Goal: Task Accomplishment & Management: Manage account settings

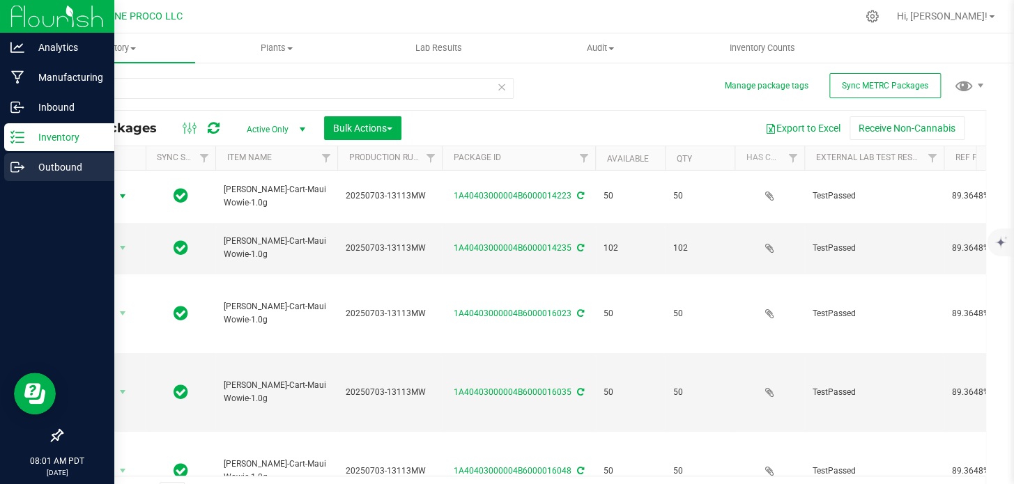
click at [45, 171] on p "Outbound" at bounding box center [66, 167] width 84 height 17
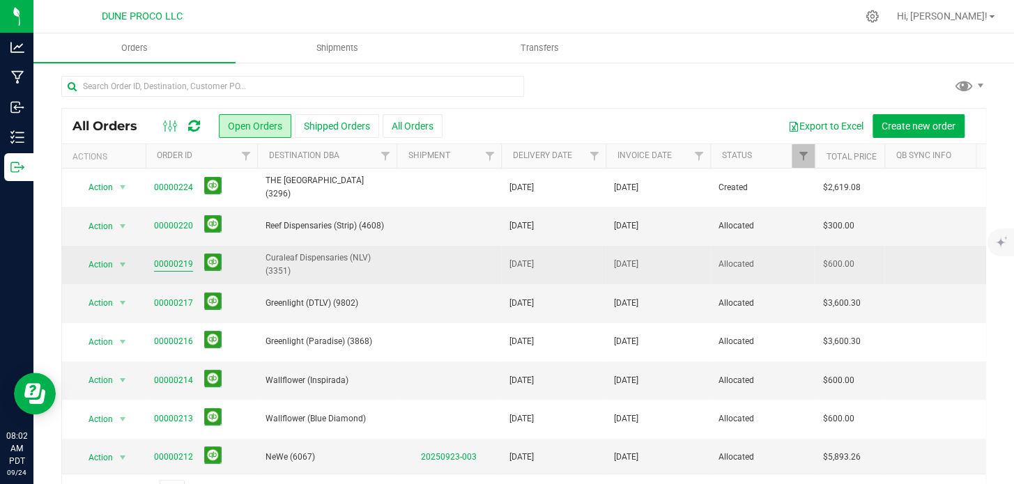
click at [171, 265] on link "00000219" at bounding box center [173, 264] width 39 height 13
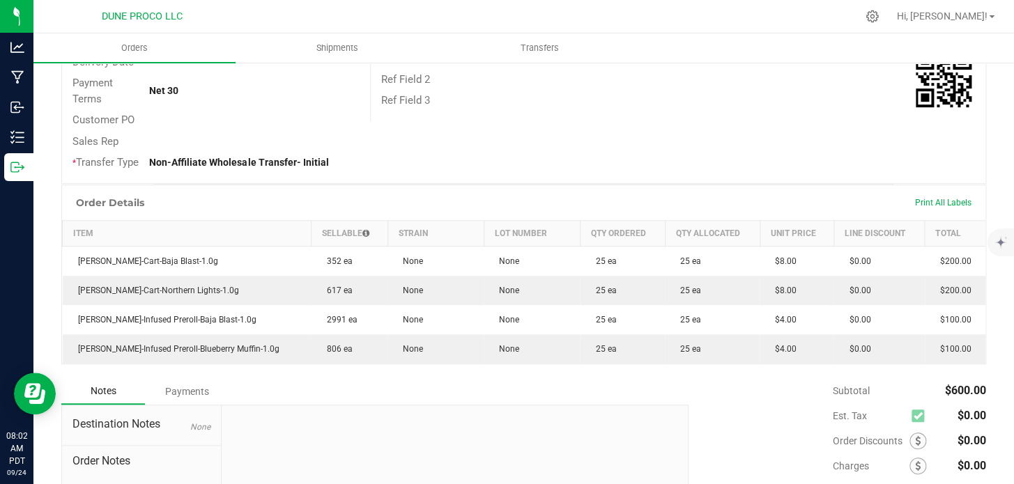
scroll to position [237, 0]
click at [934, 207] on span "Print All Labels" at bounding box center [943, 202] width 56 height 10
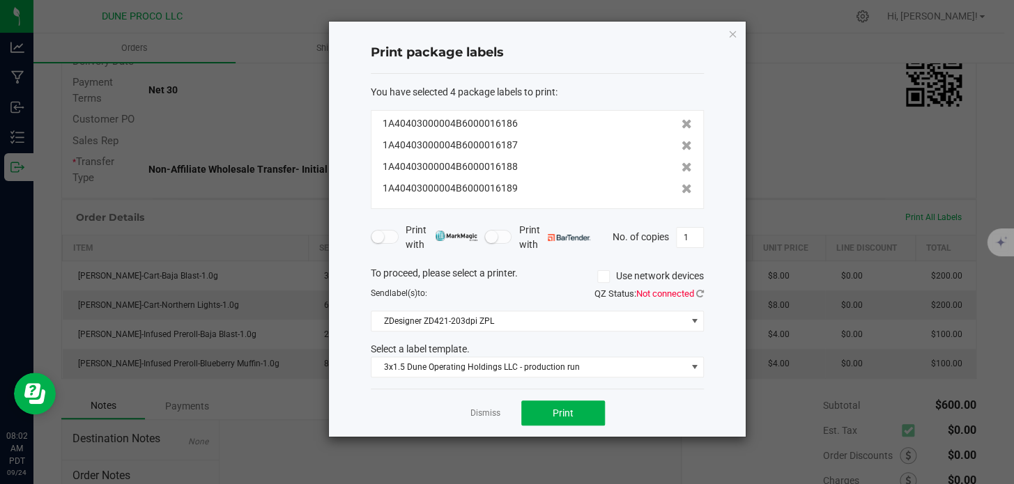
click at [569, 291] on div "QZ Status: Not connected" at bounding box center [625, 294] width 177 height 14
click at [550, 406] on button "Print" at bounding box center [563, 413] width 84 height 25
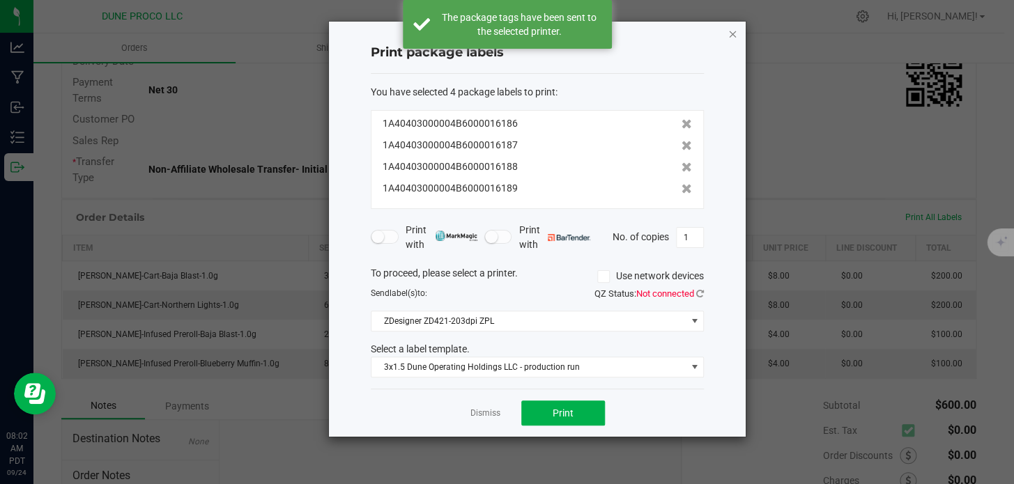
click at [732, 28] on icon "button" at bounding box center [732, 33] width 10 height 17
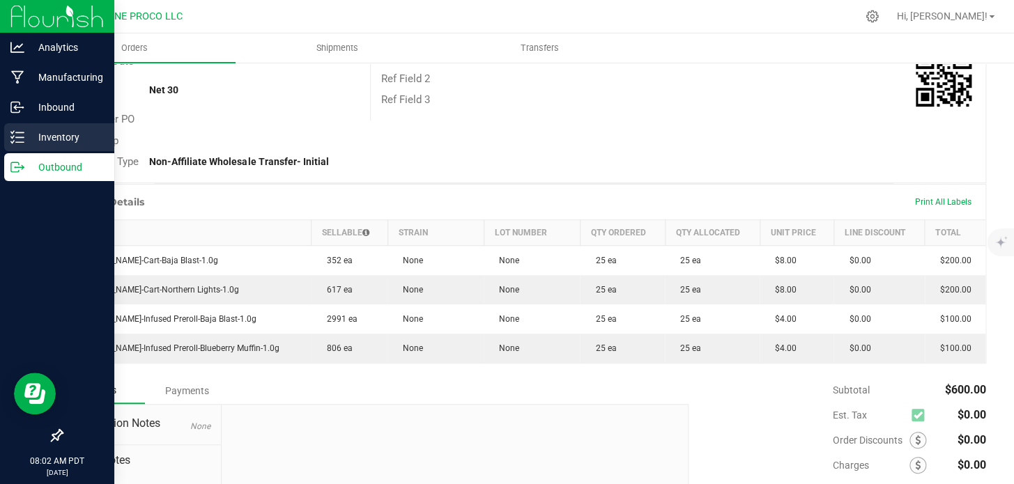
click at [38, 135] on p "Inventory" at bounding box center [66, 137] width 84 height 17
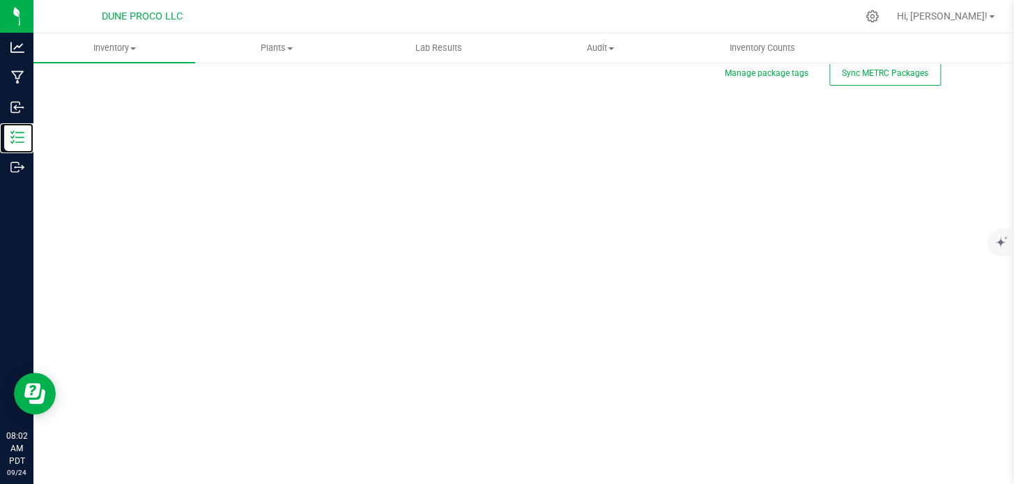
scroll to position [1, 0]
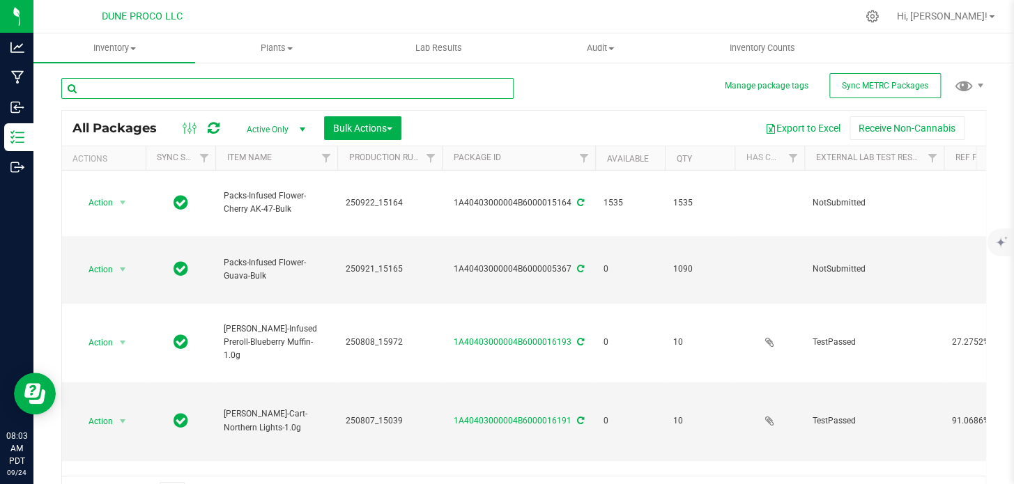
click at [293, 82] on input "text" at bounding box center [287, 88] width 452 height 21
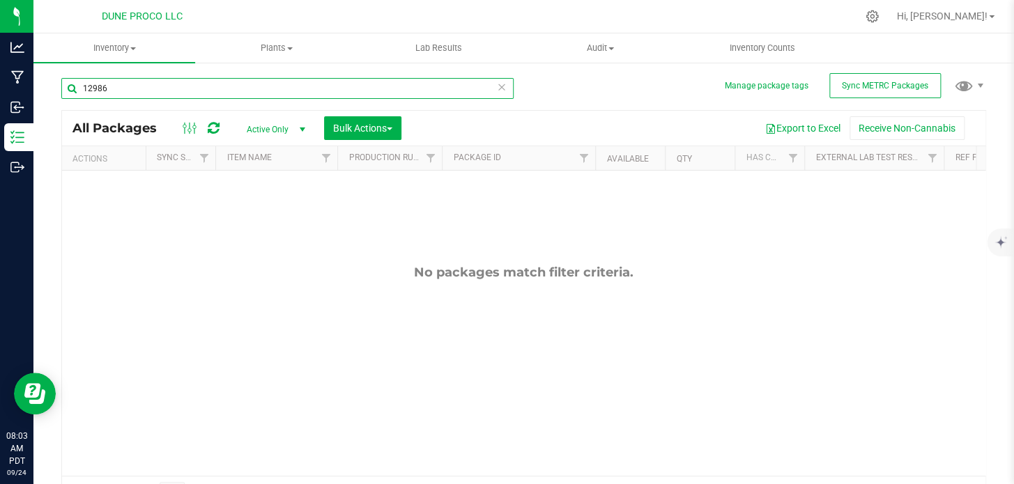
type input "12986"
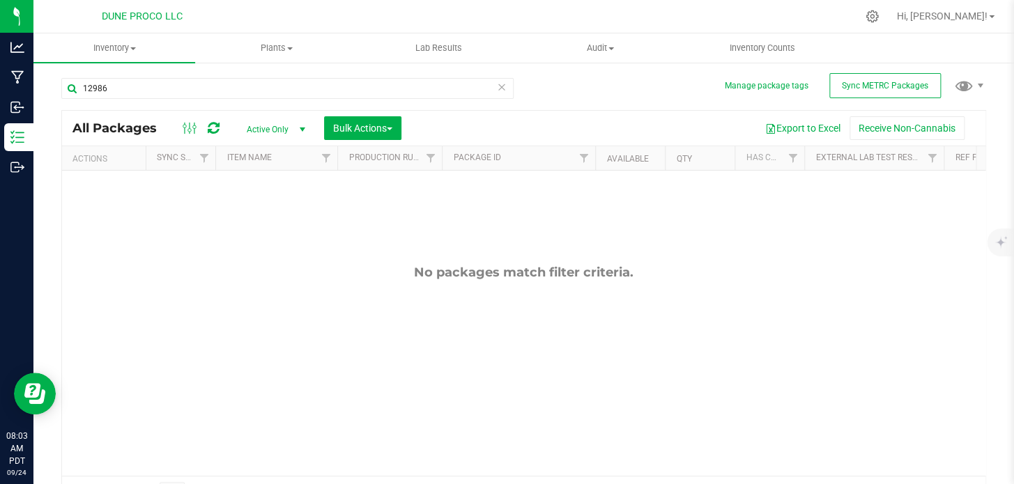
click at [272, 130] on span "Active Only" at bounding box center [273, 130] width 77 height 20
click at [272, 209] on li "All" at bounding box center [272, 214] width 75 height 21
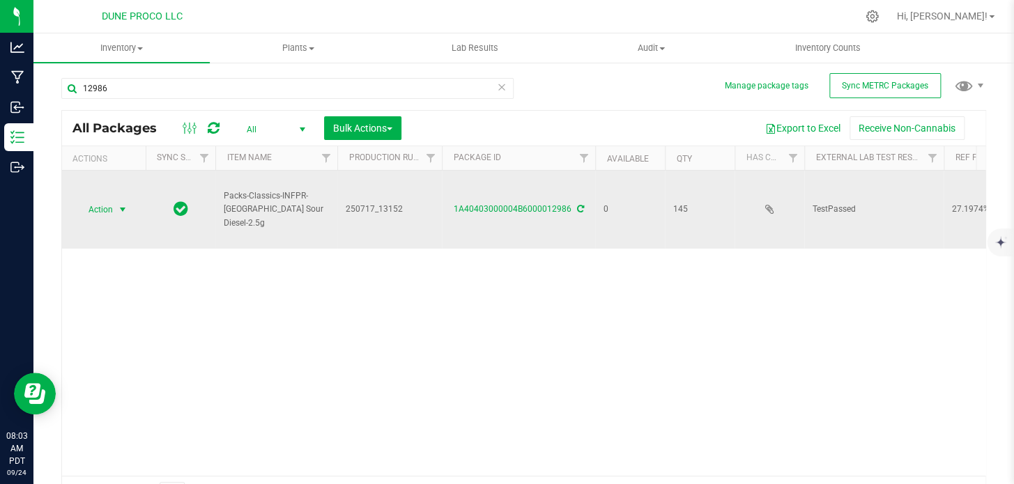
click at [91, 200] on span "Action" at bounding box center [95, 210] width 38 height 20
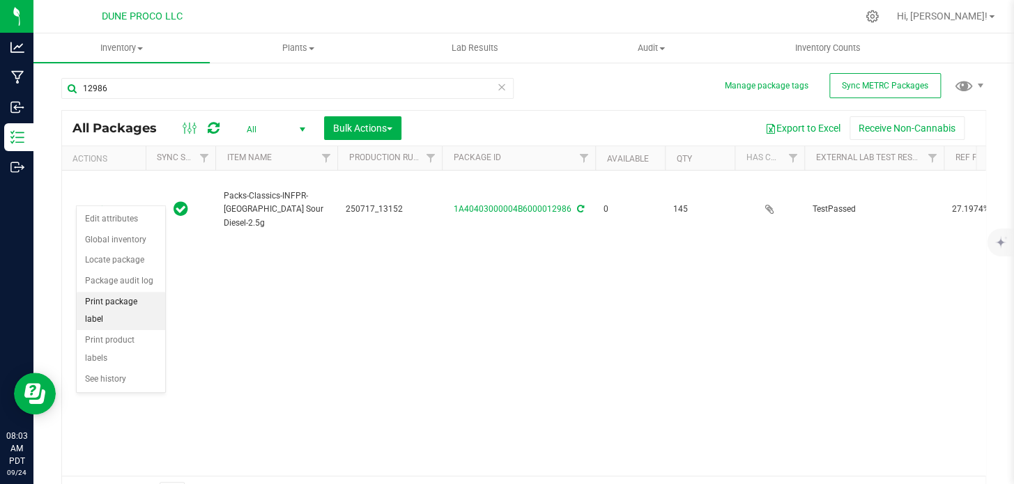
click at [121, 304] on li "Print package label" at bounding box center [121, 311] width 88 height 38
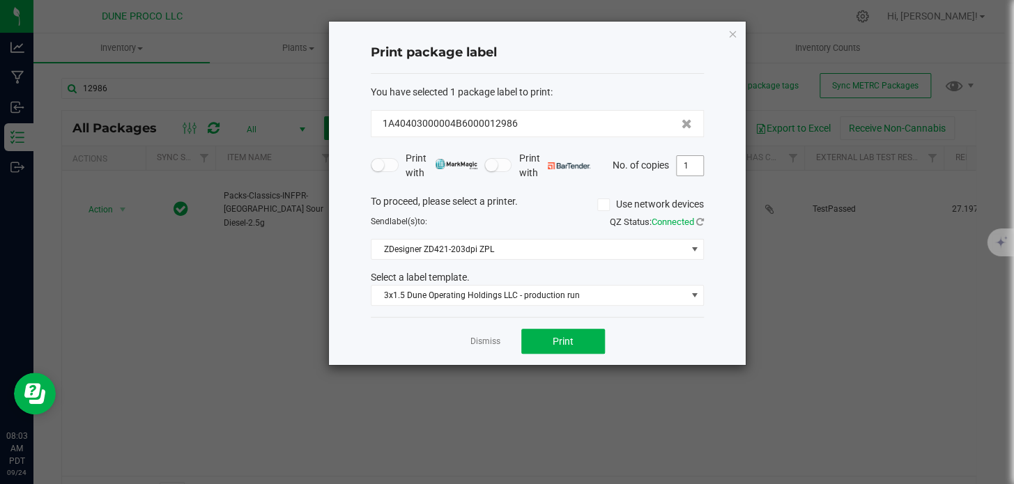
click at [691, 169] on input "1" at bounding box center [690, 166] width 26 height 20
type input "145"
drag, startPoint x: 532, startPoint y: 335, endPoint x: 541, endPoint y: 348, distance: 15.5
click at [541, 348] on button "Print" at bounding box center [563, 341] width 84 height 25
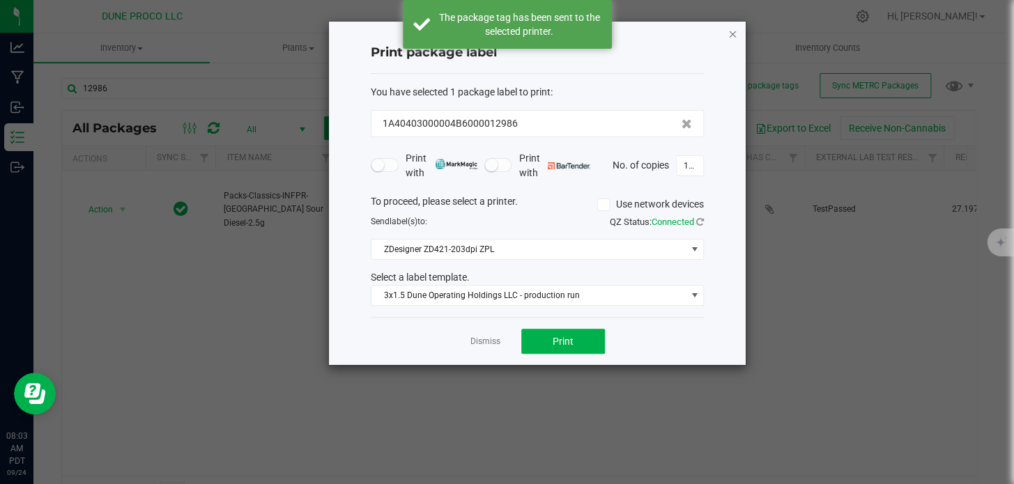
click at [730, 35] on icon "button" at bounding box center [732, 33] width 10 height 17
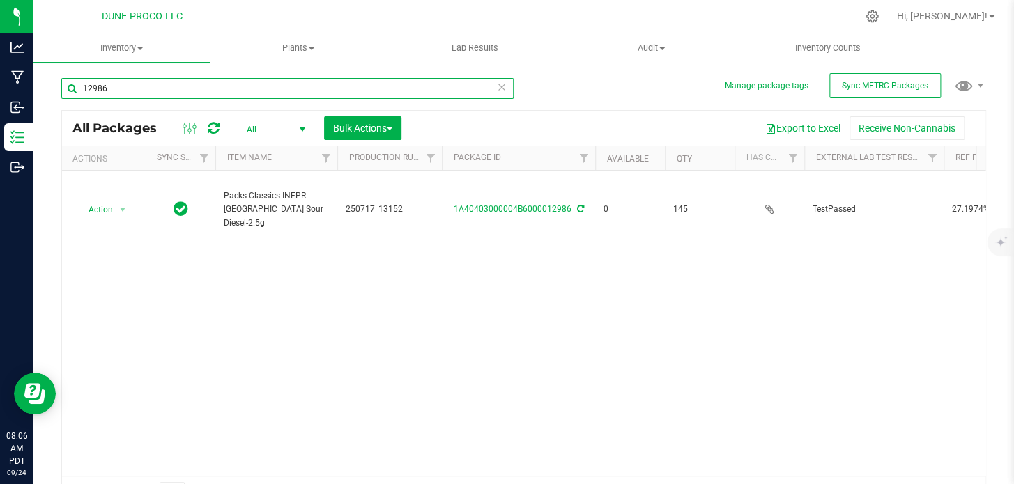
click at [209, 85] on input "12986" at bounding box center [287, 88] width 452 height 21
click at [135, 88] on input "12986" at bounding box center [287, 88] width 452 height 21
type input "1"
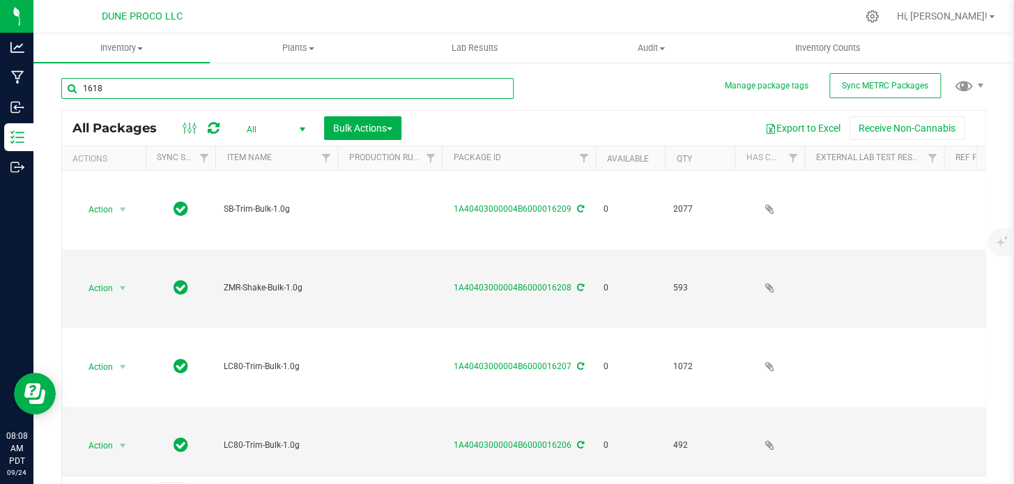
type input "16186"
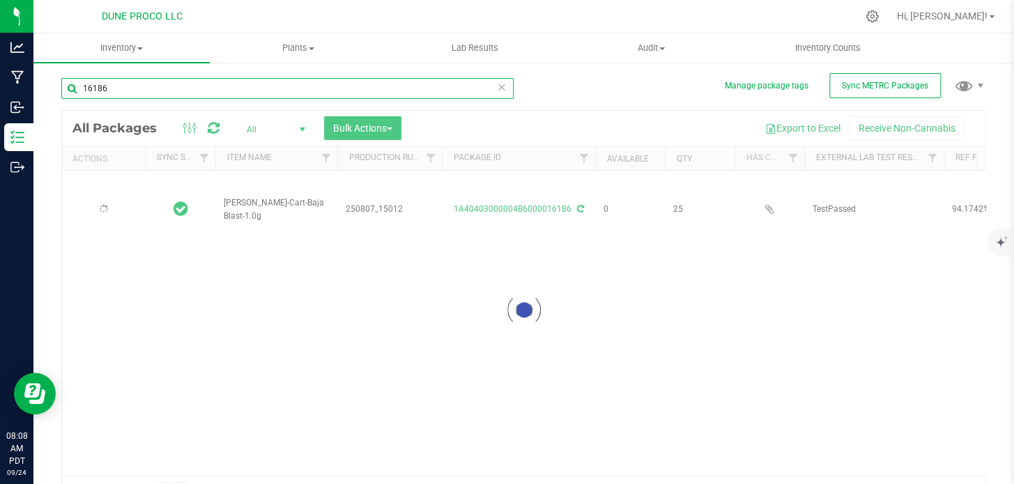
type input "[DATE]"
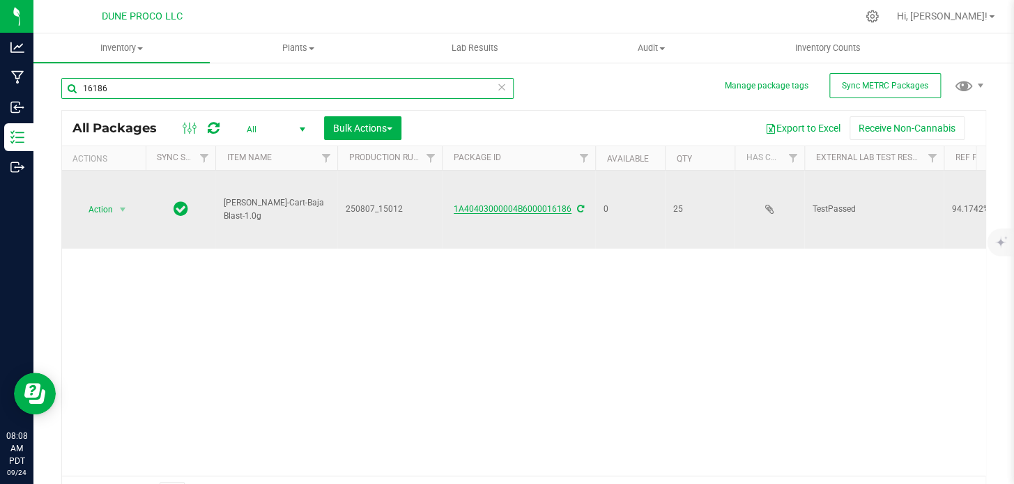
type input "16186"
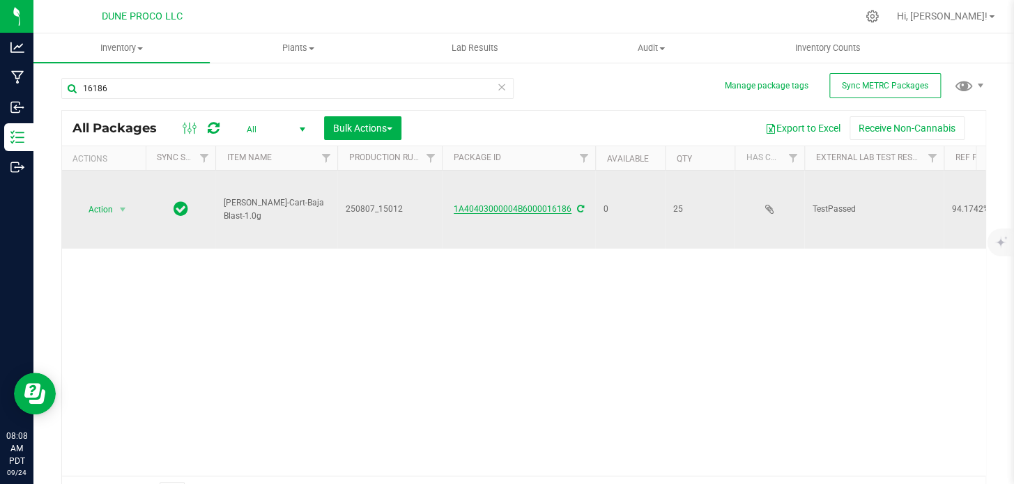
click at [516, 204] on link "1A40403000004B6000016186" at bounding box center [513, 209] width 118 height 10
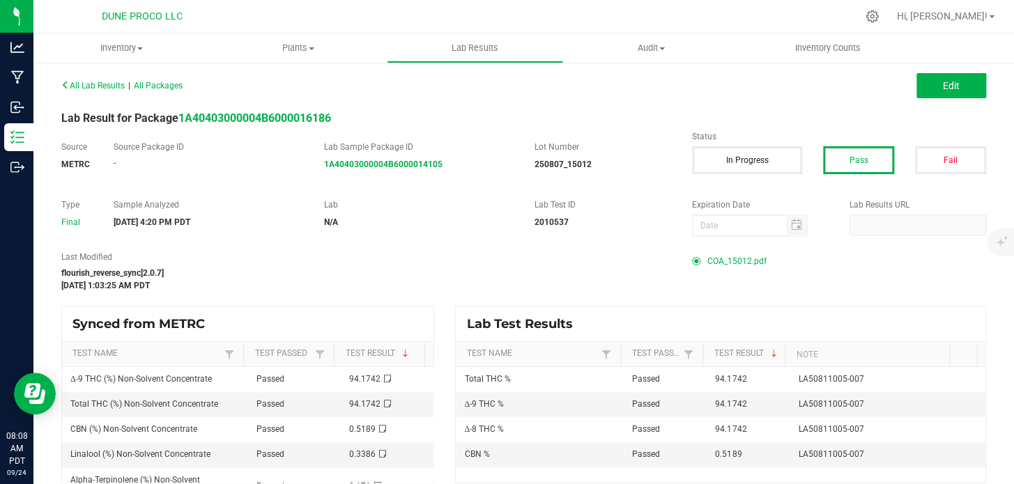
click at [715, 259] on span "COA_15012.pdf" at bounding box center [736, 261] width 59 height 21
click at [707, 262] on span "COA_15012.pdf" at bounding box center [736, 261] width 59 height 21
drag, startPoint x: 706, startPoint y: 262, endPoint x: 971, endPoint y: 118, distance: 301.2
click at [971, 118] on div "Lab Result for Package 1A40403000004B6000016186" at bounding box center [523, 118] width 945 height 17
click at [879, 22] on icon at bounding box center [872, 16] width 15 height 15
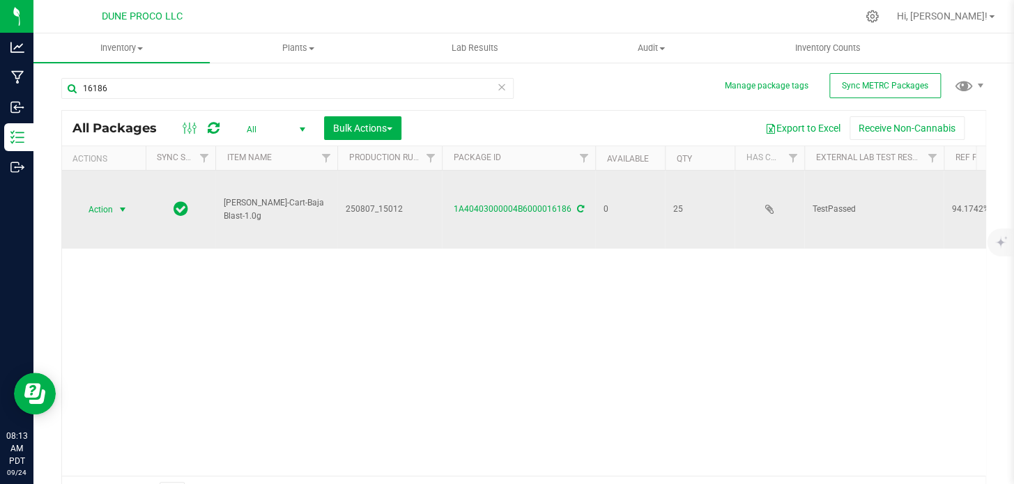
click at [118, 204] on span "select" at bounding box center [122, 209] width 11 height 11
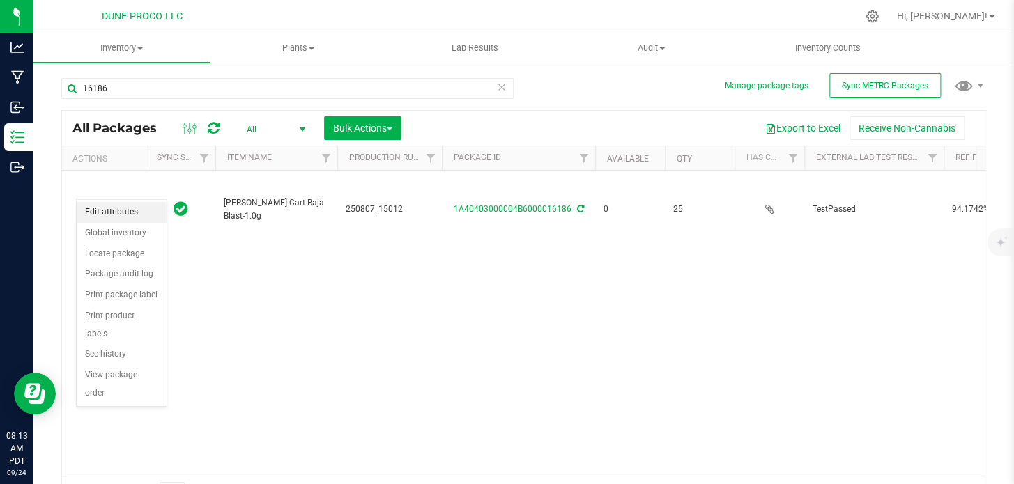
click at [114, 215] on li "Edit attributes" at bounding box center [122, 212] width 90 height 21
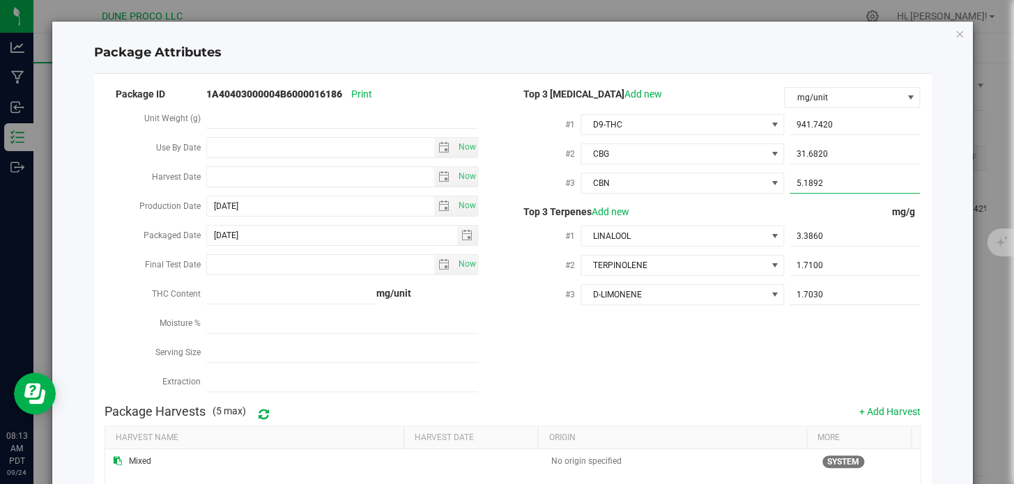
click at [832, 187] on span "5.1892 5.1892" at bounding box center [854, 183] width 130 height 20
click at [832, 187] on input "5.1892" at bounding box center [854, 183] width 130 height 20
paste input "5.18919"
type input "5.1892"
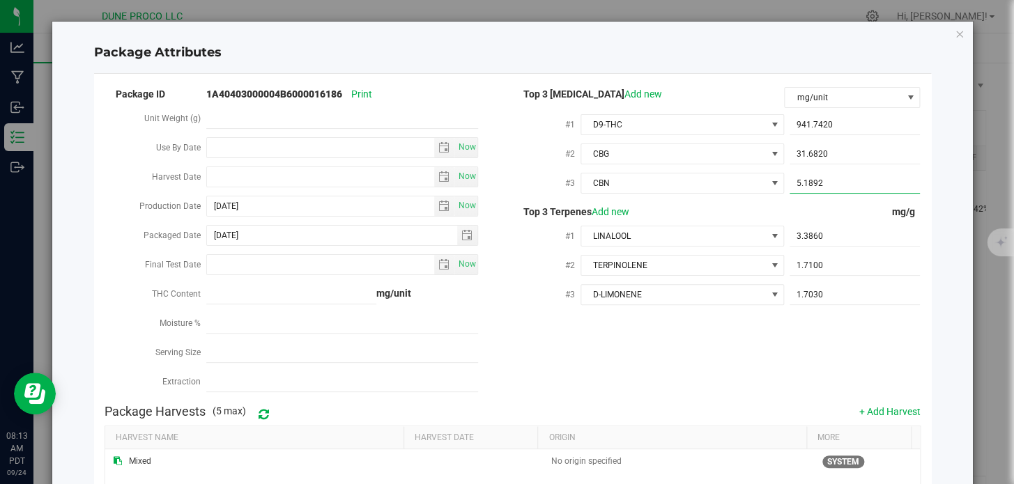
click at [765, 325] on div "Package ID 1A40403000004B6000016186 Print Unit Weight (g) Use By Date Now Harve…" at bounding box center [513, 241] width 816 height 313
click at [843, 188] on span "5.1892 5.1892" at bounding box center [854, 183] width 130 height 20
click at [843, 188] on input "5.1892" at bounding box center [854, 183] width 130 height 20
paste input "5.18919"
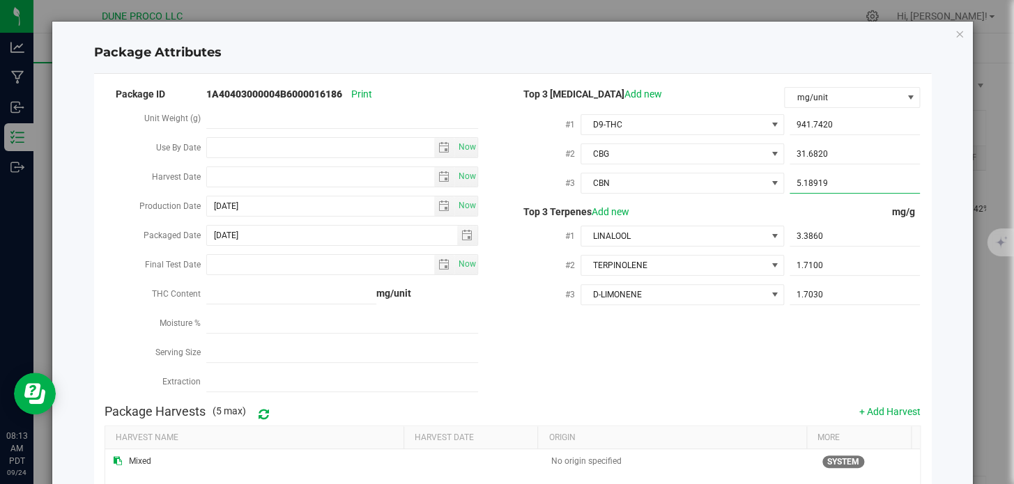
type input "5.1891"
click at [778, 308] on div "#3 D-LIMONENE 1.7030 1.703" at bounding box center [716, 295] width 408 height 29
click at [727, 359] on div "Package ID 1A40403000004B6000016186 Print Unit Weight (g) Use By Date Now Harve…" at bounding box center [513, 241] width 816 height 313
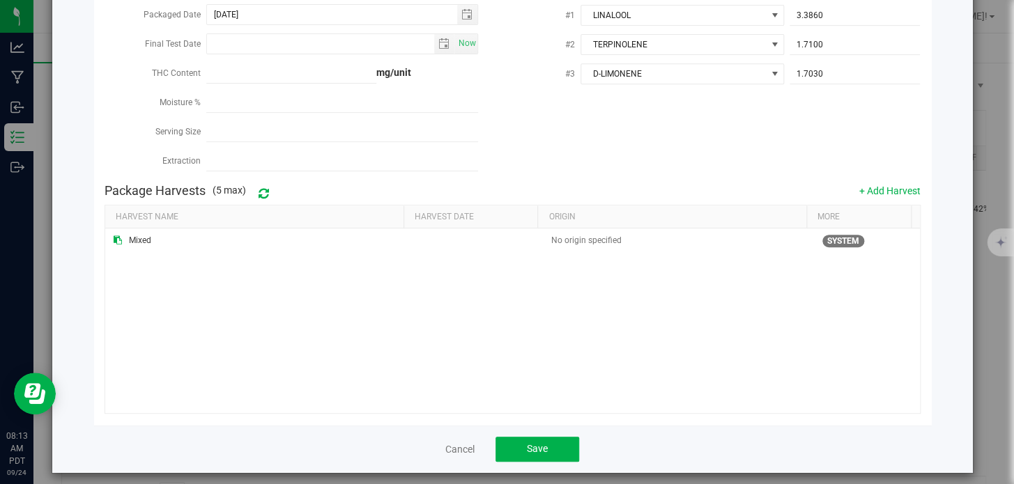
scroll to position [225, 0]
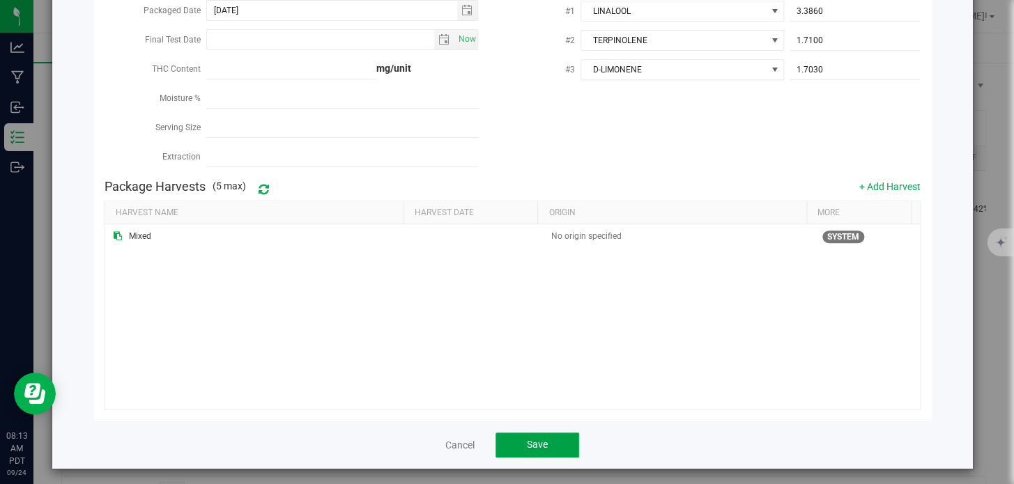
click at [546, 439] on button "Save" at bounding box center [537, 445] width 84 height 25
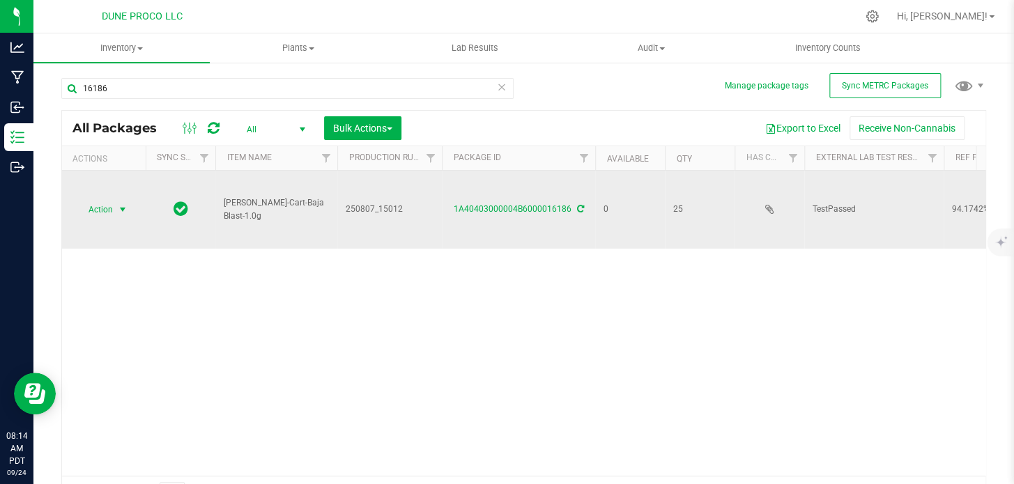
click at [89, 200] on span "Action" at bounding box center [95, 210] width 38 height 20
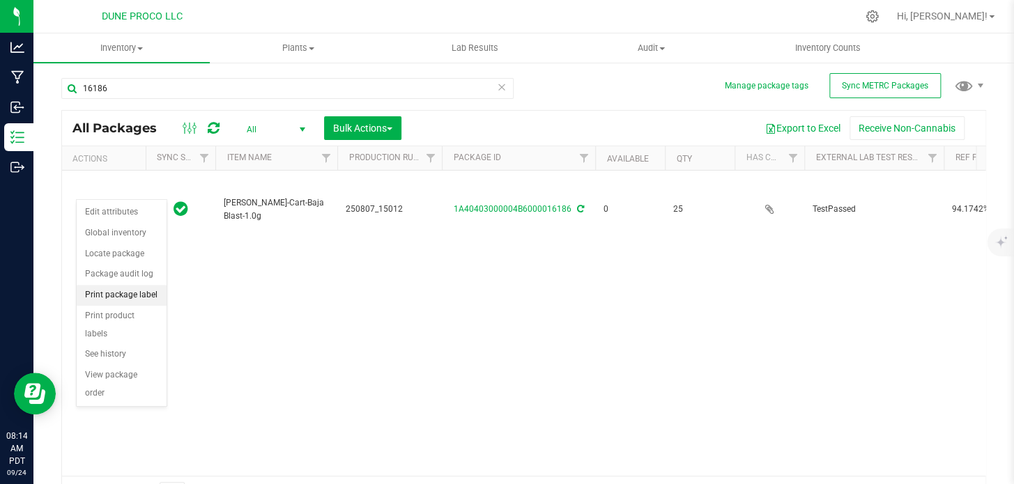
click at [97, 297] on li "Print package label" at bounding box center [122, 295] width 90 height 21
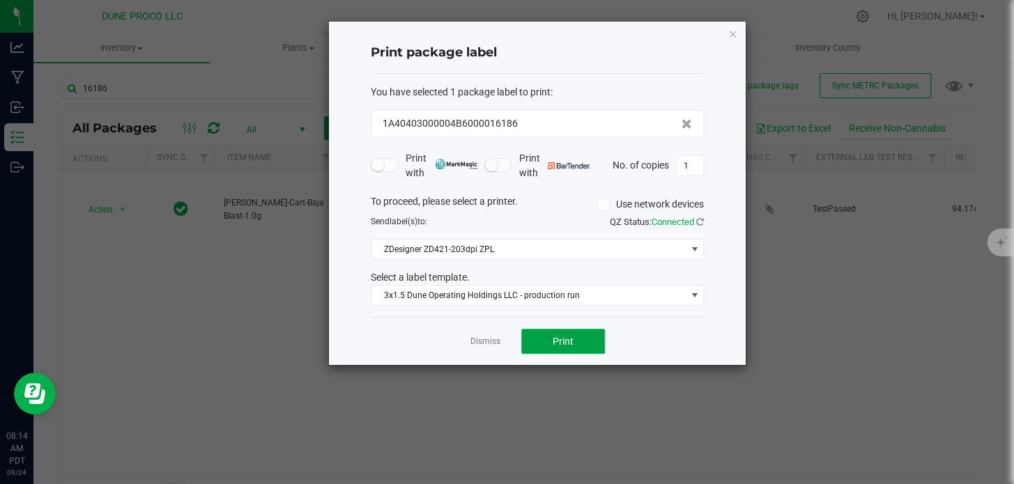
click at [577, 343] on button "Print" at bounding box center [563, 341] width 84 height 25
click at [729, 29] on icon "button" at bounding box center [732, 33] width 10 height 17
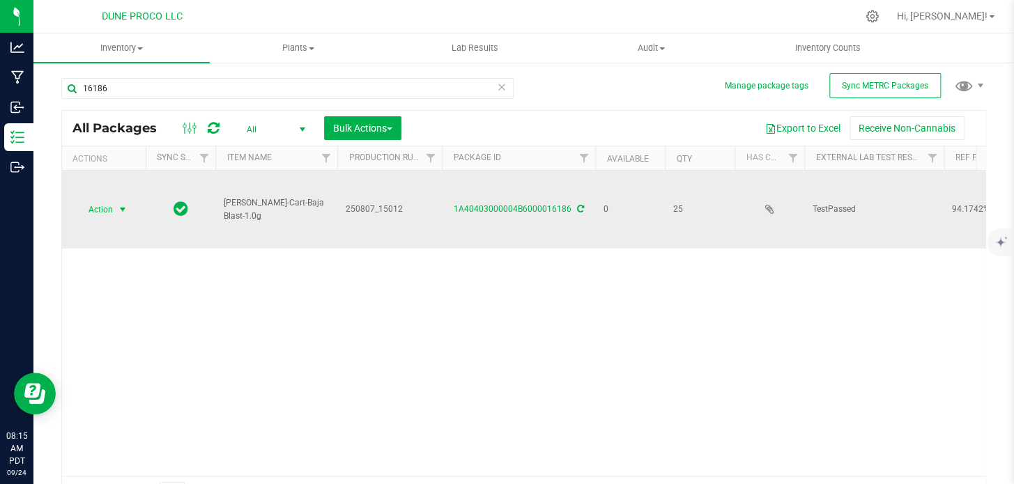
click at [120, 204] on span "select" at bounding box center [122, 209] width 11 height 11
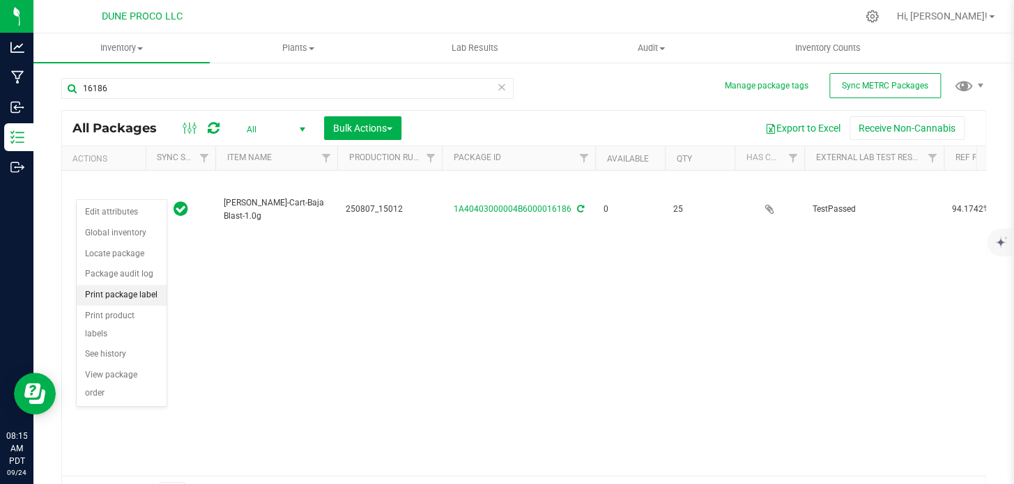
click at [111, 293] on li "Print package label" at bounding box center [122, 295] width 90 height 21
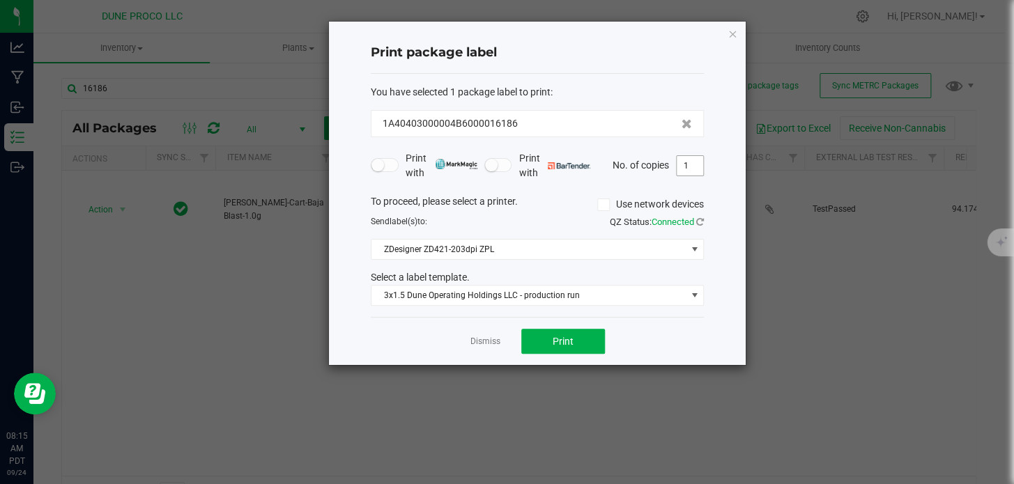
click at [694, 172] on input "1" at bounding box center [690, 166] width 26 height 20
type input "25"
click at [550, 339] on button "Print" at bounding box center [563, 341] width 84 height 25
click at [723, 31] on div "Print package label You have selected 1 package label to print : 1A40403000004B…" at bounding box center [537, 193] width 417 height 343
click at [731, 32] on icon "button" at bounding box center [732, 33] width 10 height 17
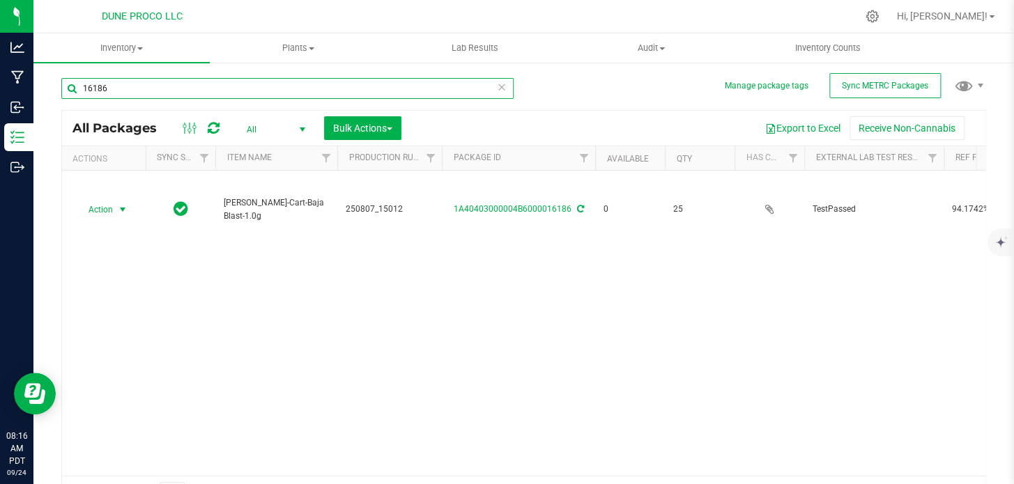
click at [440, 91] on input "16186" at bounding box center [287, 88] width 452 height 21
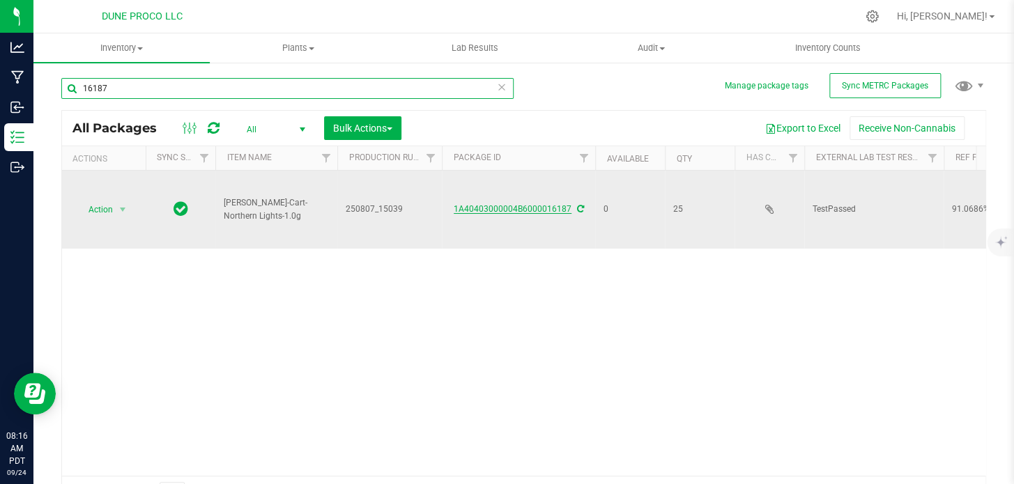
type input "16187"
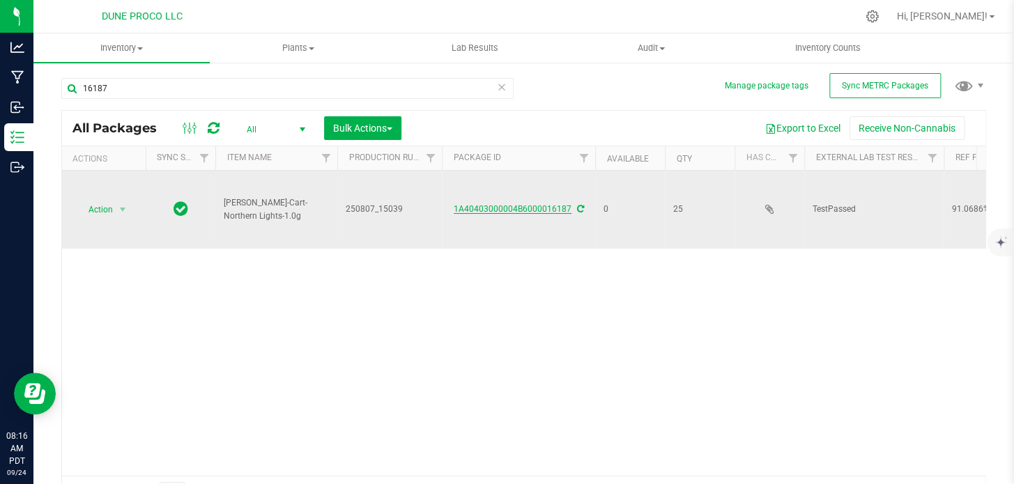
click at [538, 204] on link "1A40403000004B6000016187" at bounding box center [513, 209] width 118 height 10
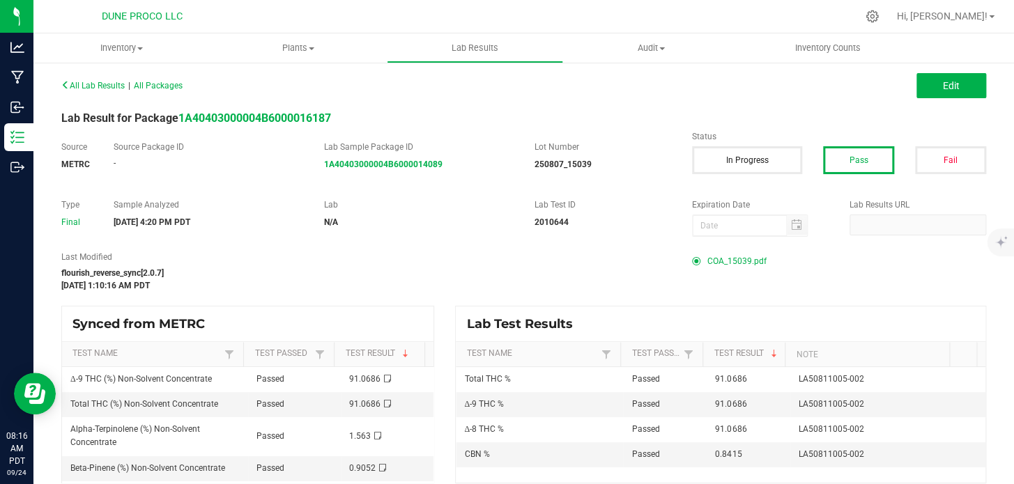
click at [707, 263] on span "COA_15039.pdf" at bounding box center [736, 261] width 59 height 21
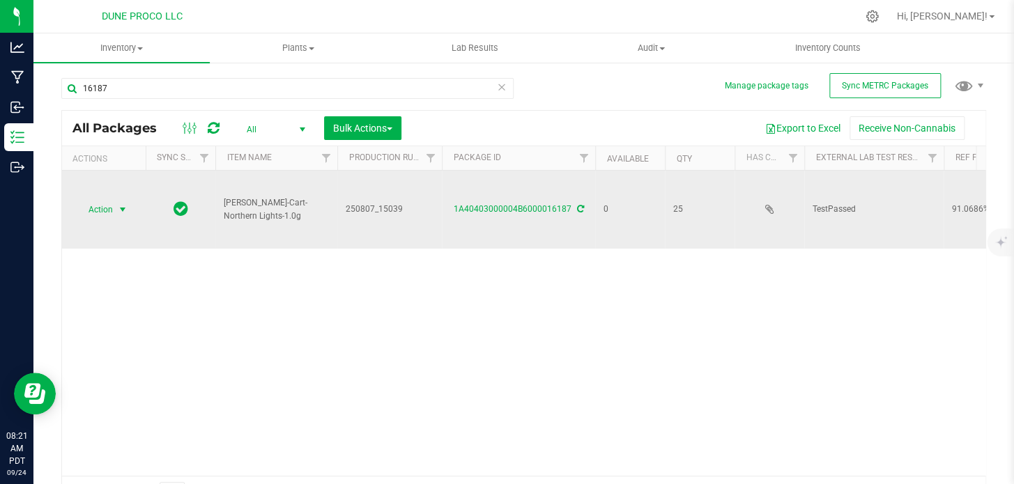
click at [118, 204] on span "select" at bounding box center [122, 209] width 11 height 11
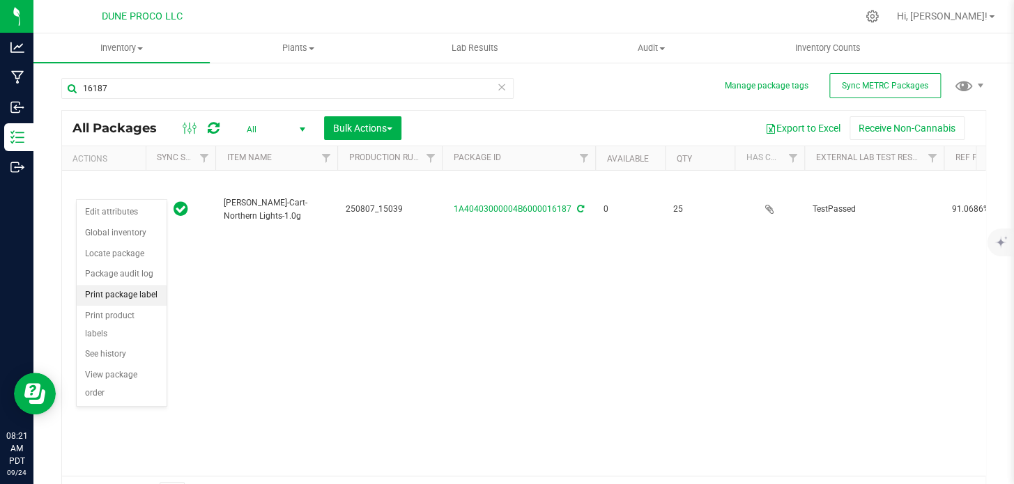
click at [118, 295] on li "Print package label" at bounding box center [122, 295] width 90 height 21
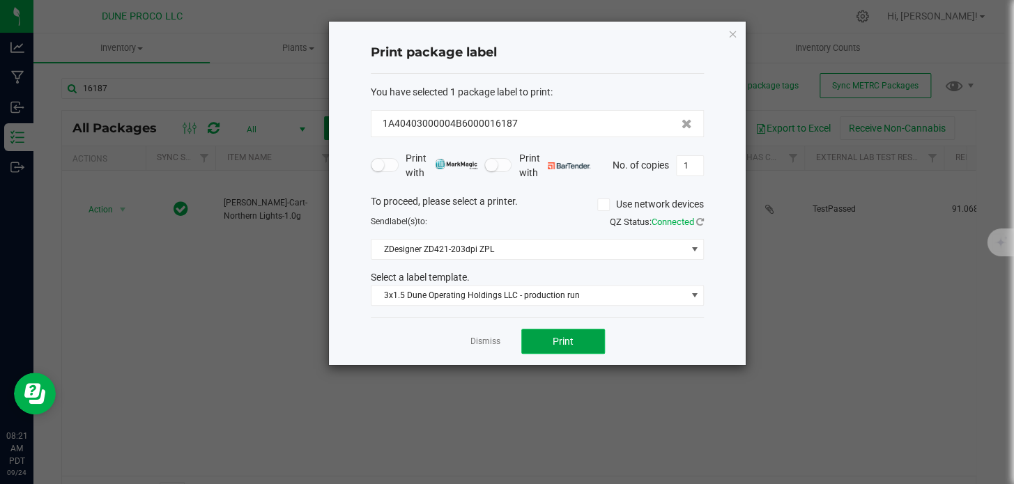
click at [534, 340] on button "Print" at bounding box center [563, 341] width 84 height 25
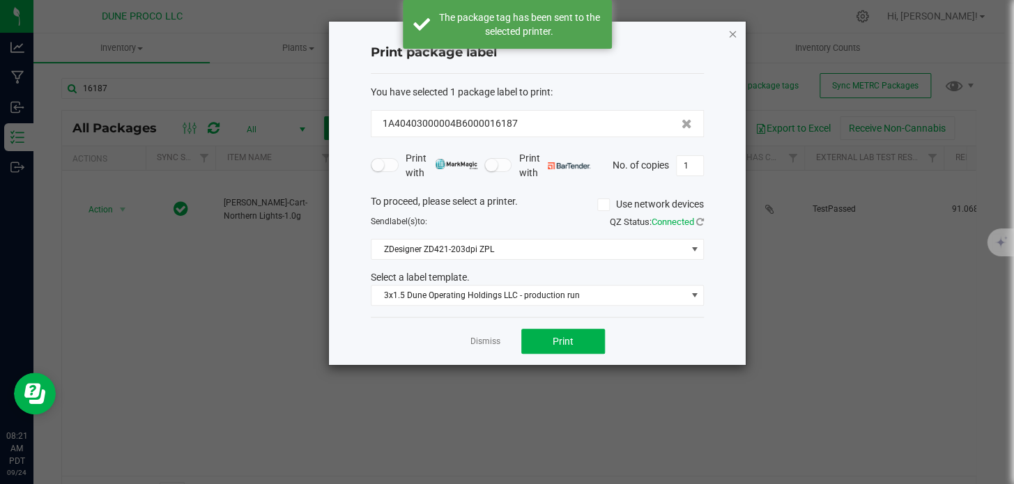
click at [727, 30] on icon "button" at bounding box center [732, 33] width 10 height 17
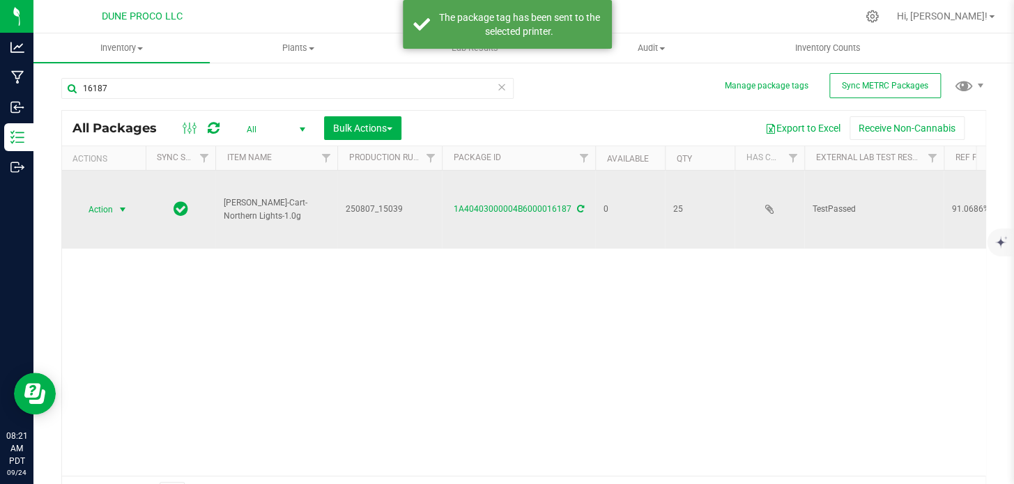
click at [109, 200] on span "Action" at bounding box center [95, 210] width 38 height 20
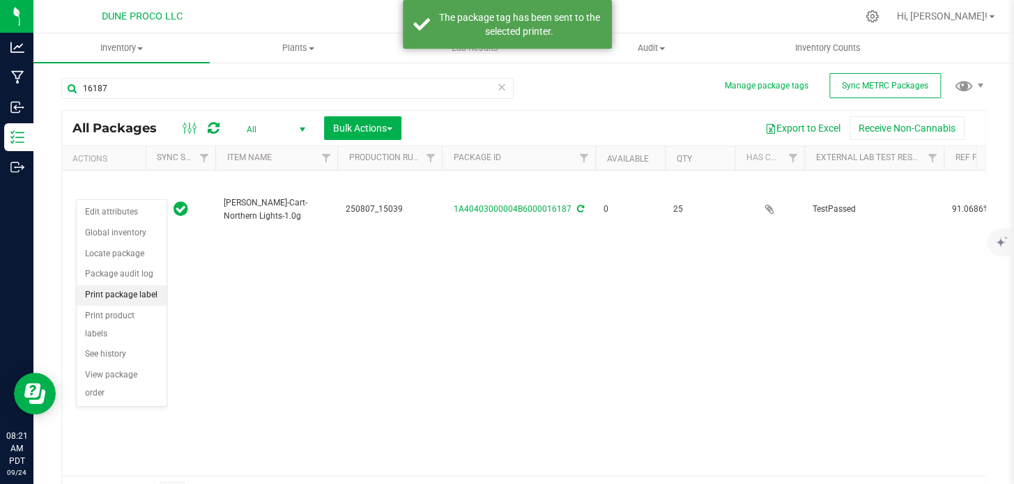
click at [127, 299] on li "Print package label" at bounding box center [122, 295] width 90 height 21
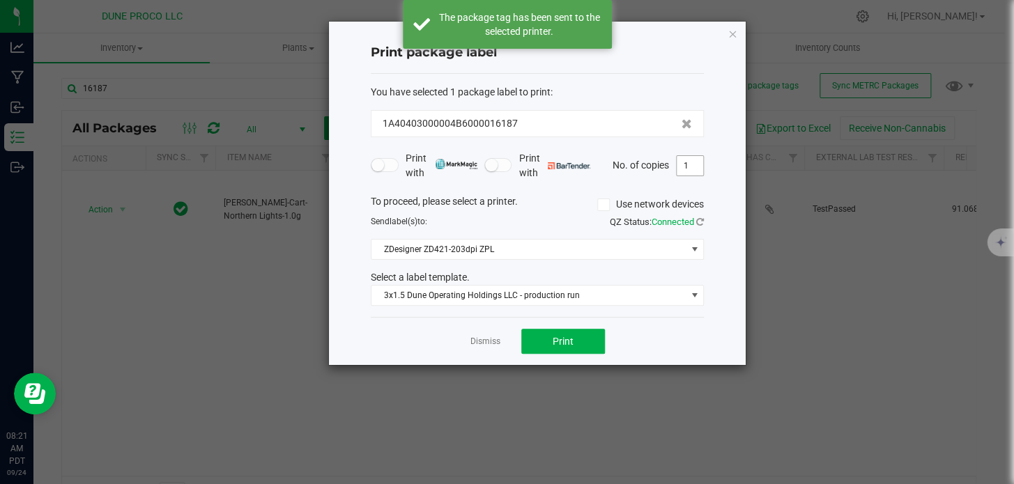
click at [693, 165] on input "1" at bounding box center [690, 166] width 26 height 20
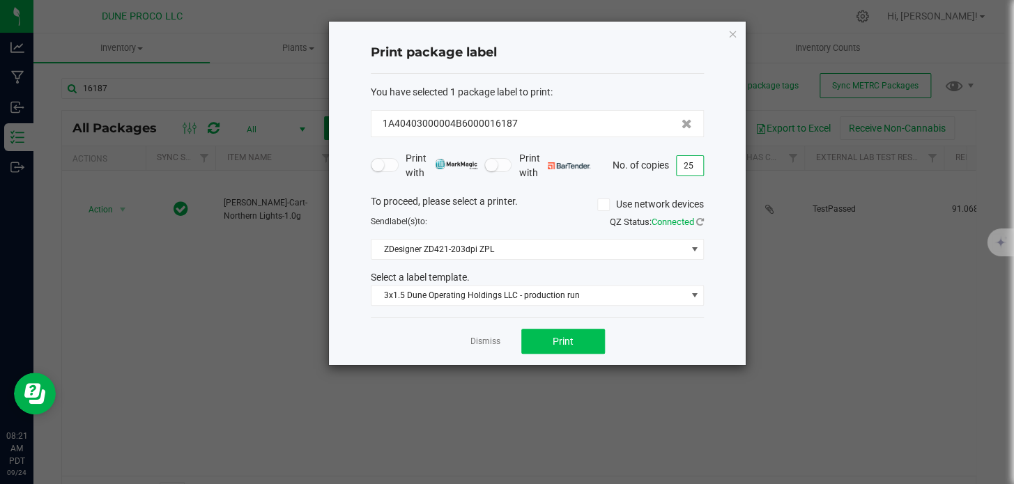
type input "25"
click at [550, 341] on button "Print" at bounding box center [563, 341] width 84 height 25
click at [733, 36] on icon "button" at bounding box center [732, 33] width 10 height 17
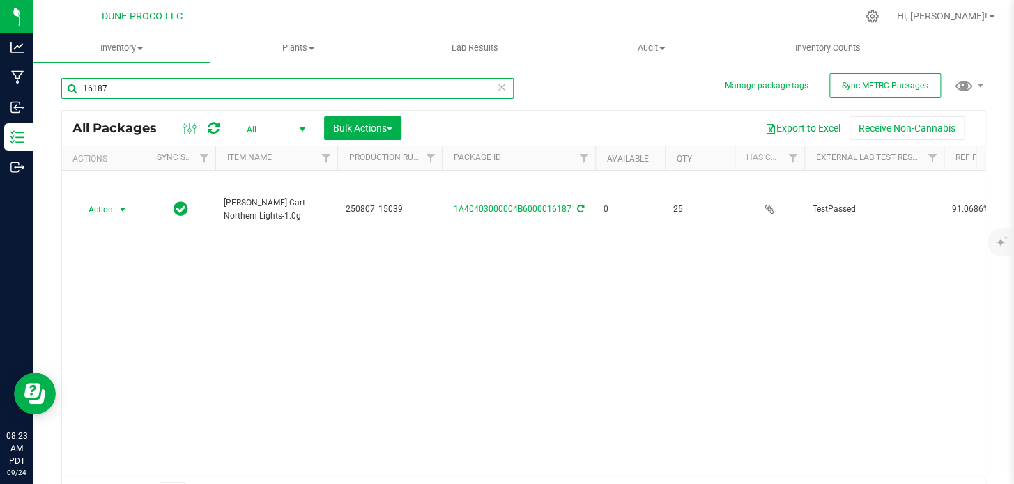
click at [328, 84] on input "16187" at bounding box center [287, 88] width 452 height 21
type input "16188"
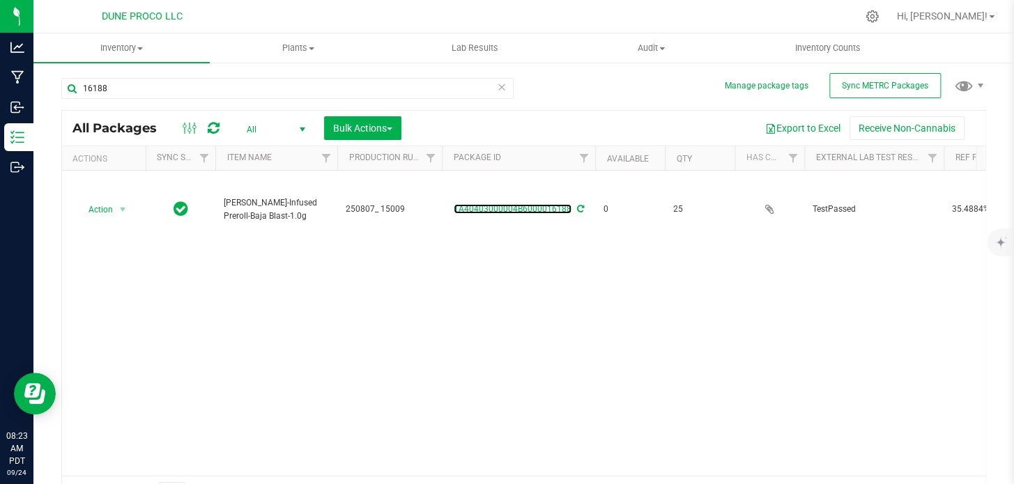
click at [534, 204] on link "1A40403000004B6000016188" at bounding box center [513, 209] width 118 height 10
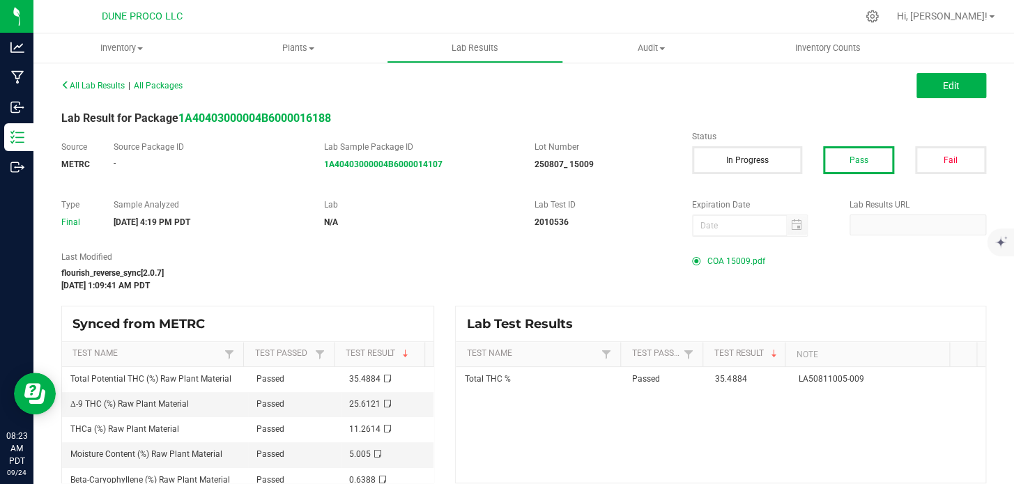
click at [732, 263] on span "COA 15009.pdf" at bounding box center [736, 261] width 58 height 21
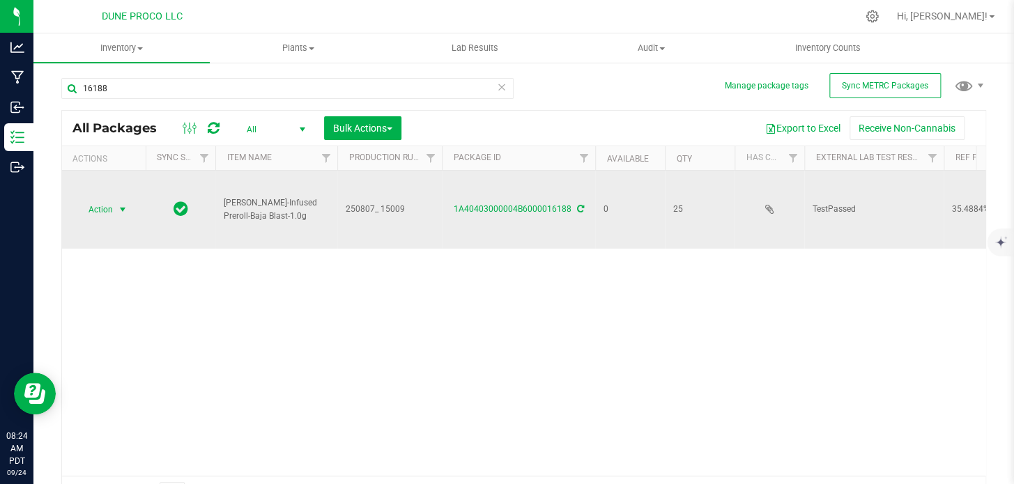
click at [107, 200] on span "Action" at bounding box center [95, 210] width 38 height 20
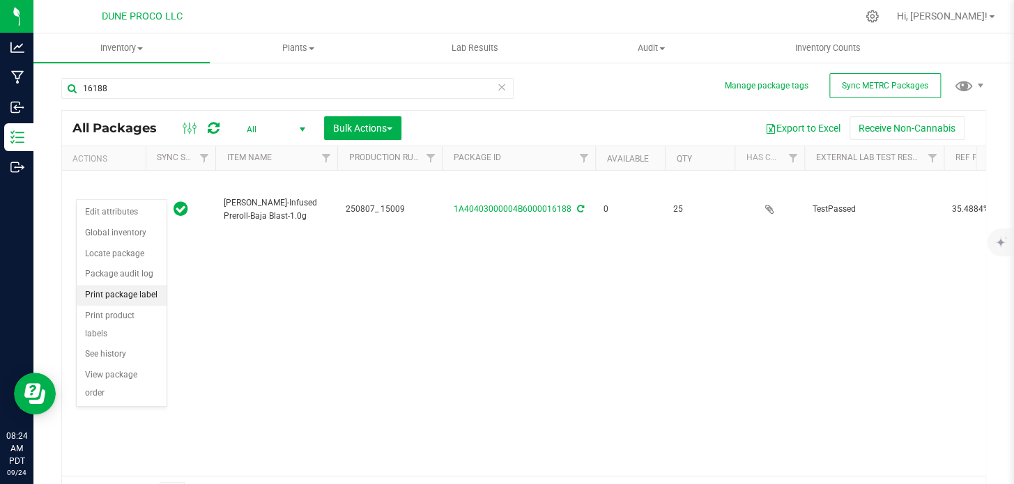
click at [109, 293] on li "Print package label" at bounding box center [122, 295] width 90 height 21
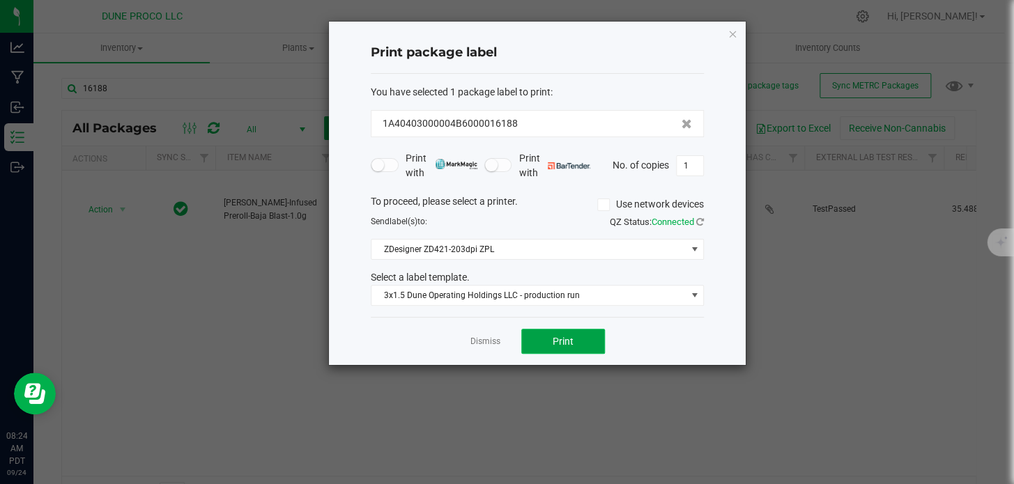
click at [554, 341] on span "Print" at bounding box center [563, 341] width 21 height 11
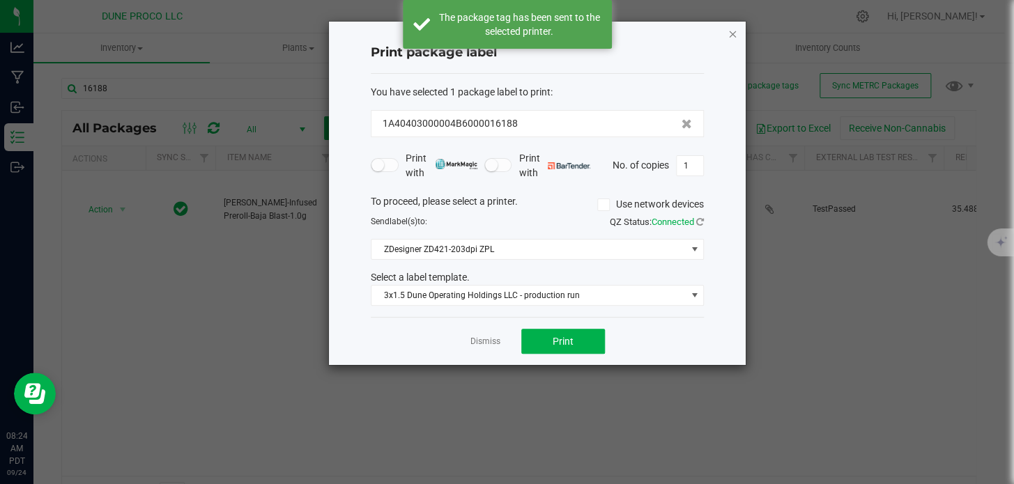
click at [727, 32] on icon "button" at bounding box center [732, 33] width 10 height 17
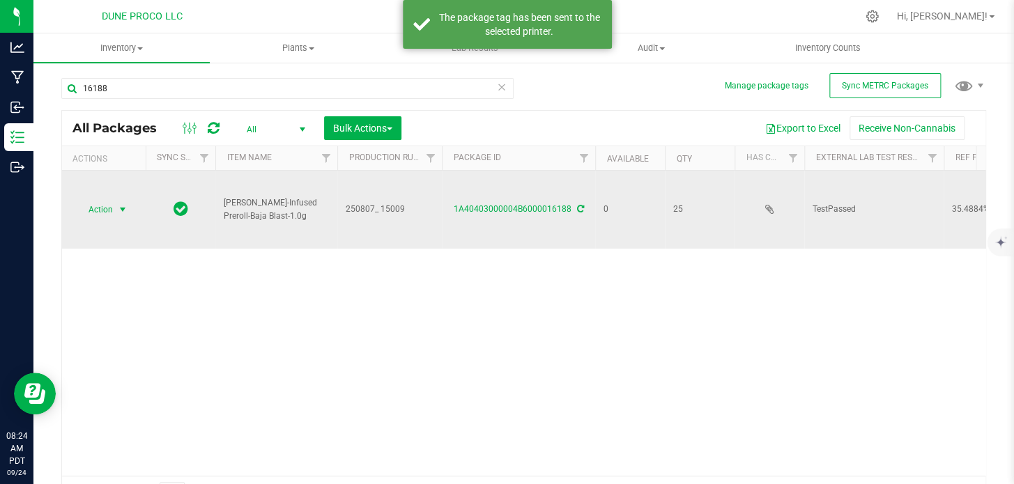
click at [79, 200] on span "Action" at bounding box center [95, 210] width 38 height 20
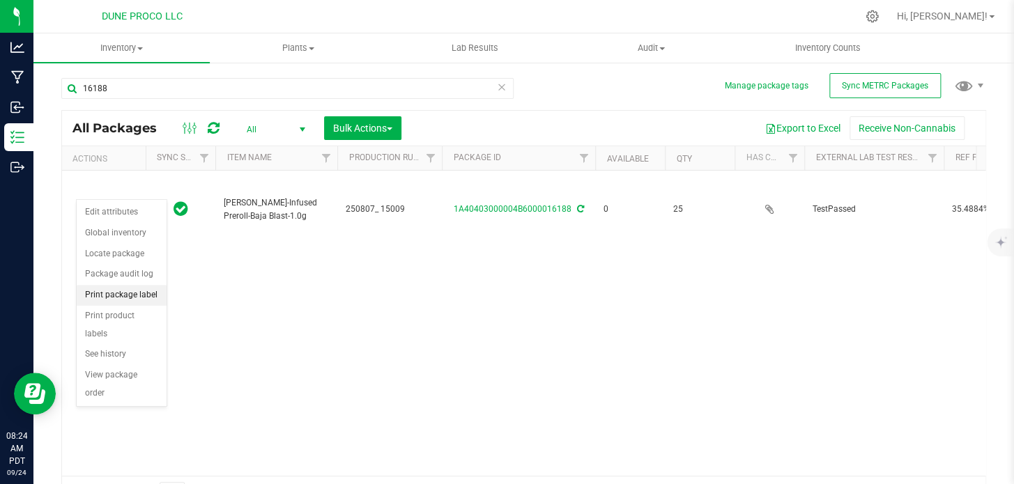
click at [125, 293] on li "Print package label" at bounding box center [122, 295] width 90 height 21
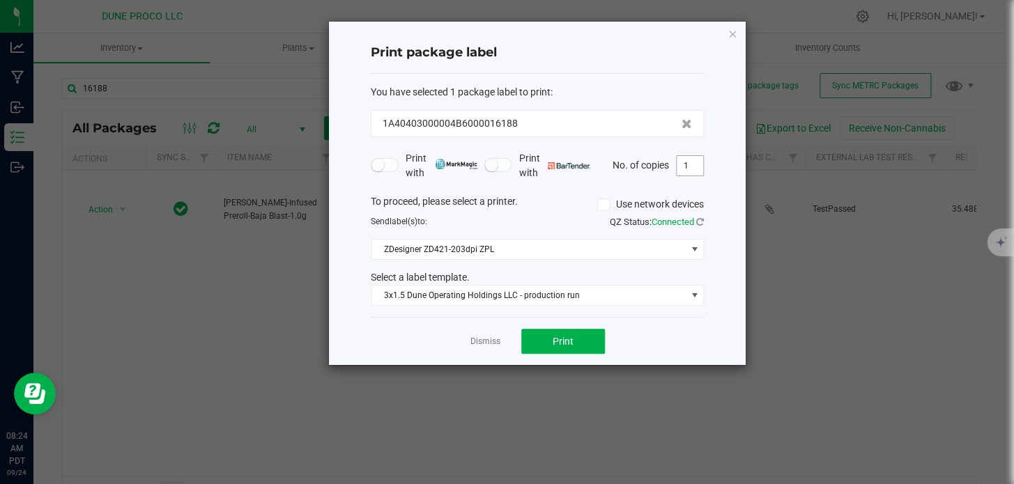
click at [691, 168] on input "1" at bounding box center [690, 166] width 26 height 20
type input "24"
click at [578, 337] on button "Print" at bounding box center [563, 341] width 84 height 25
click at [727, 35] on icon "button" at bounding box center [732, 33] width 10 height 17
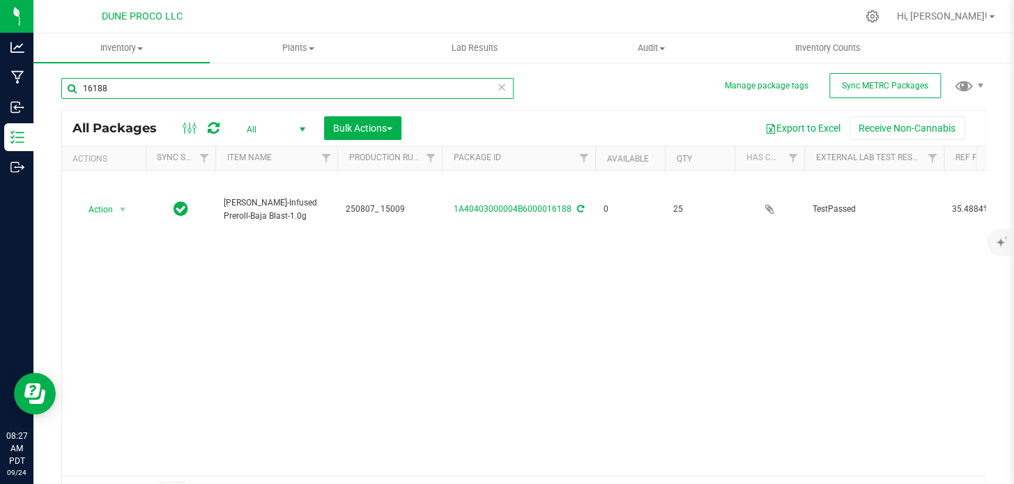
click at [393, 79] on input "16188" at bounding box center [287, 88] width 452 height 21
type input "16189"
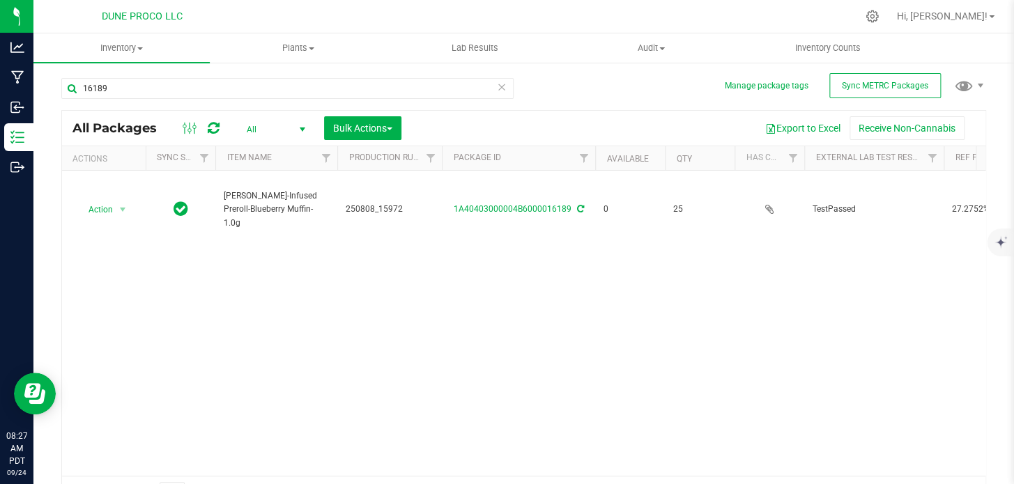
click at [383, 234] on div "Action Action Edit attributes Global inventory Locate package Package audit log…" at bounding box center [523, 323] width 923 height 305
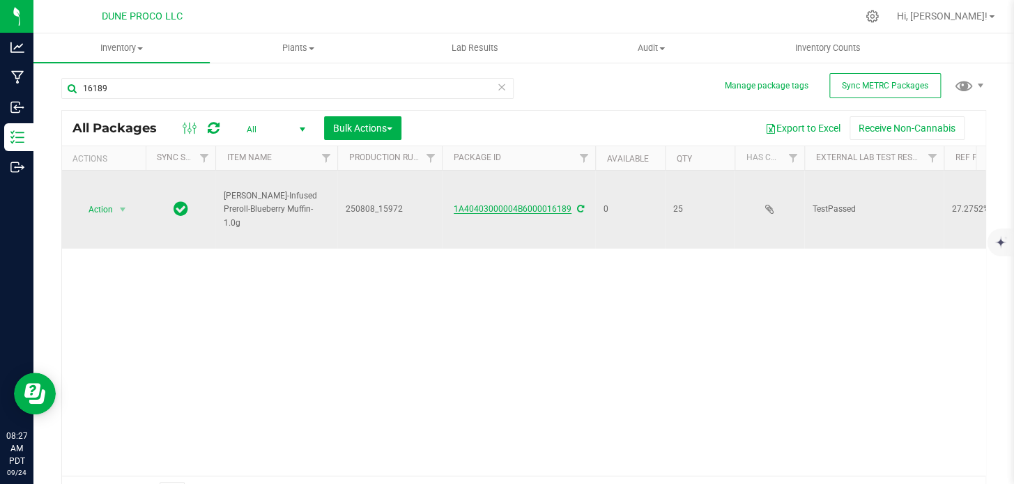
click at [518, 204] on link "1A40403000004B6000016189" at bounding box center [513, 209] width 118 height 10
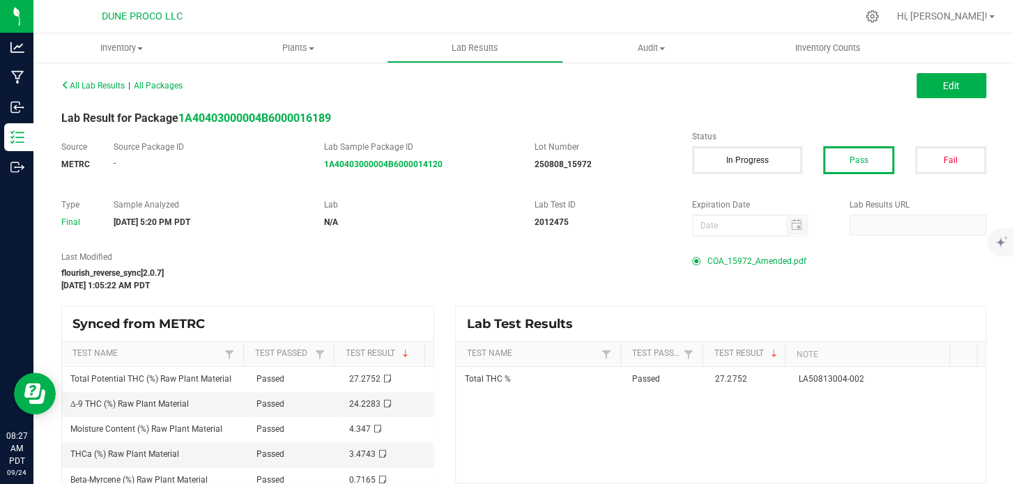
click at [757, 258] on span "COA_15972_Amended.pdf" at bounding box center [756, 261] width 99 height 21
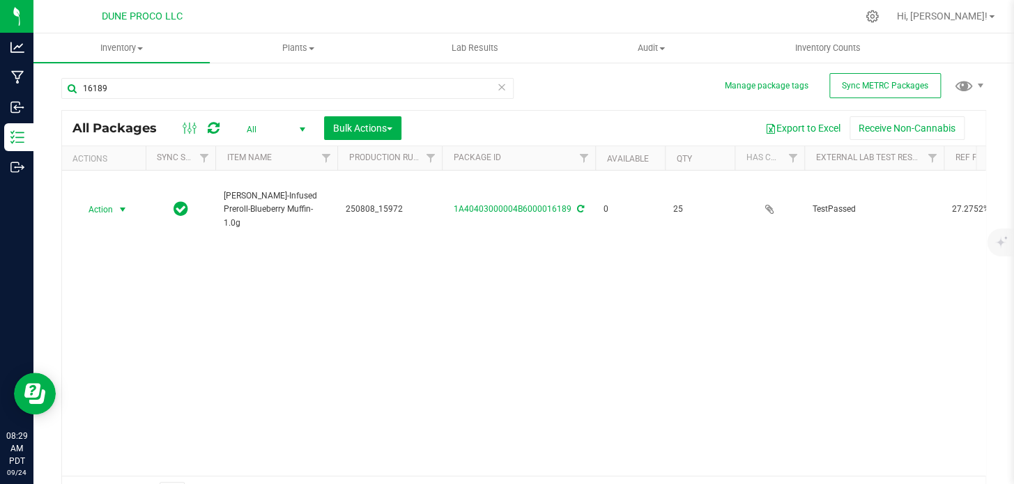
click at [105, 200] on span "Action" at bounding box center [95, 210] width 38 height 20
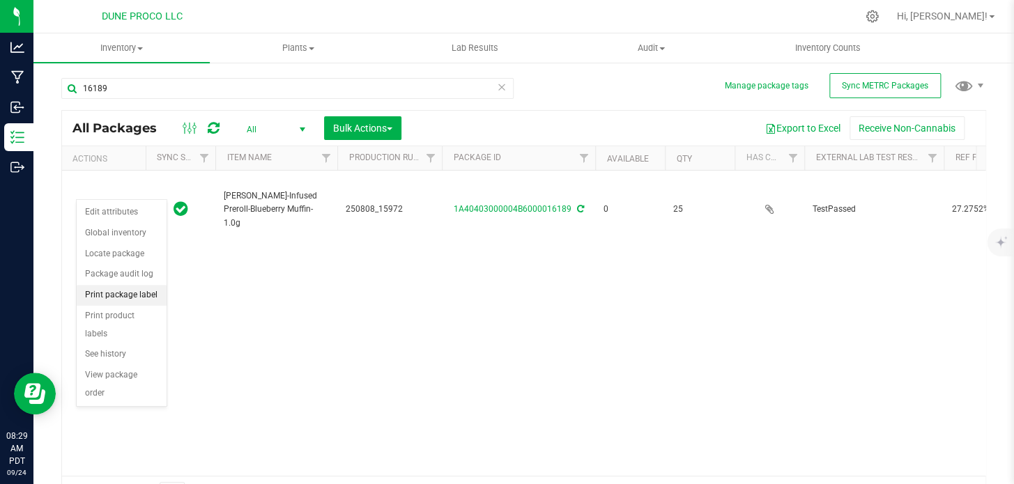
click at [115, 301] on li "Print package label" at bounding box center [122, 295] width 90 height 21
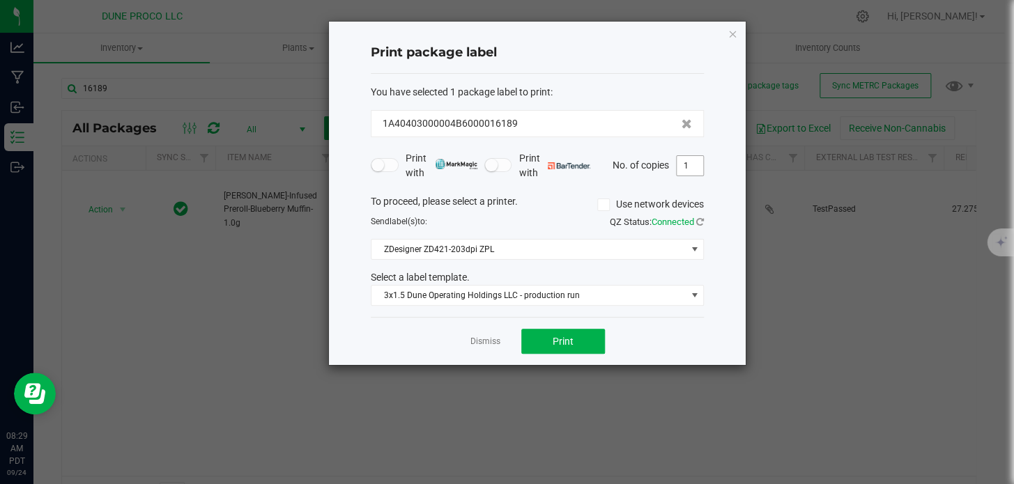
click at [687, 169] on input "1" at bounding box center [690, 166] width 26 height 20
type input "25"
click at [571, 337] on span "Print" at bounding box center [563, 341] width 21 height 11
click at [735, 36] on icon "button" at bounding box center [732, 33] width 10 height 17
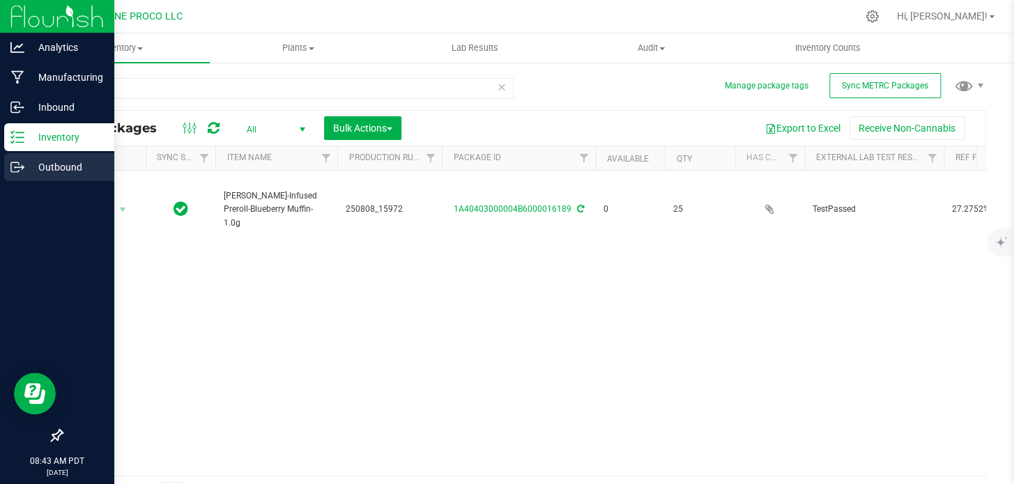
click at [2, 167] on link "Outbound" at bounding box center [57, 168] width 114 height 30
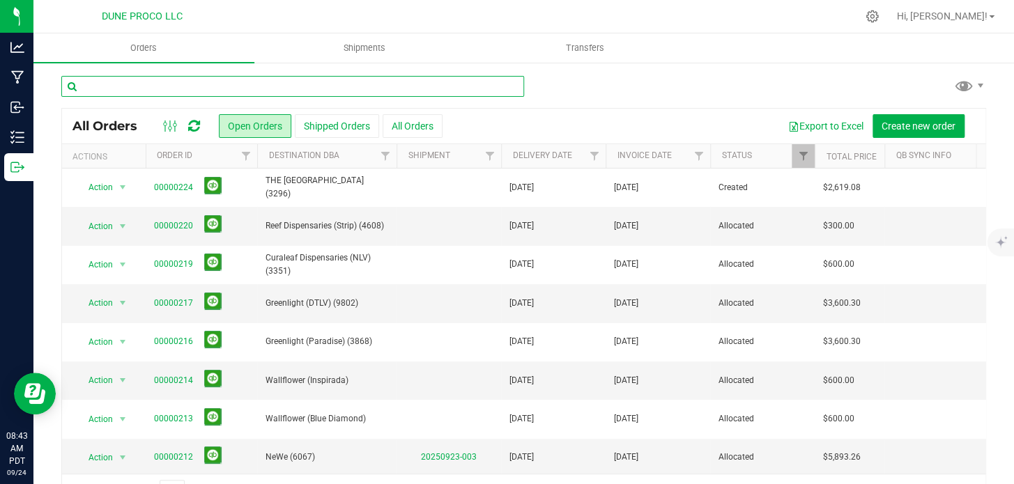
click at [198, 88] on input "text" at bounding box center [292, 86] width 463 height 21
click at [151, 86] on input "text" at bounding box center [292, 86] width 463 height 21
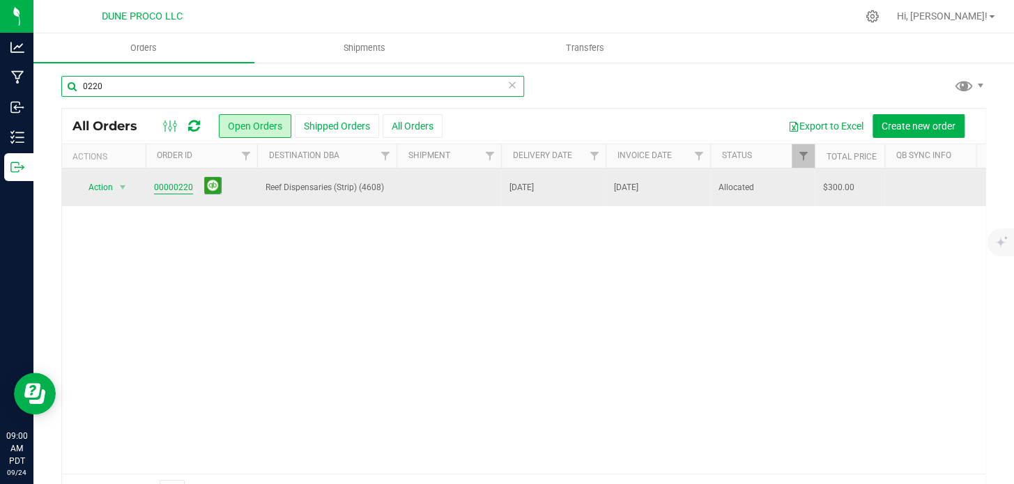
type input "0220"
click at [187, 187] on link "00000220" at bounding box center [173, 187] width 39 height 13
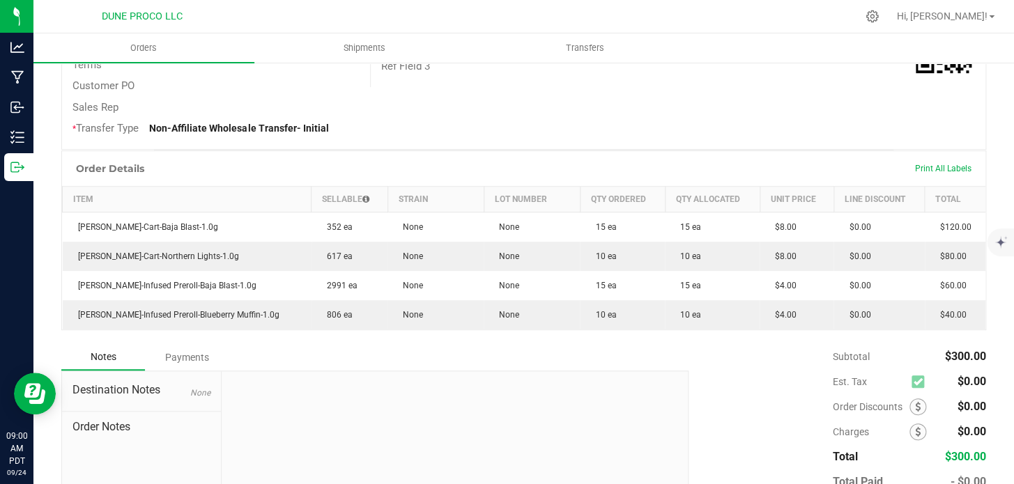
scroll to position [271, 0]
click at [936, 173] on div "Print All Labels" at bounding box center [943, 167] width 70 height 11
click at [936, 173] on span "Print All Labels" at bounding box center [943, 168] width 56 height 10
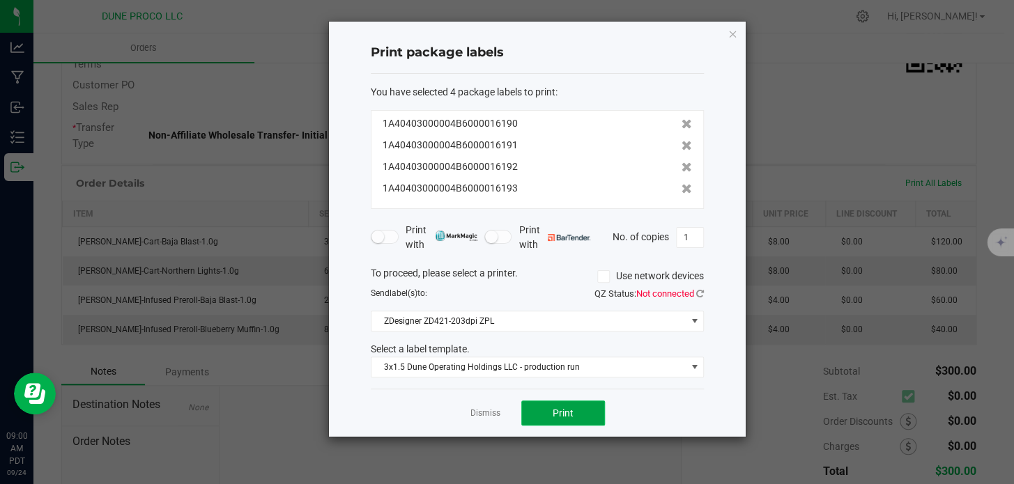
click at [570, 409] on span "Print" at bounding box center [563, 413] width 21 height 11
click at [729, 35] on icon "button" at bounding box center [732, 33] width 10 height 17
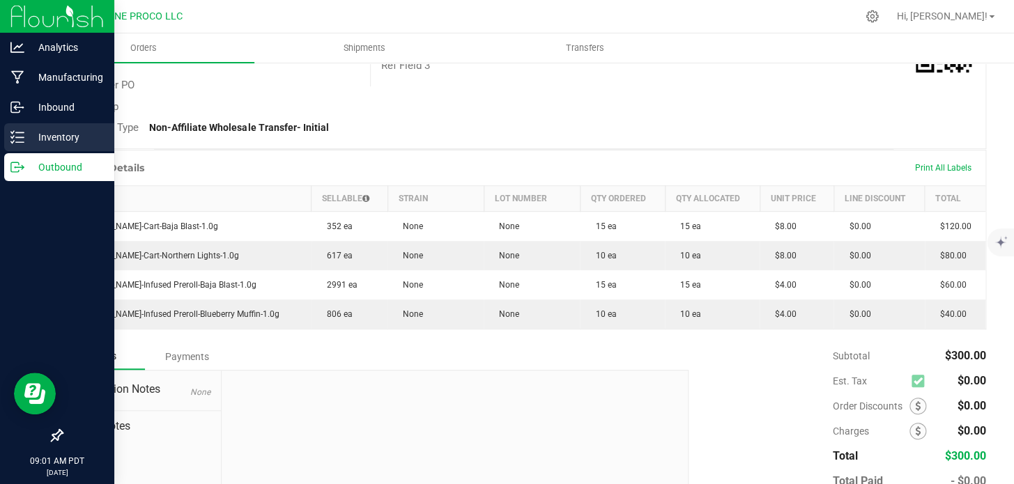
click at [31, 127] on div "Inventory" at bounding box center [59, 137] width 110 height 28
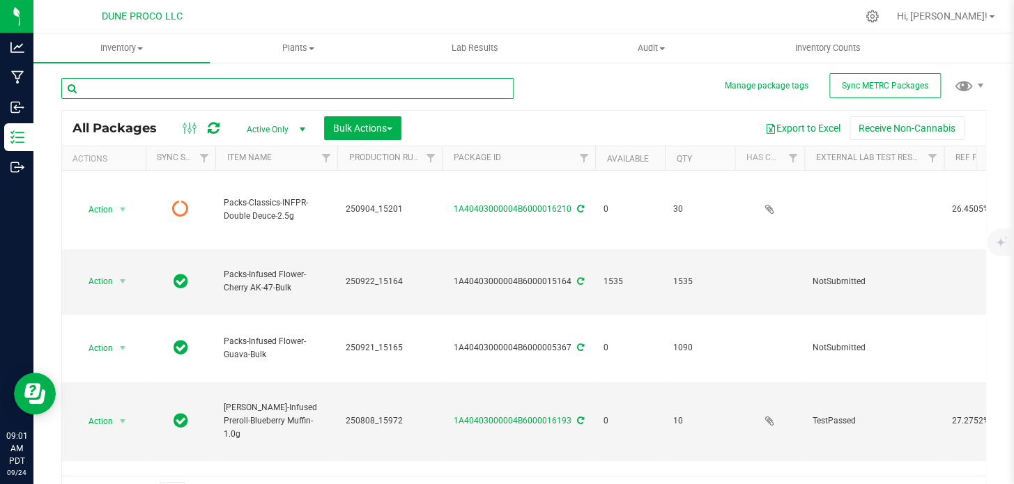
click at [153, 81] on input "text" at bounding box center [287, 88] width 452 height 21
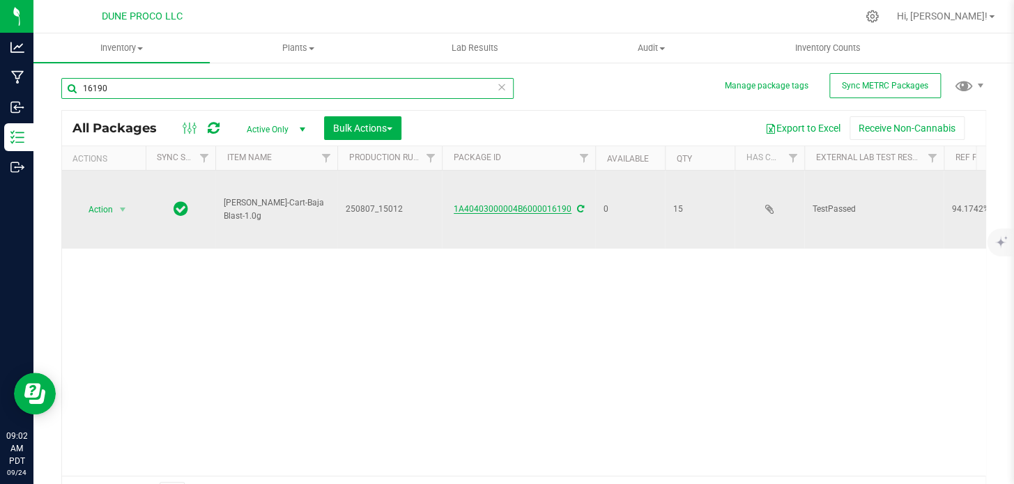
type input "16190"
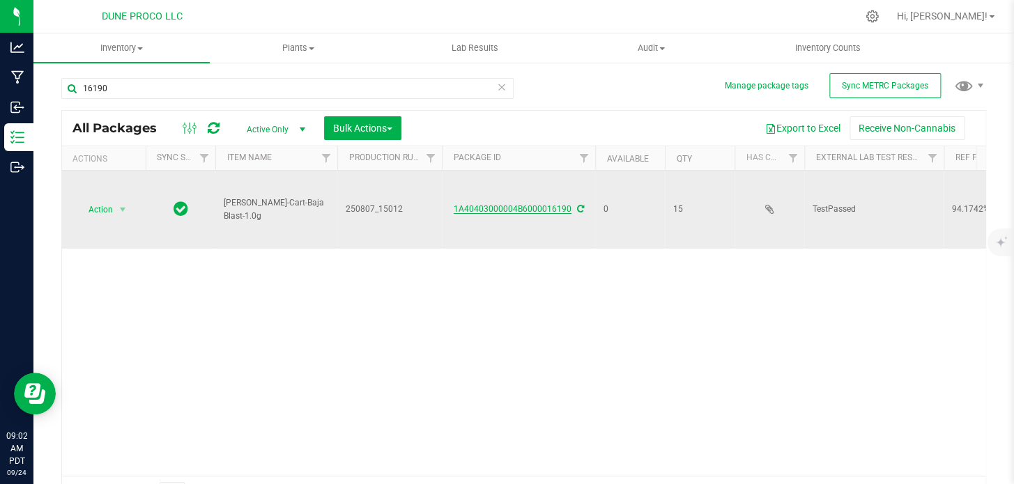
click at [467, 204] on link "1A40403000004B6000016190" at bounding box center [513, 209] width 118 height 10
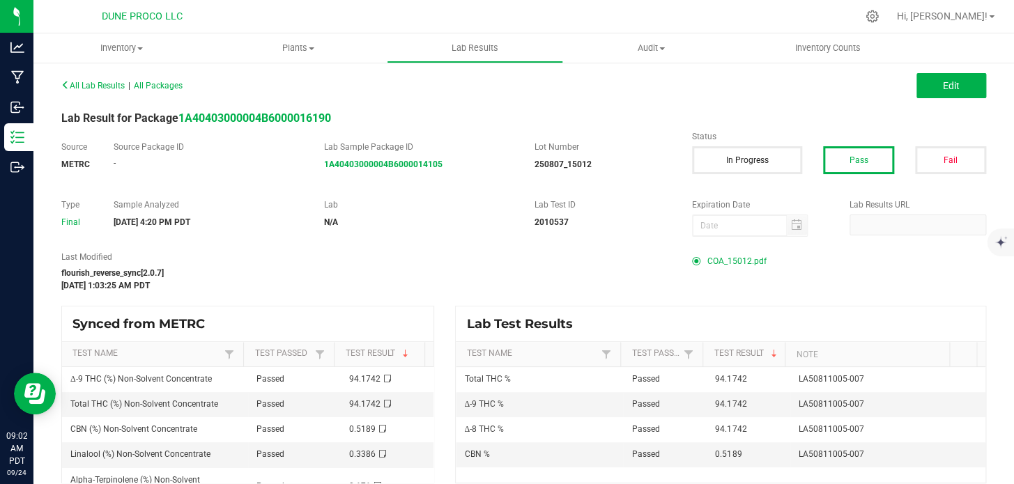
click at [742, 258] on span "COA_15012.pdf" at bounding box center [736, 261] width 59 height 21
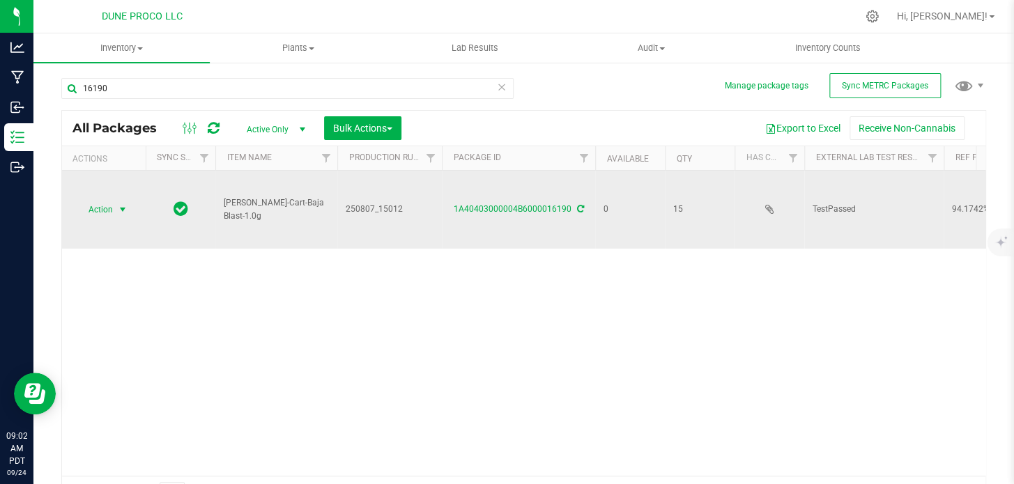
click at [100, 200] on span "Action" at bounding box center [95, 210] width 38 height 20
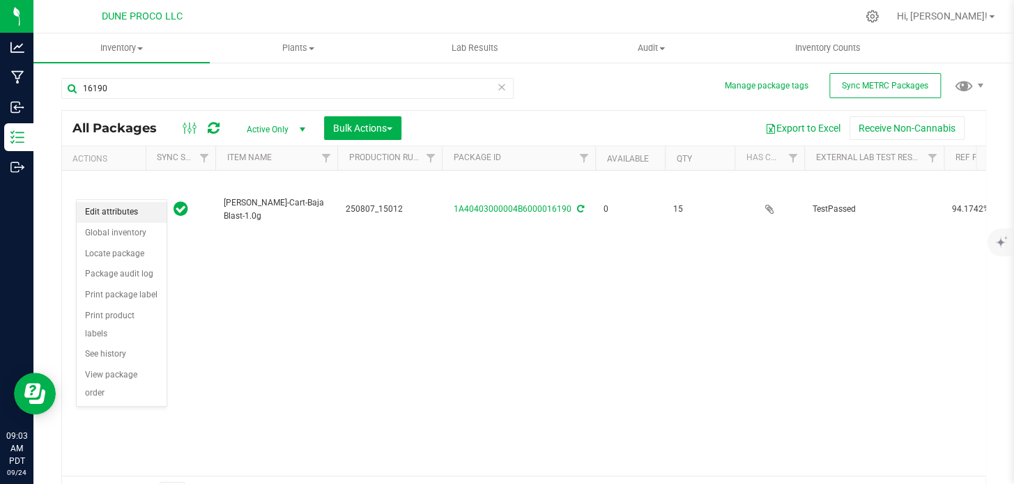
click at [122, 212] on li "Edit attributes" at bounding box center [122, 212] width 90 height 21
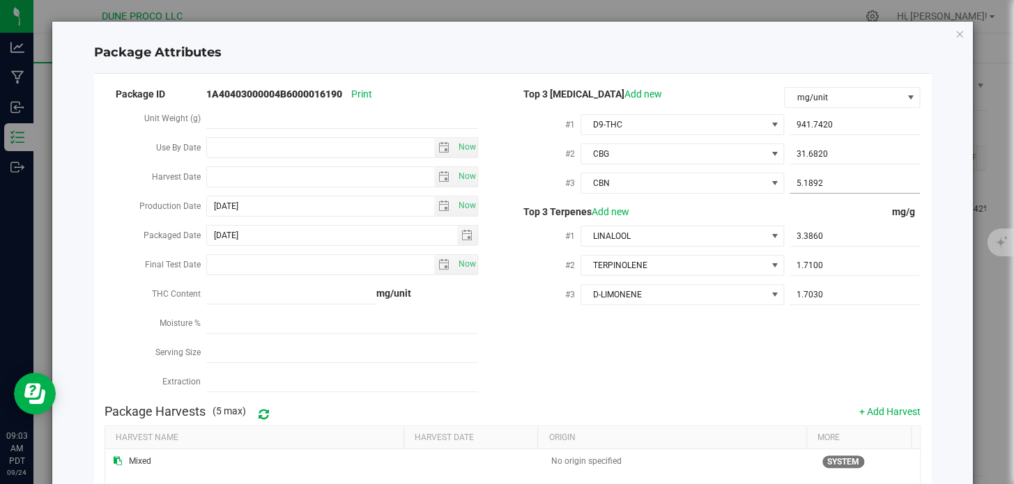
click at [804, 181] on span "5.1892 5.1892" at bounding box center [854, 183] width 130 height 20
click at [804, 181] on input "5.1892" at bounding box center [854, 183] width 130 height 20
paste input "5.18919"
type input "5.1891"
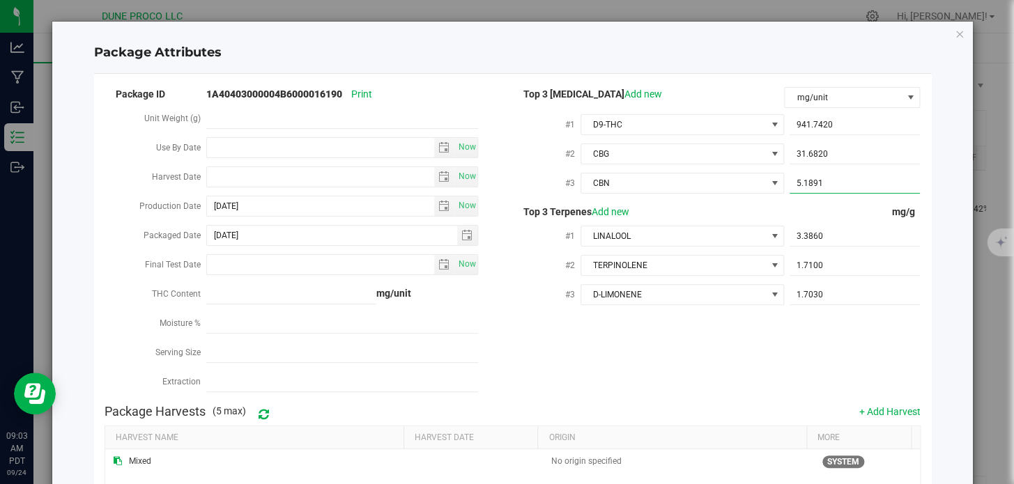
type input "5.1891"
click at [771, 322] on div "Package ID 1A40403000004B6000016190 Print Unit Weight (g) Use By Date Now Harve…" at bounding box center [513, 241] width 816 height 313
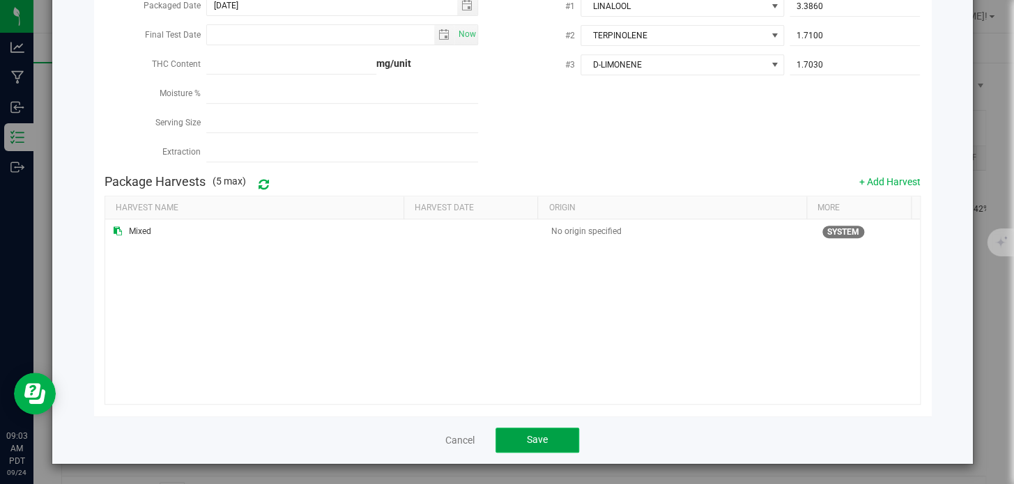
click at [538, 428] on button "Save" at bounding box center [537, 440] width 84 height 25
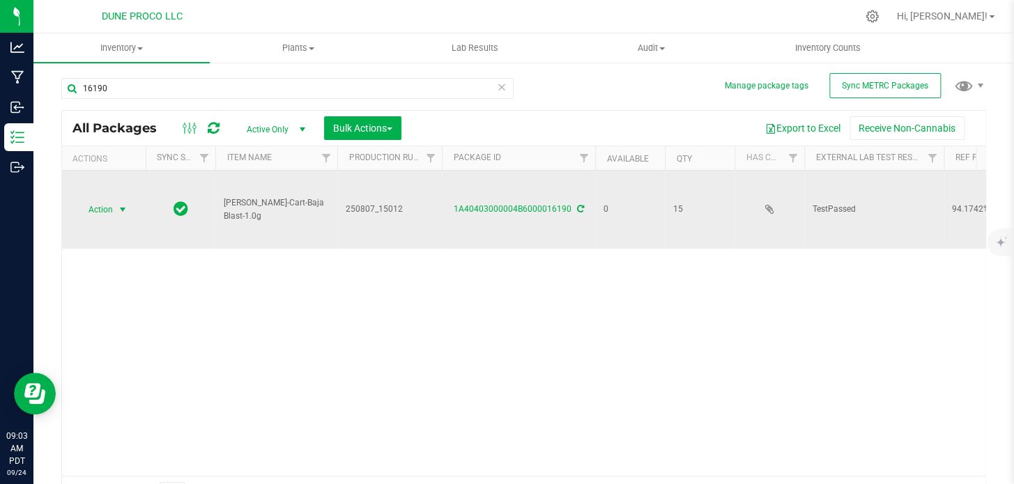
click at [91, 200] on span "Action" at bounding box center [95, 210] width 38 height 20
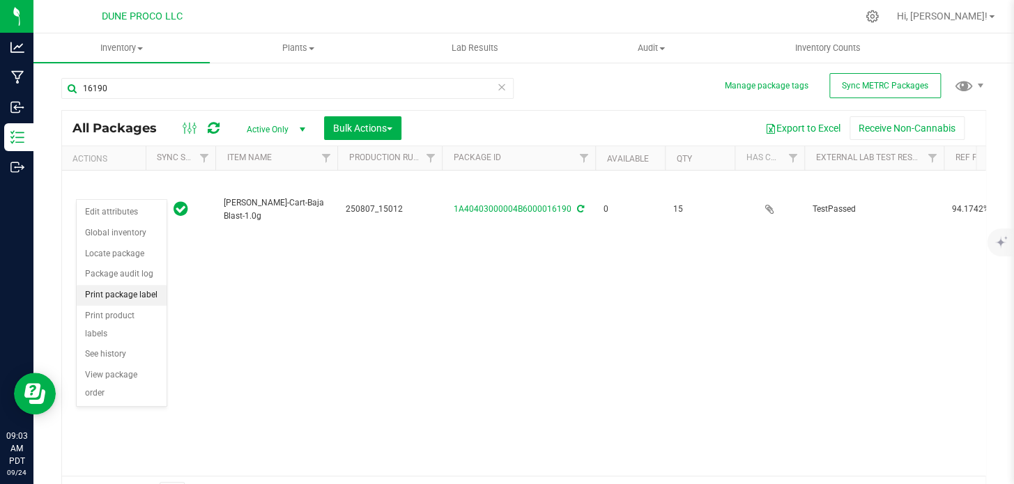
click at [115, 295] on li "Print package label" at bounding box center [122, 295] width 90 height 21
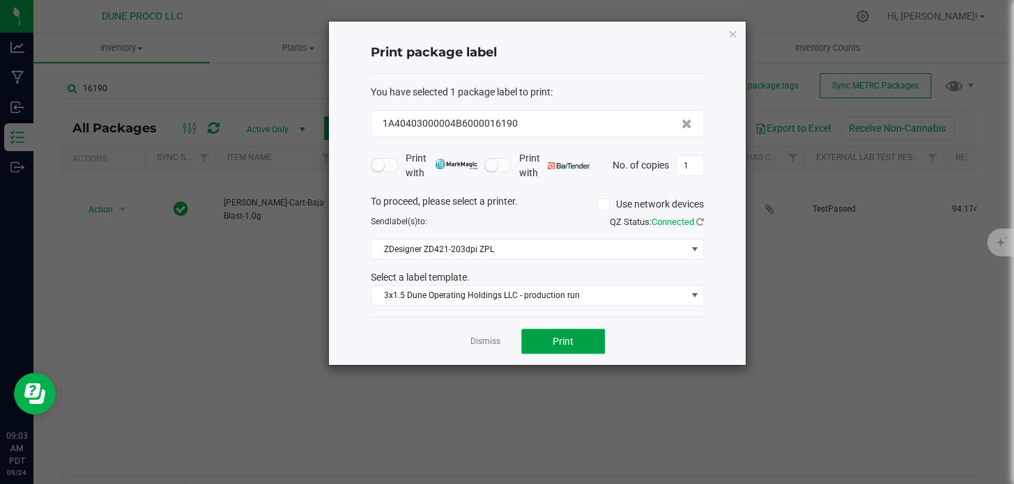
click at [546, 339] on button "Print" at bounding box center [563, 341] width 84 height 25
click at [732, 32] on icon "button" at bounding box center [732, 33] width 10 height 17
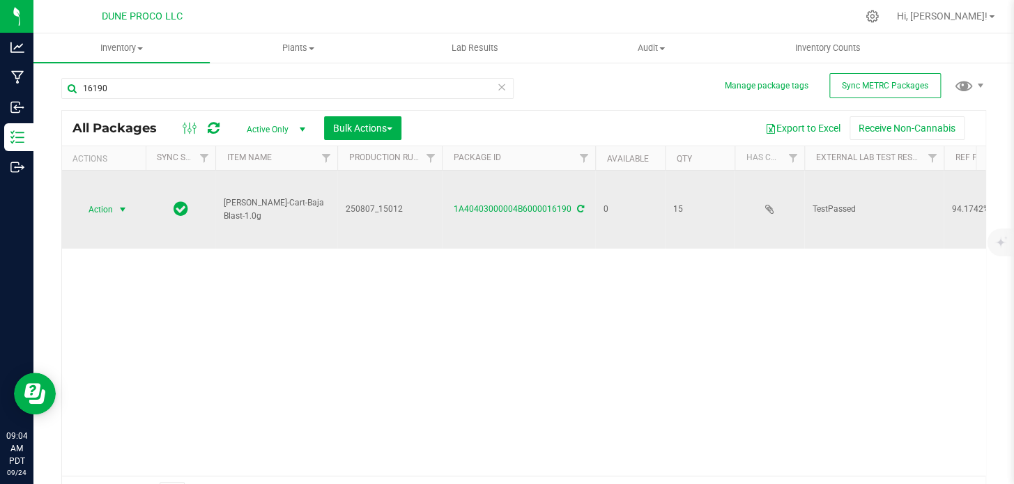
click at [111, 200] on span "Action" at bounding box center [95, 210] width 38 height 20
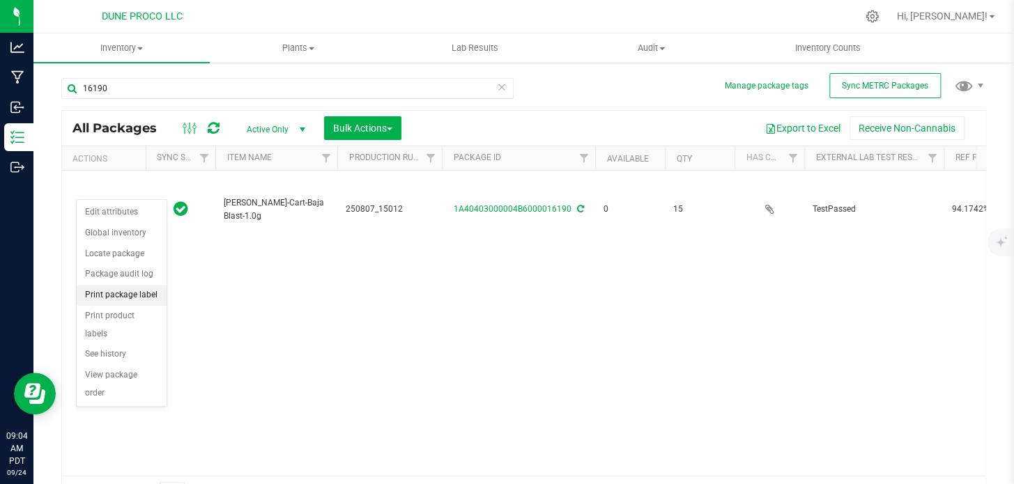
click at [93, 296] on li "Print package label" at bounding box center [122, 295] width 90 height 21
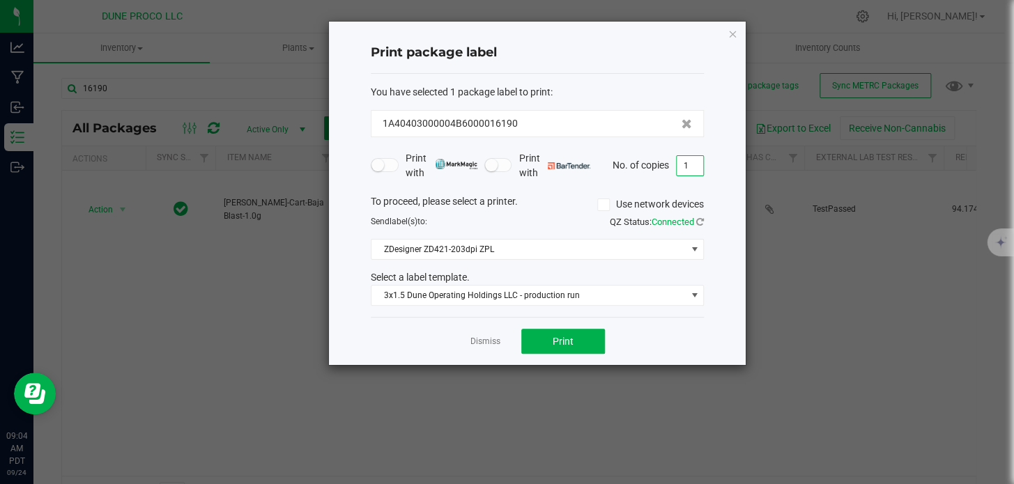
click at [686, 168] on input "1" at bounding box center [690, 166] width 26 height 20
type input "15"
click at [556, 332] on button "Print" at bounding box center [563, 341] width 84 height 25
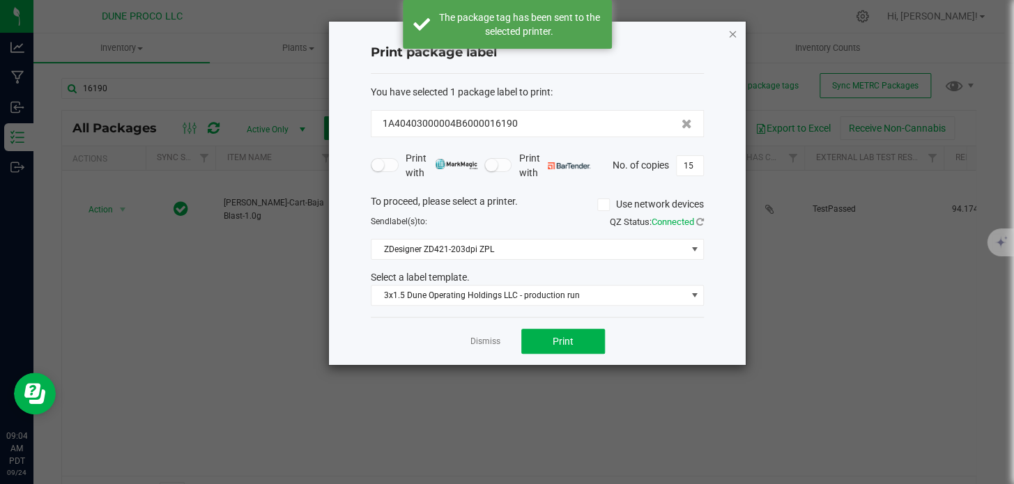
click at [734, 25] on icon "button" at bounding box center [732, 33] width 10 height 17
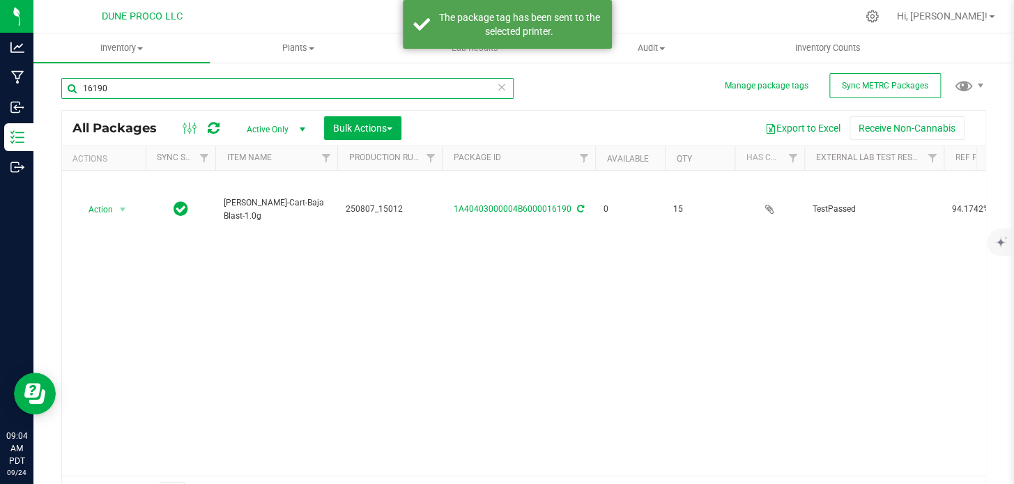
click at [265, 89] on input "16190" at bounding box center [287, 88] width 452 height 21
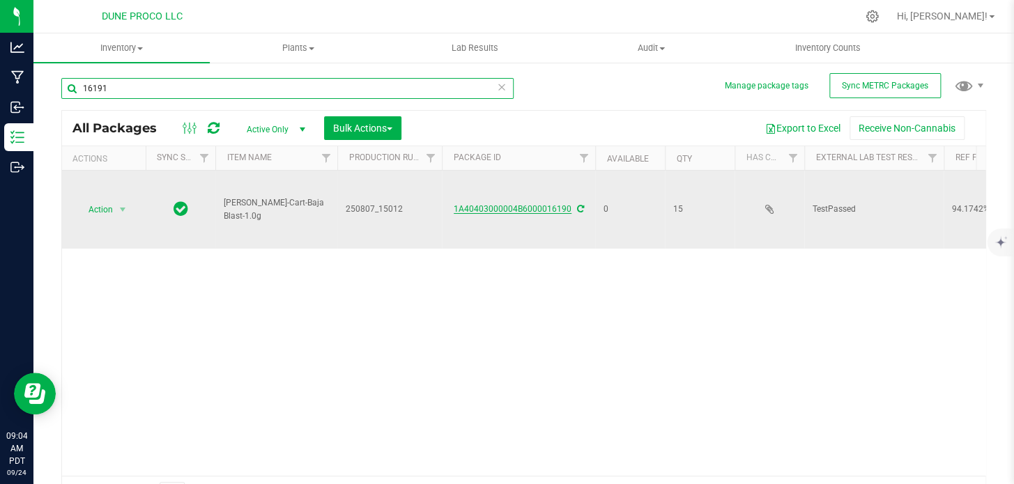
type input "16191"
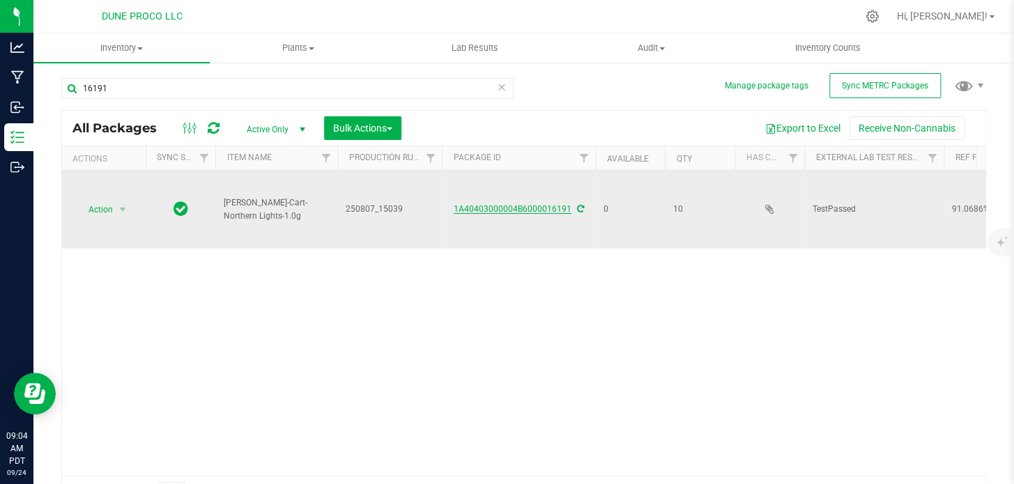
click at [494, 204] on link "1A40403000004B6000016191" at bounding box center [513, 209] width 118 height 10
click at [497, 180] on td "1A40403000004B6000016191" at bounding box center [518, 210] width 153 height 78
click at [462, 204] on link "1A40403000004B6000016191" at bounding box center [513, 209] width 118 height 10
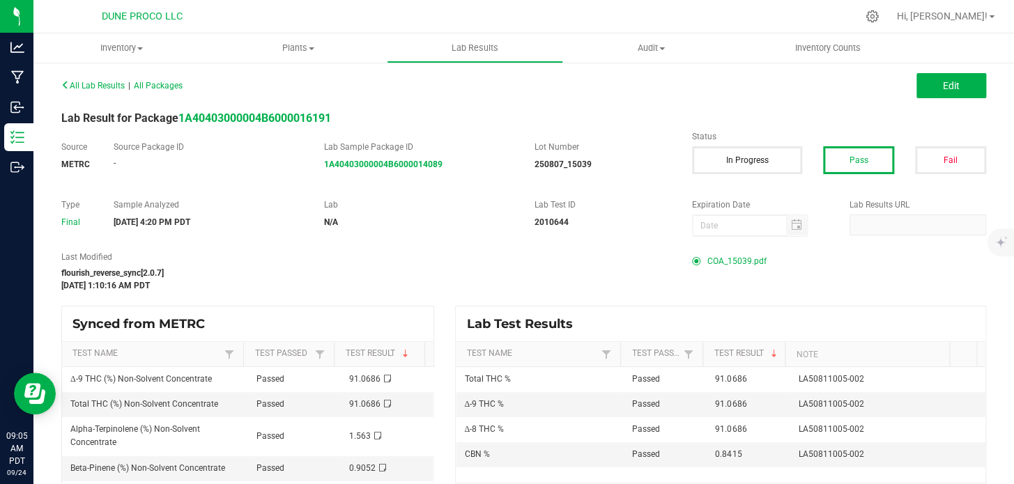
click at [718, 258] on span "COA_15039.pdf" at bounding box center [736, 261] width 59 height 21
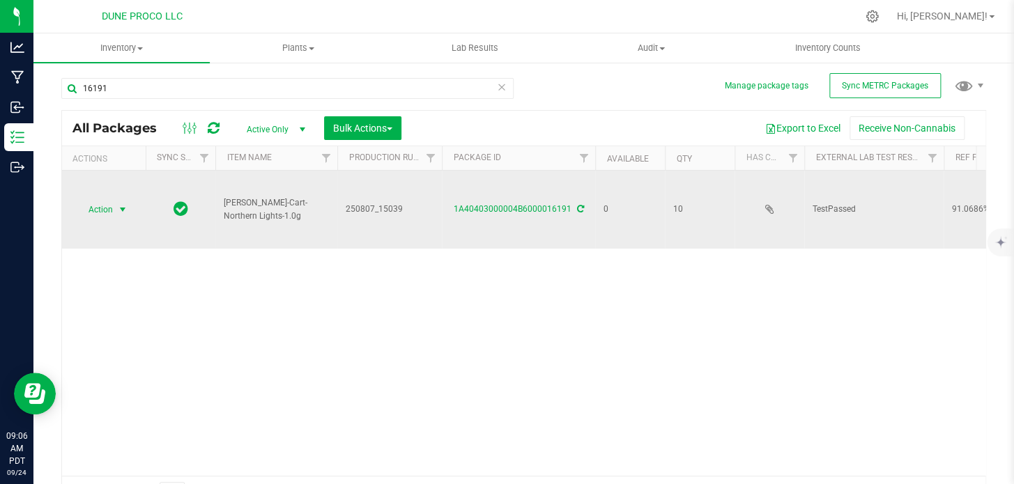
click at [110, 200] on span "Action" at bounding box center [95, 210] width 38 height 20
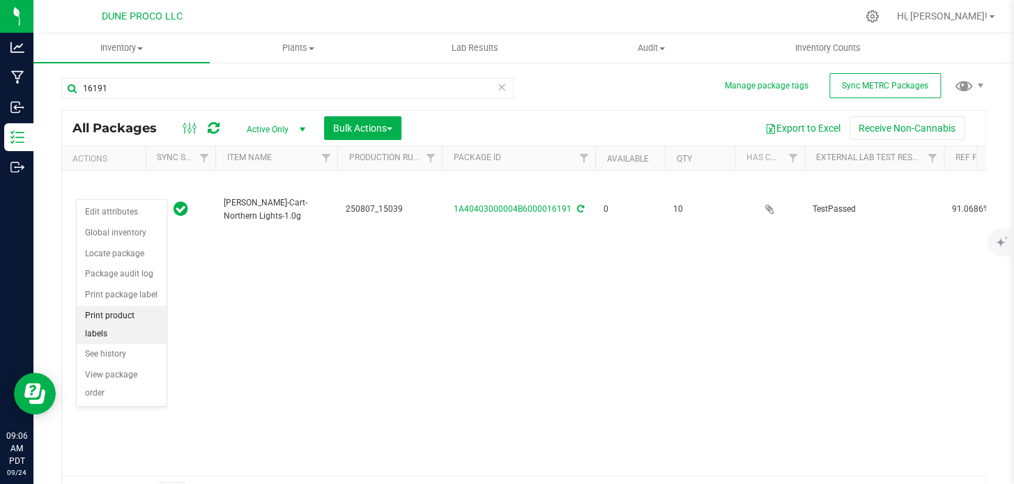
click at [142, 322] on li "Print product labels" at bounding box center [122, 325] width 90 height 38
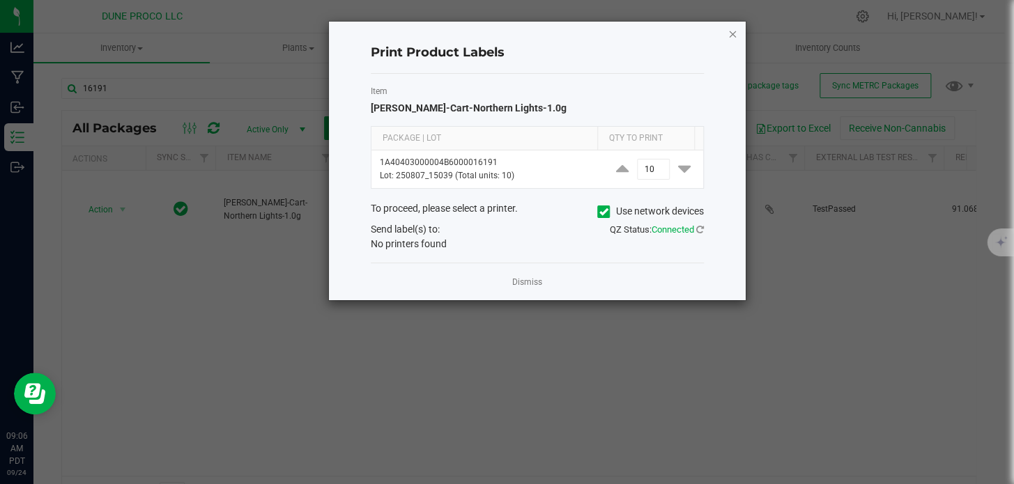
click at [732, 33] on icon "button" at bounding box center [732, 33] width 10 height 17
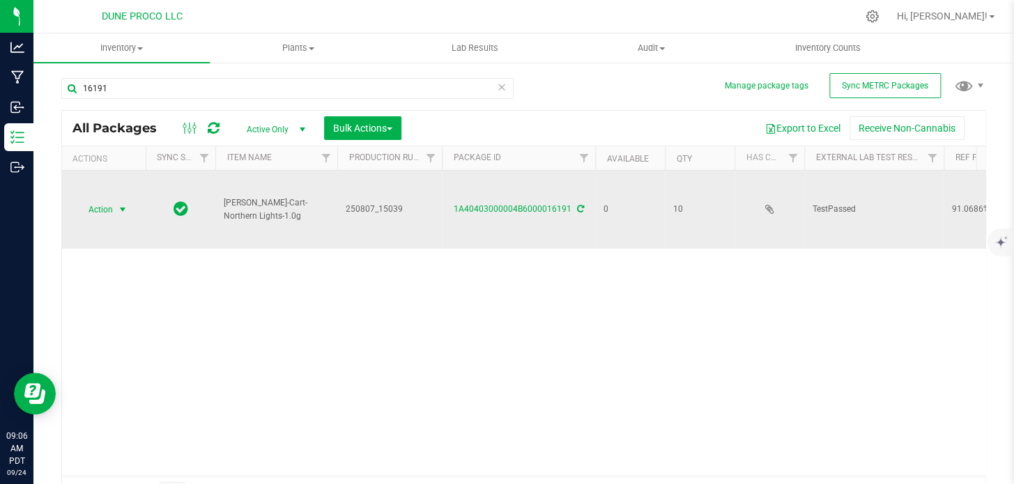
click at [105, 200] on span "Action" at bounding box center [95, 210] width 38 height 20
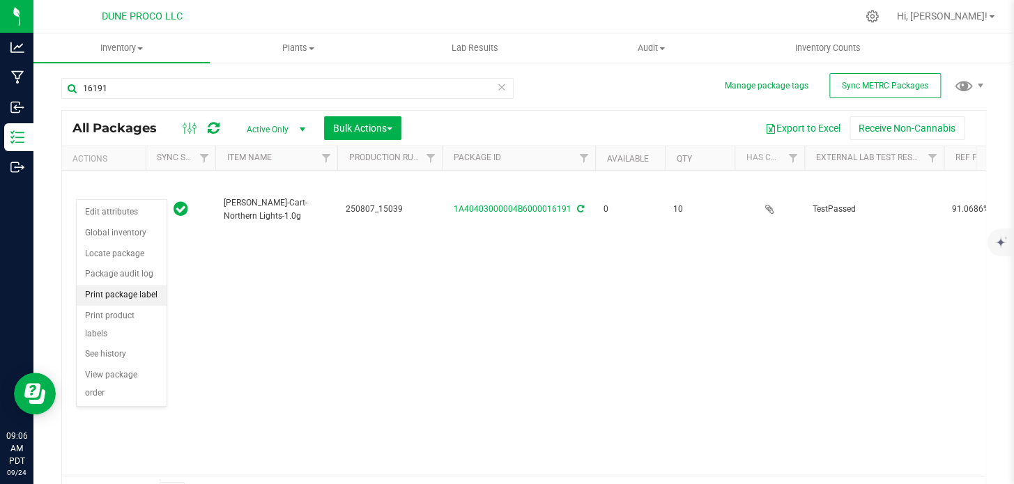
click at [111, 301] on li "Print package label" at bounding box center [122, 295] width 90 height 21
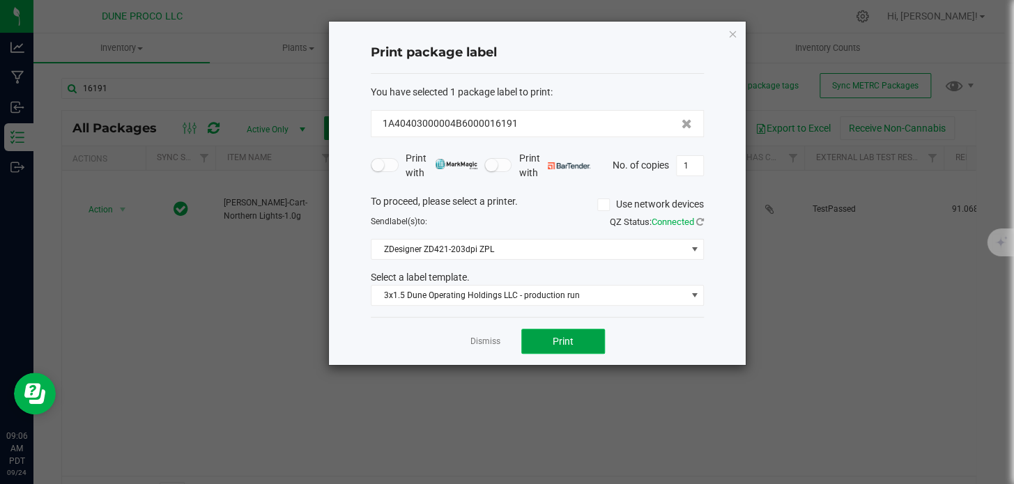
click at [566, 353] on button "Print" at bounding box center [563, 341] width 84 height 25
click at [734, 37] on icon "button" at bounding box center [732, 33] width 10 height 17
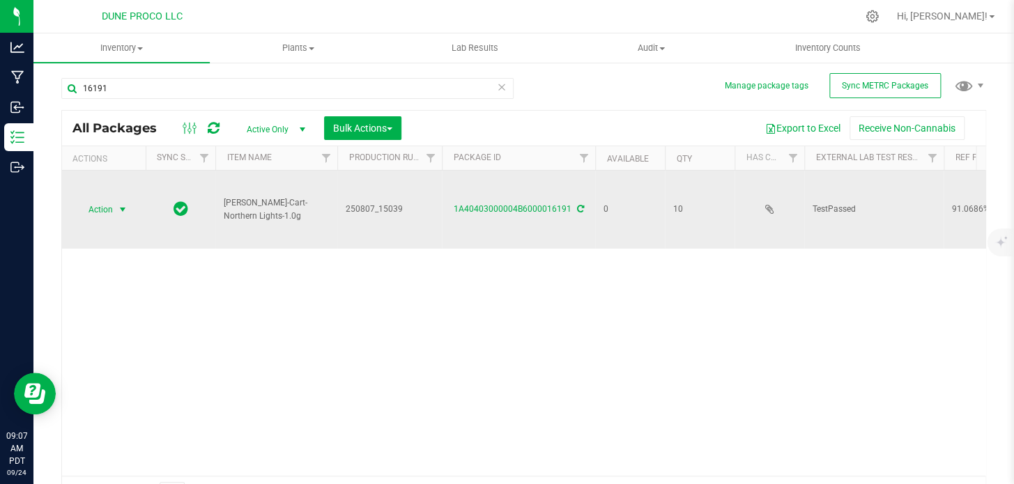
click at [91, 200] on span "Action" at bounding box center [95, 210] width 38 height 20
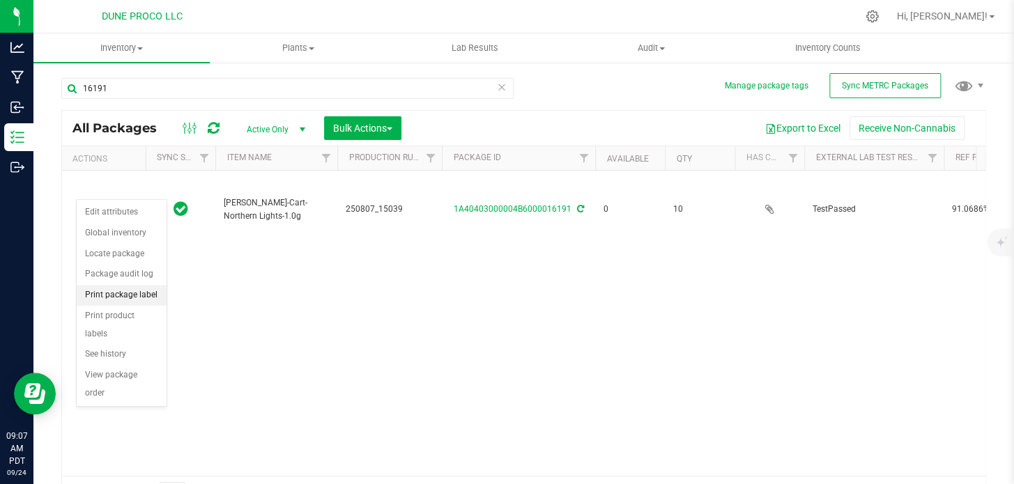
click at [108, 300] on li "Print package label" at bounding box center [122, 295] width 90 height 21
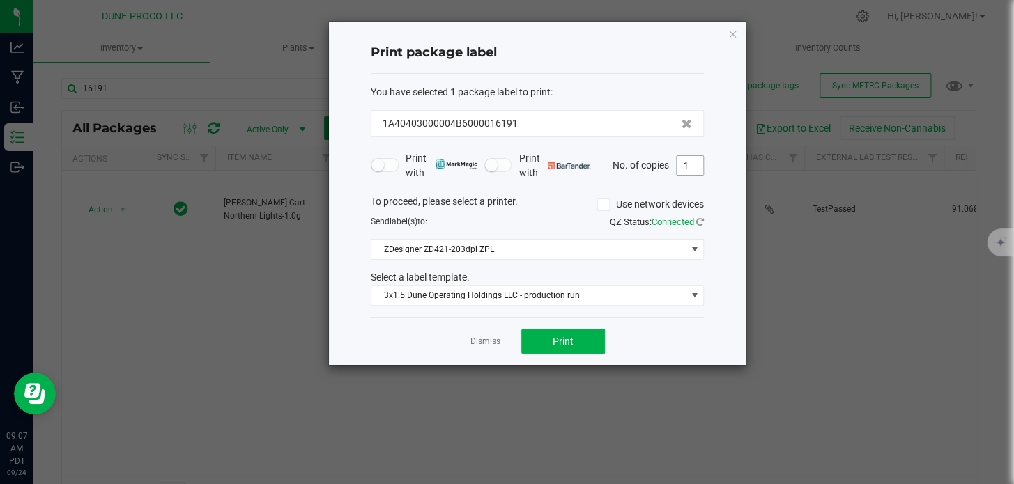
click at [687, 163] on input "1" at bounding box center [690, 166] width 26 height 20
type input "10"
click at [532, 348] on button "Print" at bounding box center [563, 341] width 84 height 25
click at [733, 29] on icon "button" at bounding box center [732, 33] width 10 height 17
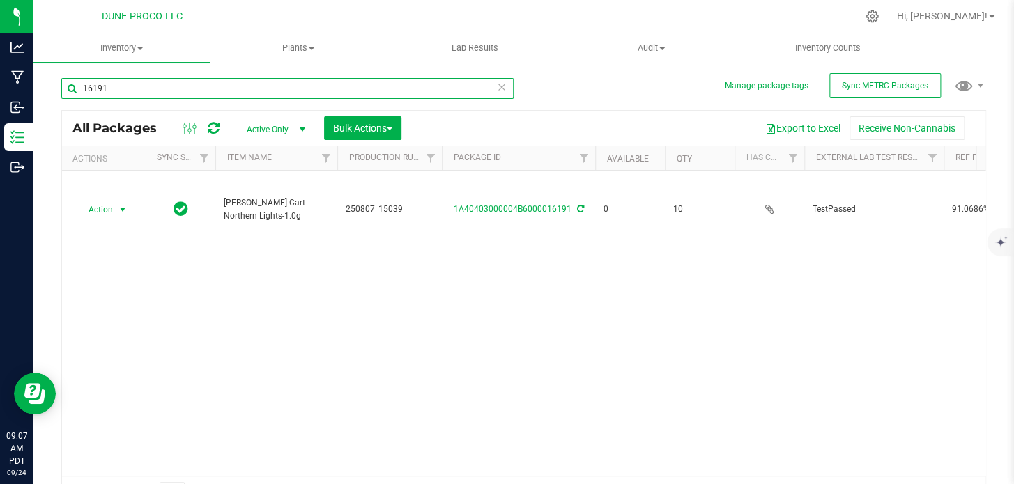
click at [338, 86] on input "16191" at bounding box center [287, 88] width 452 height 21
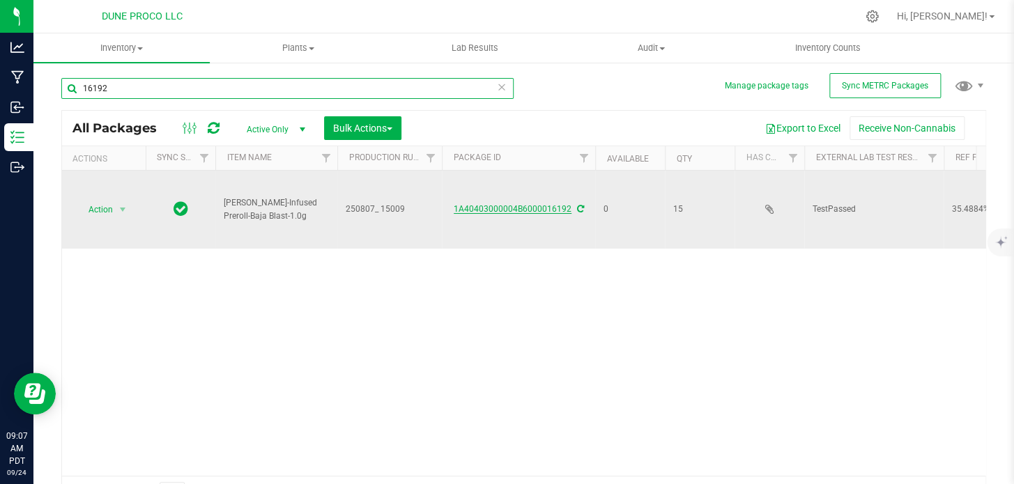
type input "16192"
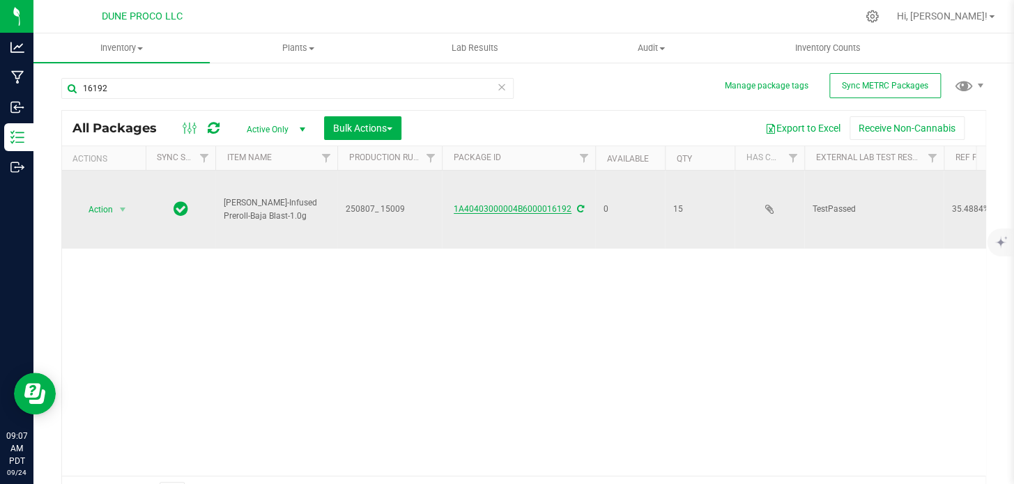
click at [488, 204] on link "1A40403000004B6000016192" at bounding box center [513, 209] width 118 height 10
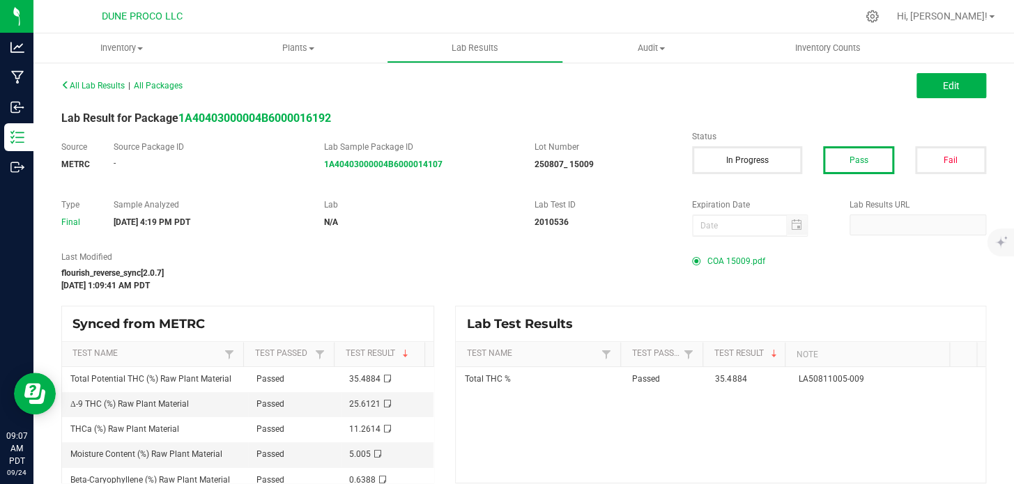
click at [718, 265] on span "COA 15009.pdf" at bounding box center [736, 261] width 58 height 21
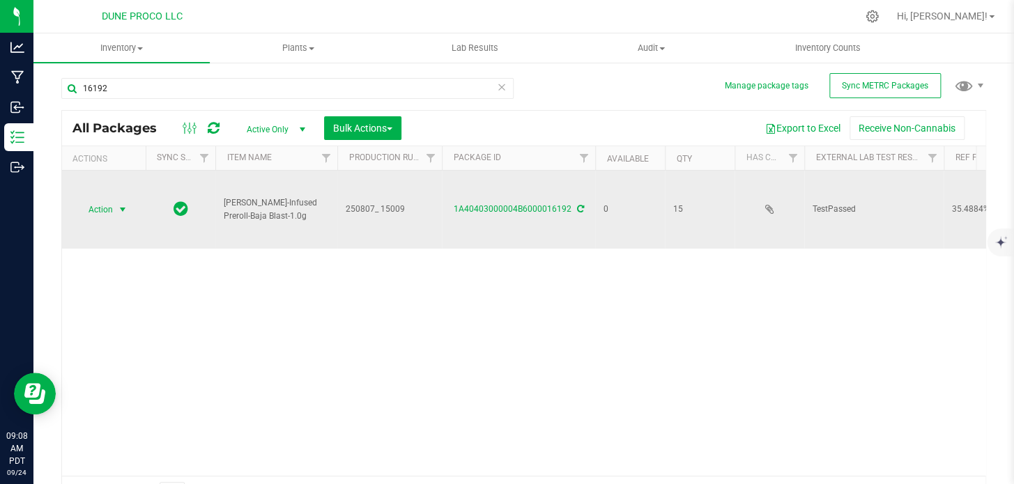
click at [111, 200] on span "Action" at bounding box center [95, 210] width 38 height 20
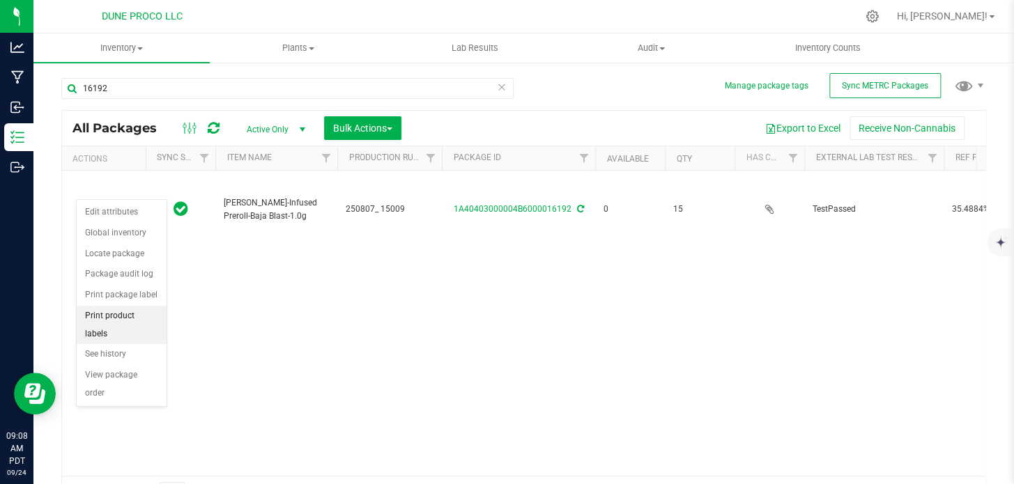
click at [137, 309] on li "Print product labels" at bounding box center [122, 325] width 90 height 38
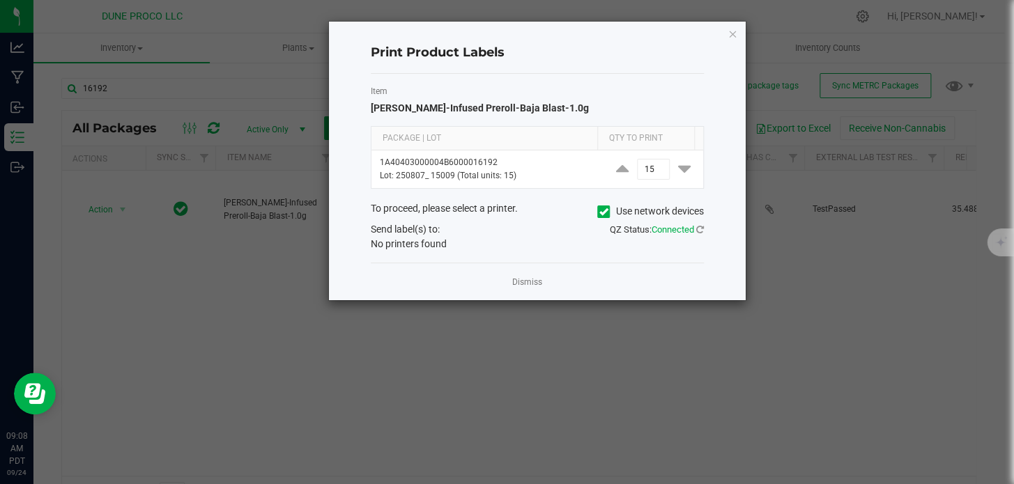
click at [728, 42] on div "Print Product Labels Item [PERSON_NAME]-Infused Preroll-Baja Blast-1.0g Package…" at bounding box center [537, 161] width 417 height 279
click at [734, 35] on icon "button" at bounding box center [732, 33] width 10 height 17
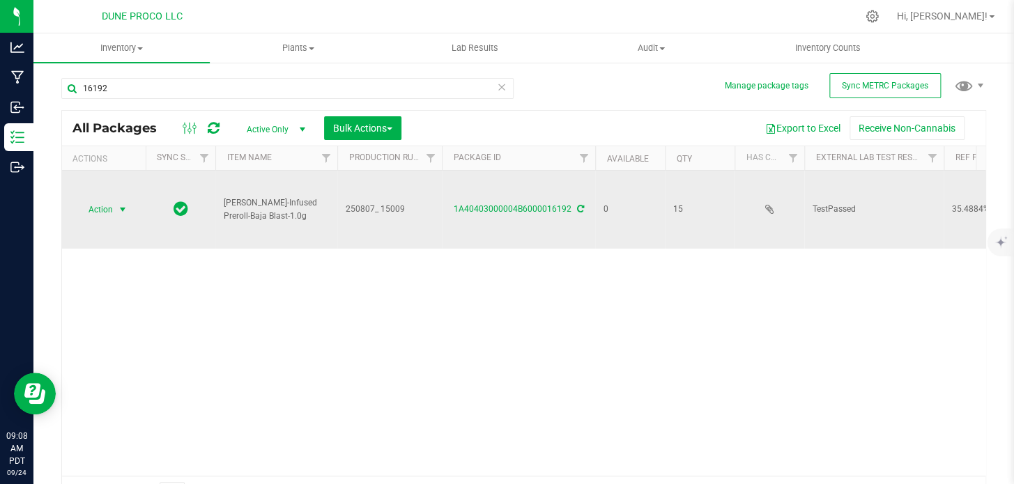
click at [93, 200] on span "Action" at bounding box center [95, 210] width 38 height 20
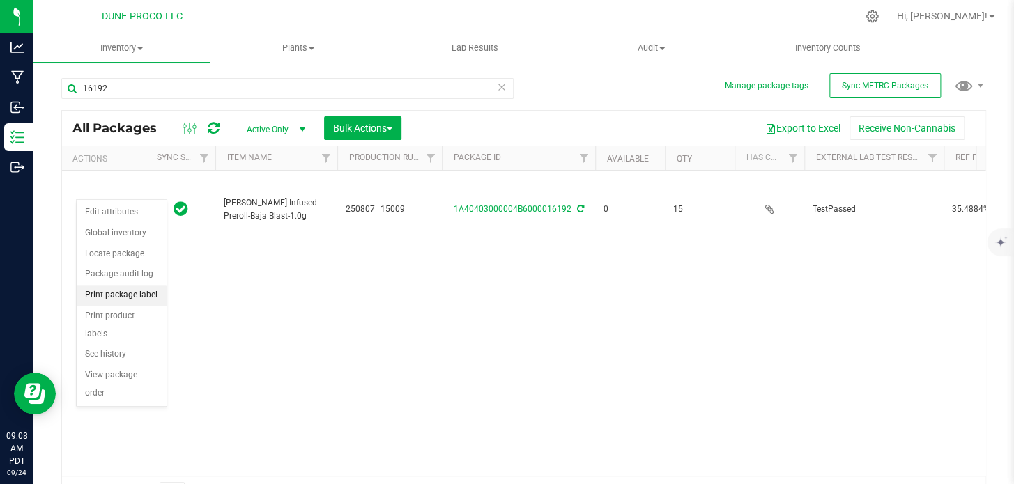
click at [120, 298] on li "Print package label" at bounding box center [122, 295] width 90 height 21
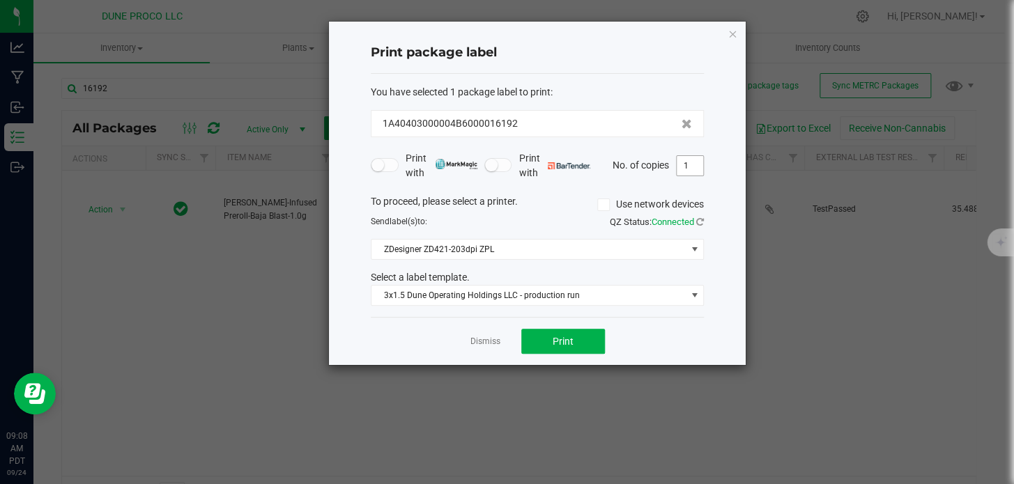
click at [696, 164] on input "1" at bounding box center [690, 166] width 26 height 20
type input "15"
click at [571, 348] on button "Print" at bounding box center [563, 341] width 84 height 25
click at [739, 32] on div "Print package label You have selected 1 package label to print : 1A40403000004B…" at bounding box center [537, 193] width 417 height 343
click at [731, 32] on icon "button" at bounding box center [732, 33] width 10 height 17
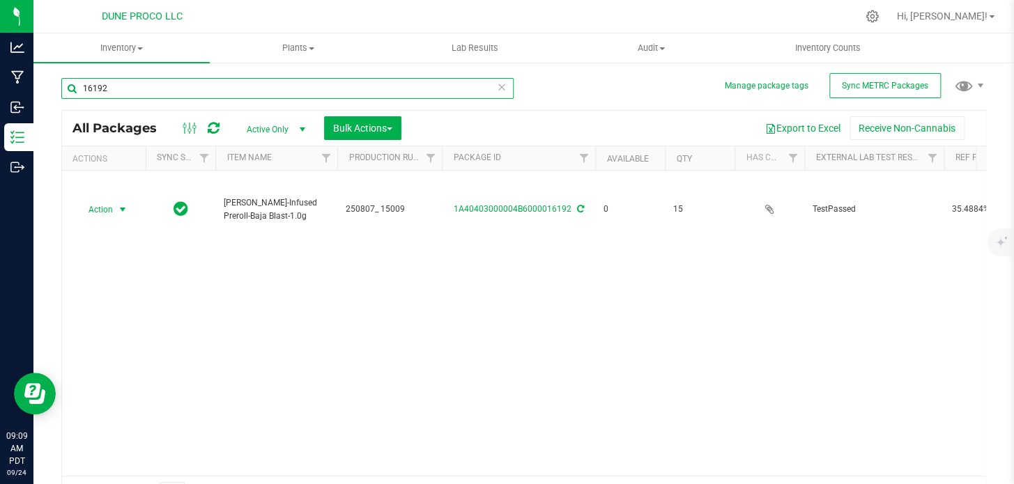
click at [279, 79] on input "16192" at bounding box center [287, 88] width 452 height 21
type input "16193"
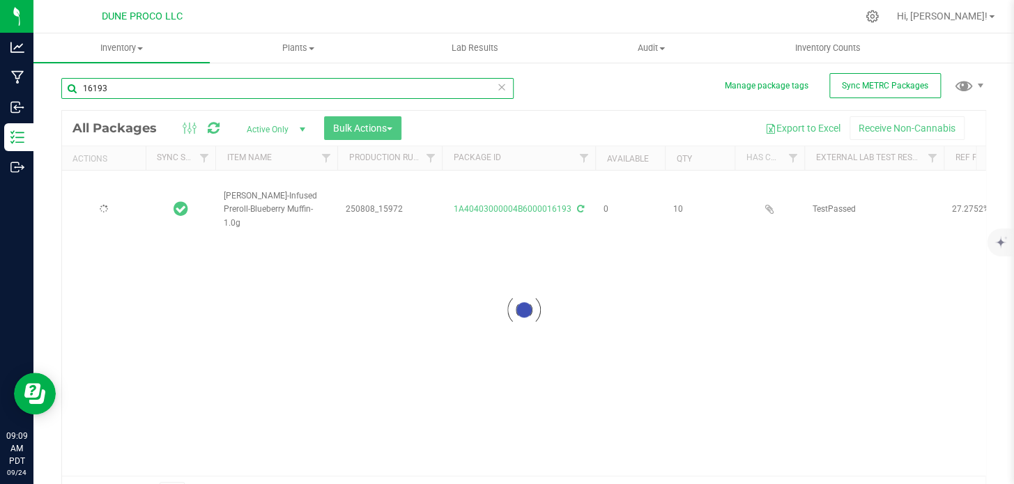
type input "[DATE]"
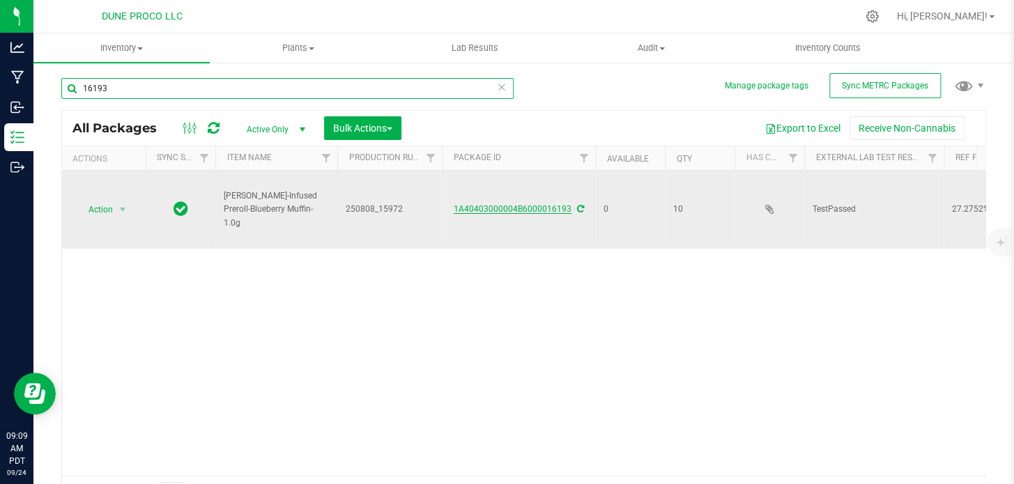
type input "16193"
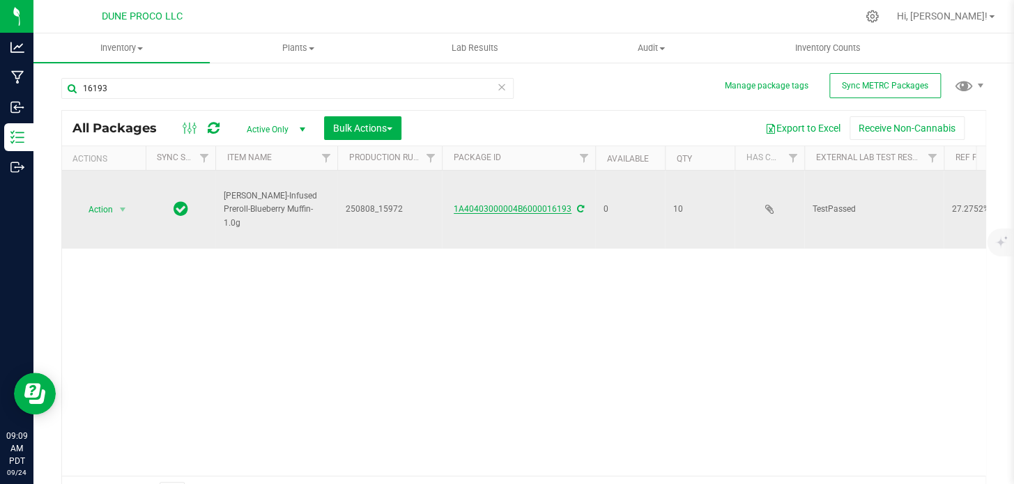
click at [516, 204] on link "1A40403000004B6000016193" at bounding box center [513, 209] width 118 height 10
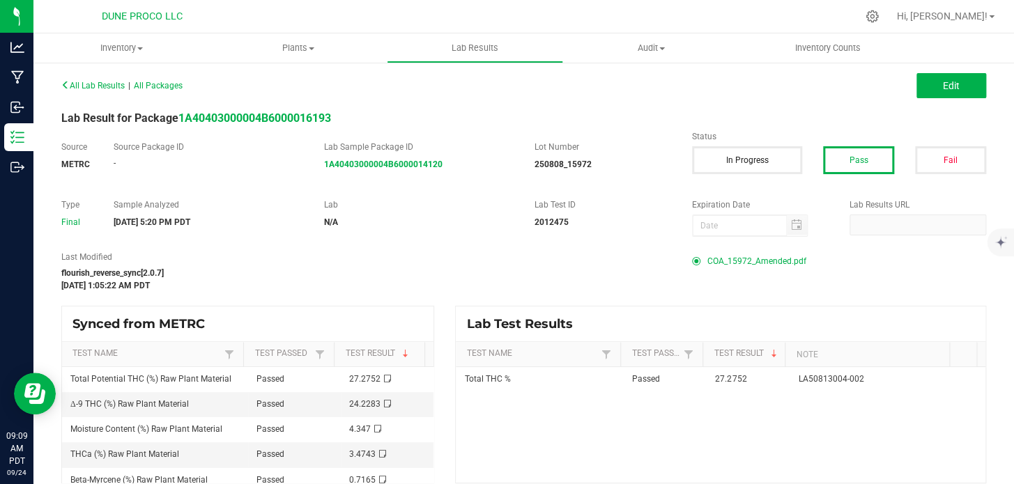
click at [759, 257] on span "COA_15972_Amended.pdf" at bounding box center [756, 261] width 99 height 21
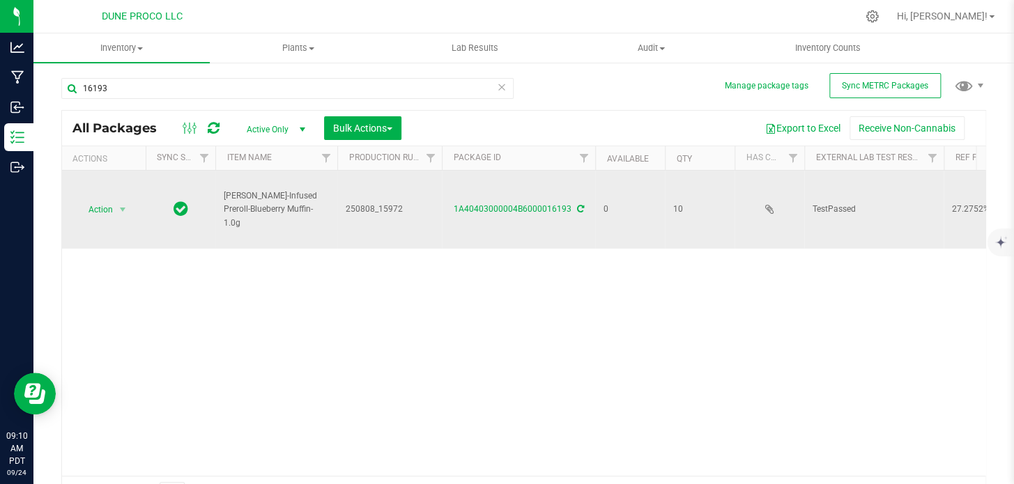
click at [113, 200] on span "Action" at bounding box center [95, 210] width 38 height 20
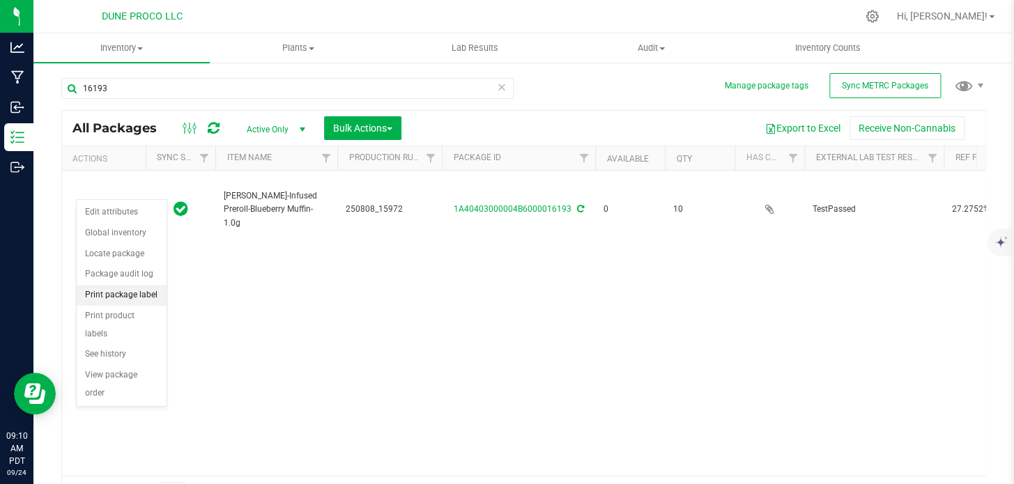
click at [104, 300] on li "Print package label" at bounding box center [122, 295] width 90 height 21
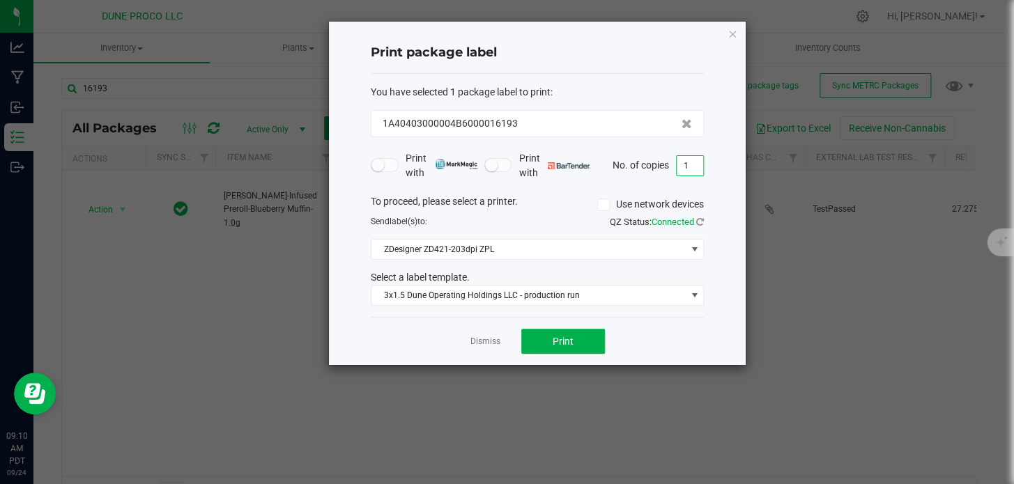
click at [695, 162] on input "1" at bounding box center [690, 166] width 26 height 20
type input "10"
click at [564, 341] on span "Print" at bounding box center [563, 341] width 21 height 11
click at [730, 37] on icon "button" at bounding box center [732, 33] width 10 height 17
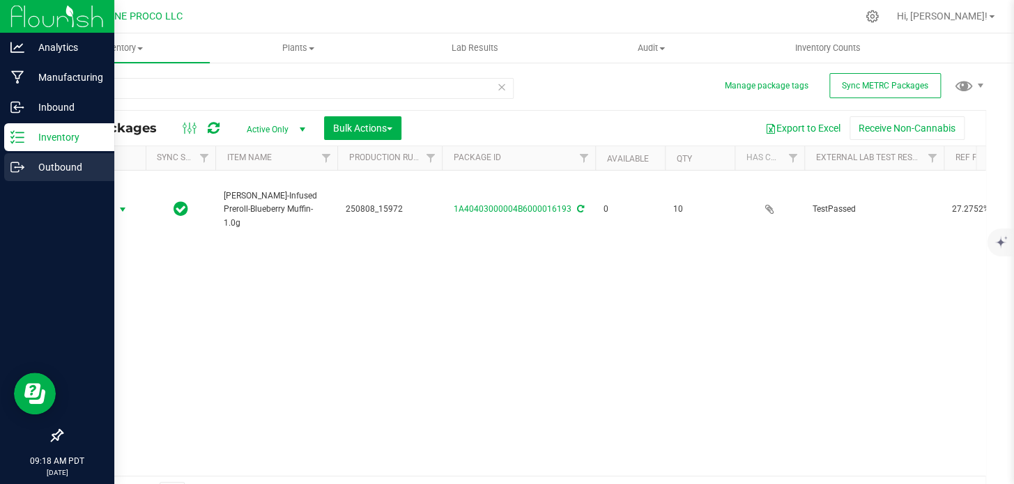
click at [13, 172] on icon at bounding box center [15, 167] width 8 height 10
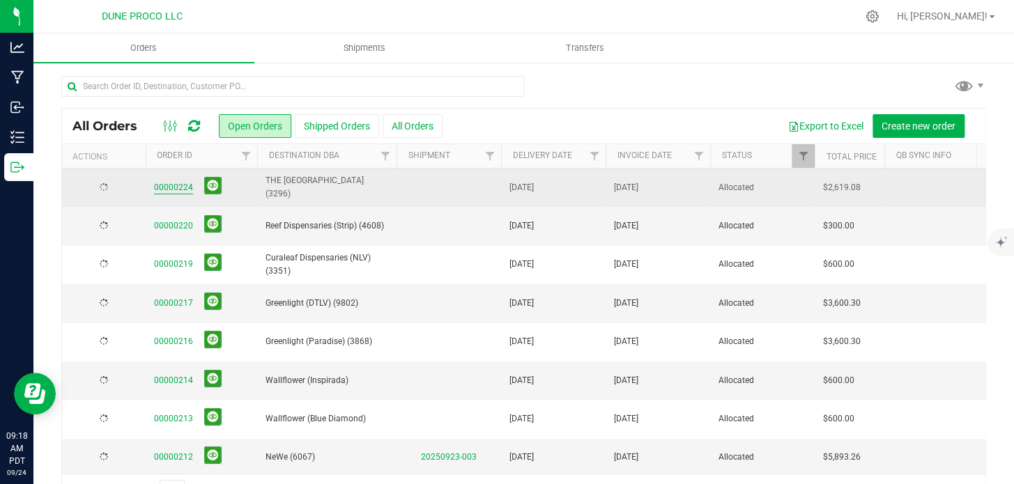
click at [176, 188] on link "00000224" at bounding box center [173, 187] width 39 height 13
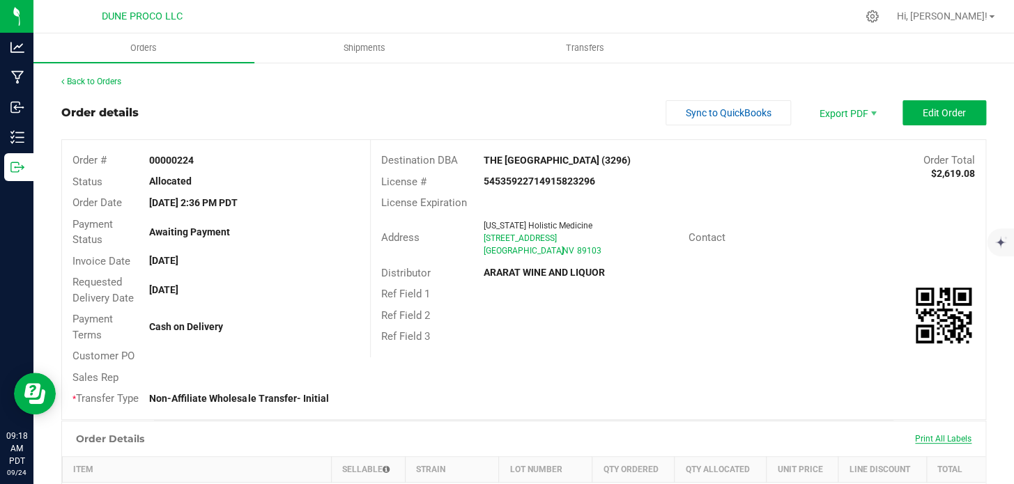
click at [927, 444] on span "Print All Labels" at bounding box center [943, 439] width 56 height 10
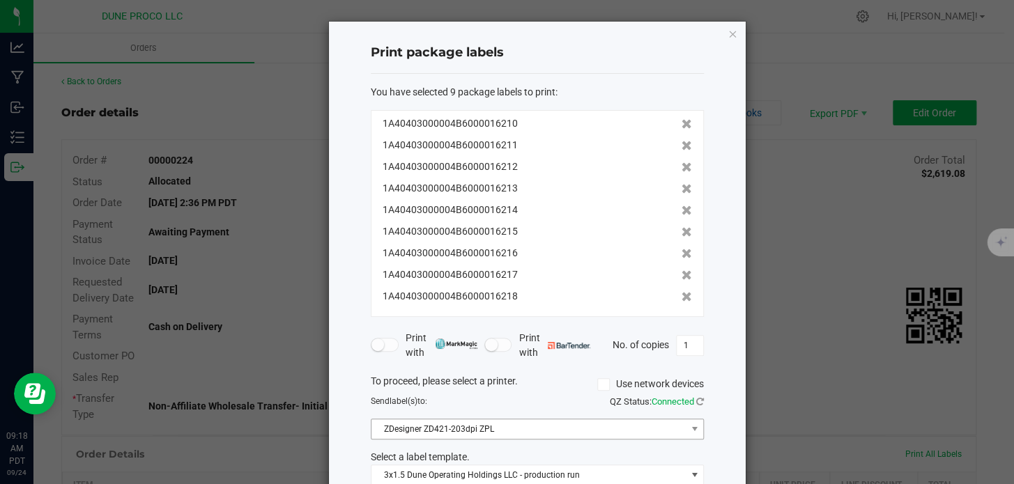
scroll to position [82, 0]
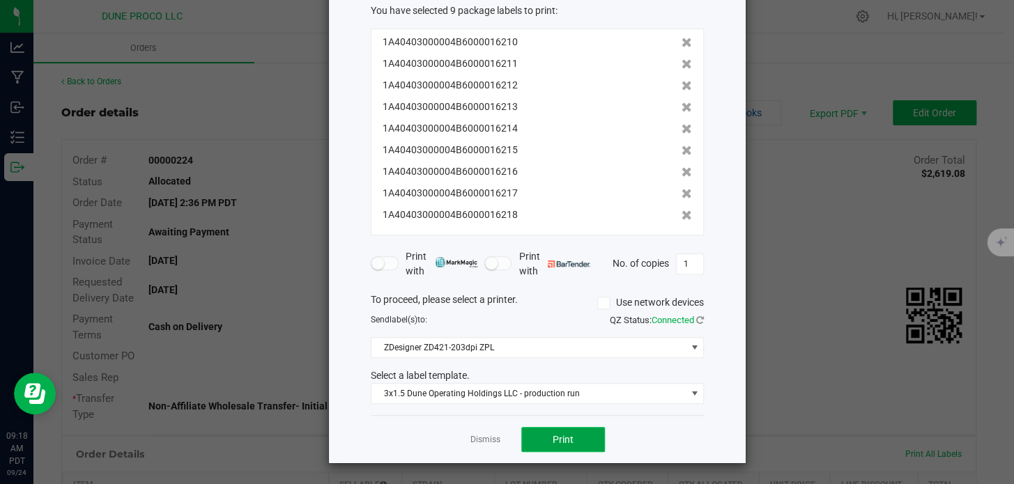
click at [569, 430] on button "Print" at bounding box center [563, 439] width 84 height 25
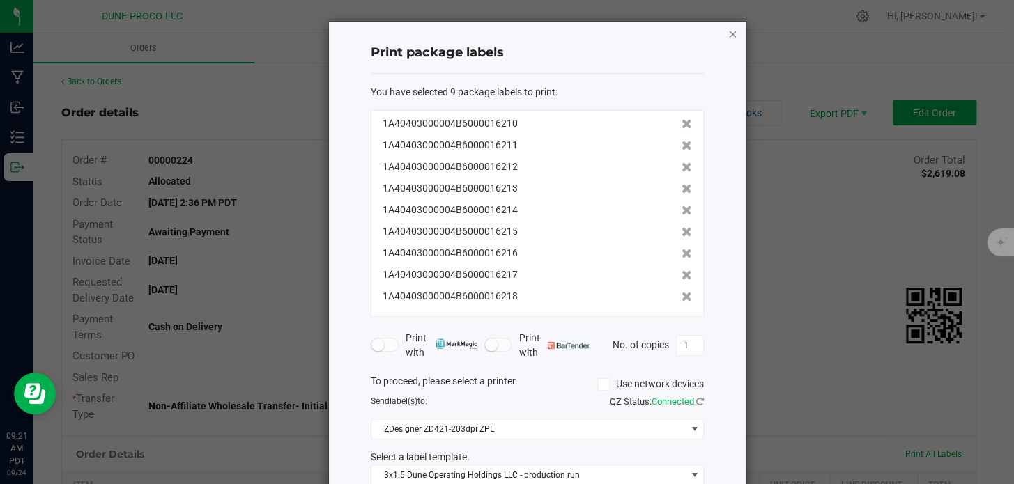
click at [729, 33] on icon "button" at bounding box center [732, 33] width 10 height 17
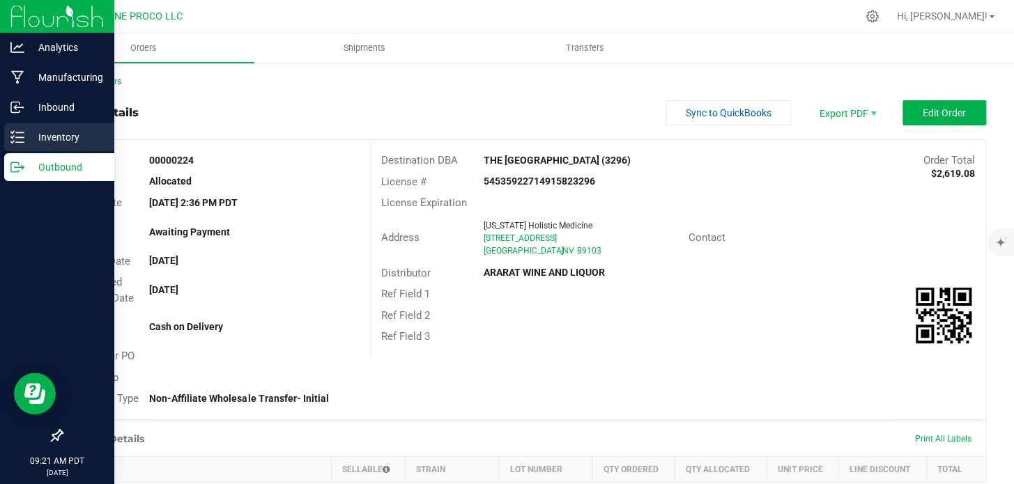
click at [23, 134] on icon at bounding box center [17, 137] width 14 height 14
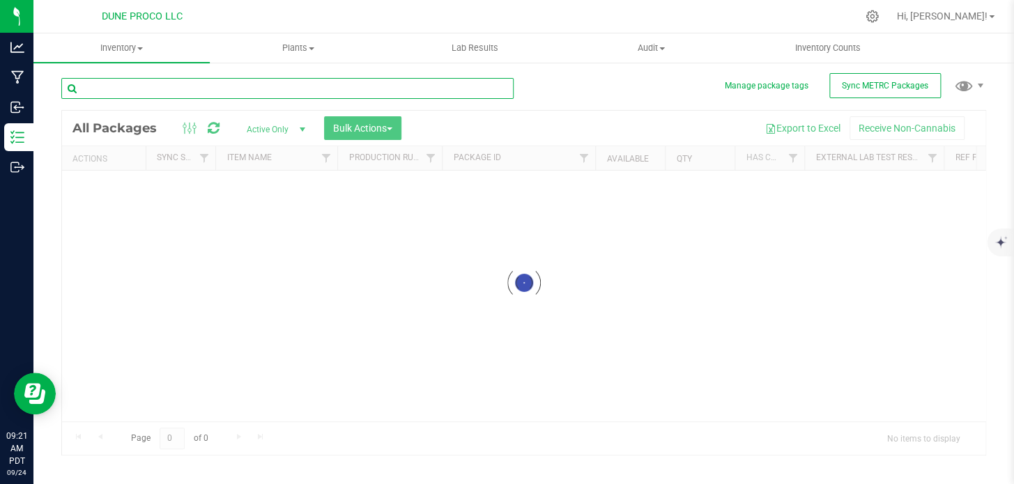
click at [160, 86] on input "text" at bounding box center [287, 88] width 452 height 21
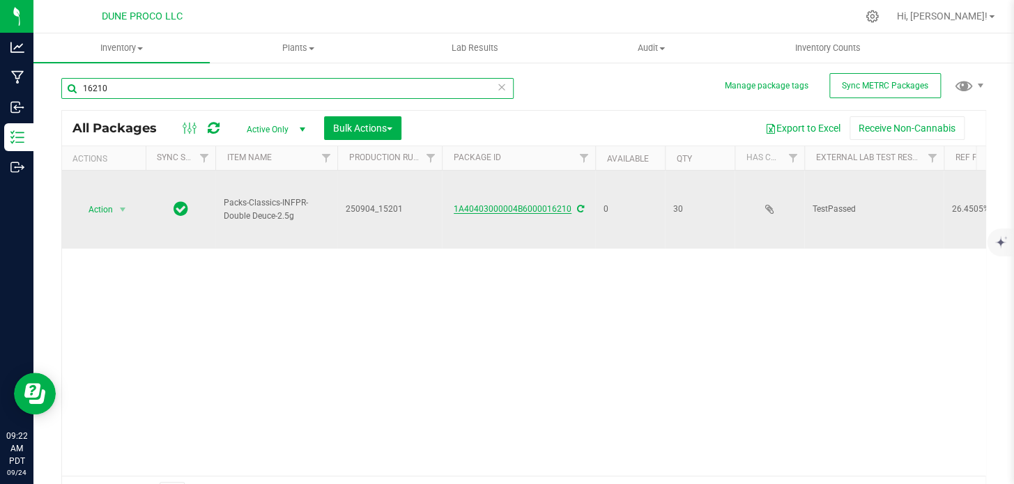
type input "16210"
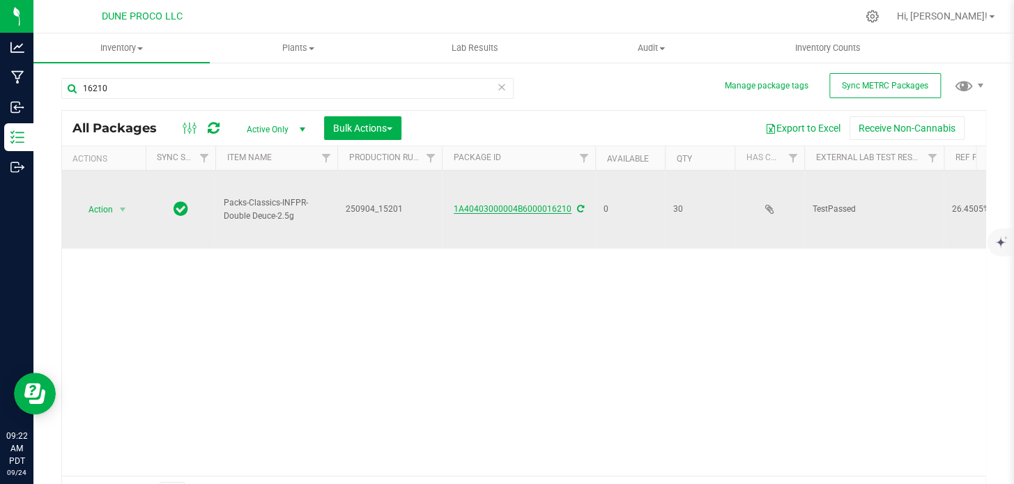
click at [523, 204] on link "1A40403000004B6000016210" at bounding box center [513, 209] width 118 height 10
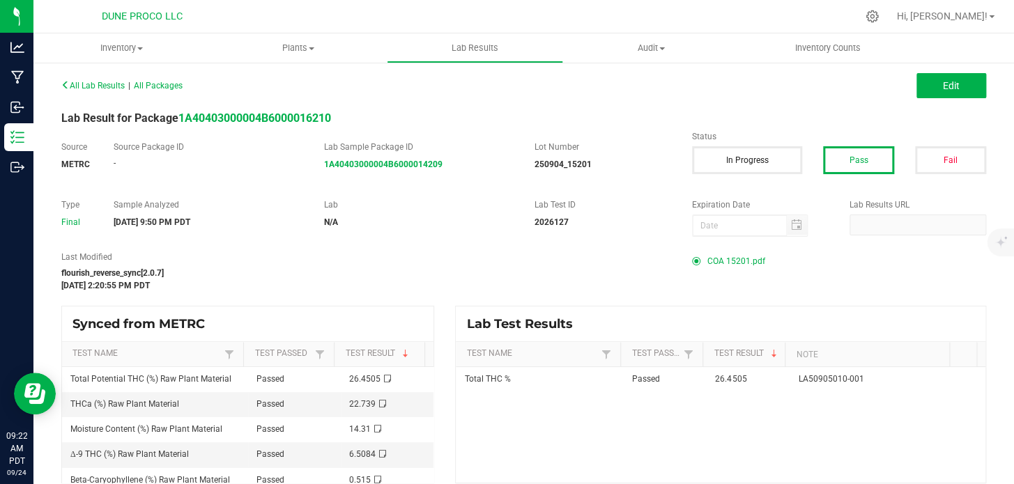
click at [727, 262] on span "COA 15201.pdf" at bounding box center [736, 261] width 58 height 21
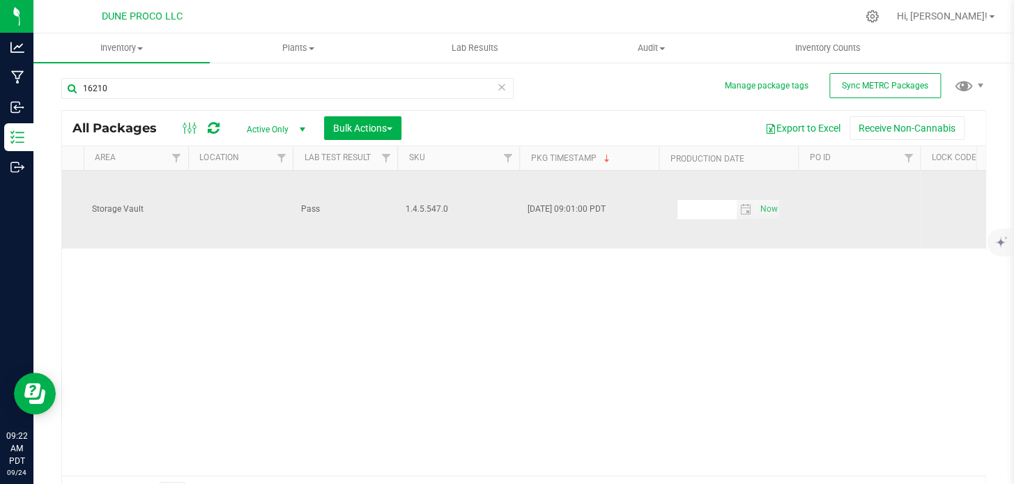
scroll to position [0, 1900]
click at [739, 204] on span "select" at bounding box center [739, 209] width 11 height 11
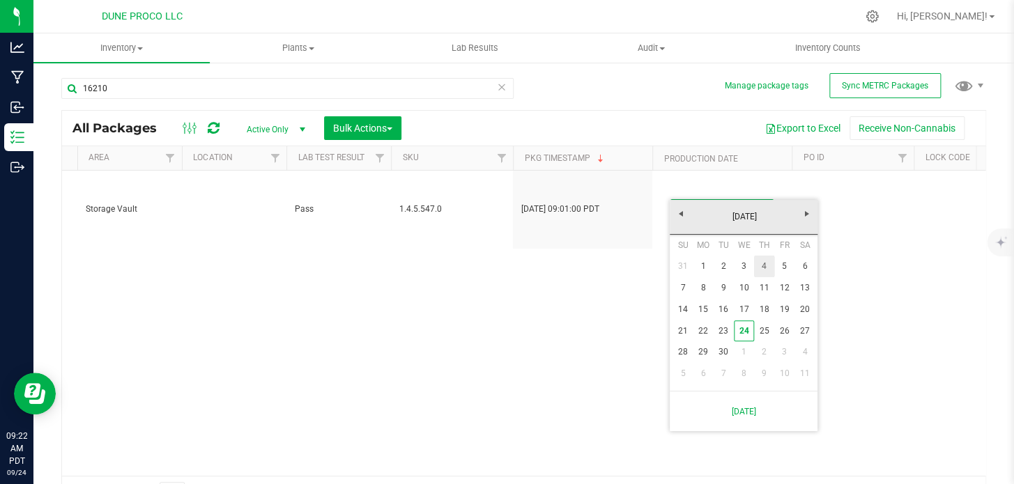
click at [758, 269] on link "4" at bounding box center [764, 267] width 20 height 22
type input "[DATE]"
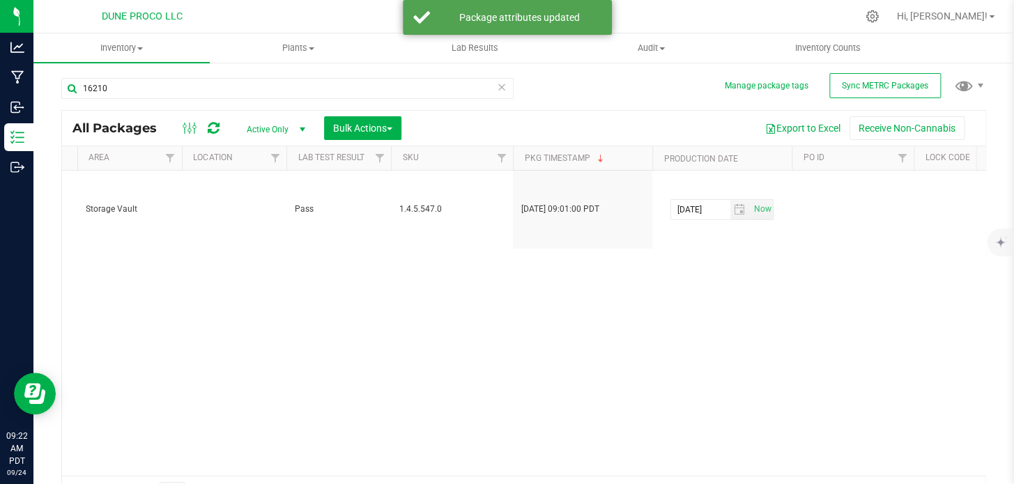
click at [682, 247] on div "Action Action Edit attributes Global inventory Locate package Package audit log…" at bounding box center [523, 323] width 923 height 305
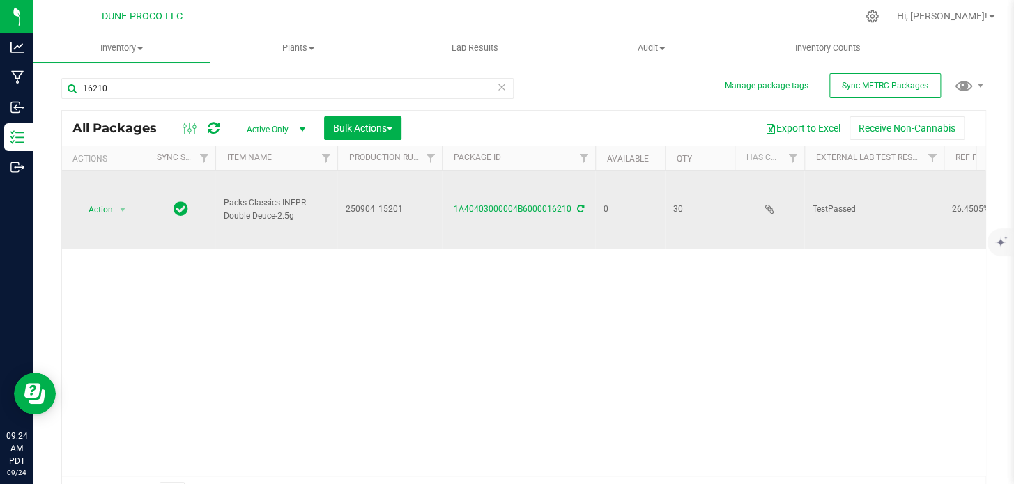
scroll to position [0, 0]
click at [82, 200] on span "Action" at bounding box center [95, 210] width 38 height 20
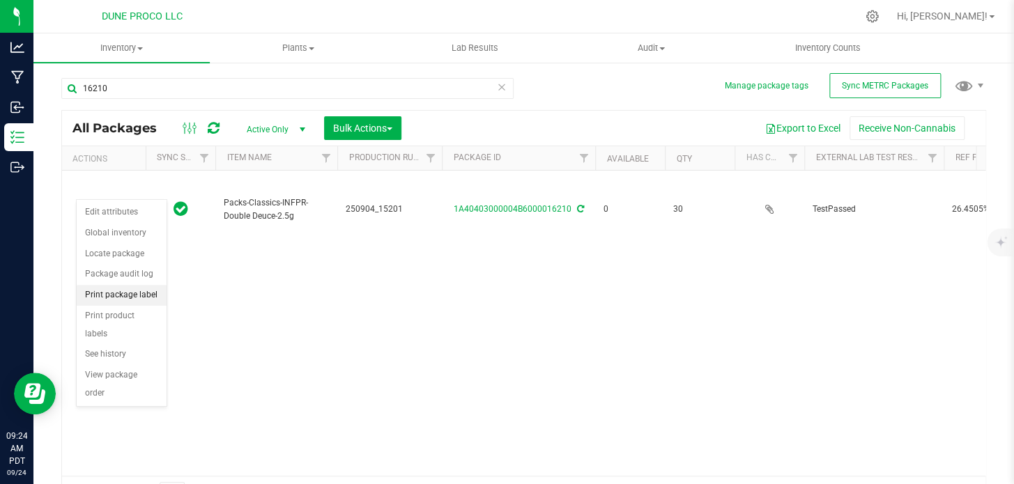
click at [103, 287] on li "Print package label" at bounding box center [122, 295] width 90 height 21
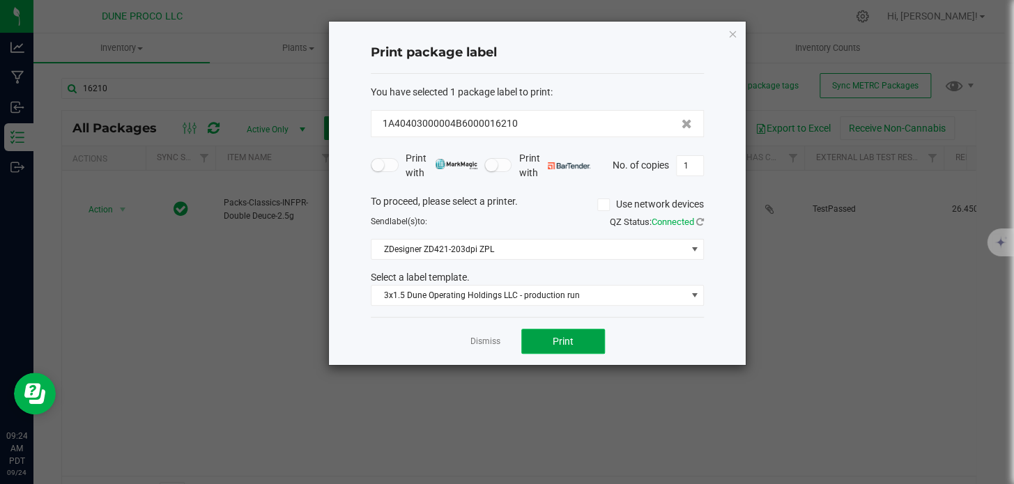
click at [562, 336] on span "Print" at bounding box center [563, 341] width 21 height 11
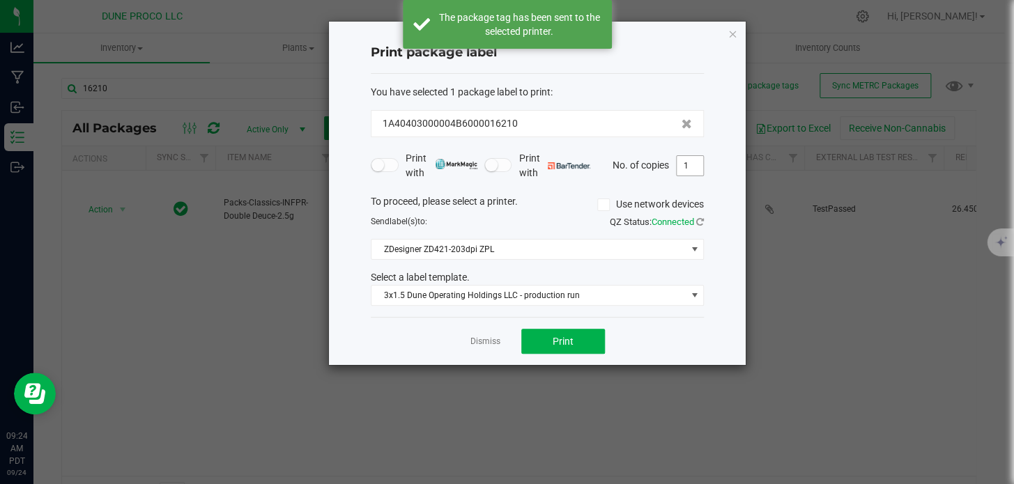
click at [695, 162] on input "1" at bounding box center [690, 166] width 26 height 20
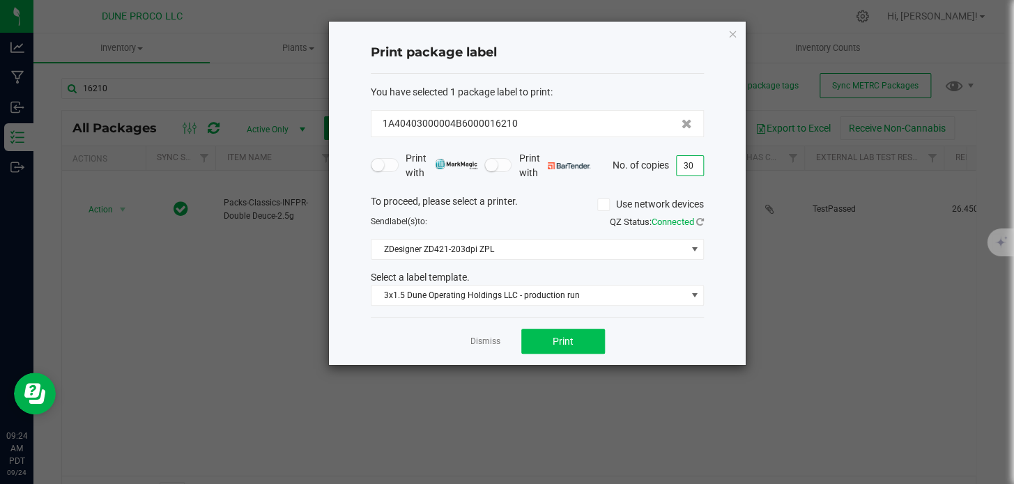
type input "30"
click at [586, 341] on button "Print" at bounding box center [563, 341] width 84 height 25
click at [735, 31] on icon "button" at bounding box center [732, 33] width 10 height 17
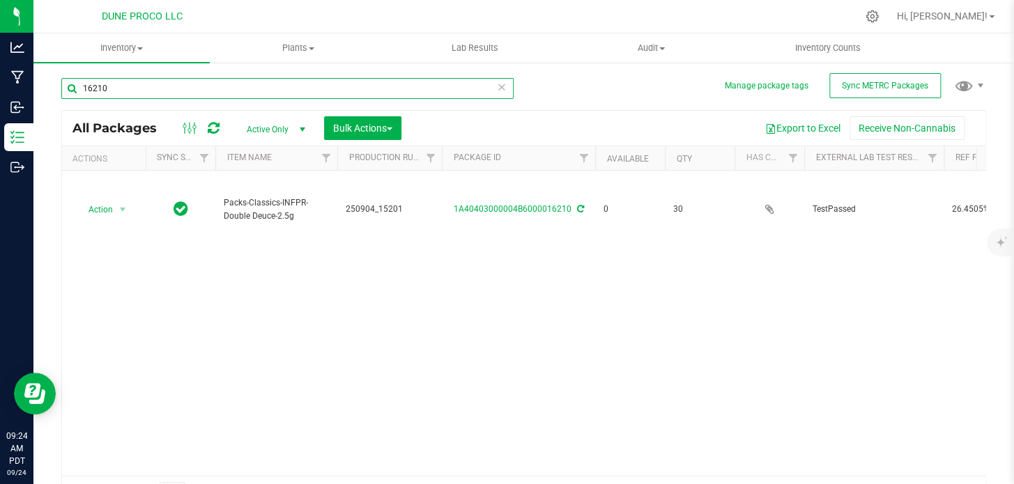
click at [229, 87] on input "16210" at bounding box center [287, 88] width 452 height 21
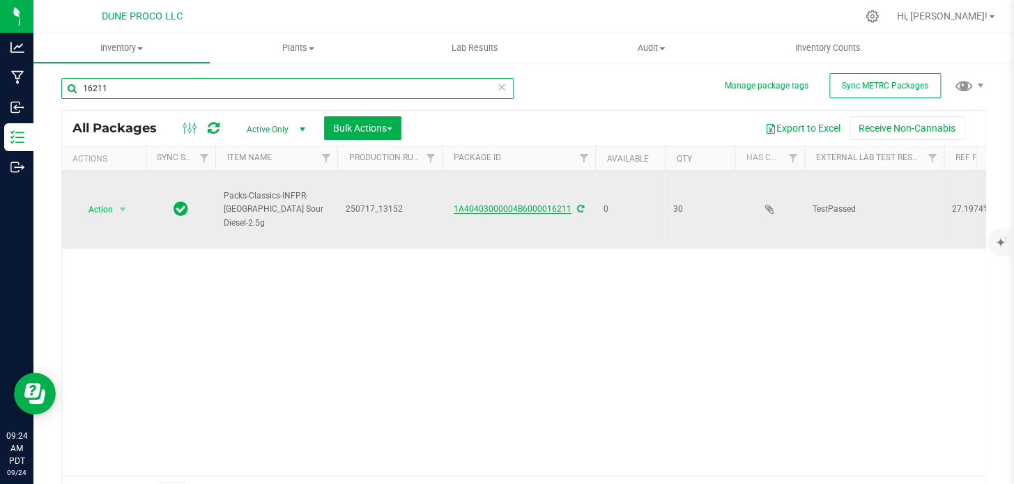
type input "16211"
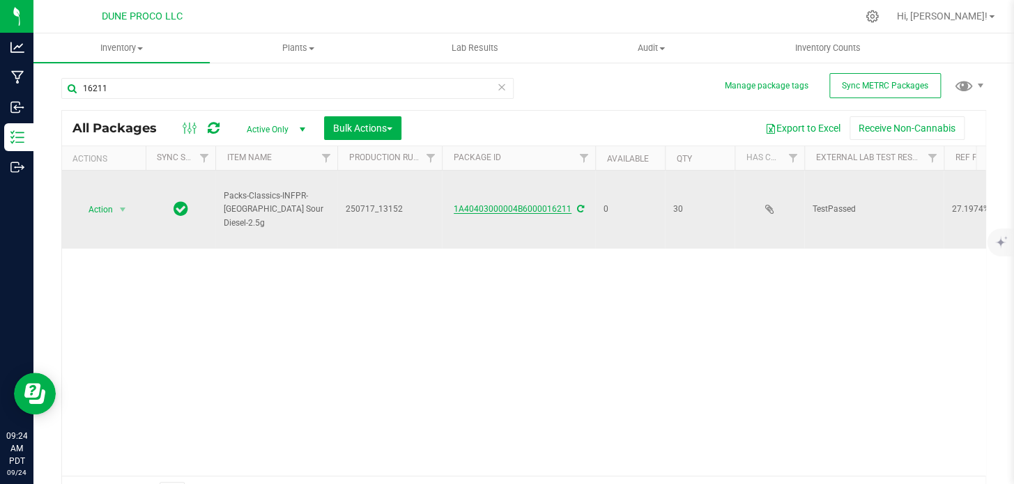
click at [483, 204] on link "1A40403000004B6000016211" at bounding box center [513, 209] width 118 height 10
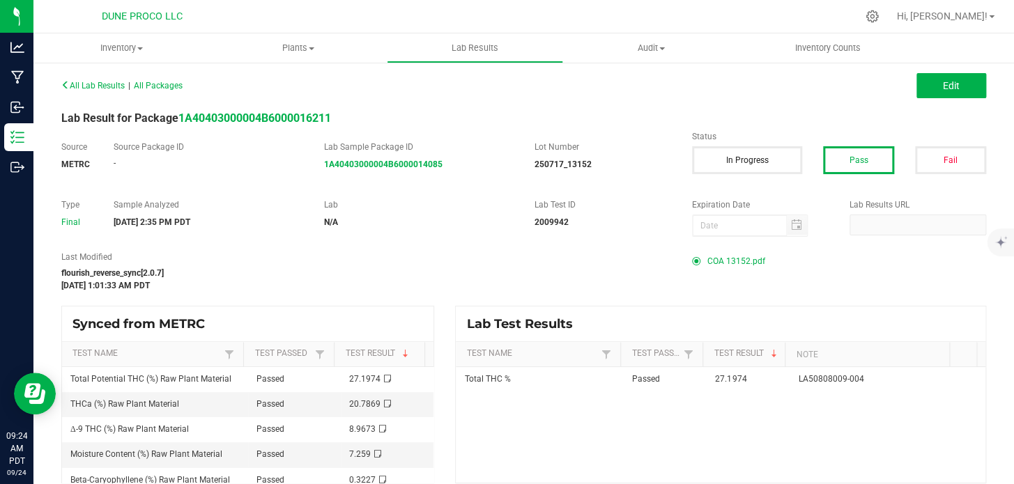
click at [731, 253] on span "COA 13152.pdf" at bounding box center [736, 261] width 58 height 21
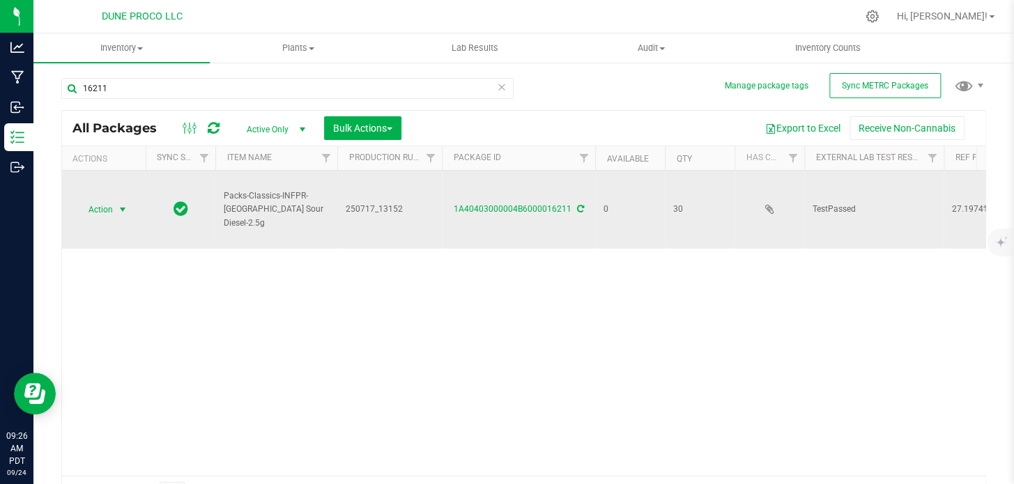
click at [95, 200] on span "Action" at bounding box center [95, 210] width 38 height 20
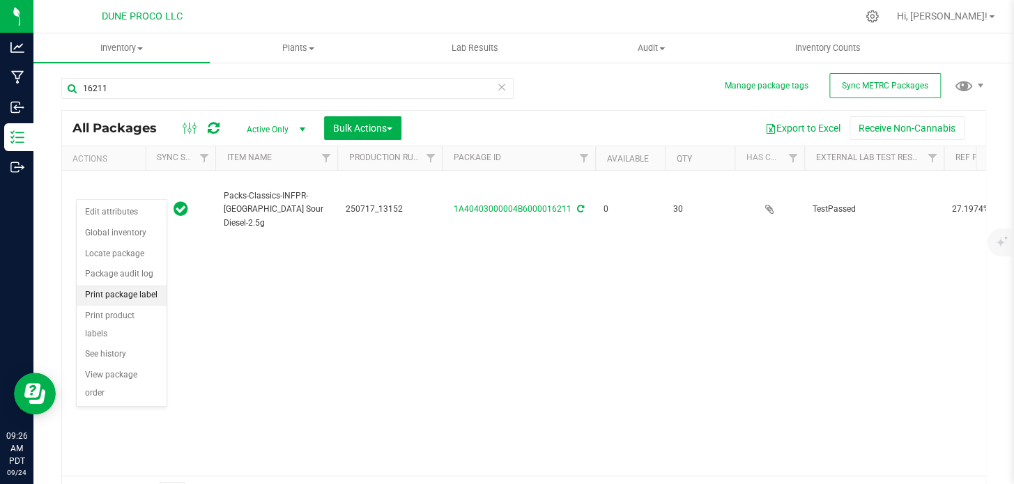
click at [120, 302] on li "Print package label" at bounding box center [122, 295] width 90 height 21
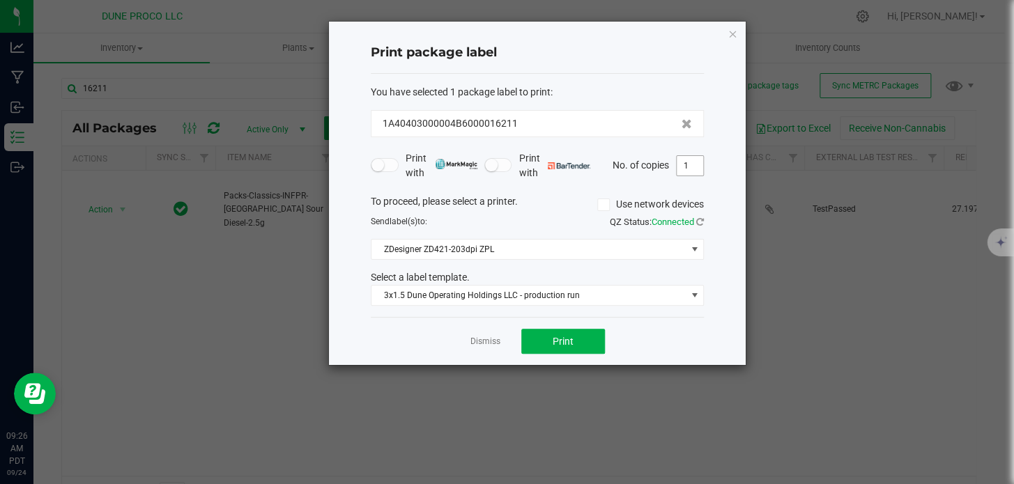
click at [689, 162] on input "1" at bounding box center [690, 166] width 26 height 20
type input "30"
click at [576, 351] on button "Print" at bounding box center [563, 341] width 84 height 25
click at [729, 36] on icon "button" at bounding box center [732, 33] width 10 height 17
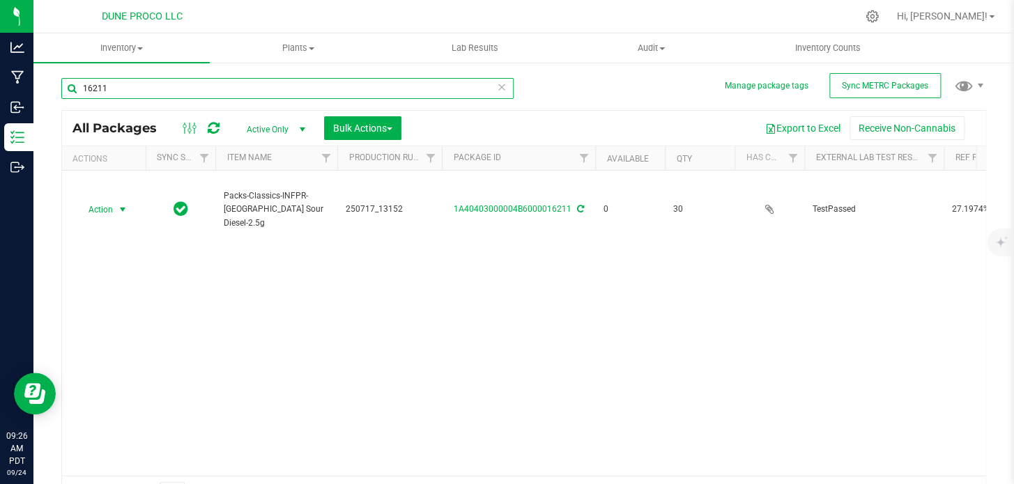
click at [355, 93] on input "16211" at bounding box center [287, 88] width 452 height 21
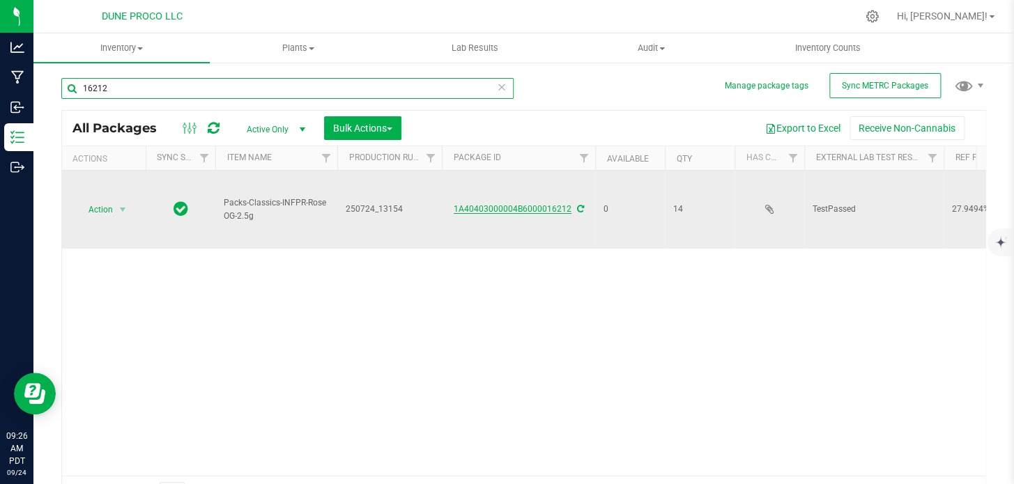
type input "16212"
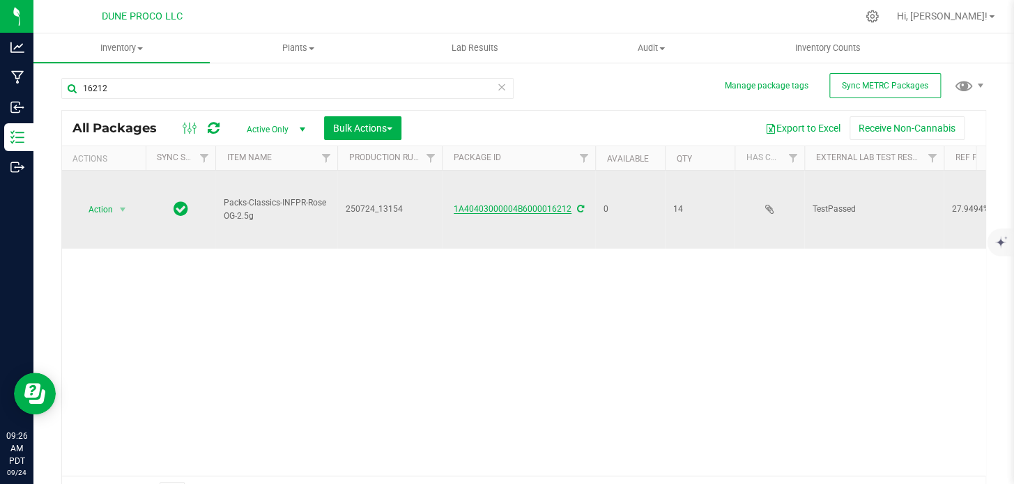
click at [456, 204] on link "1A40403000004B6000016212" at bounding box center [513, 209] width 118 height 10
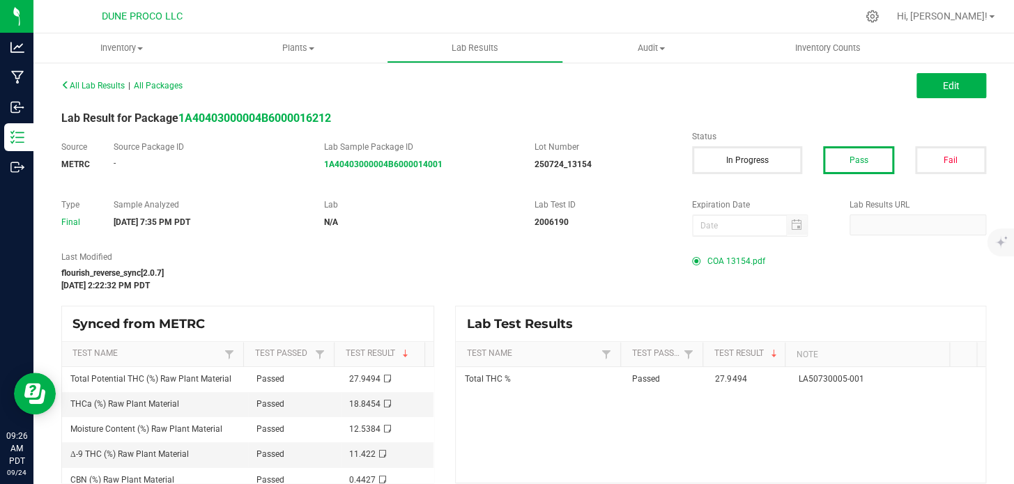
click at [720, 260] on span "COA 13154.pdf" at bounding box center [736, 261] width 58 height 21
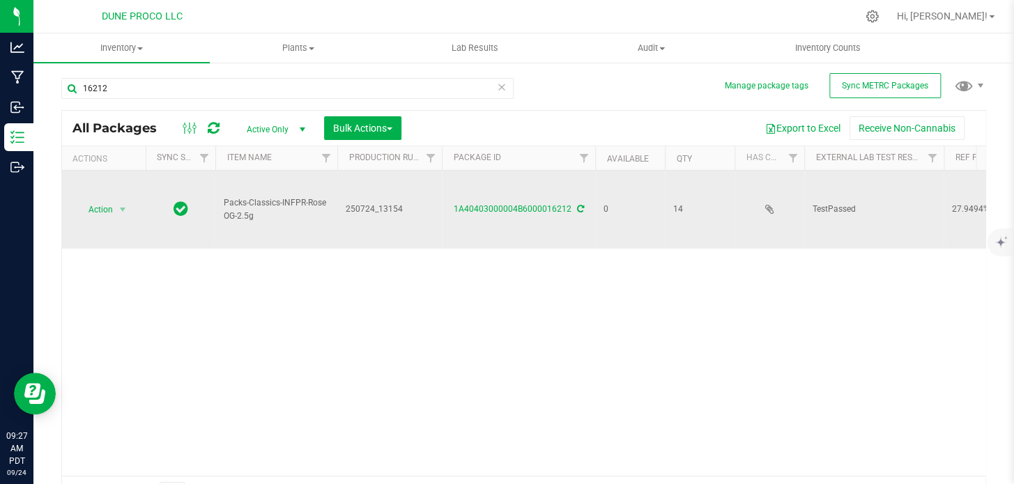
click at [376, 203] on span "250724_13154" at bounding box center [390, 209] width 88 height 13
click at [376, 199] on input "250724_13154" at bounding box center [387, 210] width 100 height 22
type input "250724-13154"
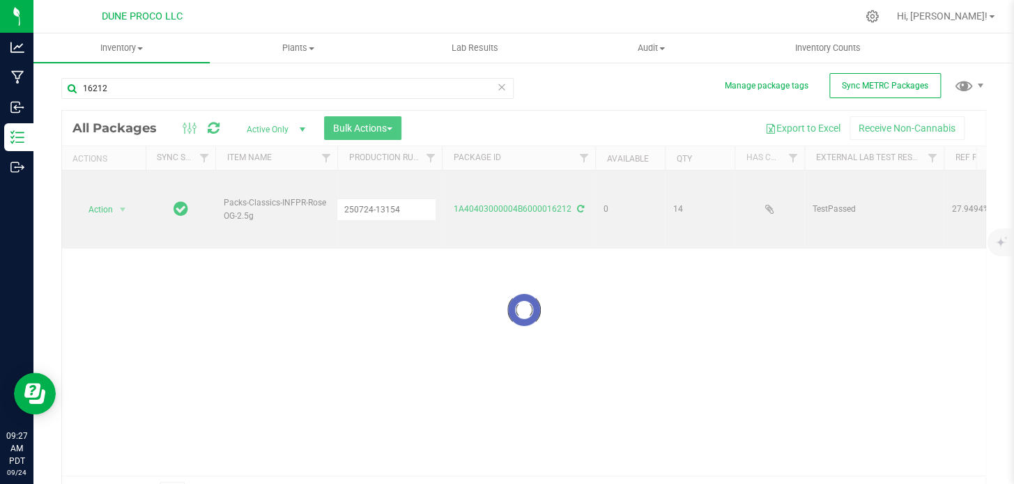
click at [364, 204] on div "Loading... All Packages Active Only Active Only Lab Samples Locked All External…" at bounding box center [523, 310] width 925 height 400
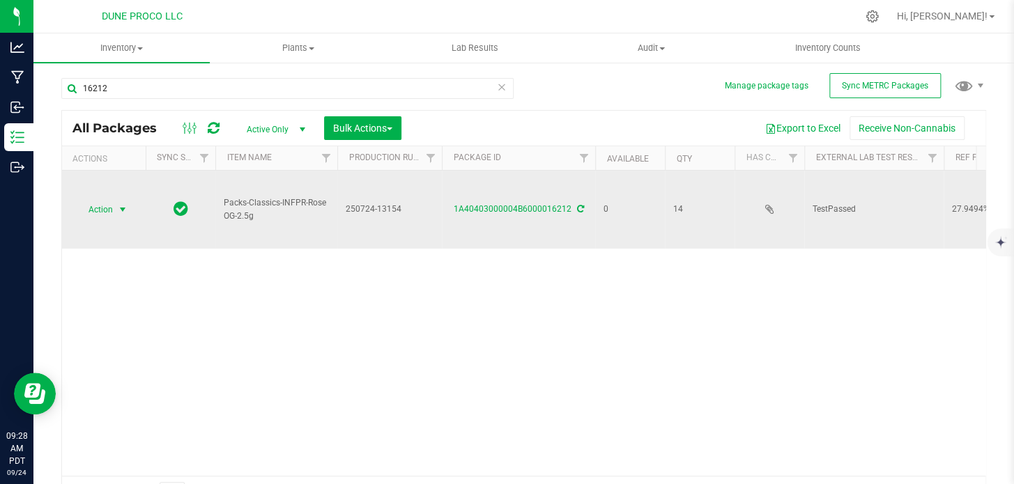
click at [110, 200] on span "Action" at bounding box center [95, 210] width 38 height 20
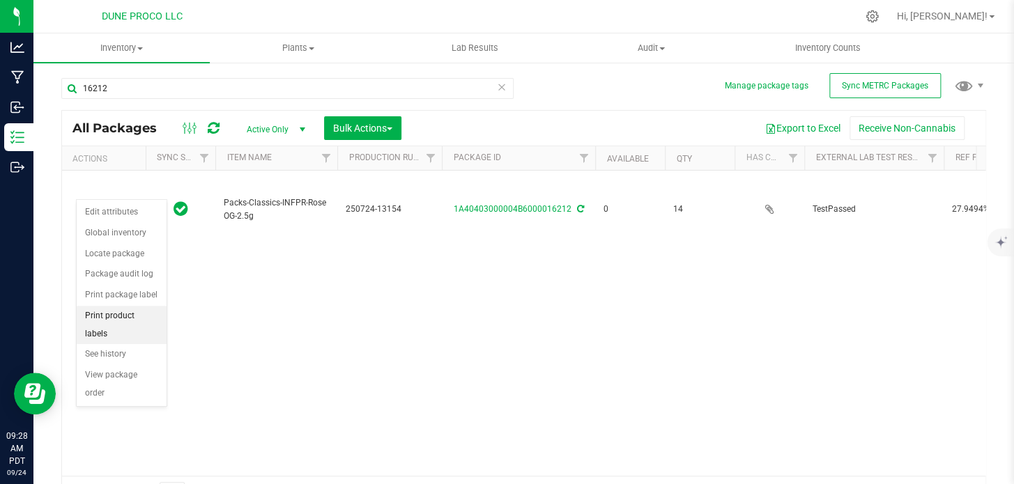
click at [97, 314] on li "Print product labels" at bounding box center [122, 325] width 90 height 38
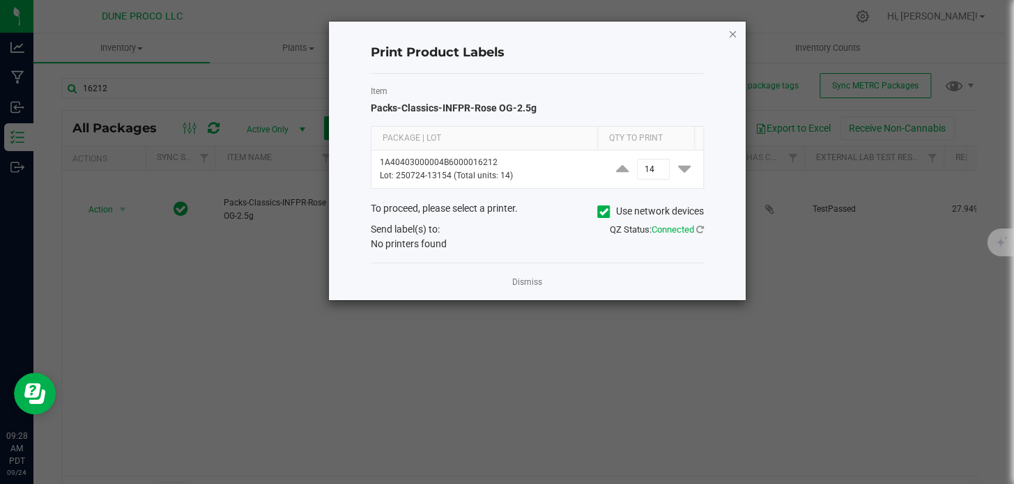
click at [732, 36] on icon "button" at bounding box center [732, 33] width 10 height 17
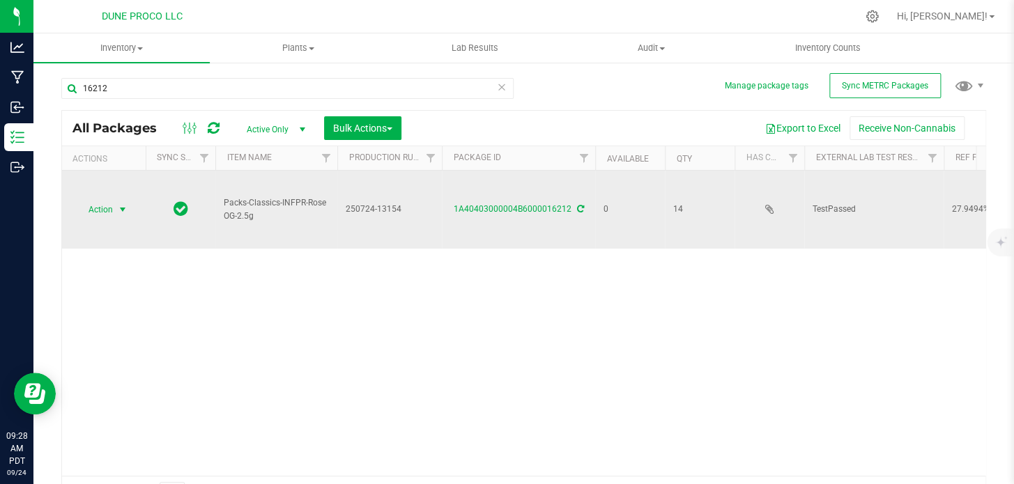
click at [121, 204] on span "select" at bounding box center [122, 209] width 11 height 11
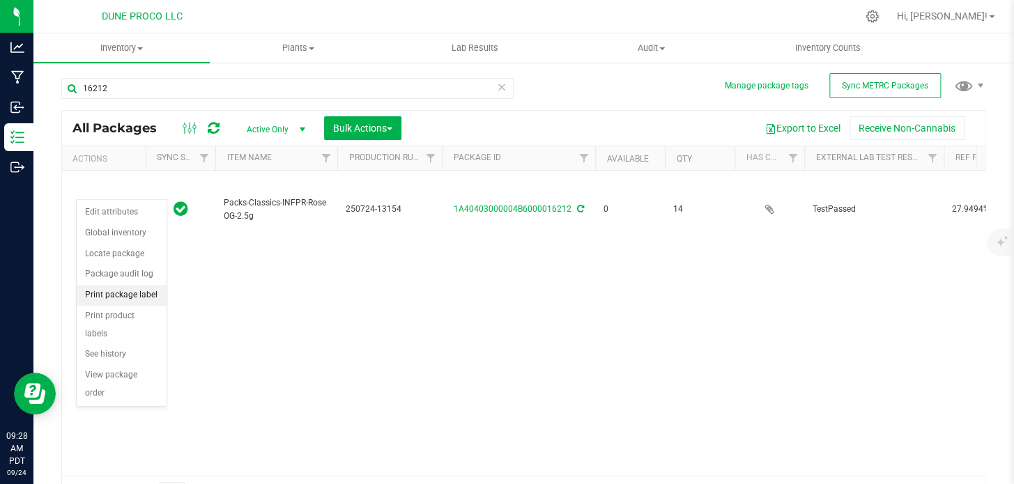
click at [107, 298] on li "Print package label" at bounding box center [122, 295] width 90 height 21
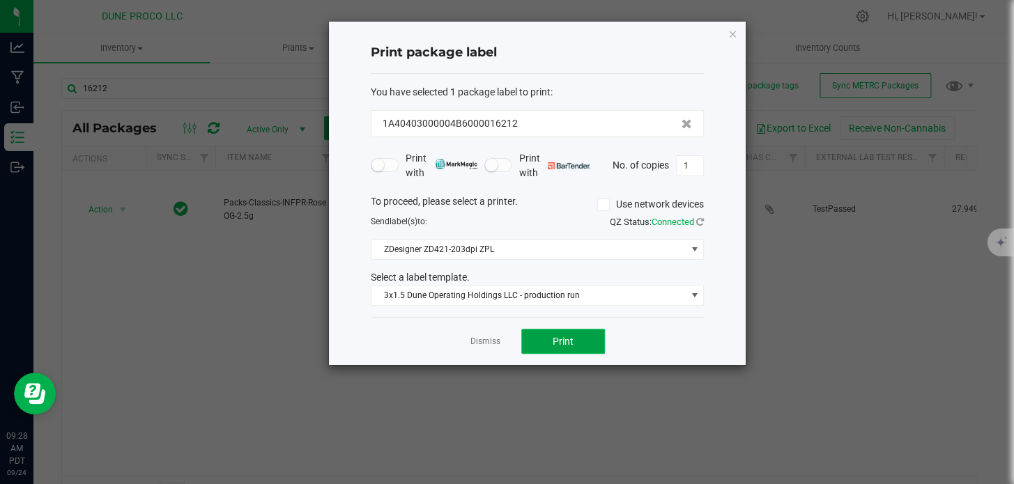
click at [532, 334] on button "Print" at bounding box center [563, 341] width 84 height 25
click at [732, 32] on icon "button" at bounding box center [732, 33] width 10 height 17
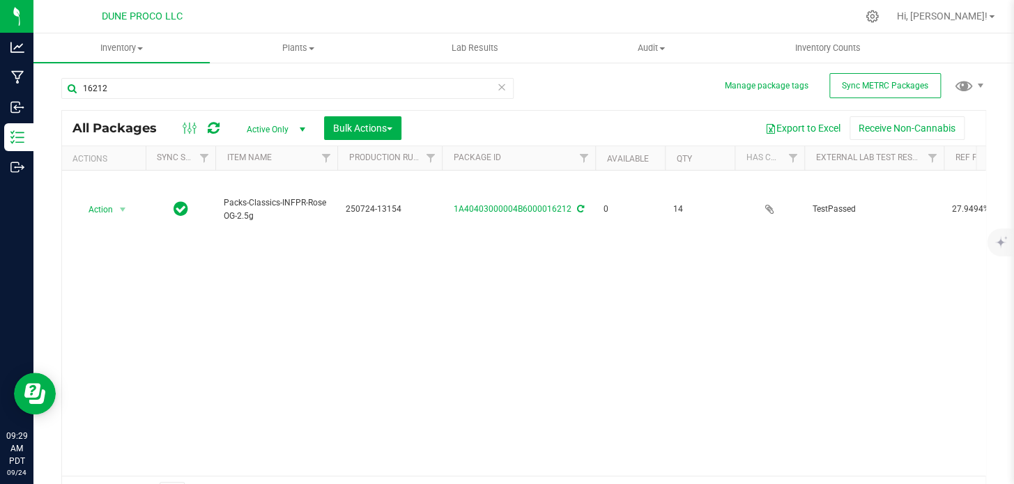
click at [210, 130] on icon at bounding box center [214, 128] width 12 height 14
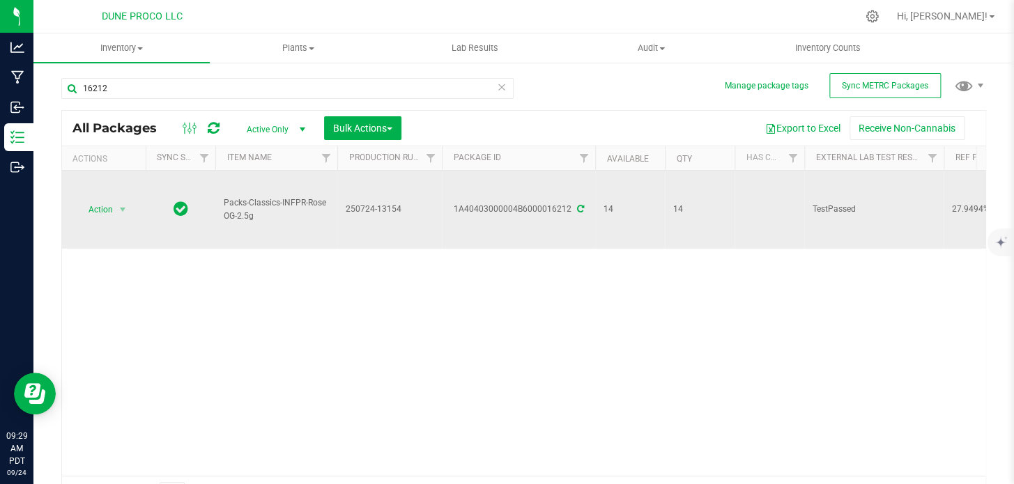
click at [577, 205] on icon at bounding box center [580, 209] width 7 height 8
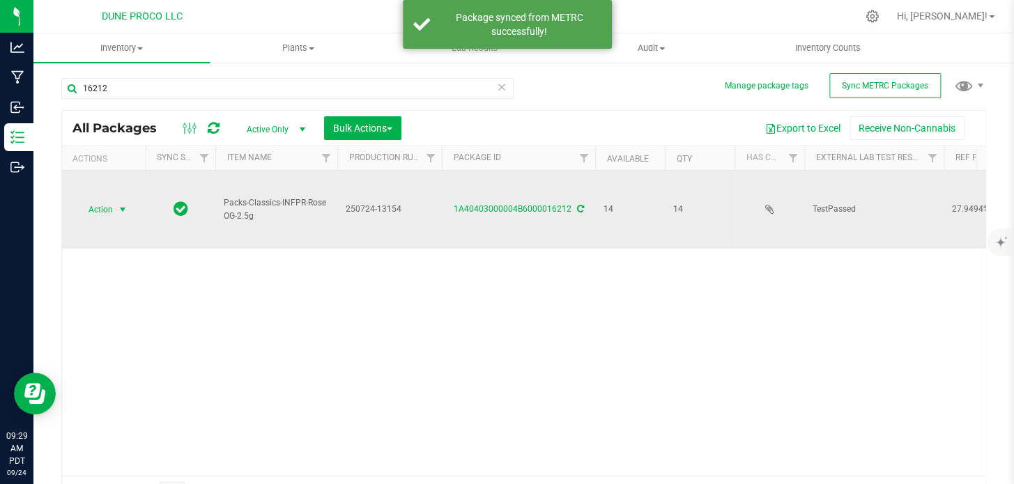
click at [111, 200] on span "Action" at bounding box center [95, 210] width 38 height 20
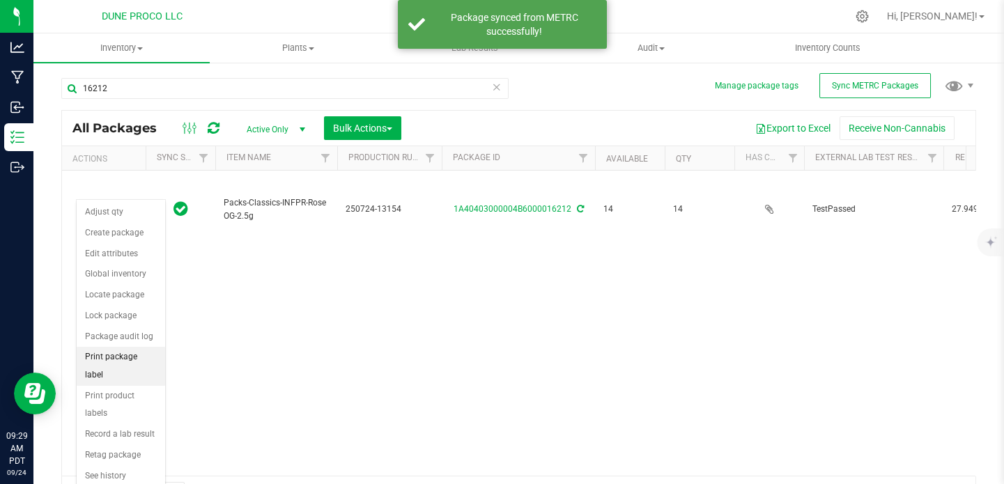
click at [104, 357] on li "Print package label" at bounding box center [121, 366] width 88 height 38
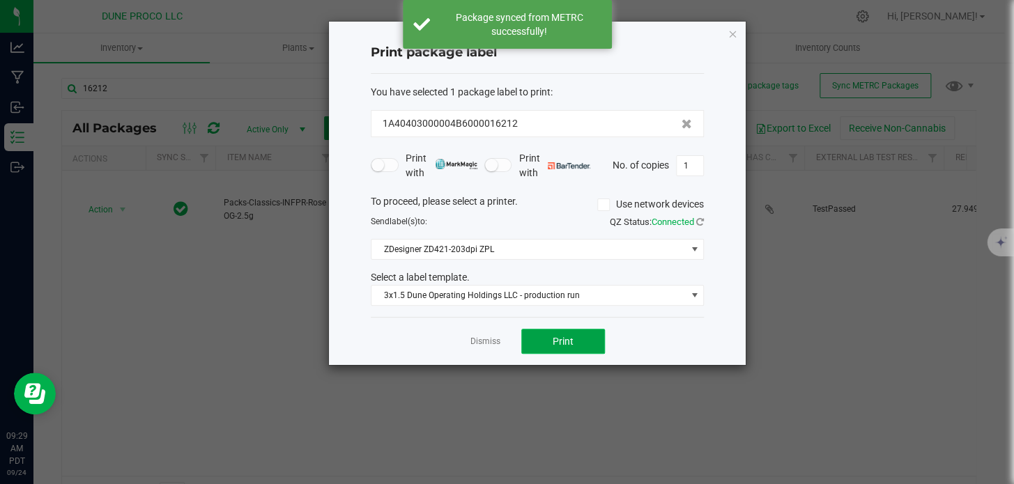
click at [562, 353] on button "Print" at bounding box center [563, 341] width 84 height 25
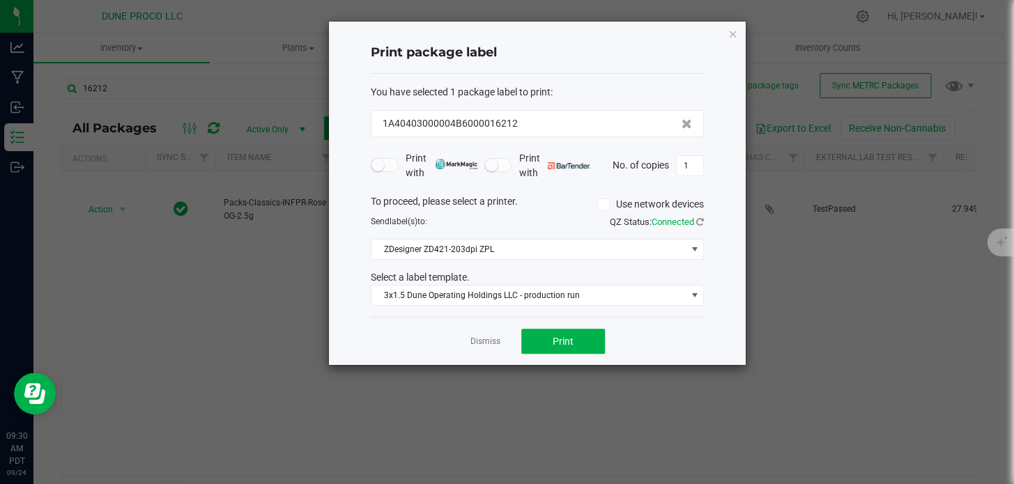
click at [725, 43] on div "Print package label You have selected 1 package label to print : 1A40403000004B…" at bounding box center [537, 193] width 417 height 343
click at [727, 32] on icon "button" at bounding box center [732, 33] width 10 height 17
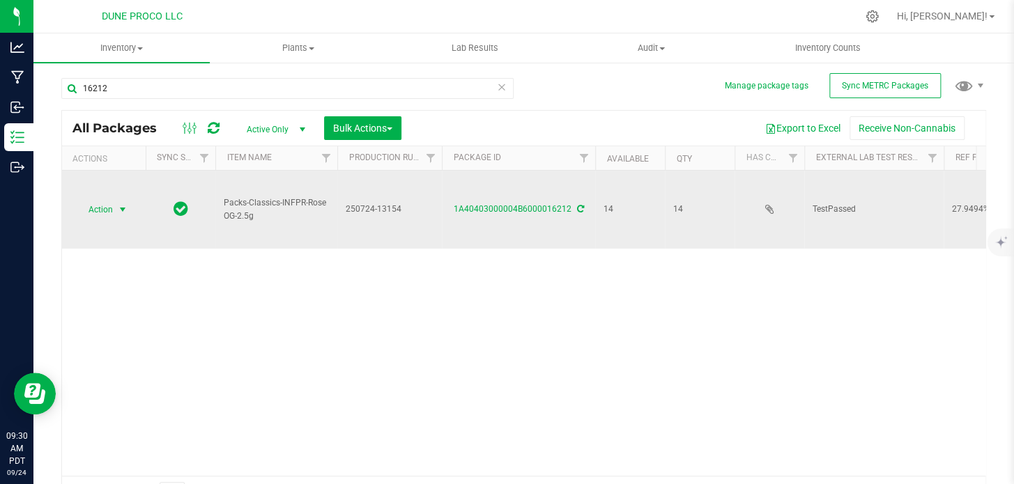
click at [86, 200] on span "Action" at bounding box center [95, 210] width 38 height 20
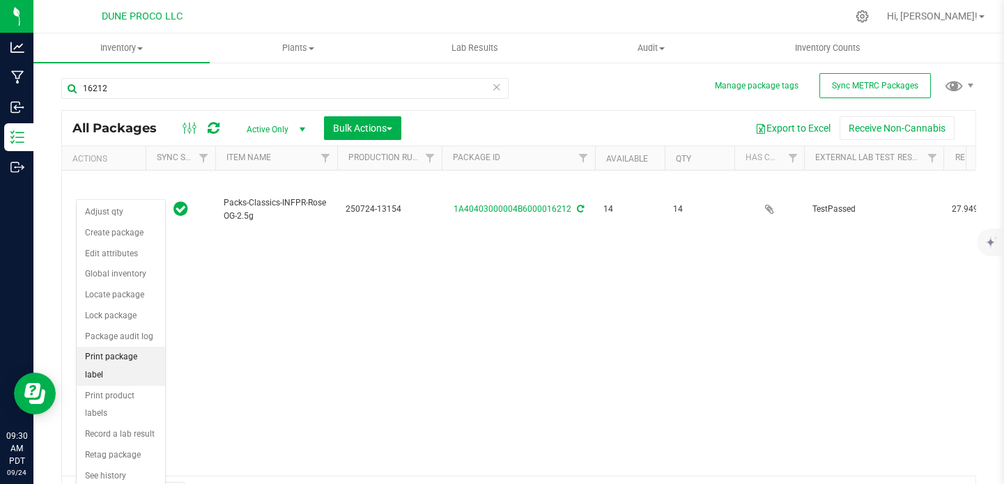
click at [100, 358] on li "Print package label" at bounding box center [121, 366] width 88 height 38
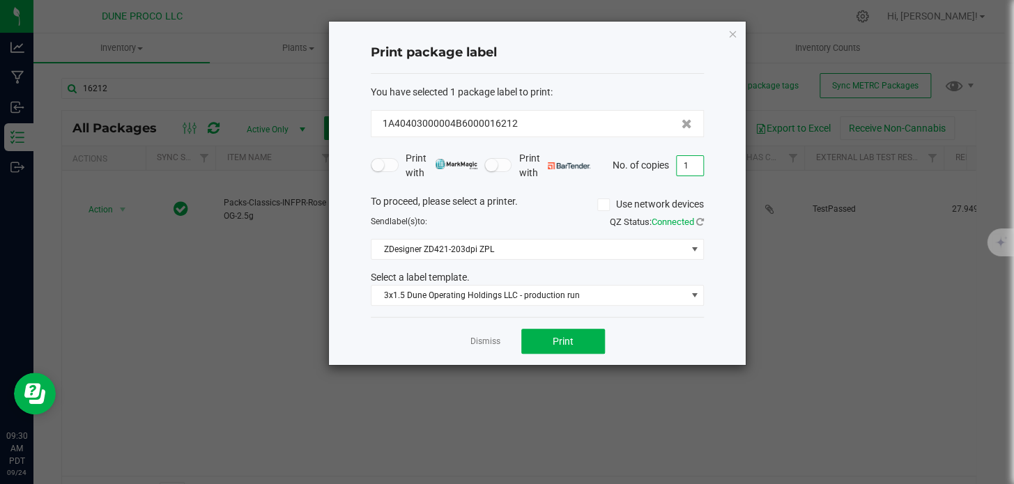
click at [688, 173] on input "1" at bounding box center [690, 166] width 26 height 20
type input "14"
click at [573, 334] on button "Print" at bounding box center [563, 341] width 84 height 25
click at [731, 36] on icon "button" at bounding box center [732, 33] width 10 height 17
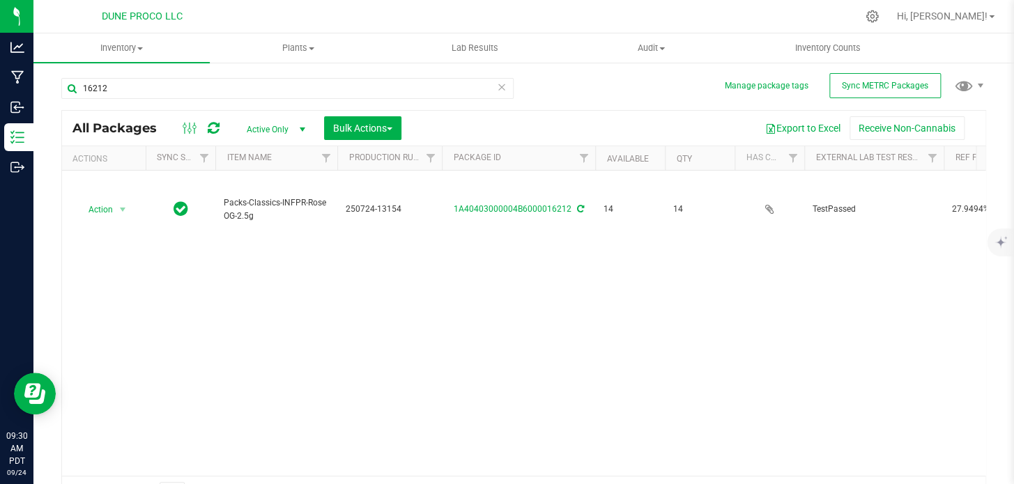
click at [314, 100] on div "16212" at bounding box center [287, 94] width 452 height 32
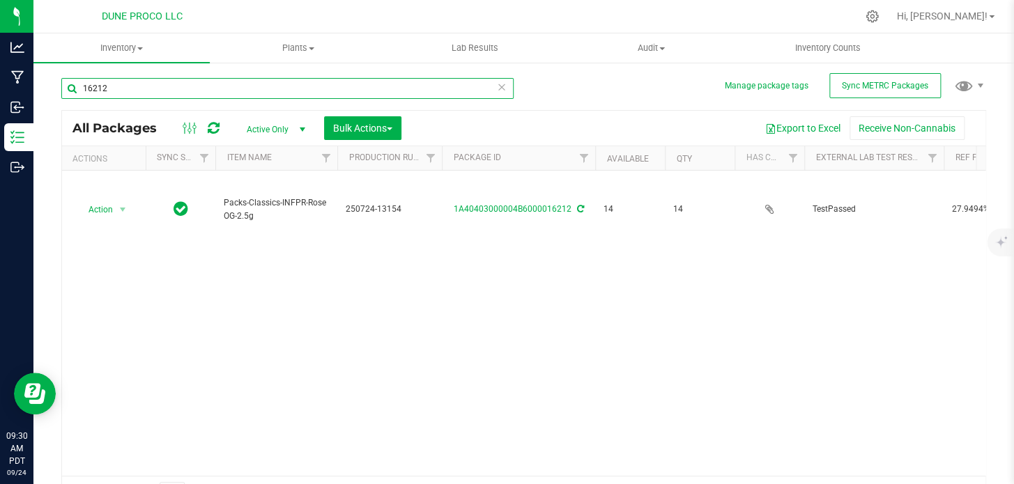
click at [317, 85] on input "16212" at bounding box center [287, 88] width 452 height 21
type input "16213"
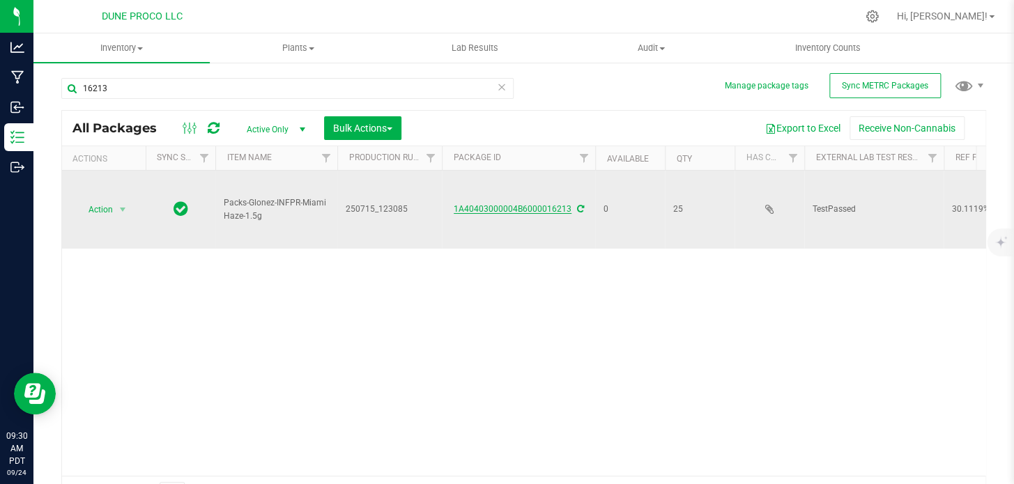
click at [488, 204] on link "1A40403000004B6000016213" at bounding box center [513, 209] width 118 height 10
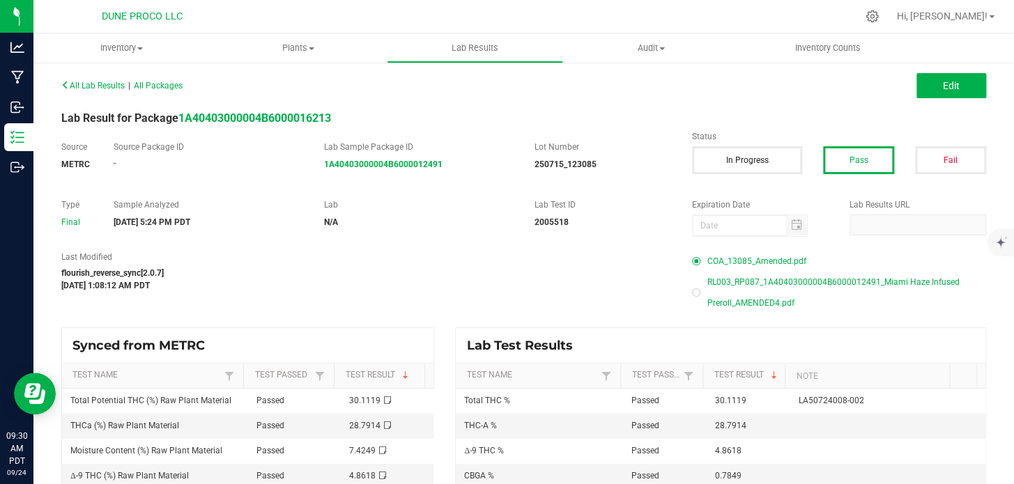
click at [780, 287] on span "RL003_RP087_1A40403000004B6000012491_Miami Haze Infused Preroll_AMENDED4.pdf" at bounding box center [846, 293] width 279 height 42
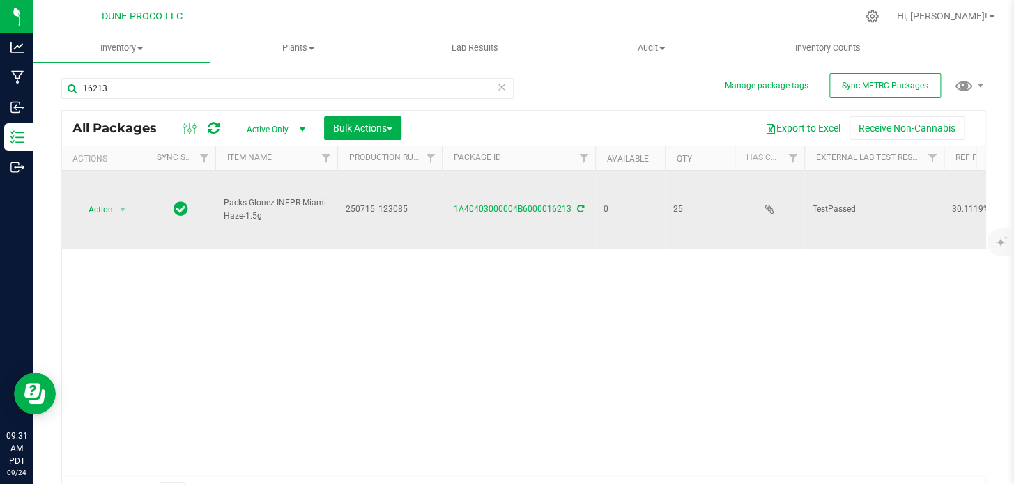
click at [375, 203] on span "250715_123085" at bounding box center [390, 209] width 88 height 13
drag, startPoint x: 375, startPoint y: 190, endPoint x: 338, endPoint y: 233, distance: 57.4
click at [338, 233] on div "Action Action Edit attributes Global inventory Locate package Package audit log…" at bounding box center [523, 323] width 923 height 305
click at [376, 203] on span "250715_123085" at bounding box center [390, 209] width 88 height 13
click at [376, 199] on input "250715_123085" at bounding box center [387, 210] width 100 height 22
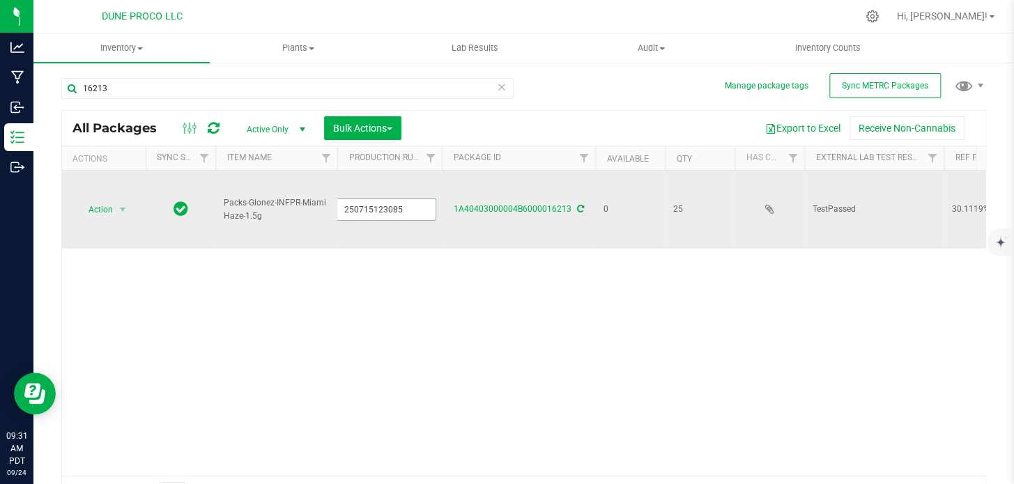
type input "250715-123085"
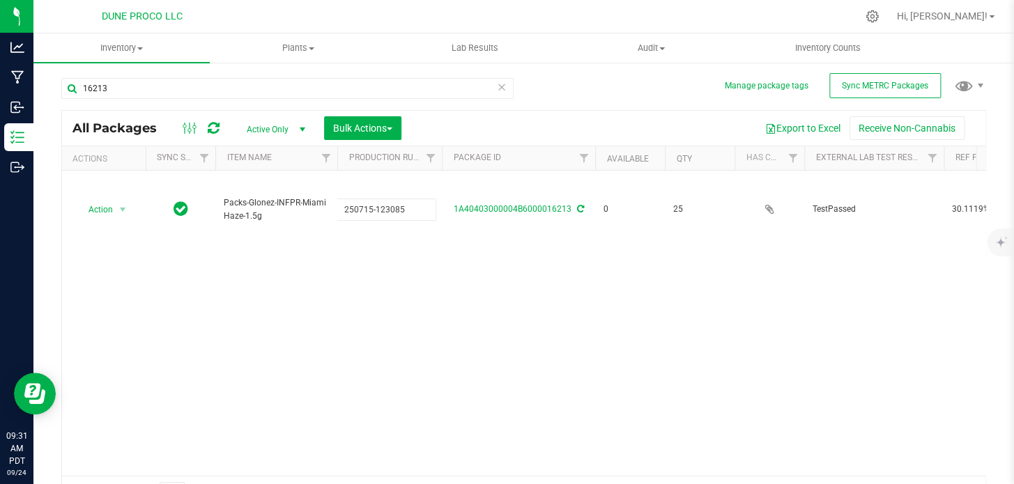
click at [351, 238] on div "All Packages Active Only Active Only Lab Samples Locked All External Internal B…" at bounding box center [523, 310] width 925 height 400
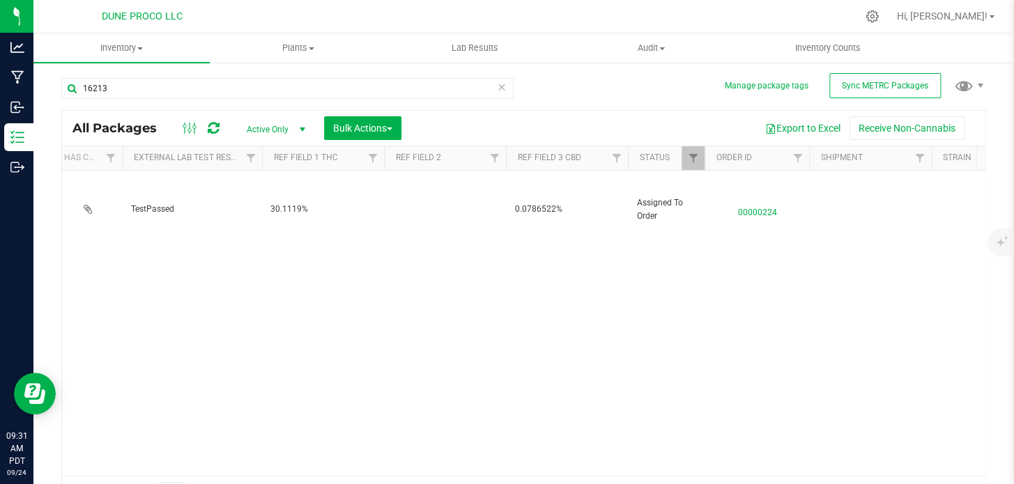
scroll to position [0, 688]
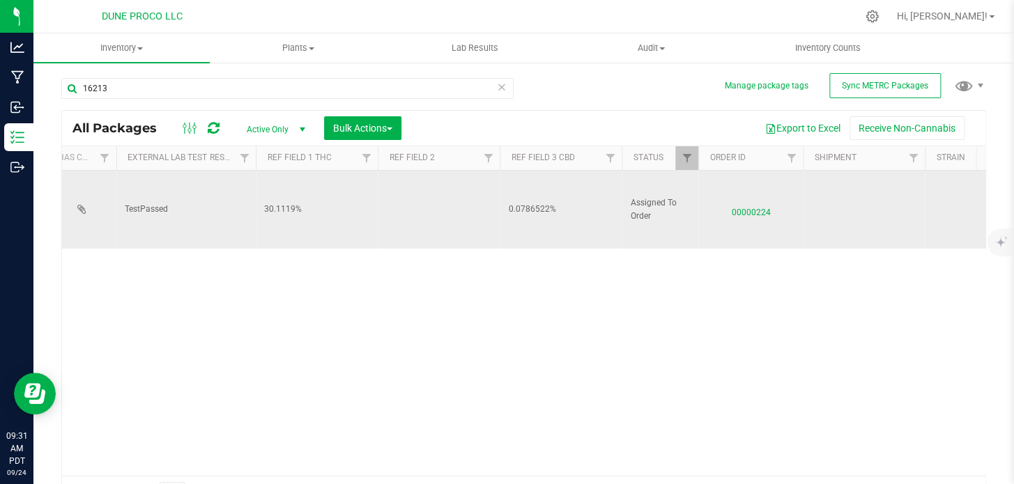
click at [530, 203] on span "0.0786522%" at bounding box center [560, 209] width 105 height 13
click at [530, 199] on input "0.0786522%" at bounding box center [557, 210] width 117 height 22
type input "0.0787%"
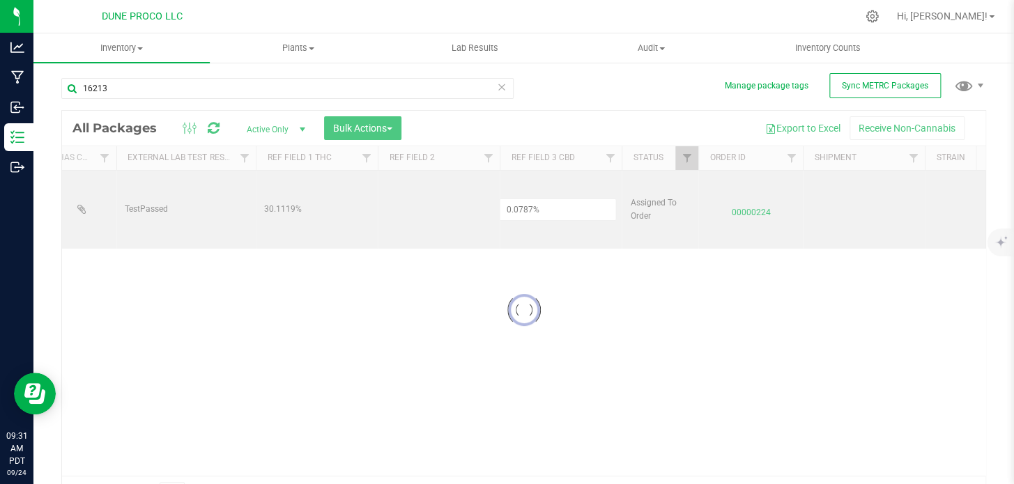
click at [556, 321] on div "Loading... All Packages Active Only Active Only Lab Samples Locked All External…" at bounding box center [523, 310] width 925 height 400
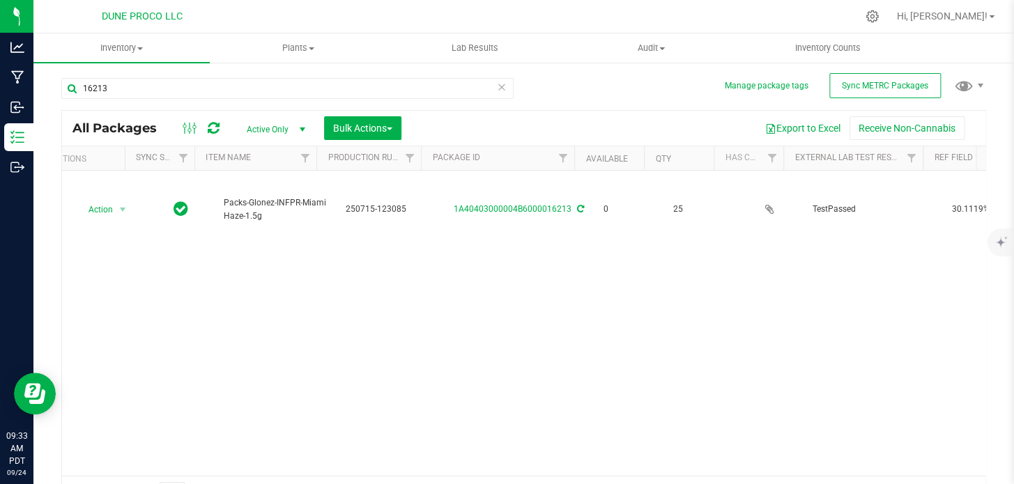
scroll to position [0, 0]
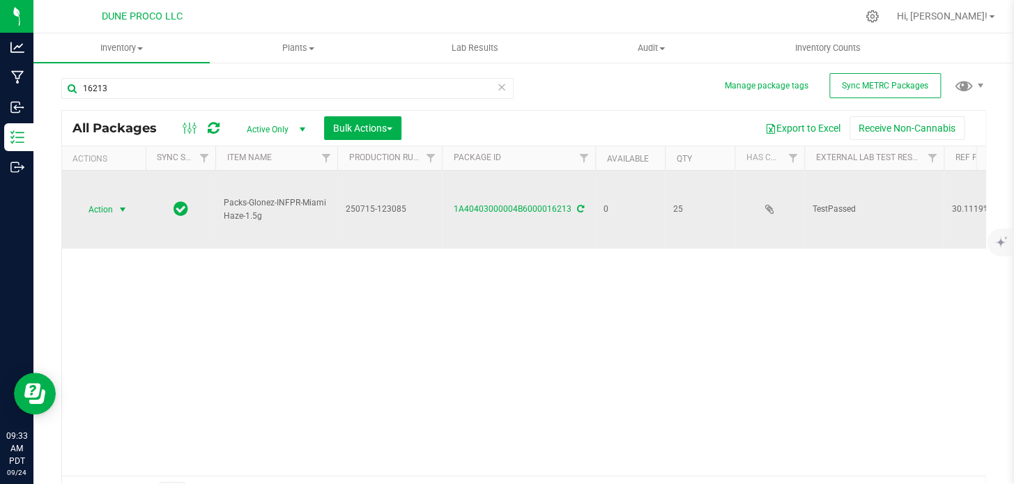
click at [112, 200] on span "Action" at bounding box center [95, 210] width 38 height 20
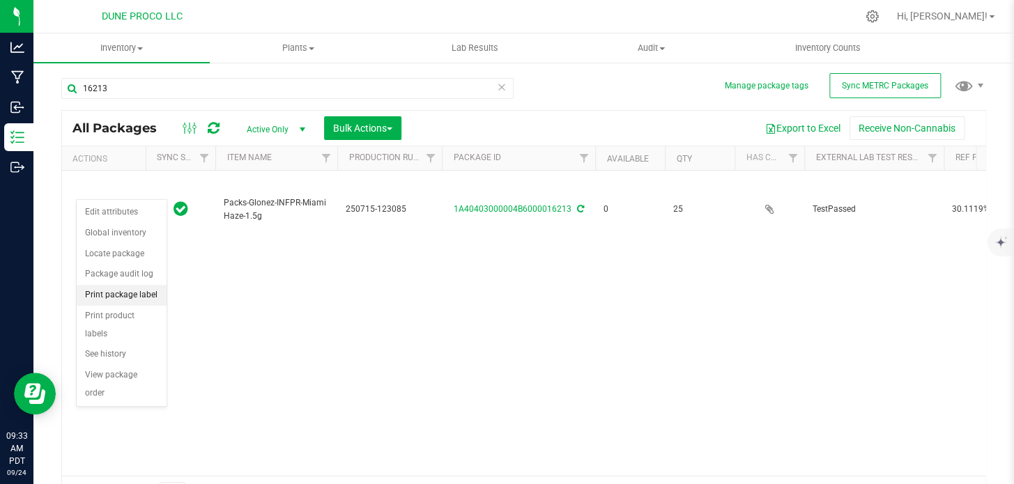
click at [119, 302] on li "Print package label" at bounding box center [122, 295] width 90 height 21
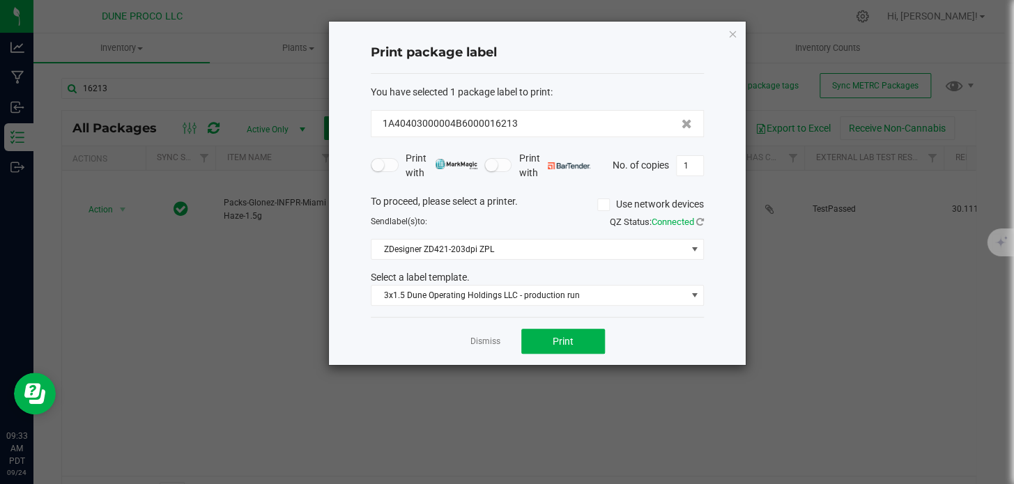
click at [580, 360] on div "Dismiss Print" at bounding box center [537, 341] width 333 height 48
click at [579, 337] on button "Print" at bounding box center [563, 341] width 84 height 25
click at [731, 34] on icon "button" at bounding box center [732, 33] width 10 height 17
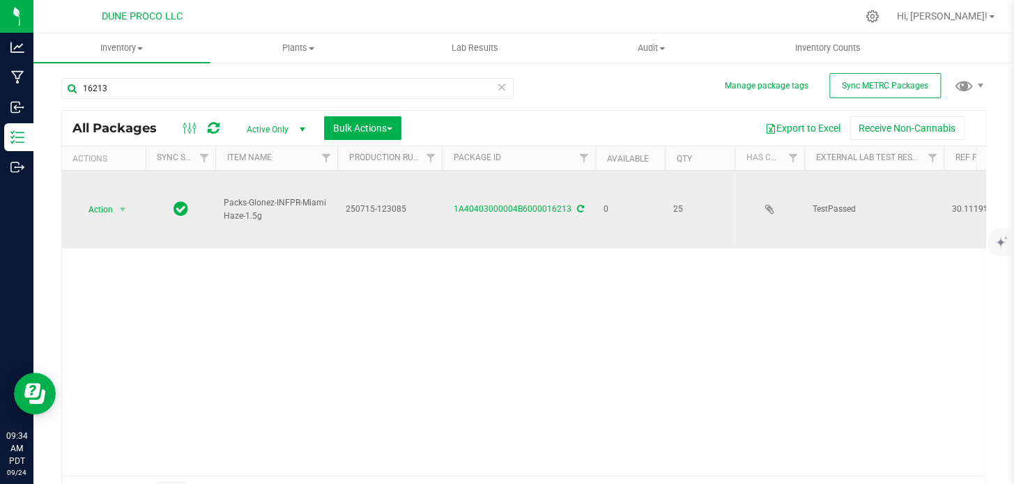
click at [573, 203] on div "1A40403000004B6000016213" at bounding box center [518, 209] width 157 height 13
click at [577, 205] on icon at bounding box center [580, 209] width 7 height 8
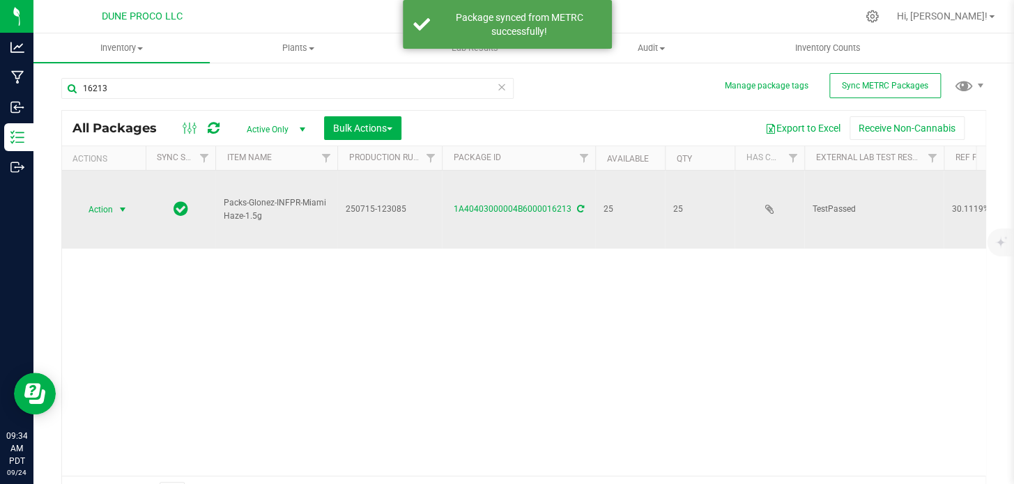
click at [105, 200] on span "Action" at bounding box center [95, 210] width 38 height 20
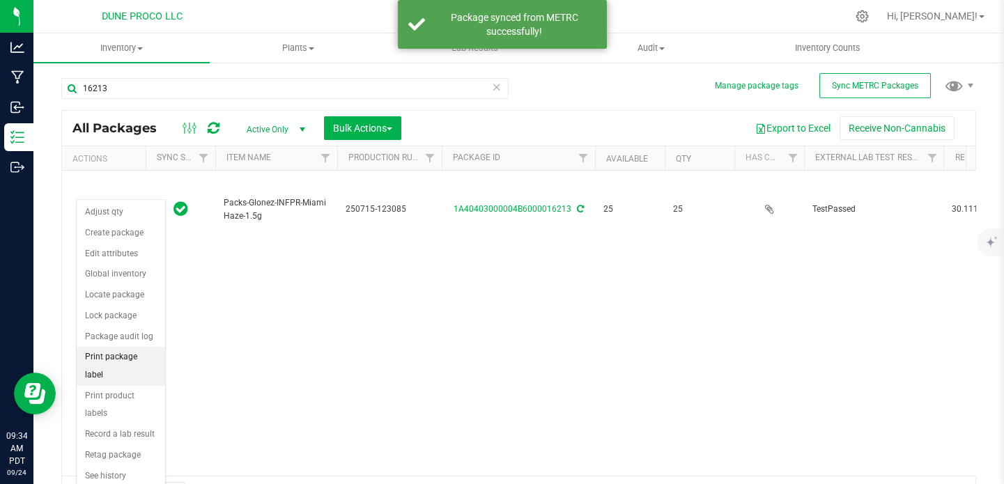
click at [129, 354] on li "Print package label" at bounding box center [121, 366] width 88 height 38
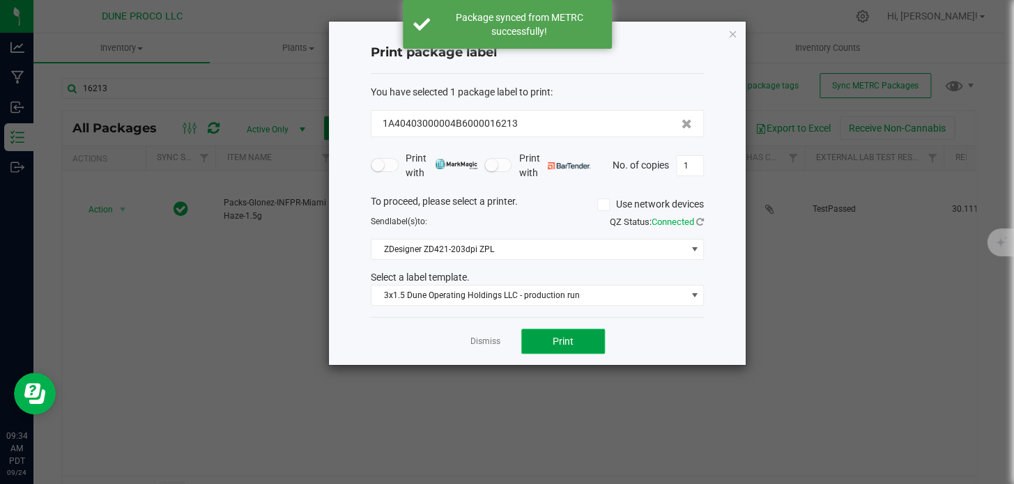
click at [580, 349] on button "Print" at bounding box center [563, 341] width 84 height 25
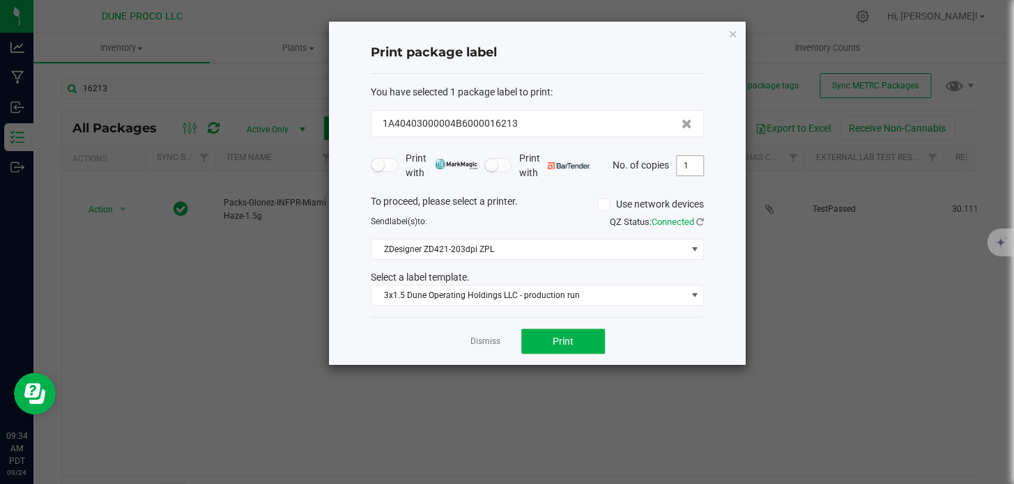
click at [688, 168] on input "1" at bounding box center [690, 166] width 26 height 20
type input "25"
click at [548, 337] on button "Print" at bounding box center [563, 341] width 84 height 25
click at [729, 33] on icon "button" at bounding box center [732, 33] width 10 height 17
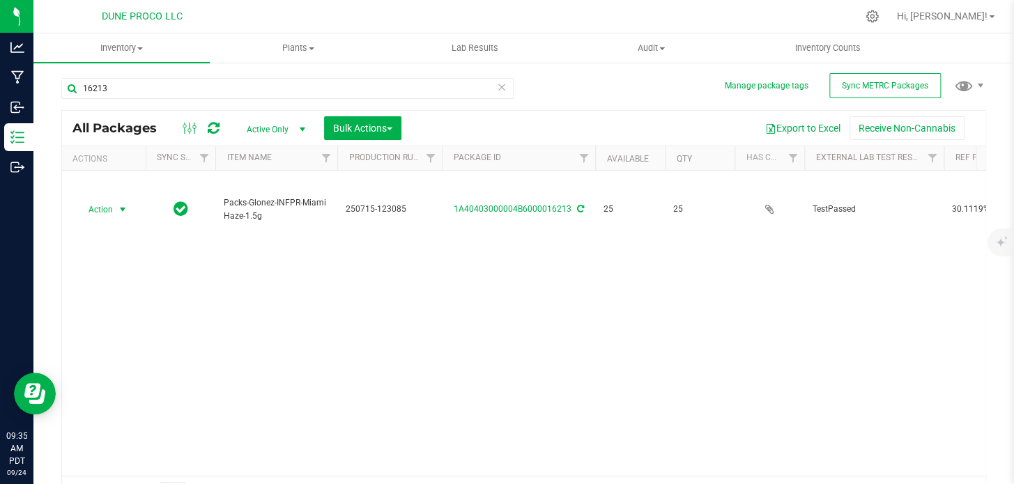
click at [382, 102] on div "16213" at bounding box center [287, 94] width 452 height 32
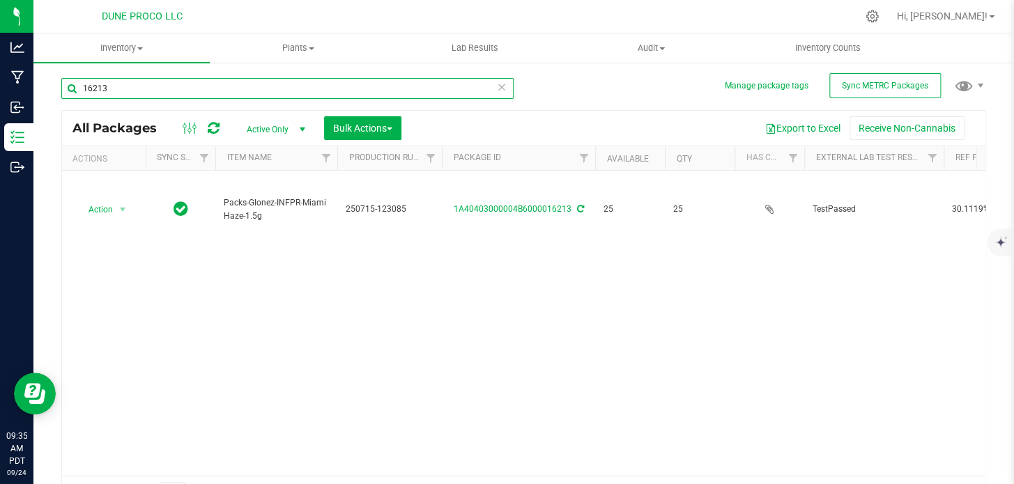
click at [383, 89] on input "16213" at bounding box center [287, 88] width 452 height 21
type input "16214"
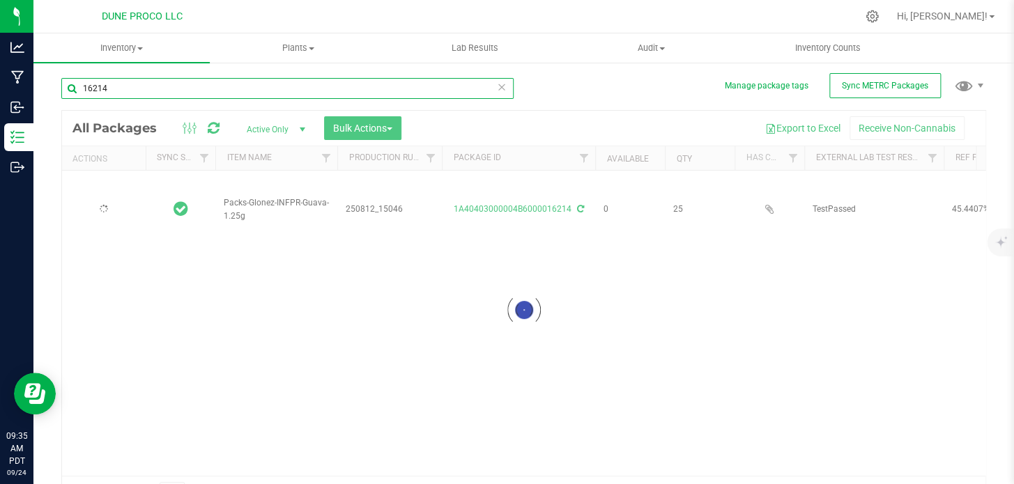
type input "[DATE]"
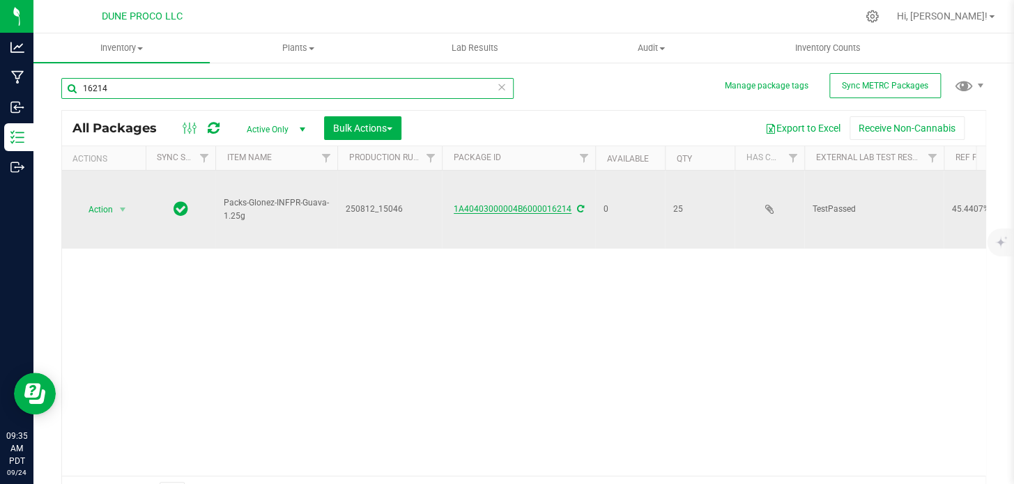
type input "16214"
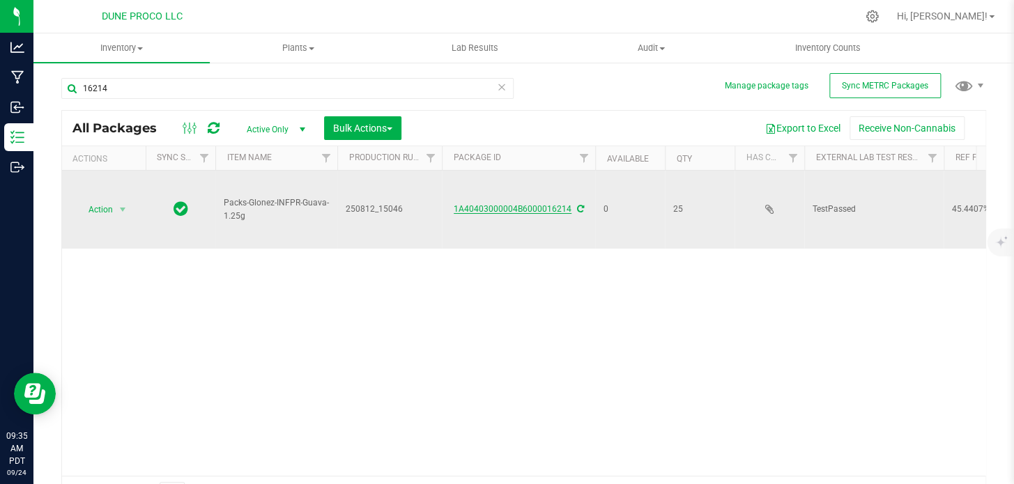
click at [507, 204] on link "1A40403000004B6000016214" at bounding box center [513, 209] width 118 height 10
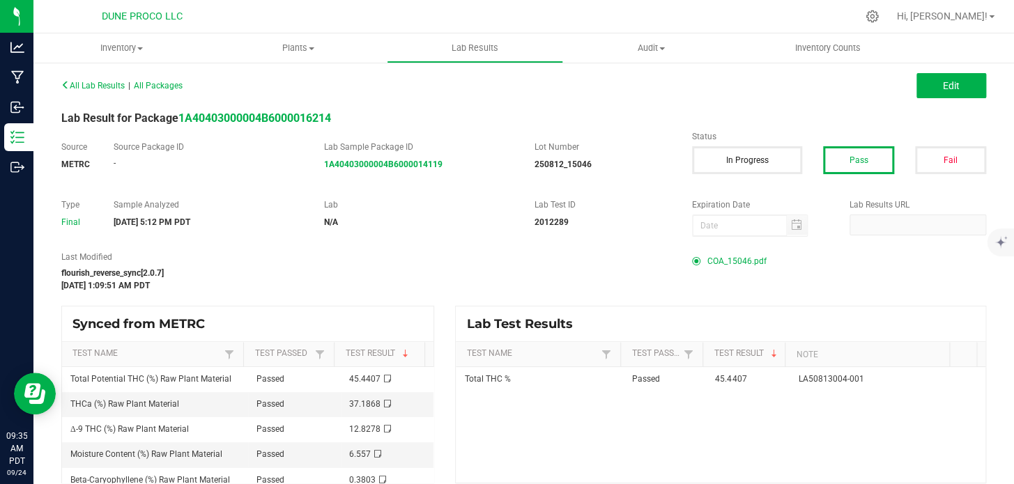
click at [739, 261] on span "COA_15046.pdf" at bounding box center [736, 261] width 59 height 21
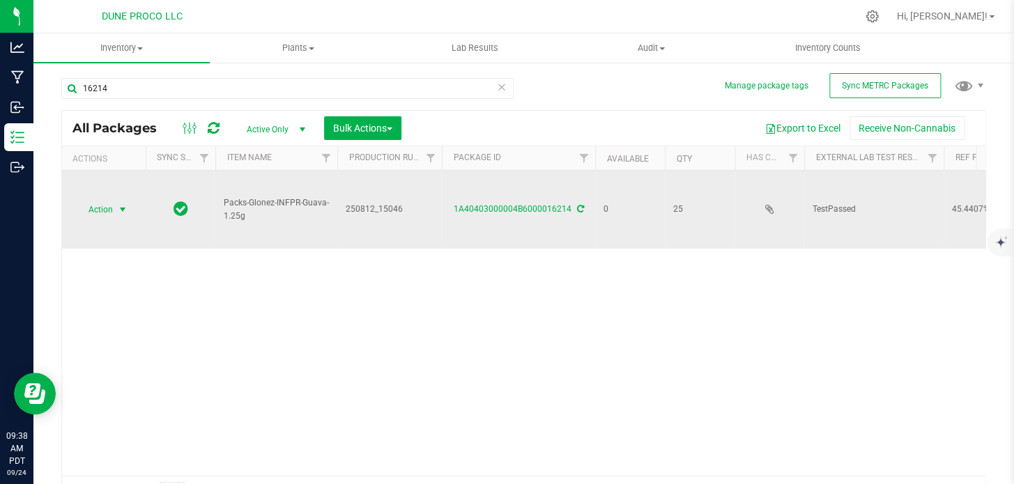
click at [111, 200] on span "Action" at bounding box center [95, 210] width 38 height 20
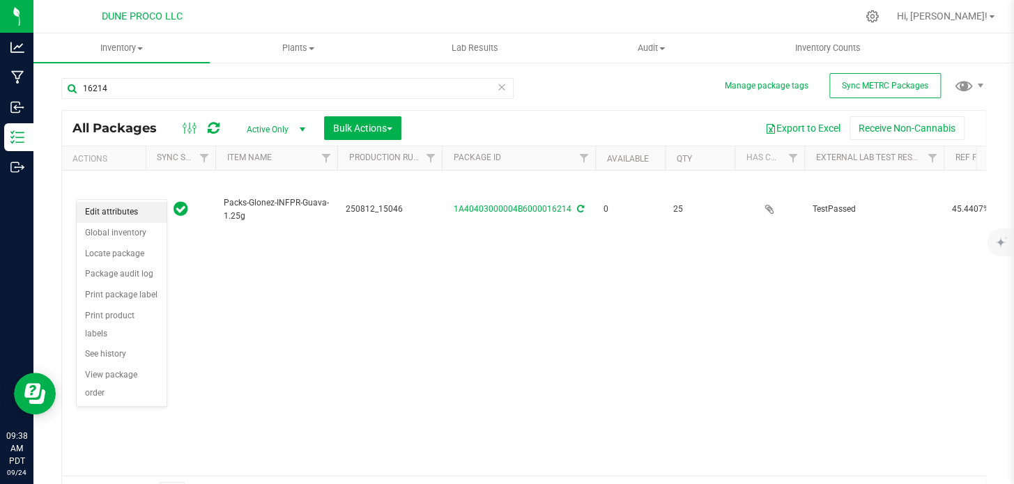
click at [98, 216] on li "Edit attributes" at bounding box center [122, 212] width 90 height 21
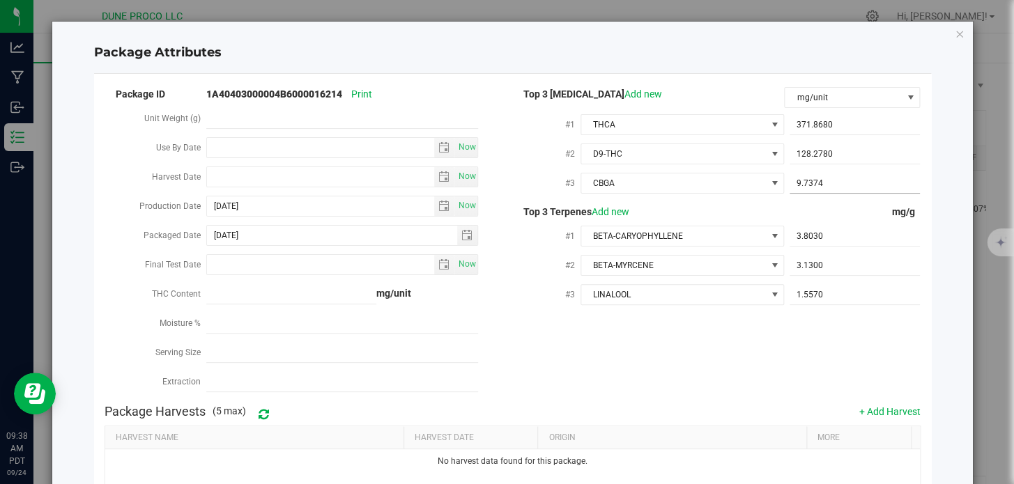
click at [813, 183] on span "9.7374 9.7374" at bounding box center [854, 183] width 130 height 20
click at [813, 183] on input "9.7374" at bounding box center [854, 183] width 130 height 20
click at [813, 183] on input "text" at bounding box center [854, 183] width 130 height 20
paste input "9.73735"
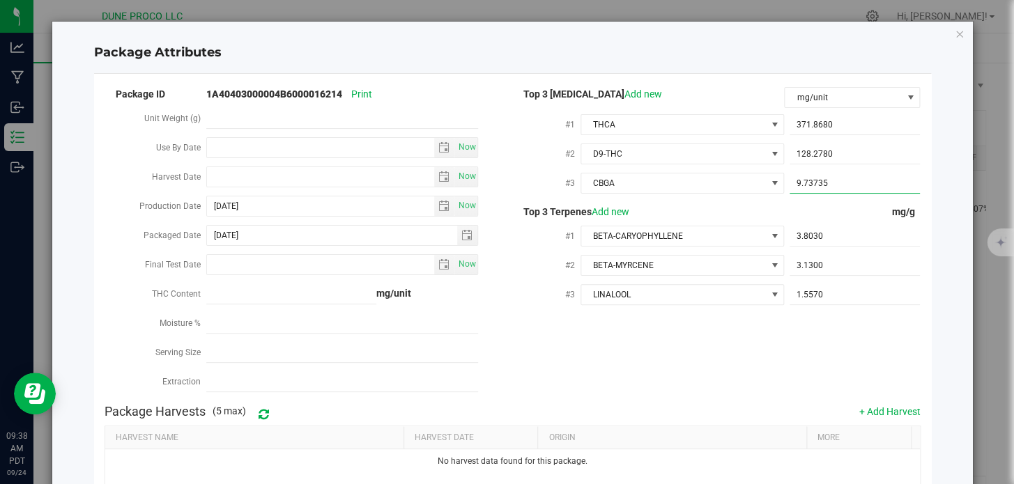
type input "9.7373"
click at [741, 394] on div "Package ID 1A40403000004B6000016214 Print Unit Weight (g) Use By Date Now Harve…" at bounding box center [513, 241] width 816 height 313
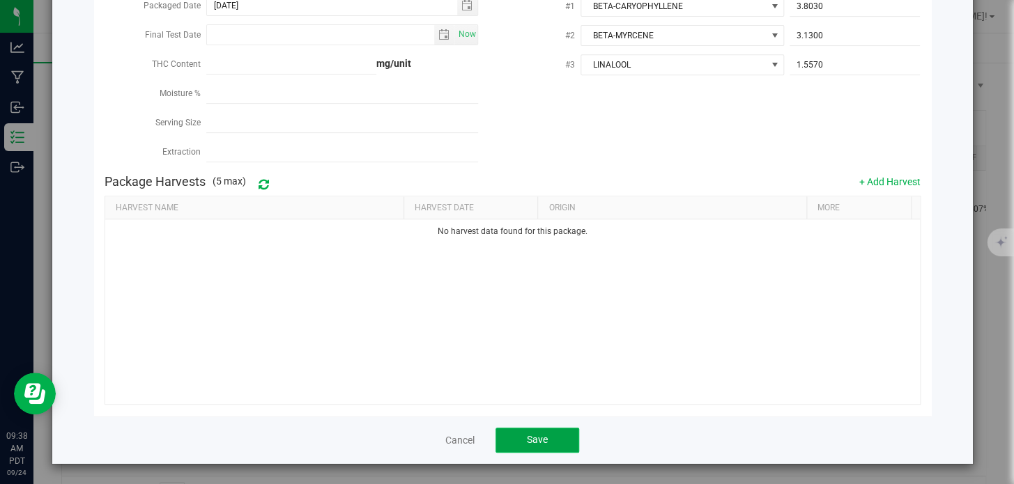
click at [559, 438] on button "Save" at bounding box center [537, 440] width 84 height 25
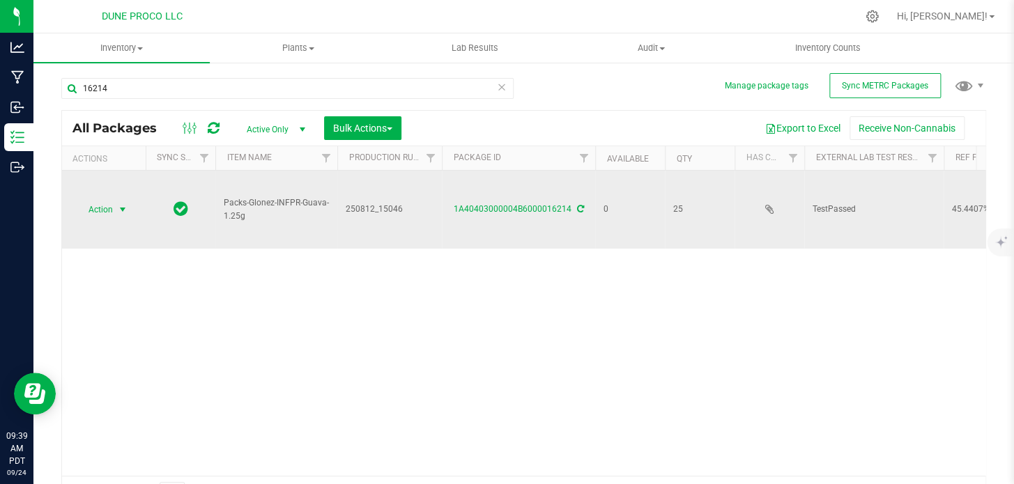
click at [93, 200] on span "Action" at bounding box center [95, 210] width 38 height 20
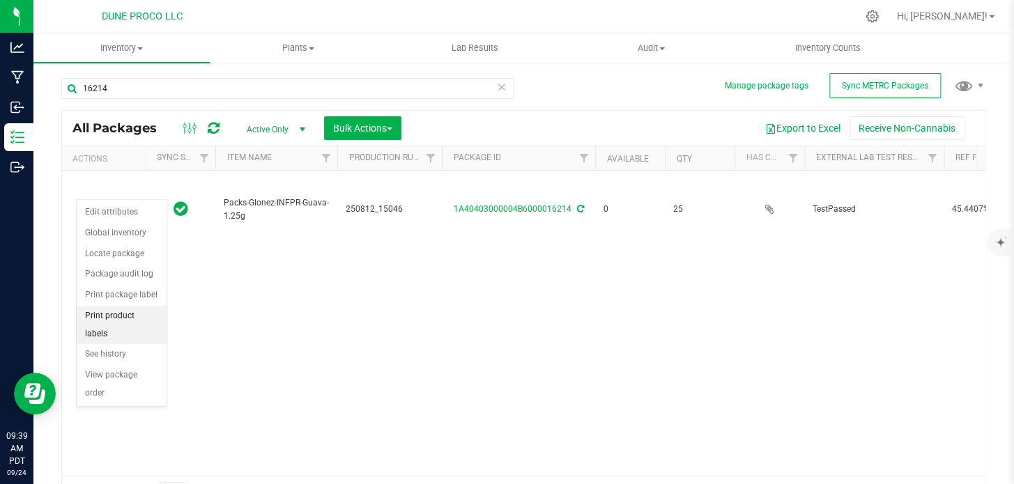
click at [134, 320] on li "Print product labels" at bounding box center [122, 325] width 90 height 38
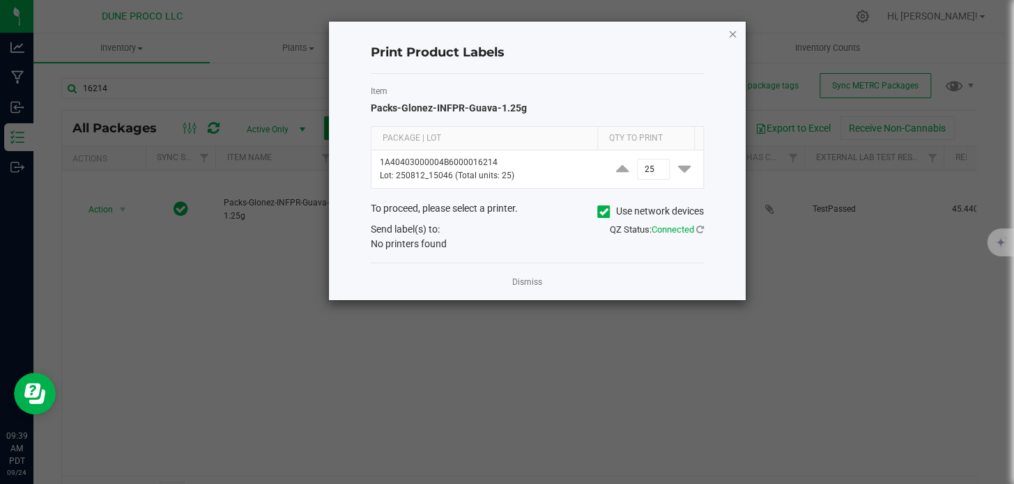
click at [732, 35] on icon "button" at bounding box center [732, 33] width 10 height 17
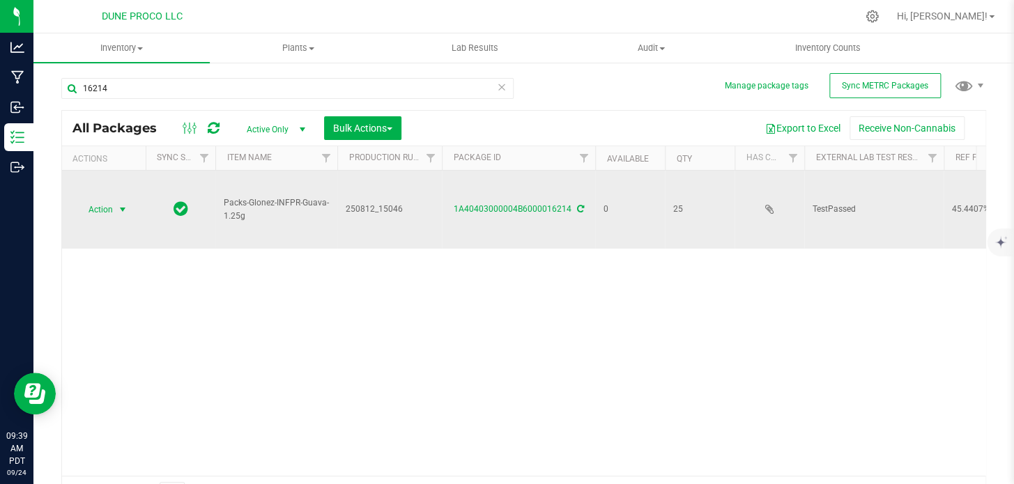
click at [116, 200] on span "select" at bounding box center [122, 210] width 17 height 20
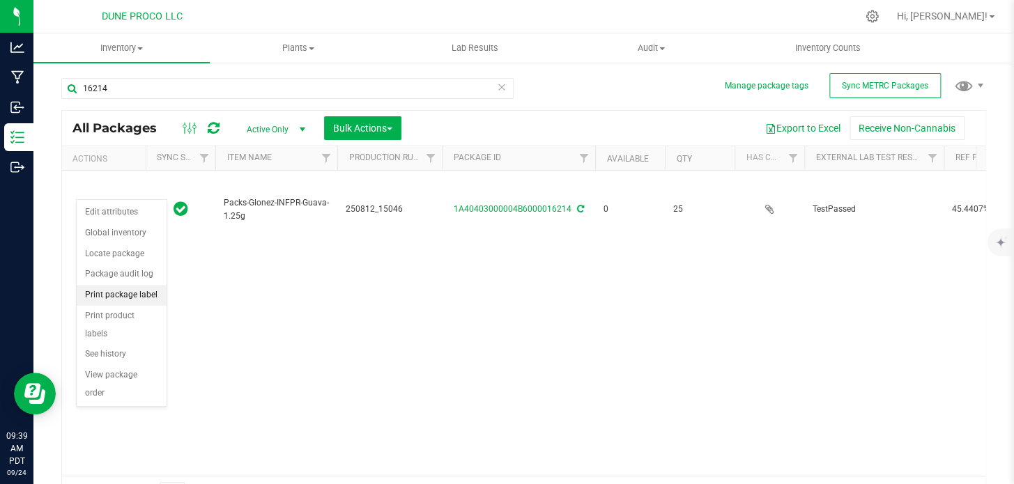
click at [117, 287] on li "Print package label" at bounding box center [122, 295] width 90 height 21
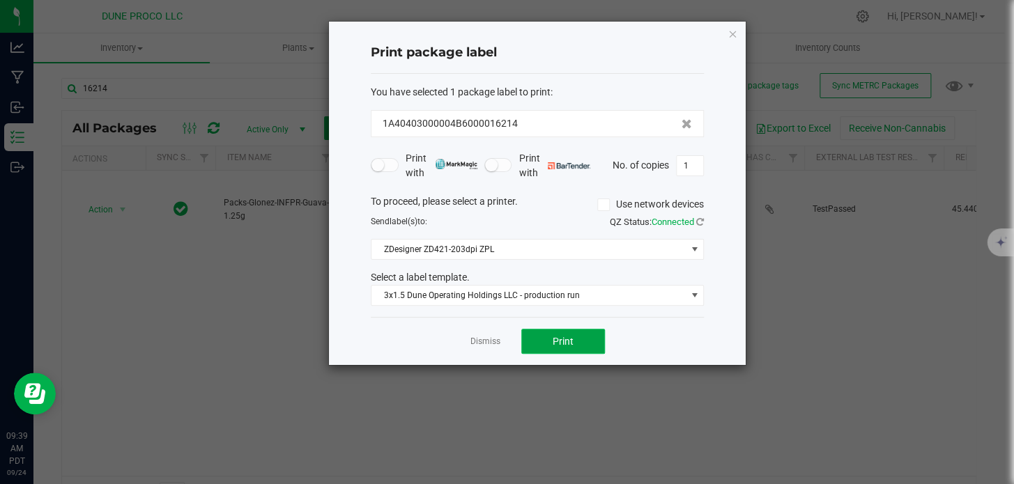
click at [554, 346] on span "Print" at bounding box center [563, 341] width 21 height 11
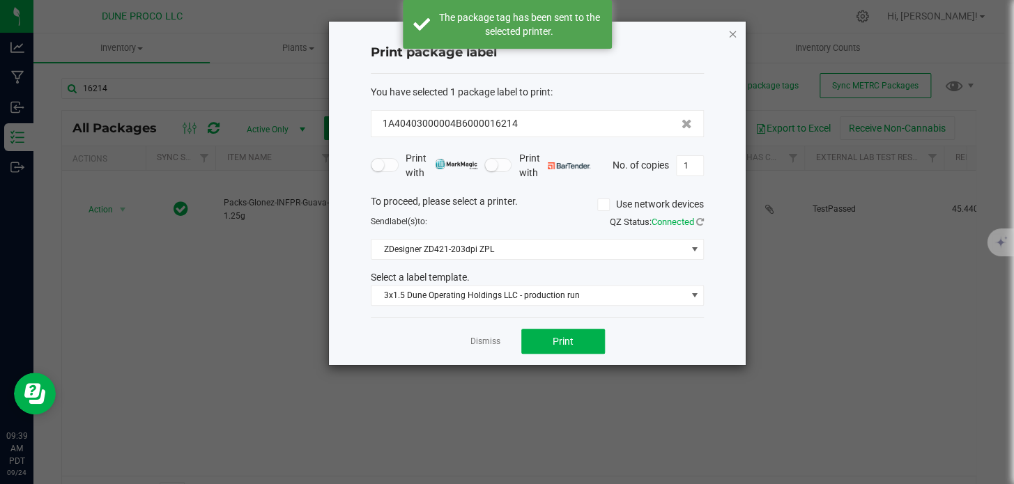
click at [733, 35] on icon "button" at bounding box center [732, 33] width 10 height 17
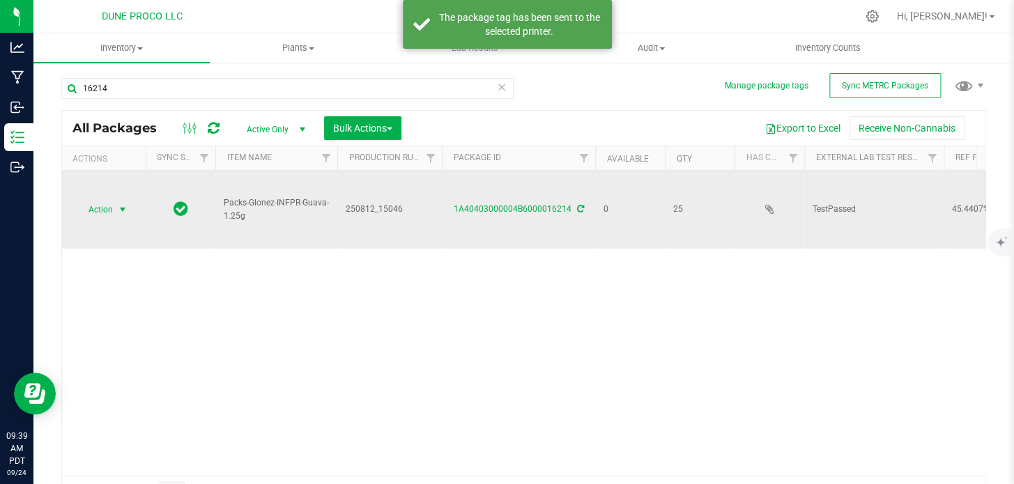
click at [98, 200] on span "Action" at bounding box center [95, 210] width 38 height 20
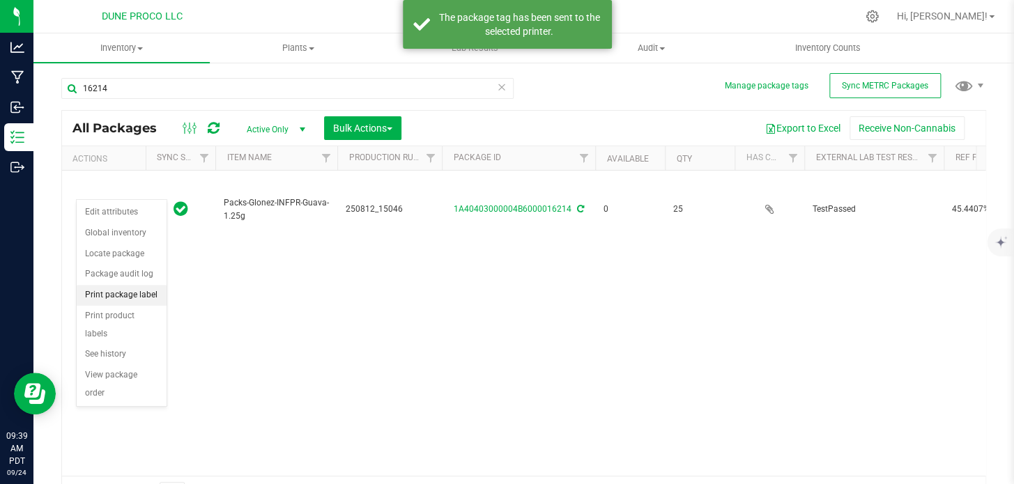
click at [118, 286] on li "Print package label" at bounding box center [122, 295] width 90 height 21
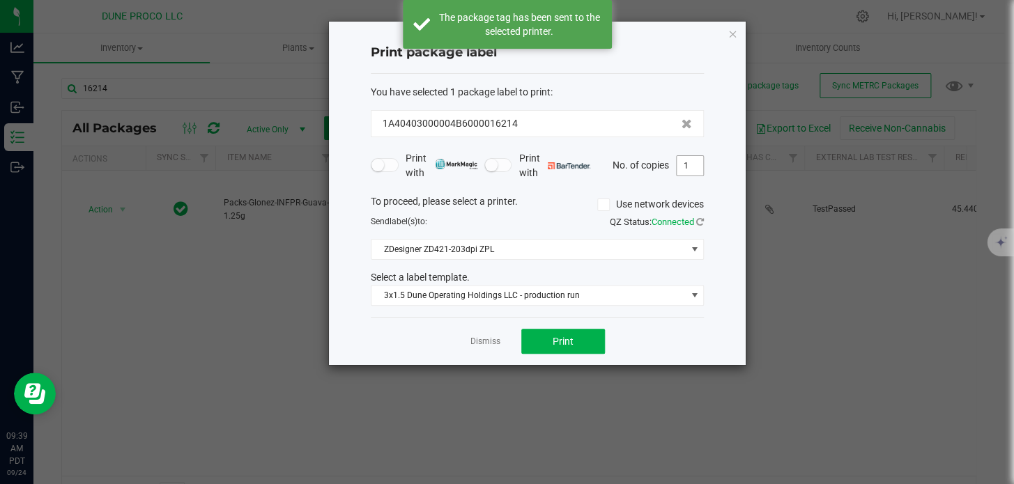
click at [696, 171] on input "1" at bounding box center [690, 166] width 26 height 20
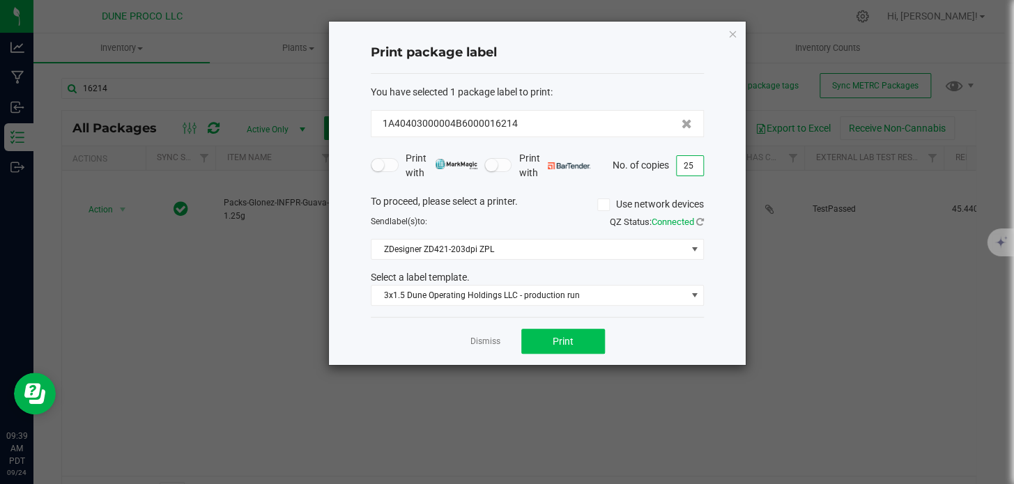
type input "25"
click at [566, 337] on span "Print" at bounding box center [563, 341] width 21 height 11
click at [731, 31] on icon "button" at bounding box center [732, 33] width 10 height 17
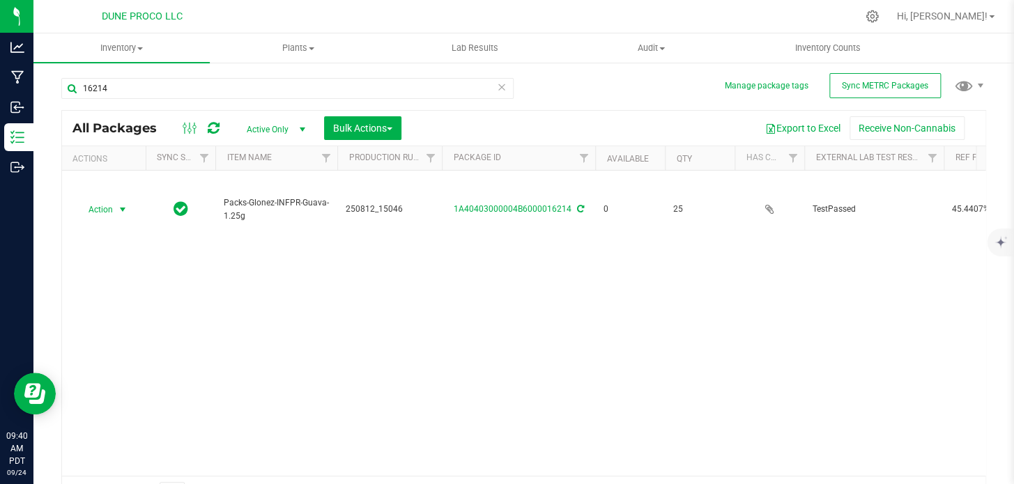
click at [423, 74] on div "16214" at bounding box center [292, 87] width 463 height 45
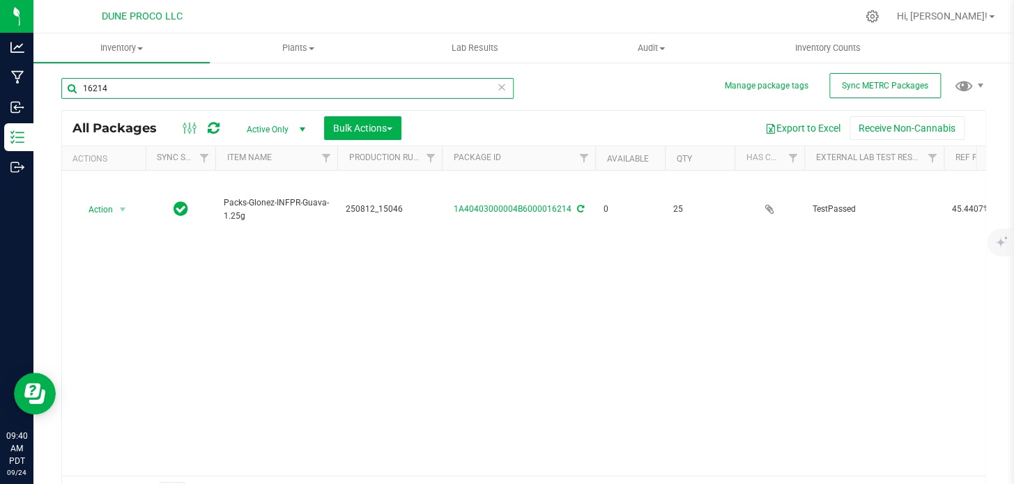
click at [421, 85] on input "16214" at bounding box center [287, 88] width 452 height 21
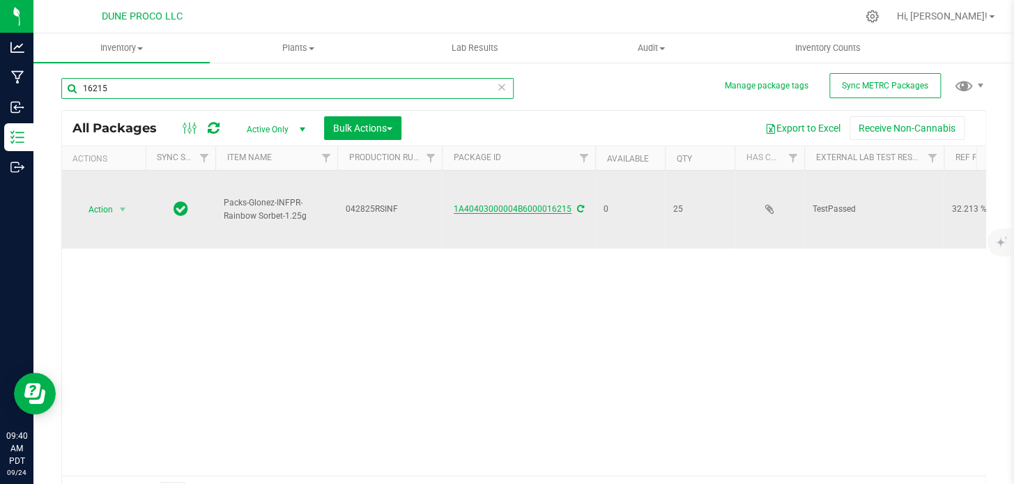
type input "16215"
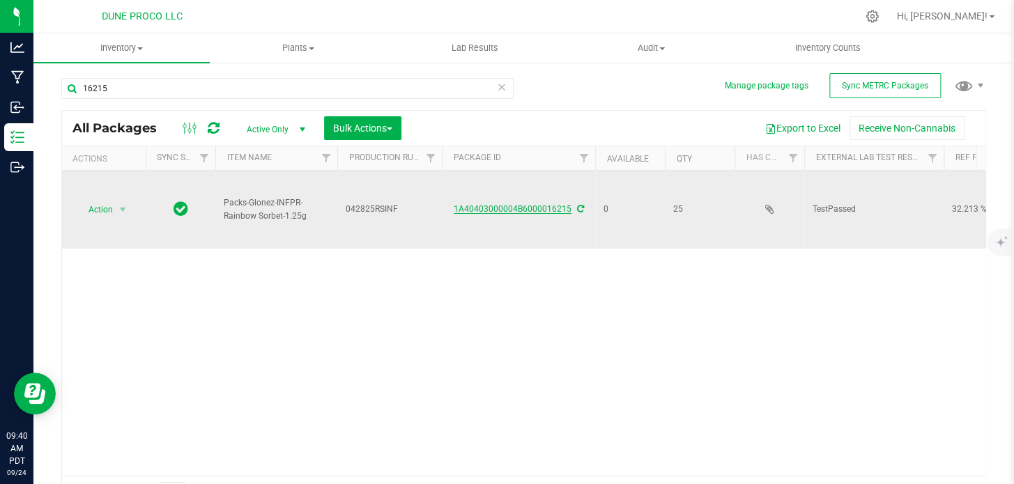
click at [525, 204] on link "1A40403000004B6000016215" at bounding box center [513, 209] width 118 height 10
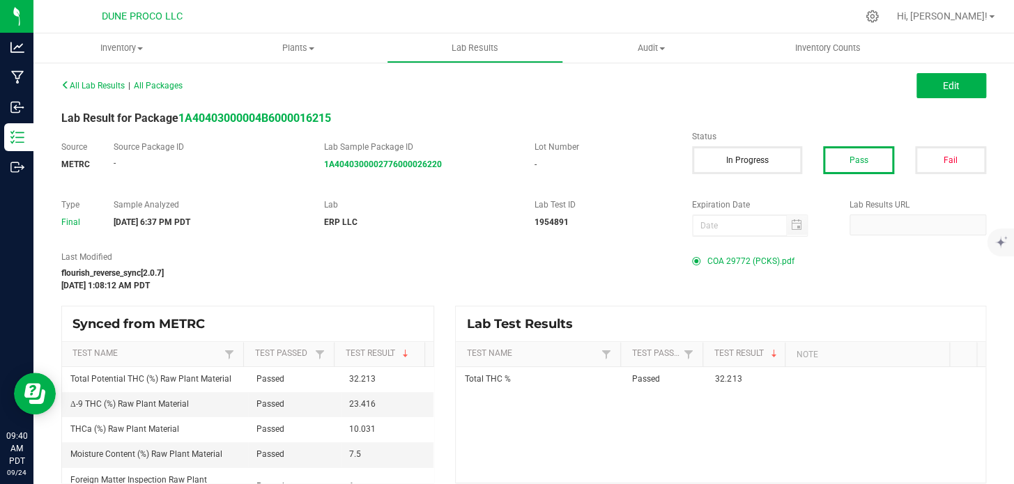
click at [719, 263] on span "COA 29772 (PCKS).pdf" at bounding box center [750, 261] width 87 height 21
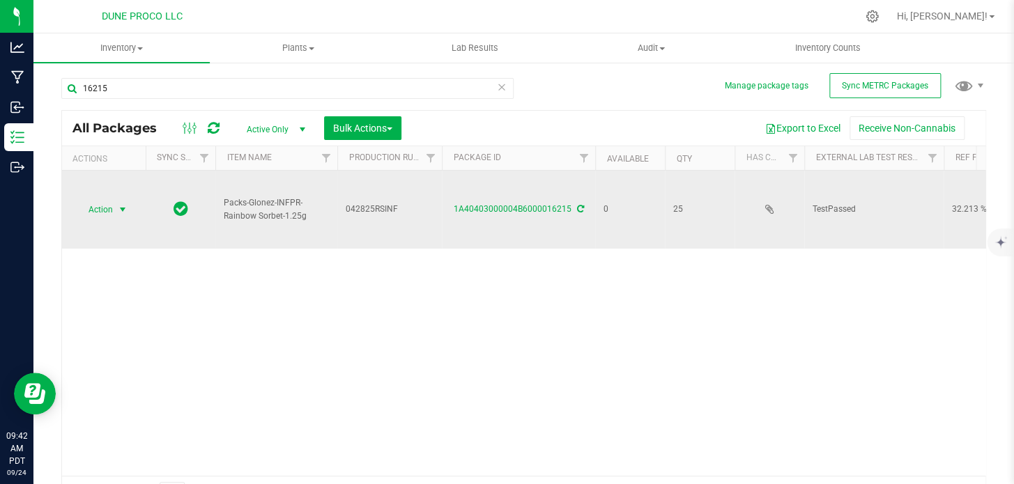
click at [116, 200] on span "select" at bounding box center [122, 210] width 17 height 20
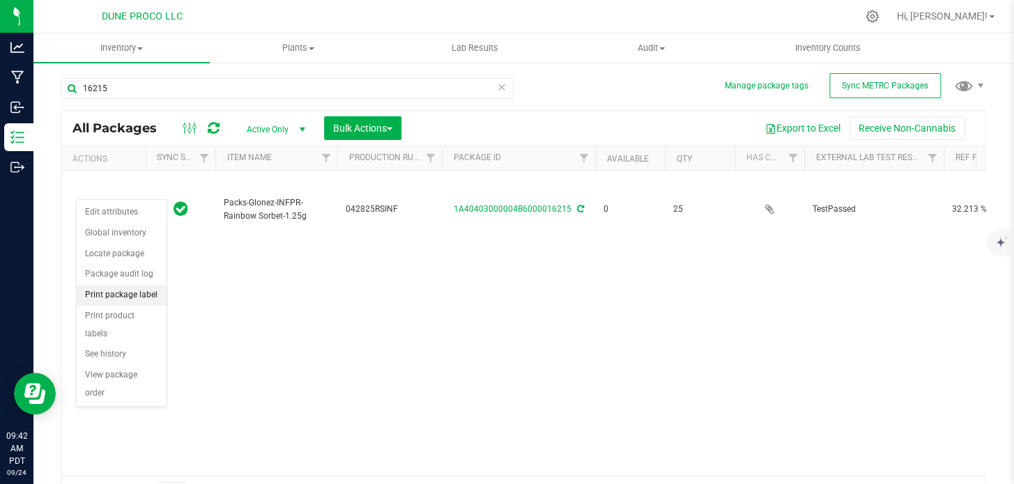
click at [132, 288] on li "Print package label" at bounding box center [122, 295] width 90 height 21
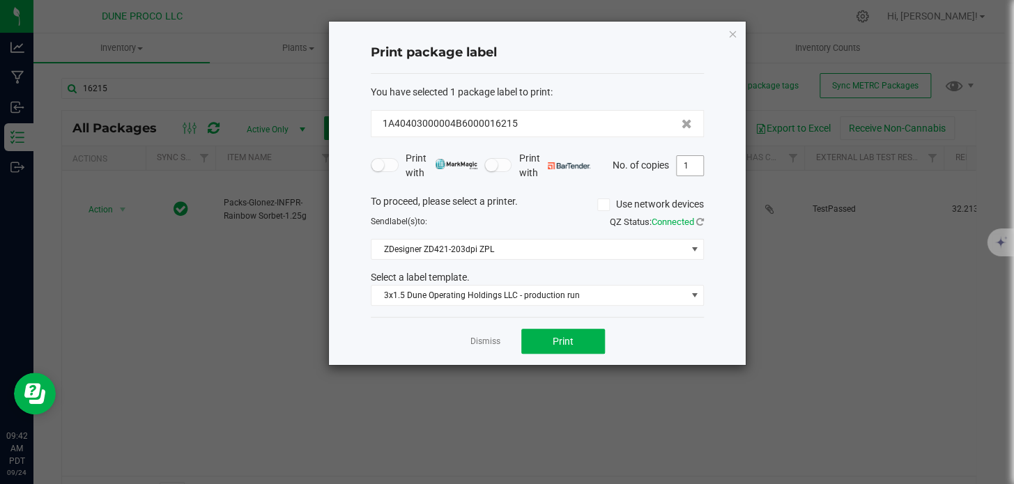
click at [699, 167] on input "1" at bounding box center [690, 166] width 26 height 20
type input "25"
click at [553, 342] on span "Print" at bounding box center [563, 341] width 21 height 11
click at [732, 37] on icon "button" at bounding box center [732, 33] width 10 height 17
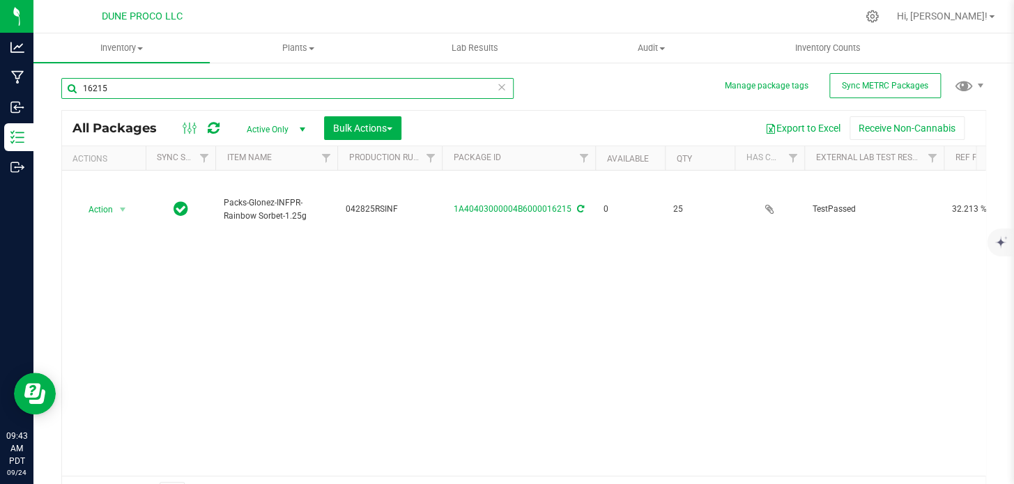
click at [449, 93] on input "16215" at bounding box center [287, 88] width 452 height 21
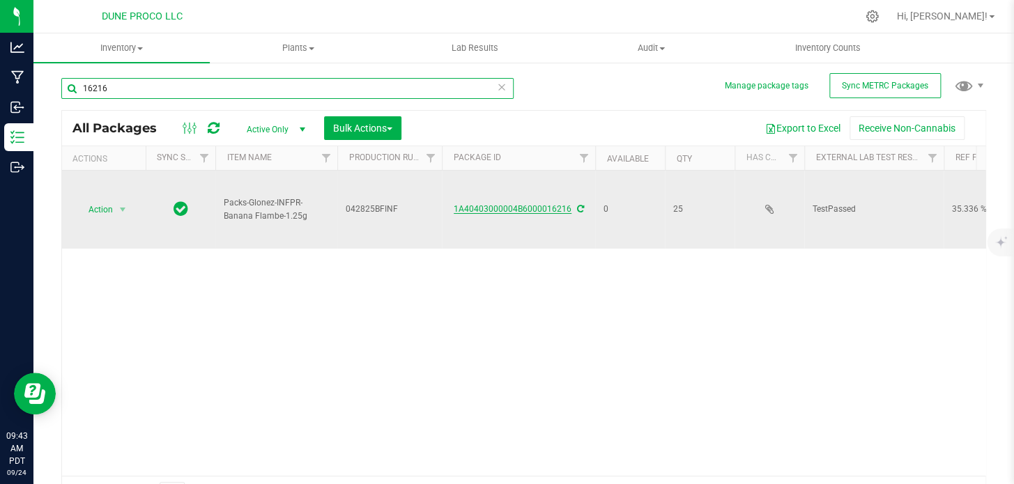
type input "16216"
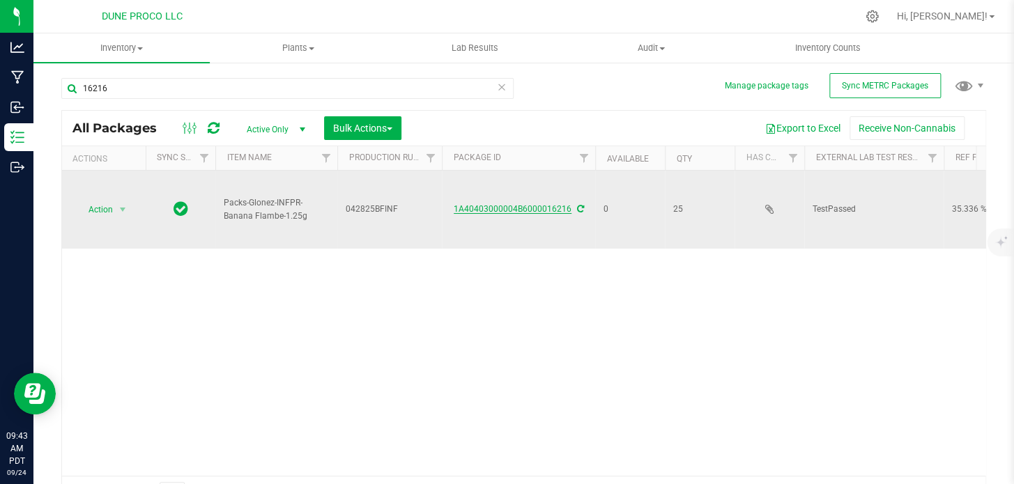
click at [539, 204] on link "1A40403000004B6000016216" at bounding box center [513, 209] width 118 height 10
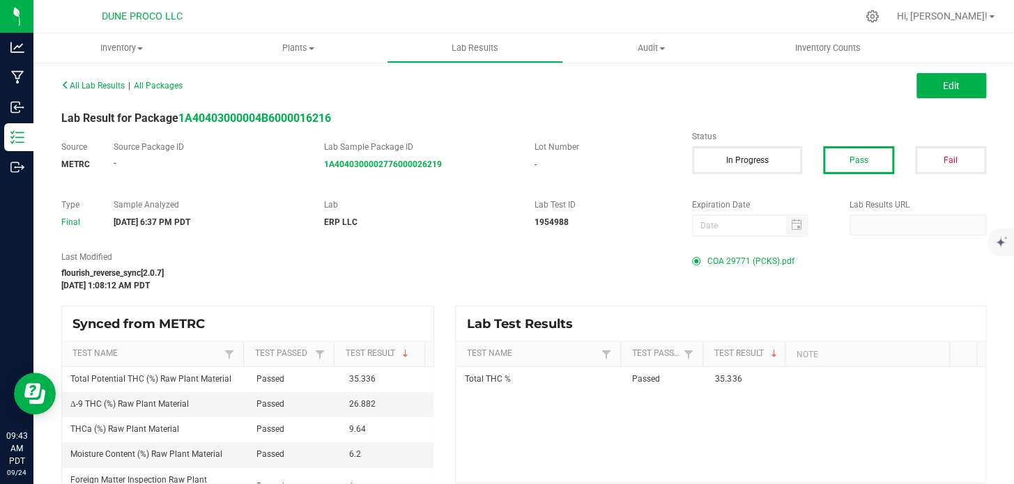
click at [707, 261] on span "COA 29771 (PCKS).pdf" at bounding box center [750, 261] width 87 height 21
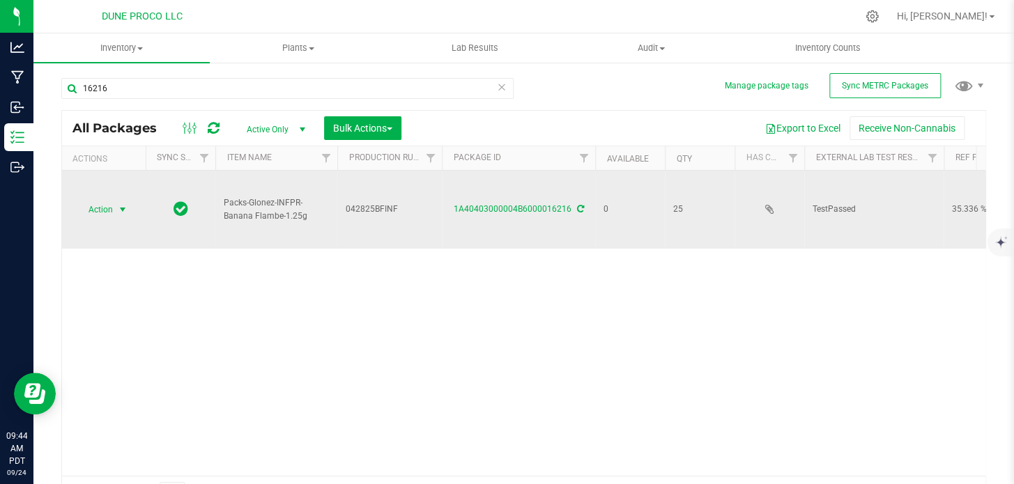
click at [110, 200] on span "Action" at bounding box center [95, 210] width 38 height 20
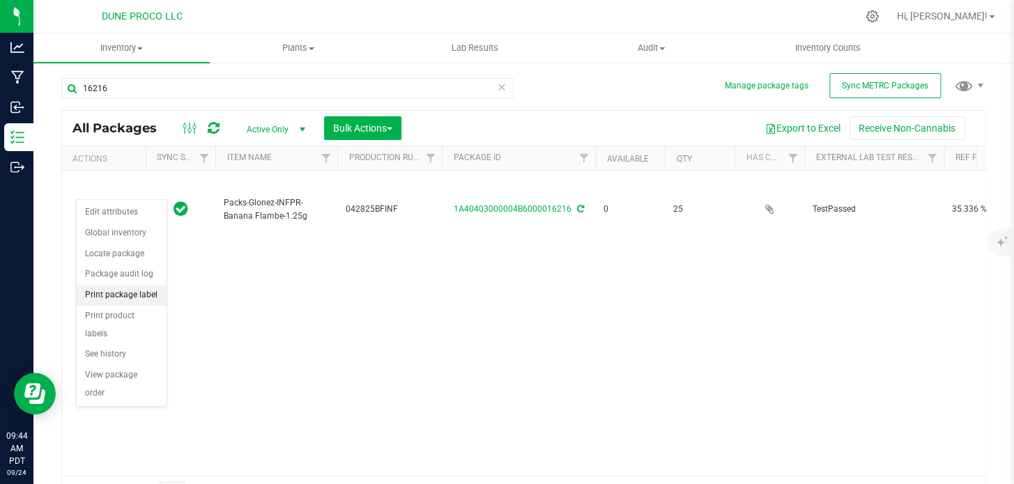
click at [132, 286] on li "Print package label" at bounding box center [122, 295] width 90 height 21
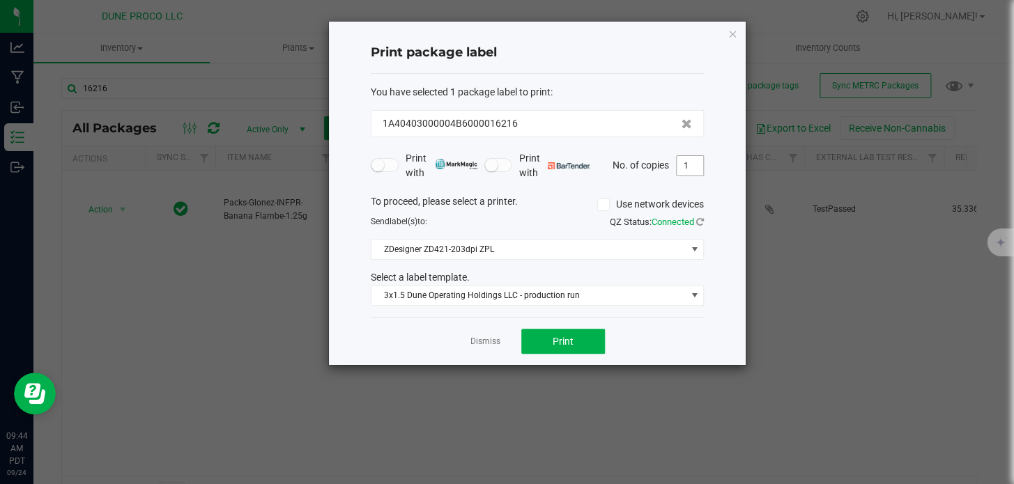
click at [683, 167] on input "1" at bounding box center [690, 166] width 26 height 20
type input "25"
click at [557, 343] on span "Print" at bounding box center [563, 341] width 21 height 11
click at [732, 32] on icon "button" at bounding box center [732, 33] width 10 height 17
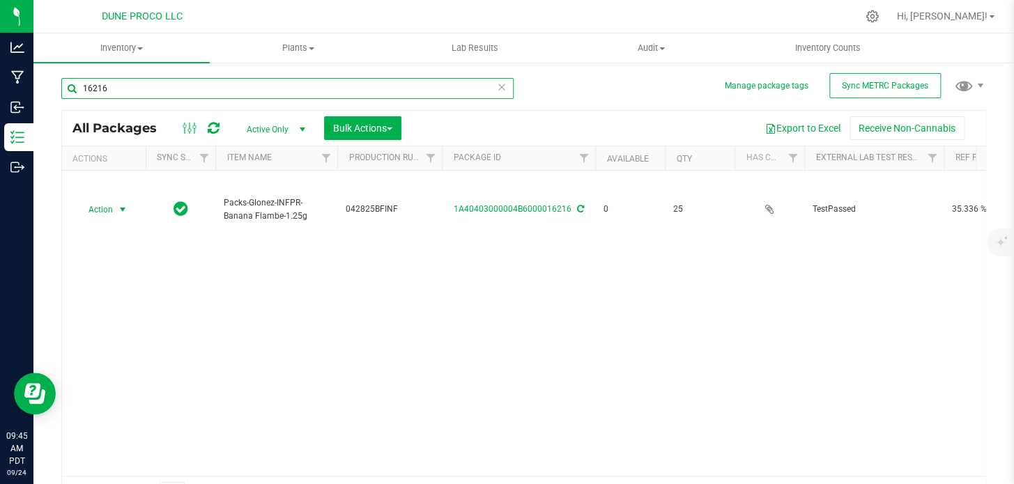
click at [367, 97] on input "16216" at bounding box center [287, 88] width 452 height 21
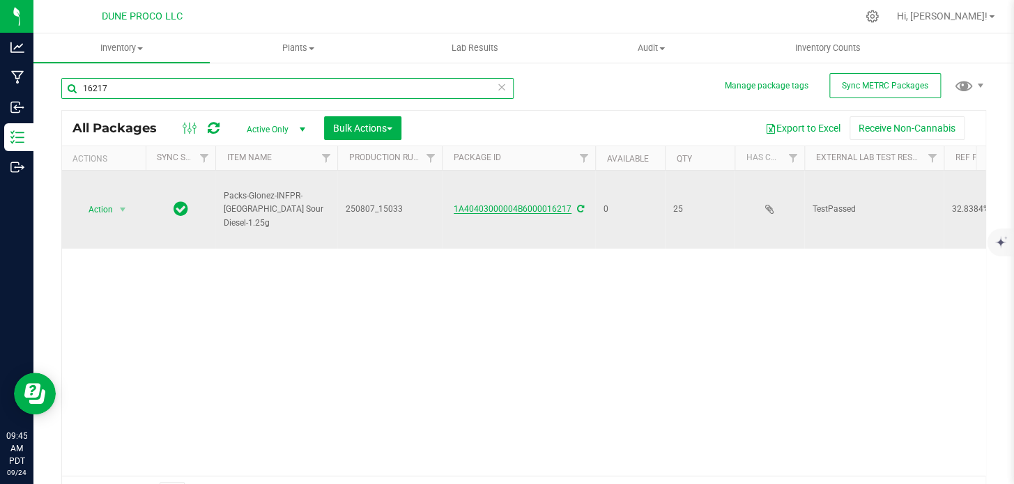
type input "16217"
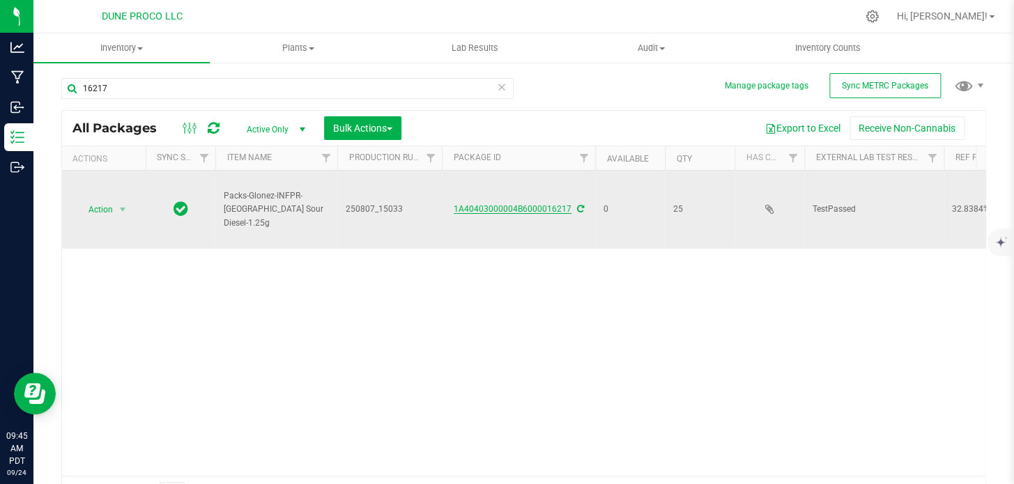
click at [481, 204] on link "1A40403000004B6000016217" at bounding box center [513, 209] width 118 height 10
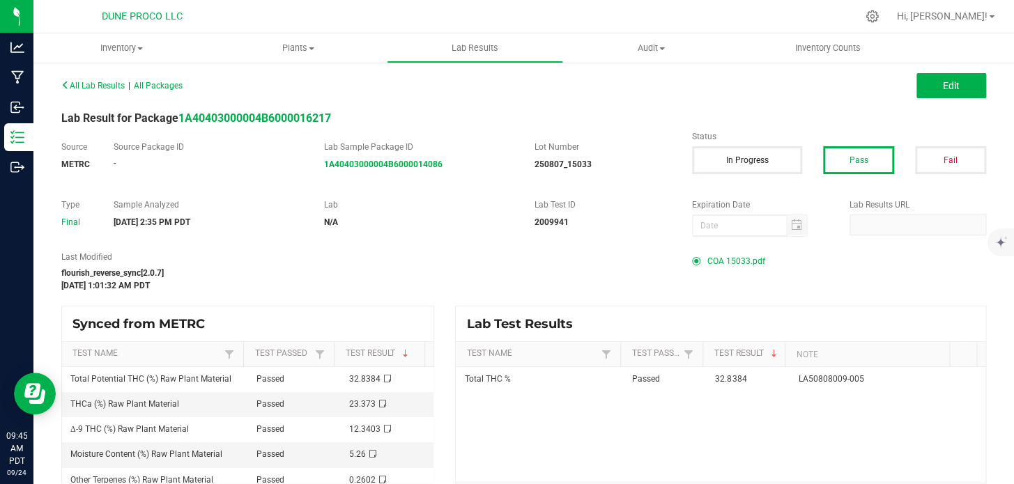
click at [732, 271] on span "COA 15033.pdf" at bounding box center [736, 261] width 58 height 21
click at [724, 264] on span "COA 15033.pdf" at bounding box center [736, 261] width 58 height 21
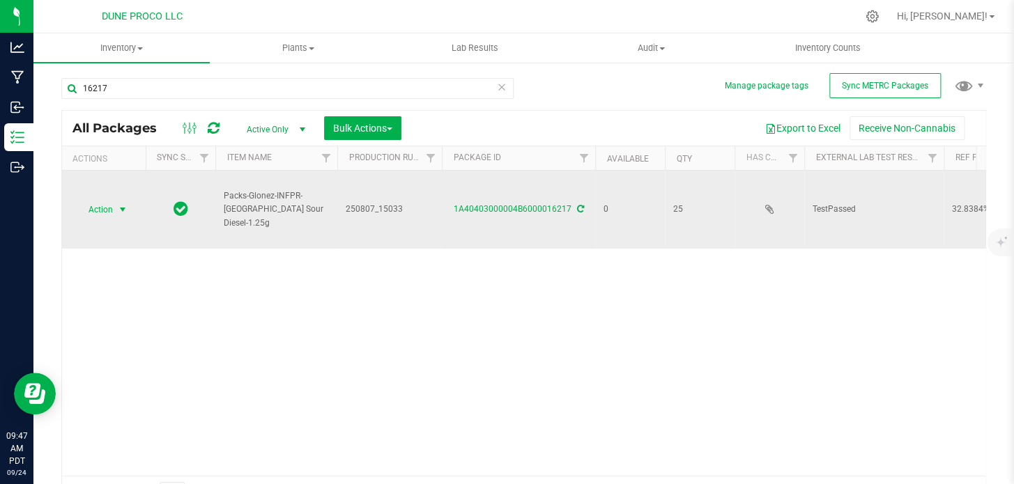
click at [118, 204] on span "select" at bounding box center [122, 209] width 11 height 11
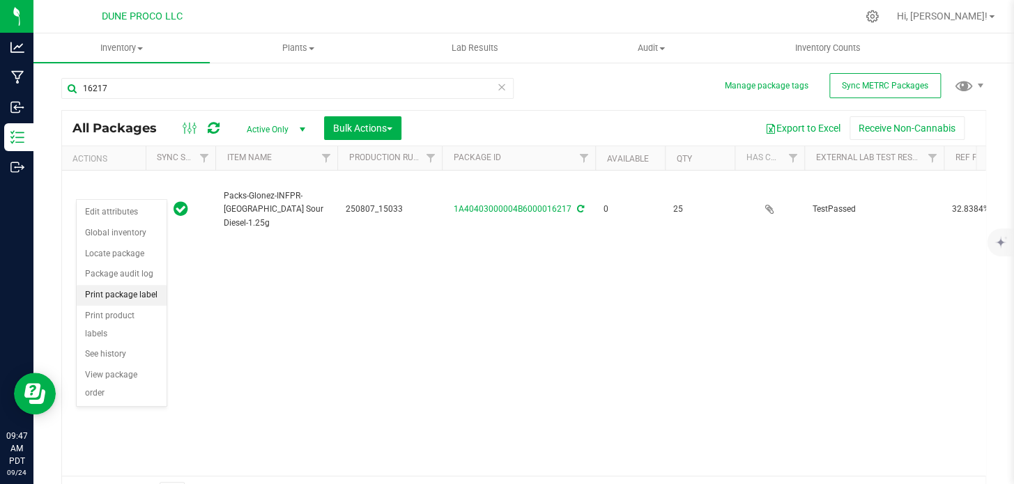
click at [112, 291] on li "Print package label" at bounding box center [122, 295] width 90 height 21
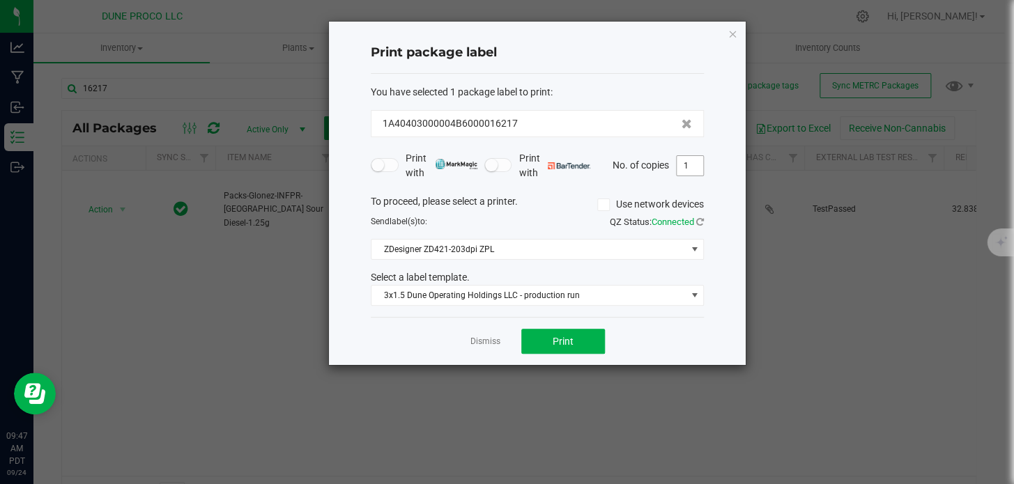
click at [693, 162] on input "1" at bounding box center [690, 166] width 26 height 20
type input "25"
click at [581, 349] on button "Print" at bounding box center [563, 341] width 84 height 25
click at [731, 33] on icon "button" at bounding box center [732, 33] width 10 height 17
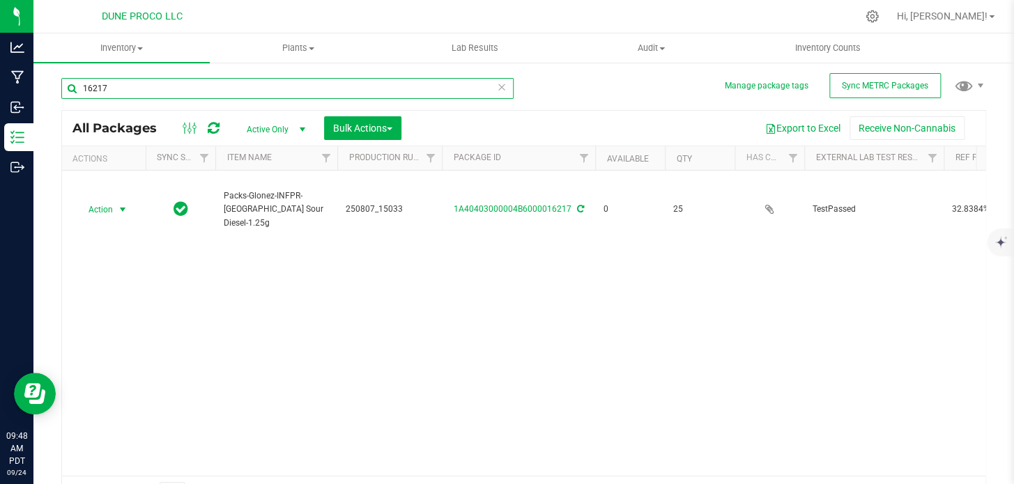
click at [355, 88] on input "16217" at bounding box center [287, 88] width 452 height 21
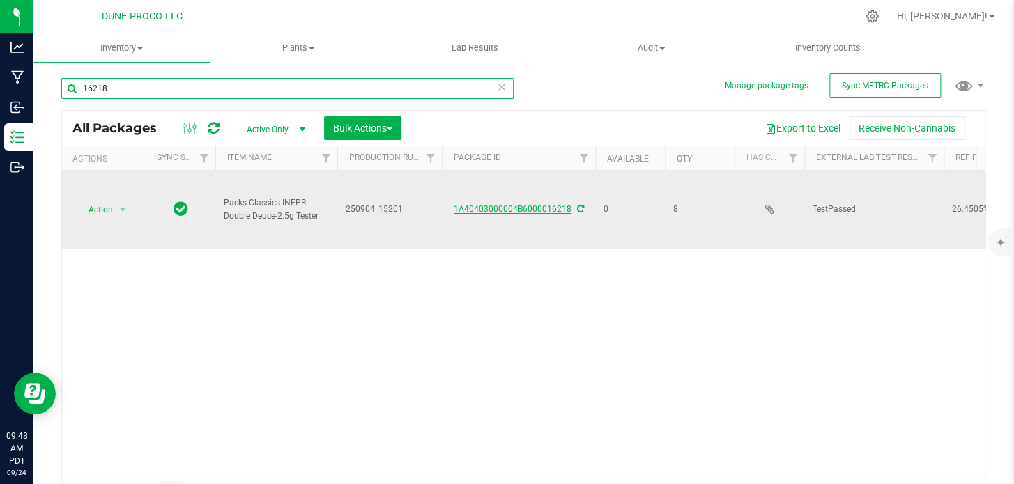
type input "16218"
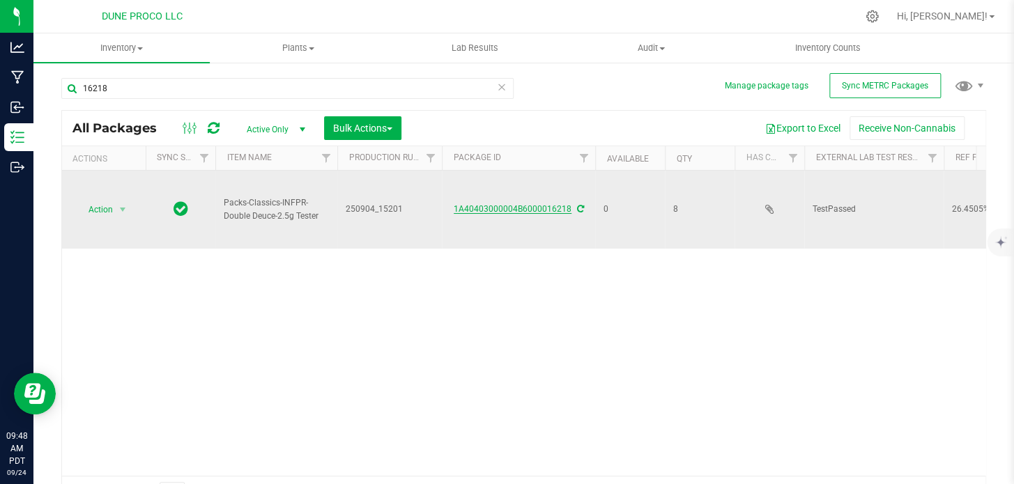
click at [528, 204] on link "1A40403000004B6000016218" at bounding box center [513, 209] width 118 height 10
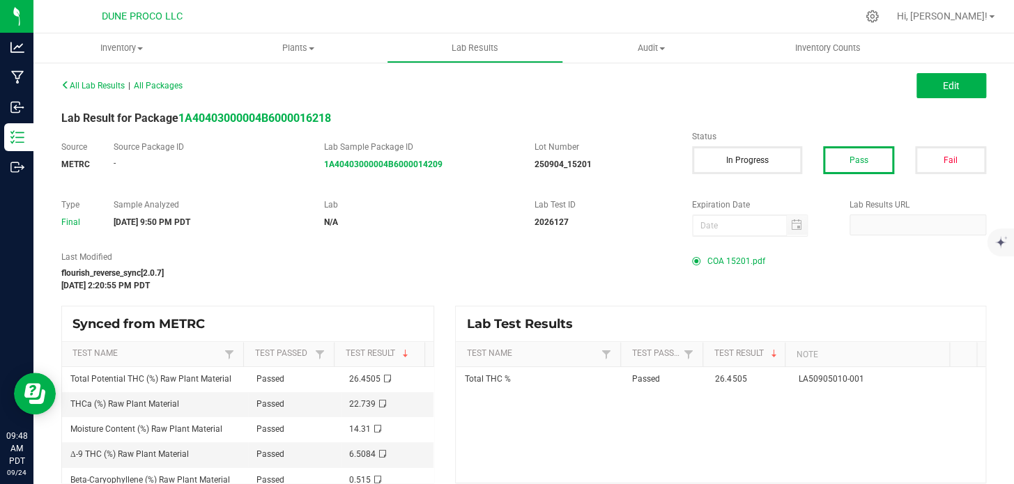
click at [713, 257] on span "COA 15201.pdf" at bounding box center [736, 261] width 58 height 21
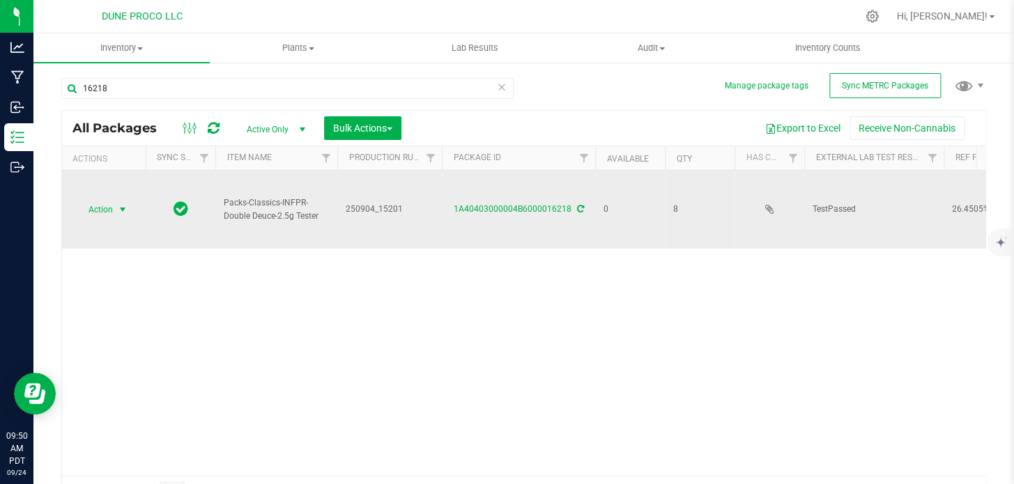
click at [116, 200] on span "select" at bounding box center [122, 210] width 17 height 20
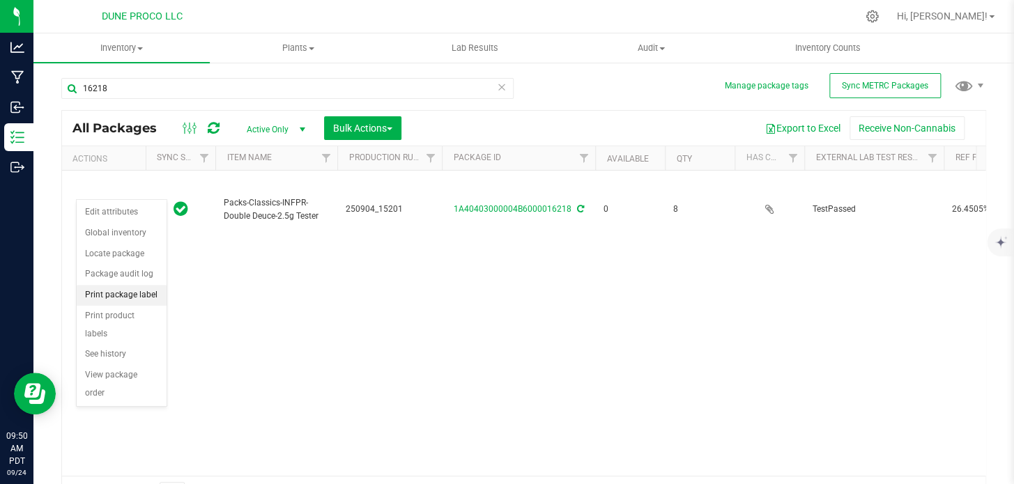
click at [132, 296] on li "Print package label" at bounding box center [122, 295] width 90 height 21
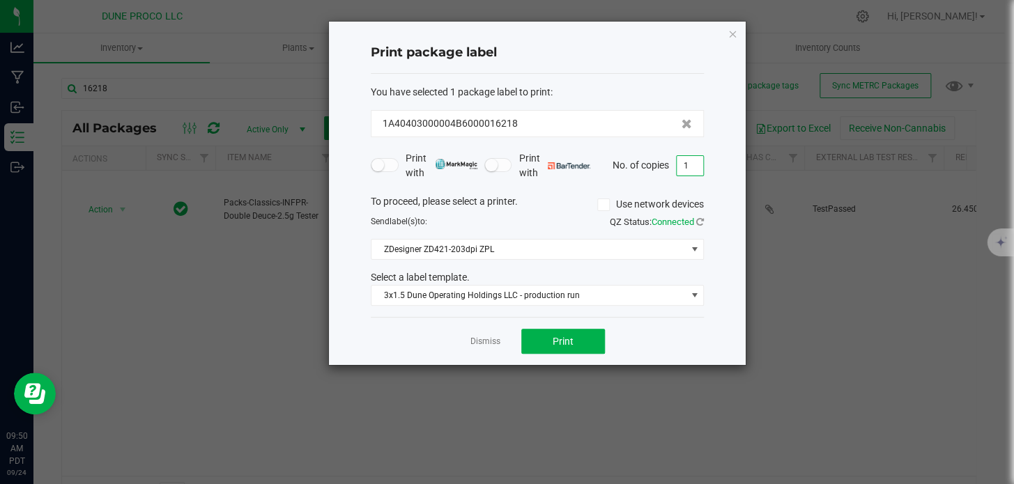
click at [679, 164] on input "1" at bounding box center [690, 166] width 26 height 20
type input "8"
click at [565, 350] on button "Print" at bounding box center [563, 341] width 84 height 25
click at [732, 29] on icon "button" at bounding box center [732, 33] width 10 height 17
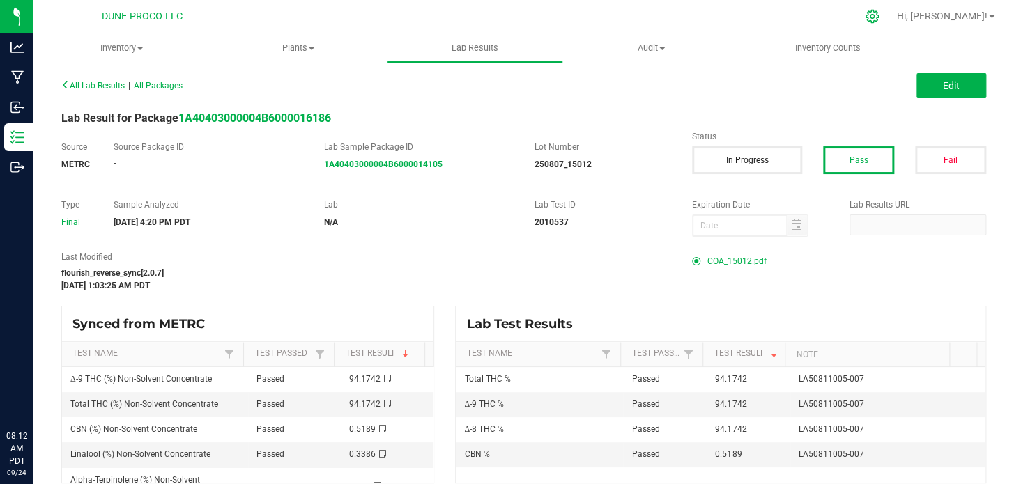
click at [879, 21] on icon at bounding box center [871, 16] width 13 height 13
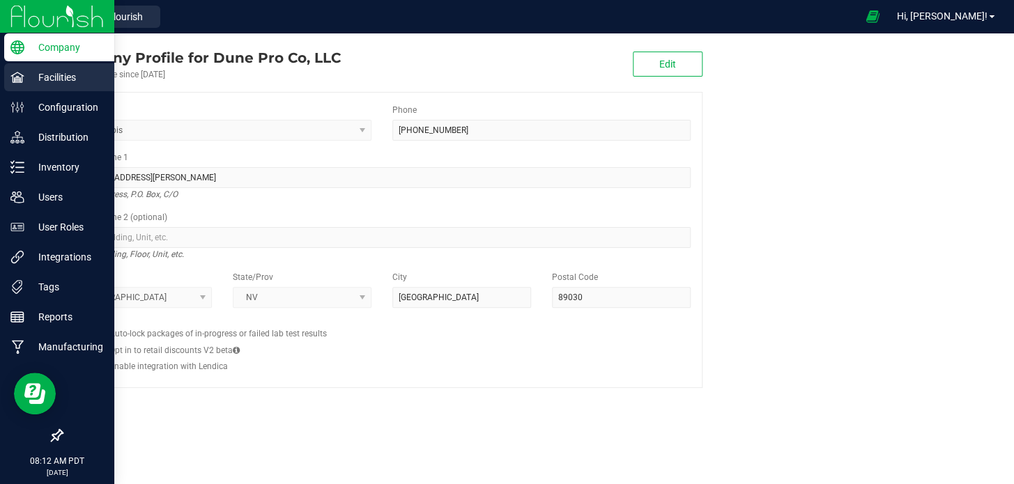
click at [22, 82] on icon at bounding box center [17, 77] width 14 height 14
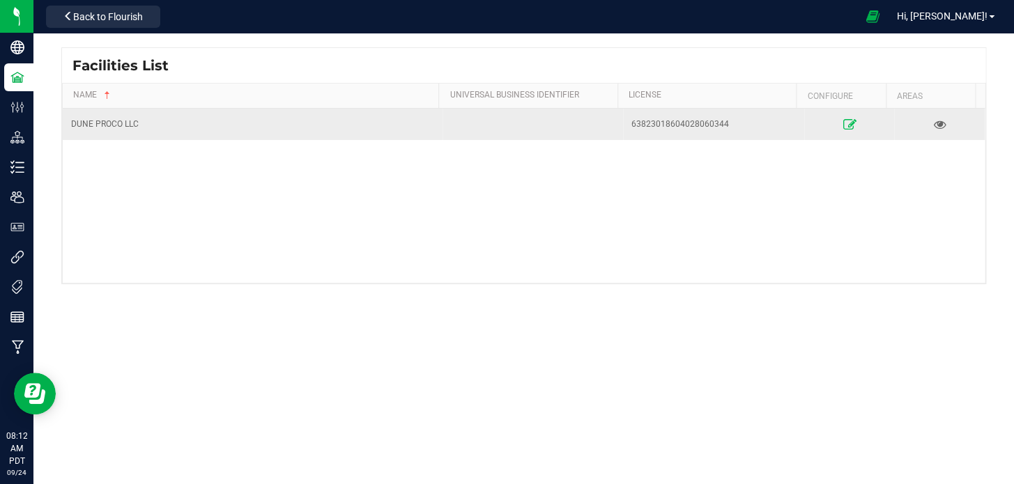
click at [850, 118] on link at bounding box center [848, 124] width 81 height 22
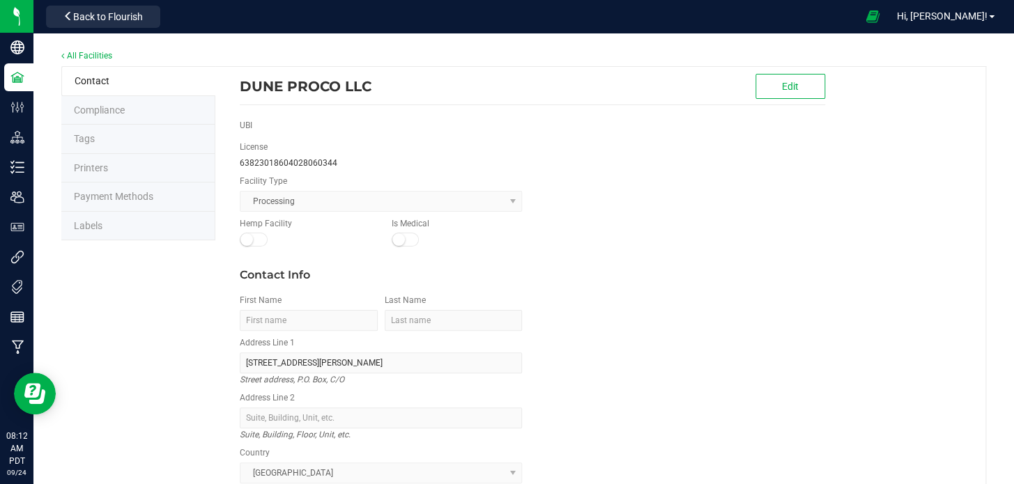
click at [111, 223] on li "Labels" at bounding box center [138, 226] width 154 height 29
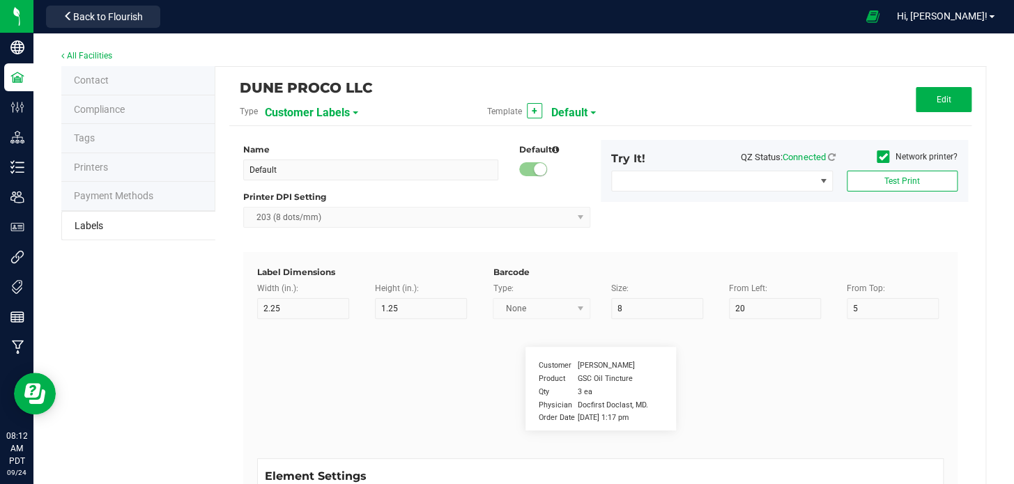
click at [334, 105] on span "Customer Labels" at bounding box center [307, 113] width 85 height 24
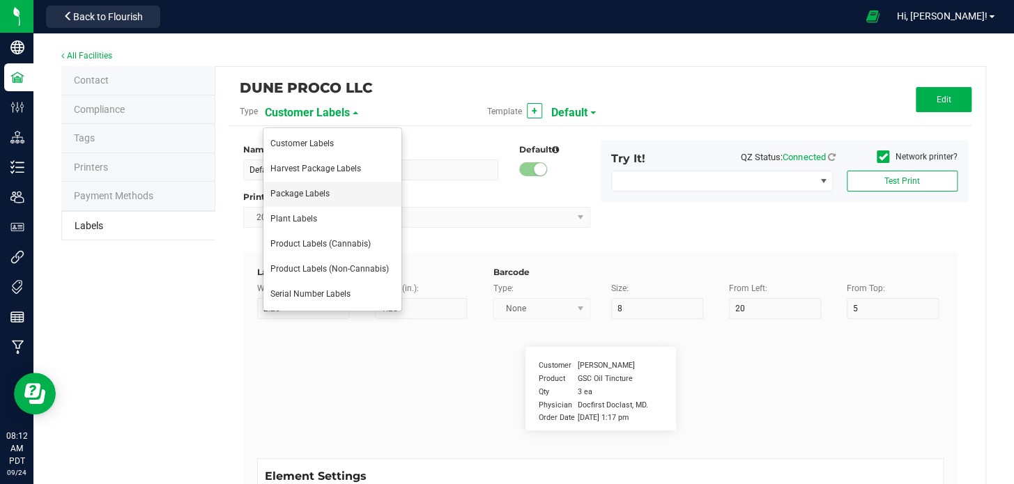
click at [309, 194] on span "Package Labels" at bounding box center [299, 194] width 59 height 10
type input "3x1.5 Dune Operating Holdings LLC - production run"
type input "3"
type input "1.5"
type input "10"
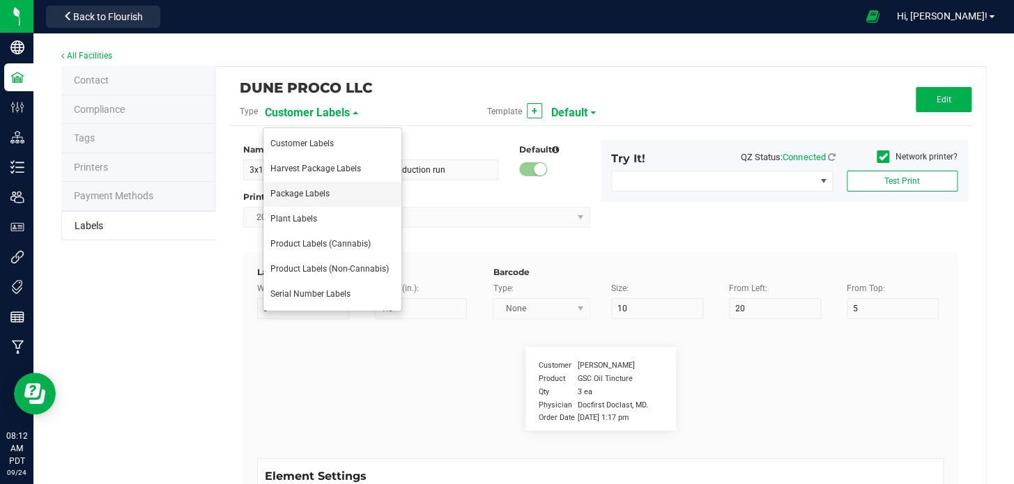
type input "37"
type input "36"
type input "SKU Name"
type input "25"
type input "7"
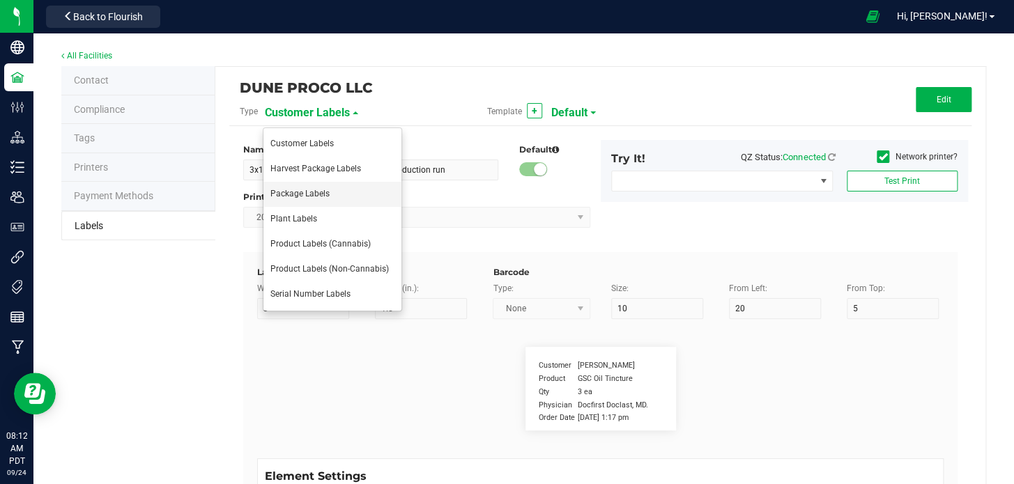
type input "2"
type input "6"
type input "Gelato Pen"
type input "Packaged:"
type input "12"
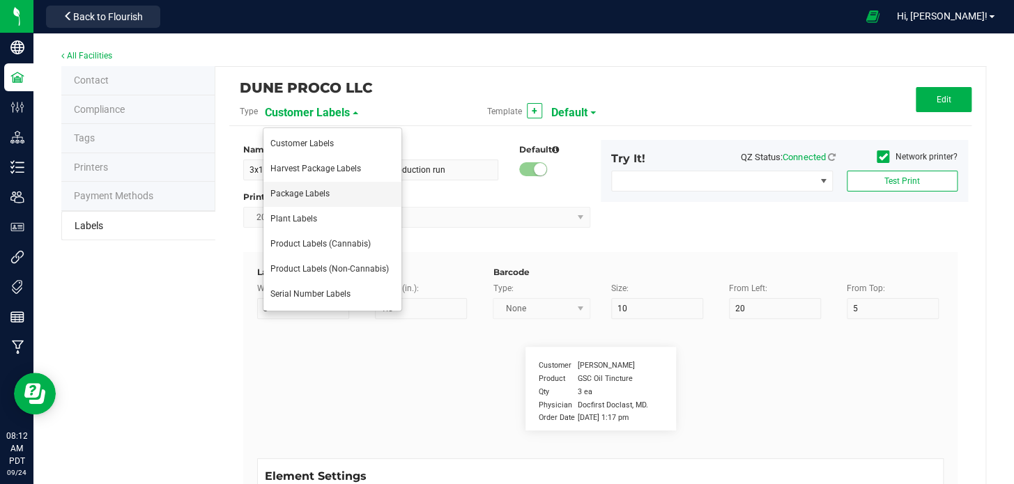
type input "7"
type input "2"
type input "13.5"
type input "4/20/2023"
type input "Production Run:"
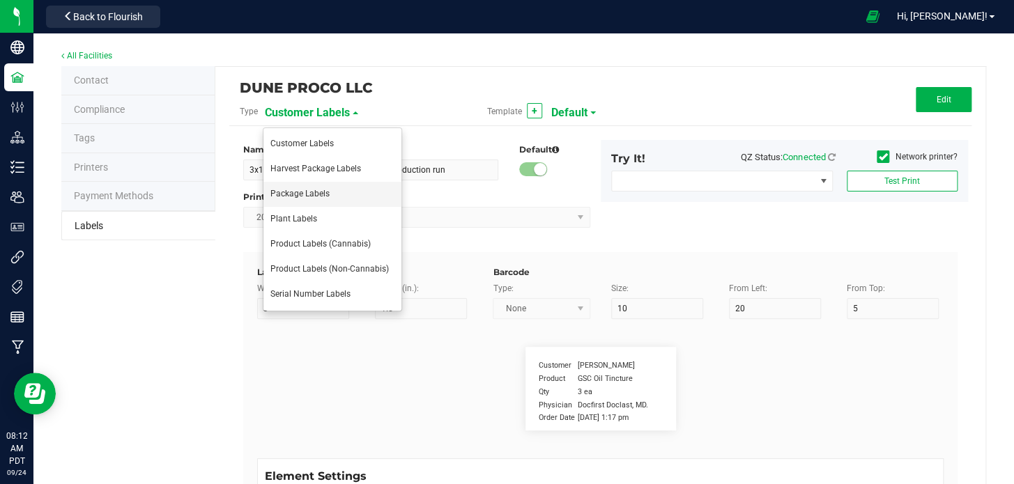
type input "22"
type input "7"
type input "2"
type input "8.5"
type input "LOT918234"
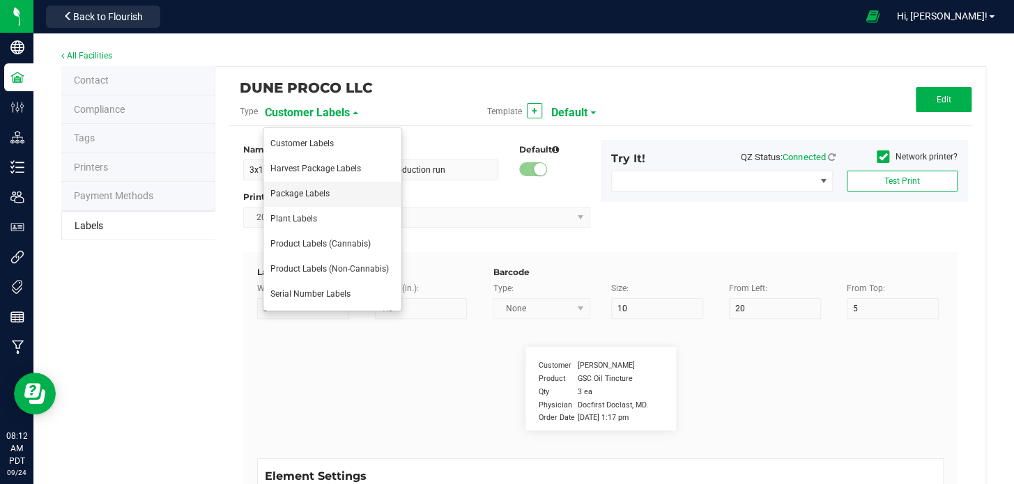
type input "THC:"
type input "7"
type input "31"
type input "17"
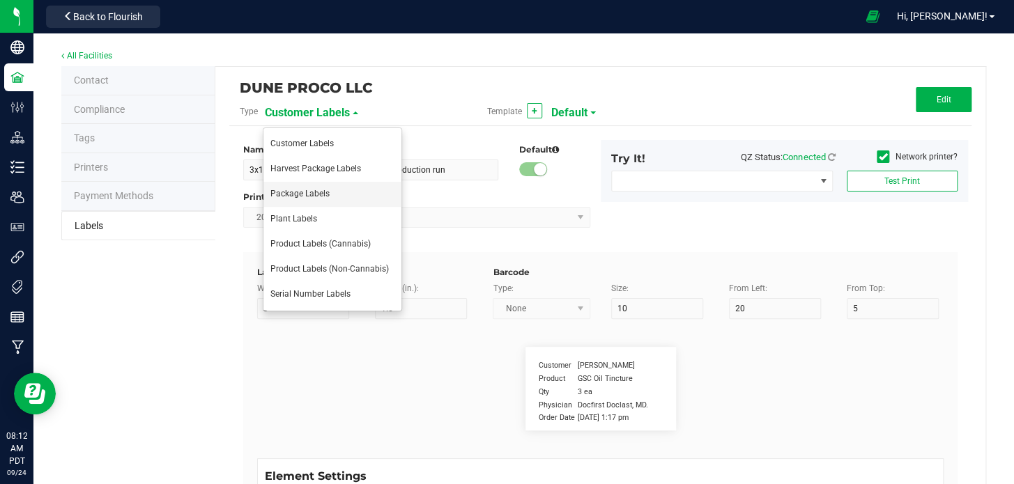
type input "Ref Field 1 Value"
type input "CBD:"
type input "7"
type input "55"
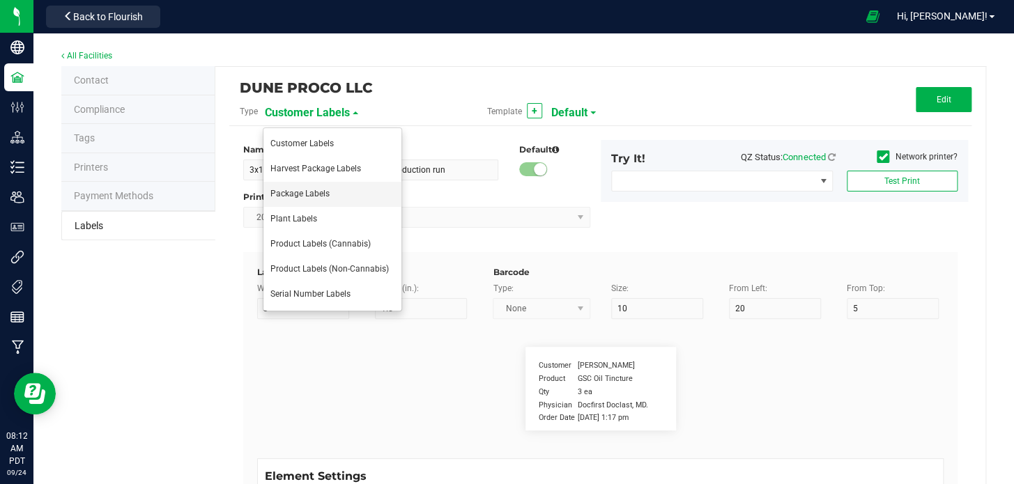
type input "17"
type input "Ref Field 3 Value"
type input "Warning"
type input "10"
type input "6.8"
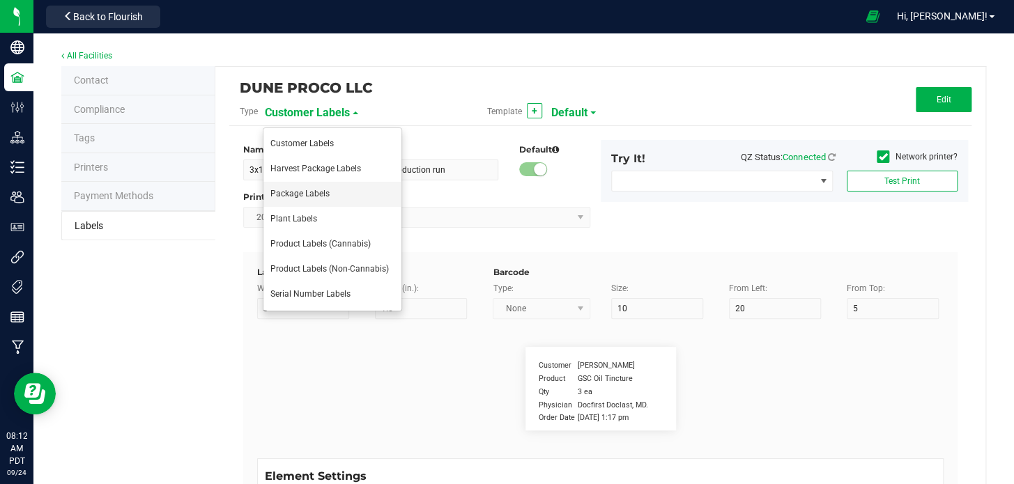
type input "2"
type input "28.5"
type input "KEEP OUT OF REACH OF CHILDREN THIS PRODUCT CONTAINS CANNABIS"
type input "Ingredients:"
type input "11"
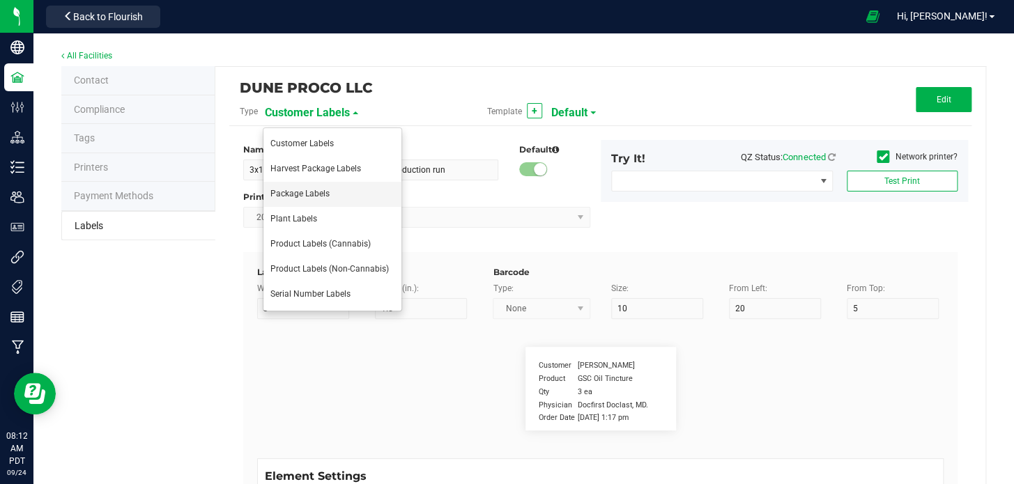
type input "6.8"
type input "2"
type input "31"
type input "Cannabis Oil, Terpenes"
type input "Top Terpene 1 Label"
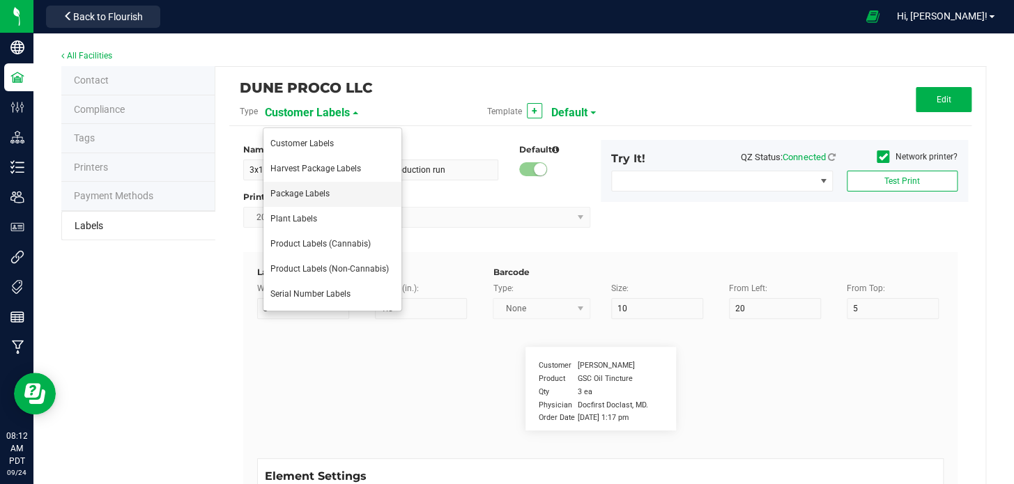
type input "35"
type input "7"
type input "2"
type input "21"
type input "Top Terpene 1 Label"
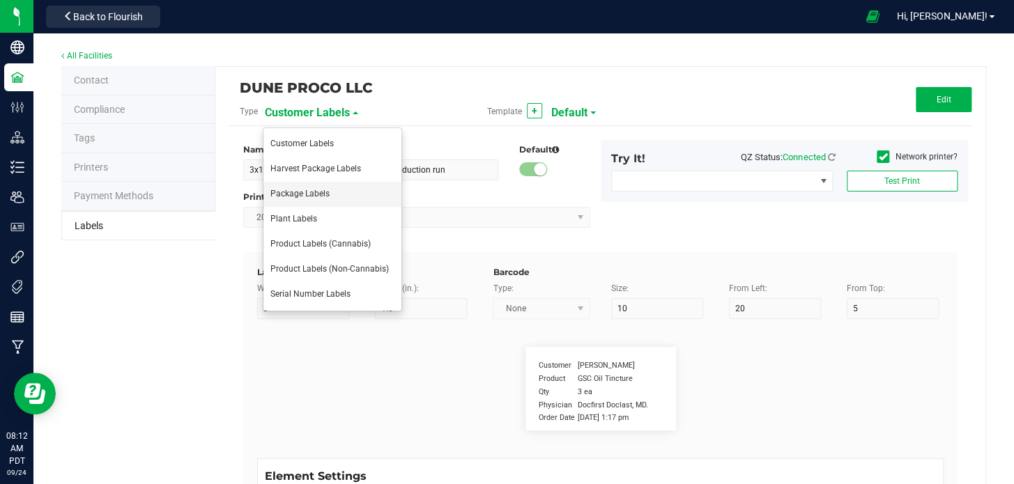
type input "Top Terpene 1 Value"
type input "35"
type input "7"
type input "36"
type input "21"
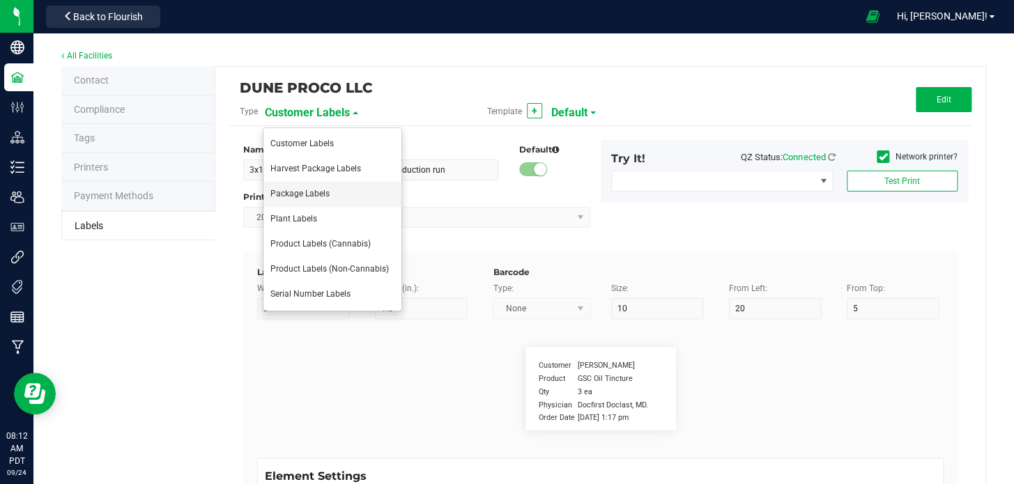
type input "Top Terpene 1 Value"
type input "Top Terpene 2 Label"
type input "35"
type input "7"
type input "2"
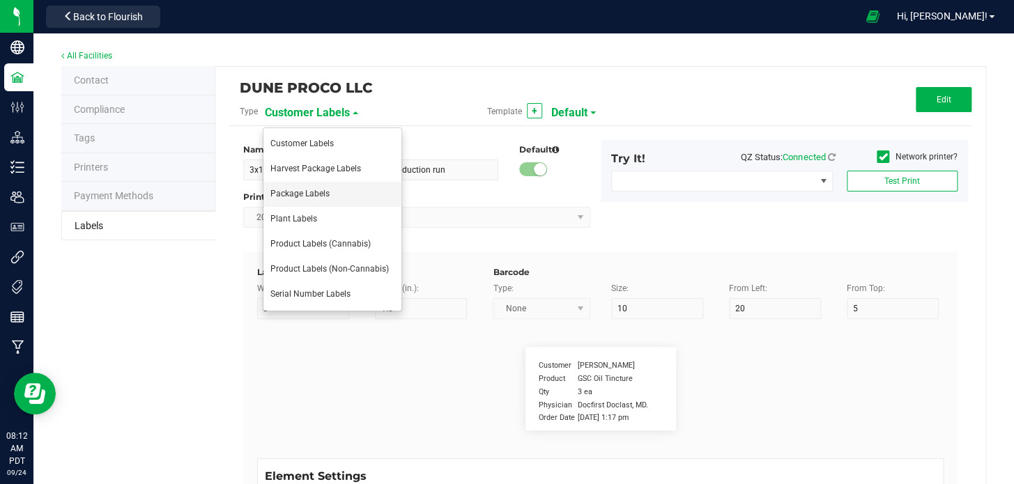
type input "23.5"
type input "Top Terpene 2 Label"
type input "Top Terpene 2 Value"
type input "35"
type input "7"
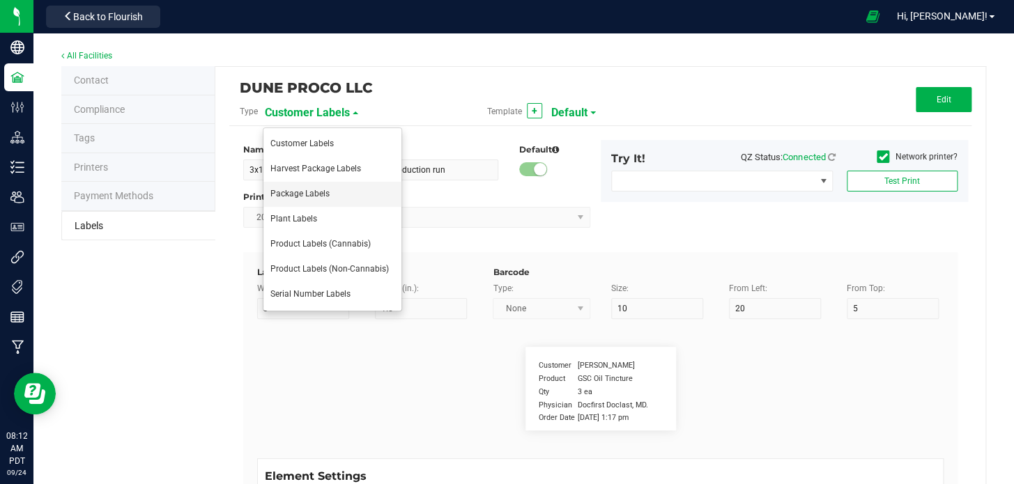
type input "37"
type input "23.5"
type input "Top Terpene 2 Value"
type input "Top Terpene 3 Label"
type input "35"
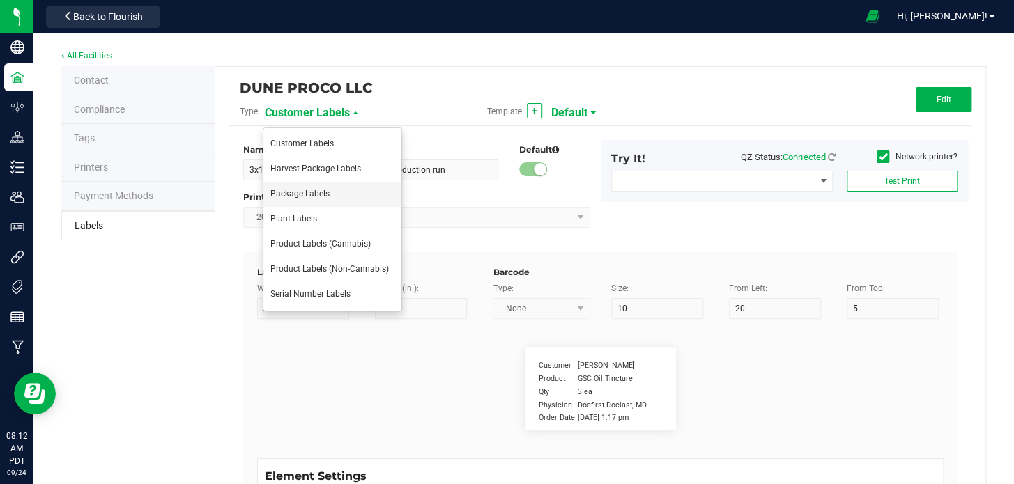
type input "7"
type input "2"
type input "26"
type input "Top Terpene 3 Label"
type input "Top Terpene 3 Value"
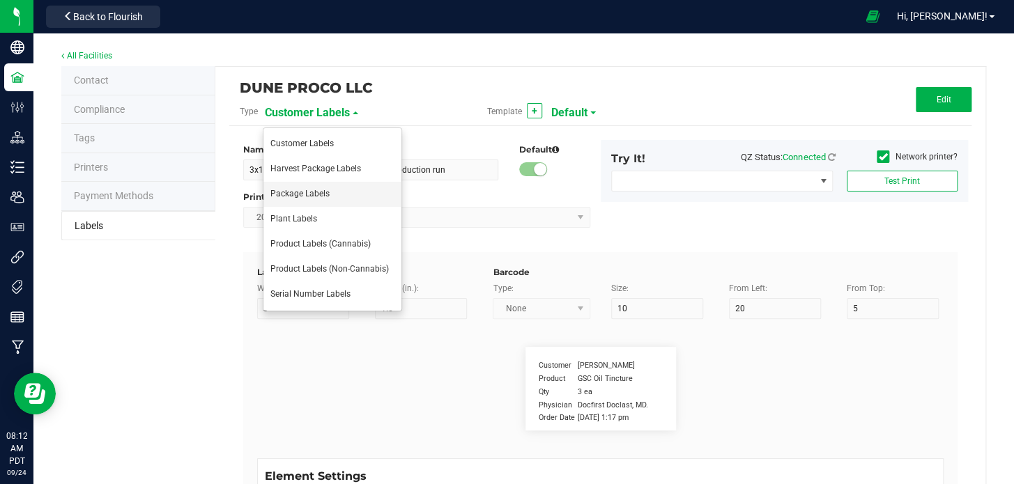
type input "35"
type input "7"
type input "37"
type input "26"
type input "Top Terpene 3 Value"
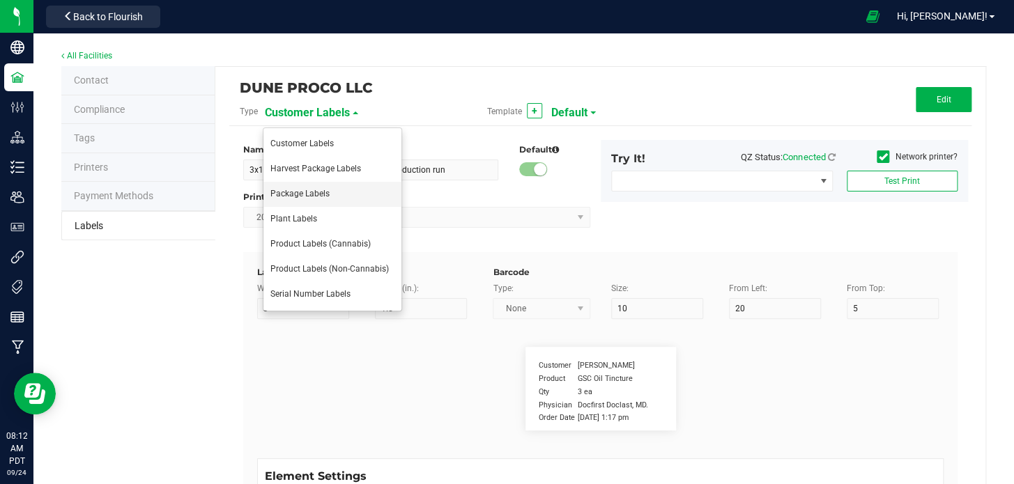
type input "License NUmber"
type input "10"
type input "7.5"
type input "45"
type input "3.5"
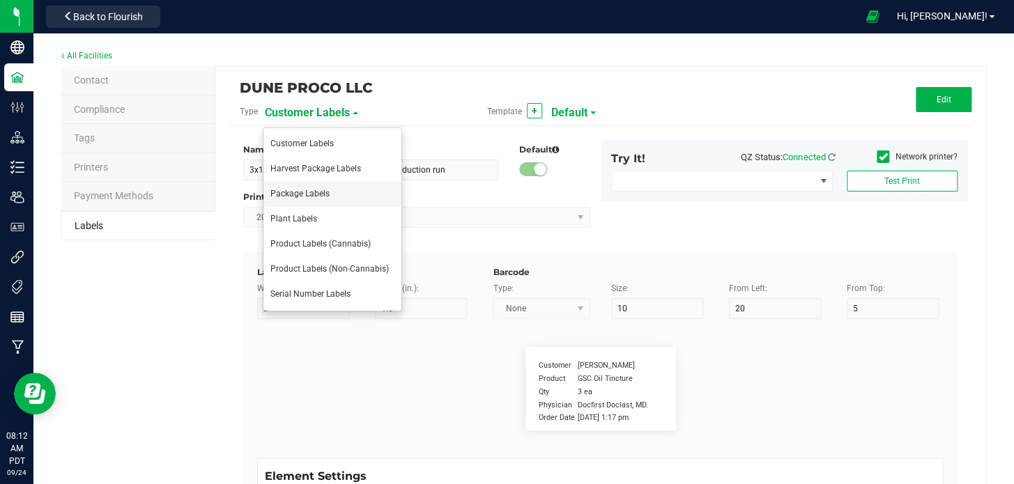
type input "63823018604028060344"
type input "Name"
type input "10"
type input "7.5"
type input "3.5"
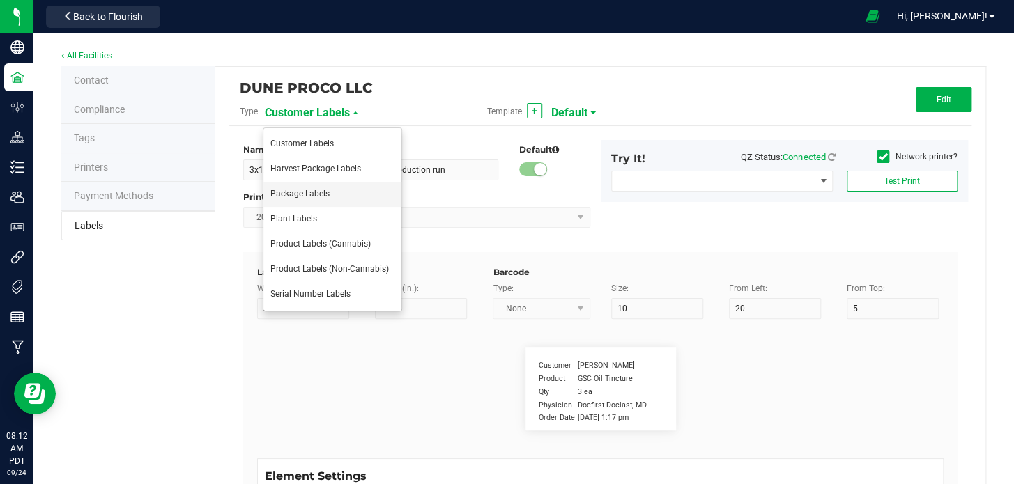
type input "Dune ProCo LLC"
type input "Produced with:"
type input "17"
type input "7"
type input "2"
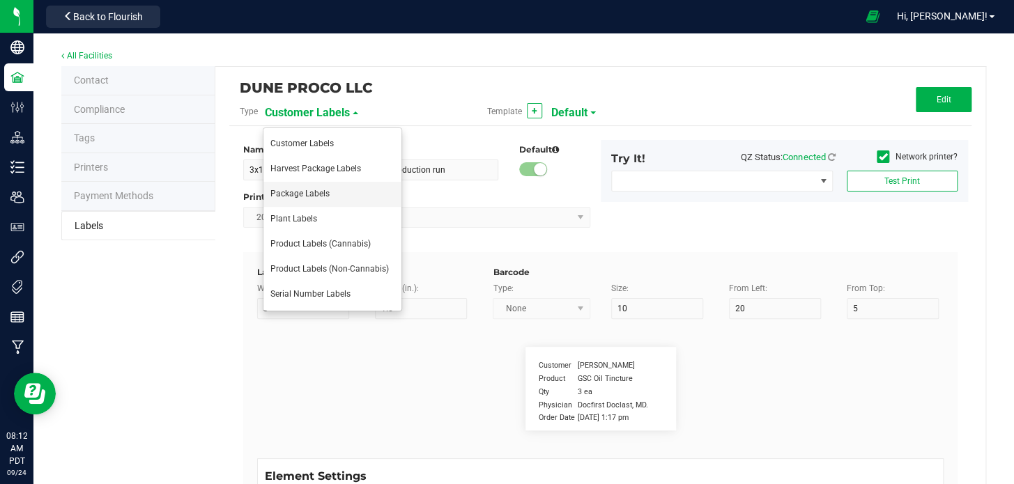
type input "33.5"
type input "Ethanol"
type input "Top Cannabinoid 1 Label"
type input "35"
type input "7"
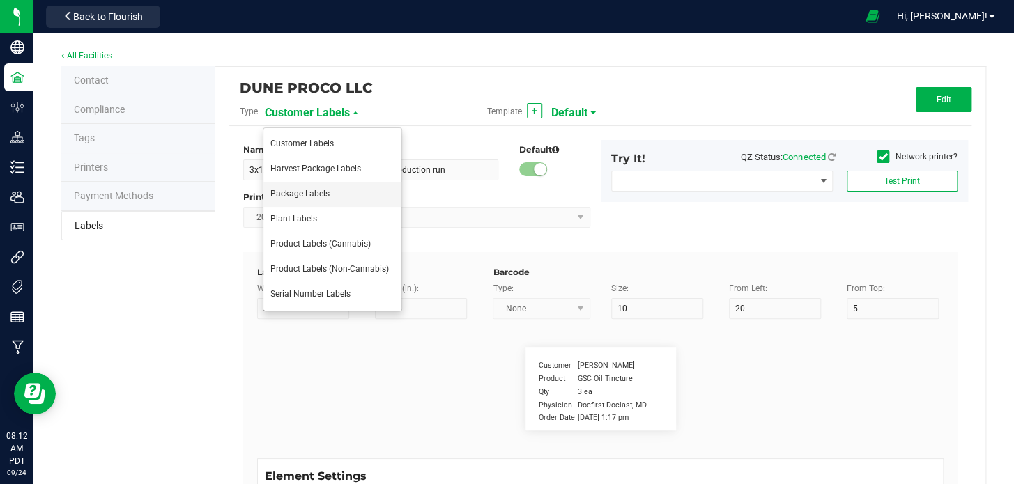
type input "46"
type input "21"
type input "Top Cannabinoid 1 Label"
type input "Top Cannabinoid 1 Value"
type input "35"
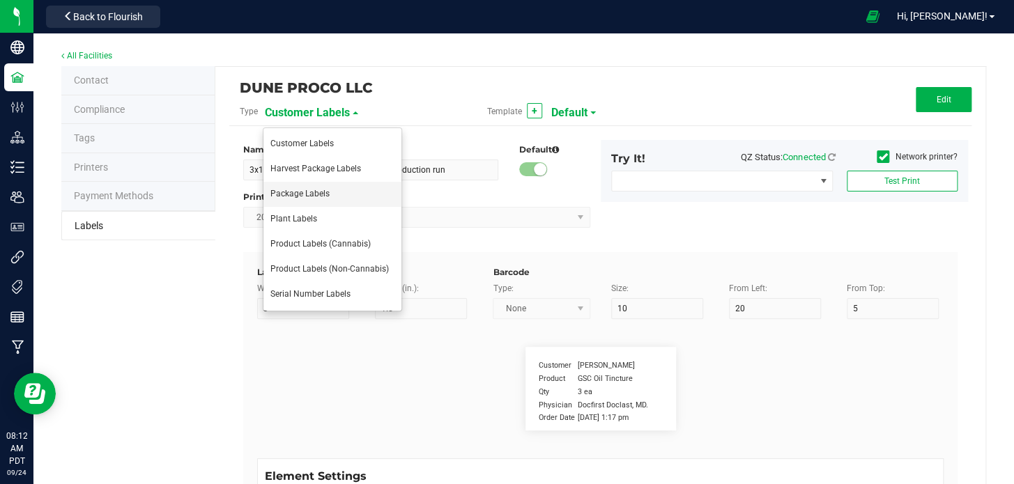
type input "7"
type input "65"
type input "21"
type input "Top Cannabinoid 1 Value"
type input "Top Cannabinoid 2 Label"
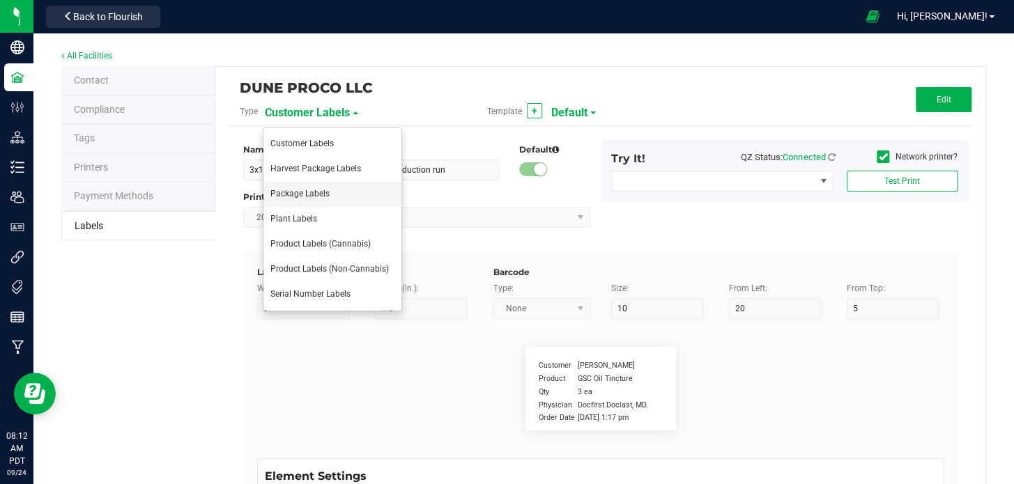
type input "35"
type input "7"
type input "46"
type input "23.5"
type input "Top Cannabinoid 2 Label"
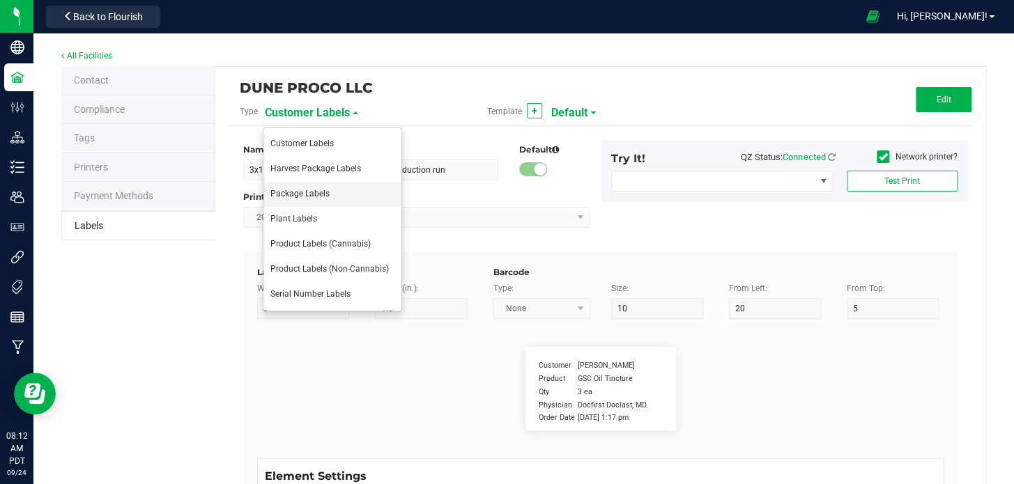
type input "Top Cannabinoid 2 Value"
type input "35"
type input "7"
type input "65.6"
type input "23.5"
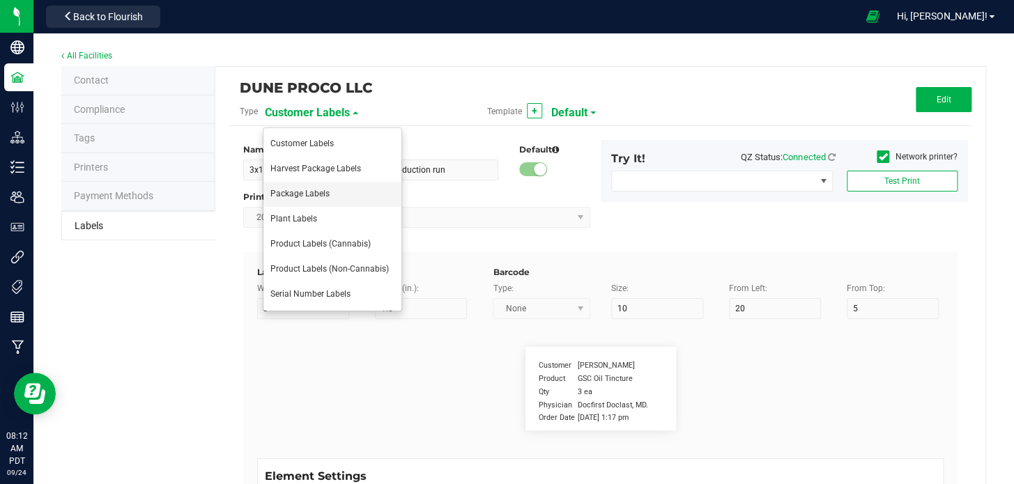
type input "Top Cannabinoid 2 Value"
type input "Top Cannabinoid 3 Label"
type input "35"
type input "7"
type input "46"
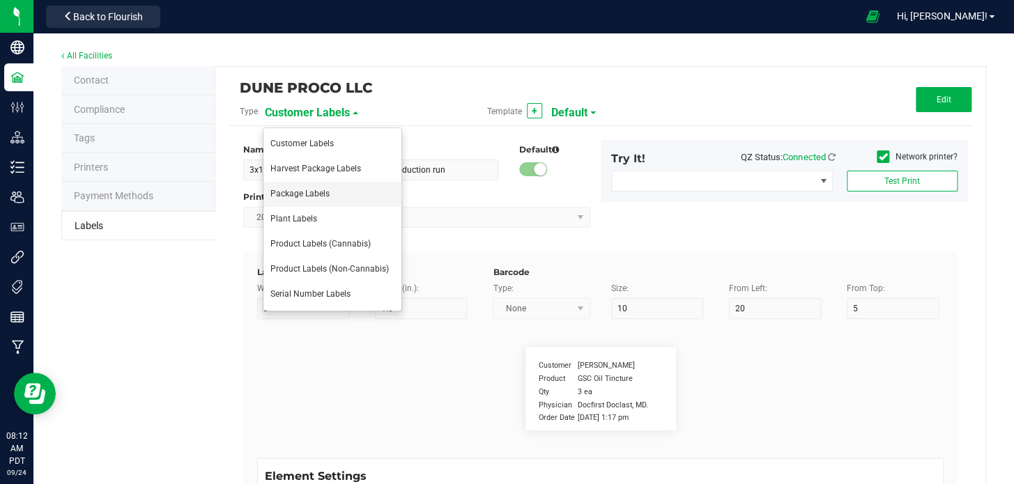
type input "26"
type input "Top Cannabinoid 3 Label"
type input "Top Cannabinoid 3 Value"
type input "35"
type input "7"
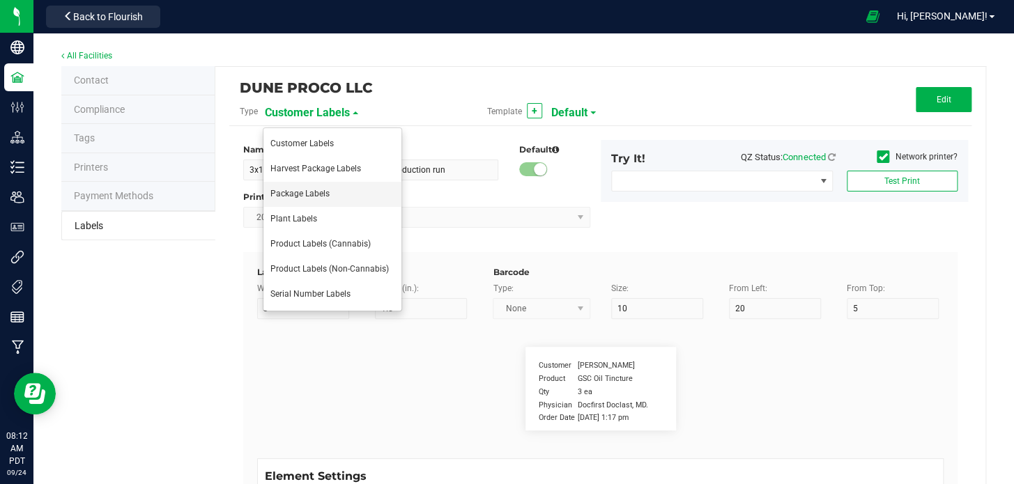
type input "65"
type input "26"
type input "Top Cannabinoid 3 Value"
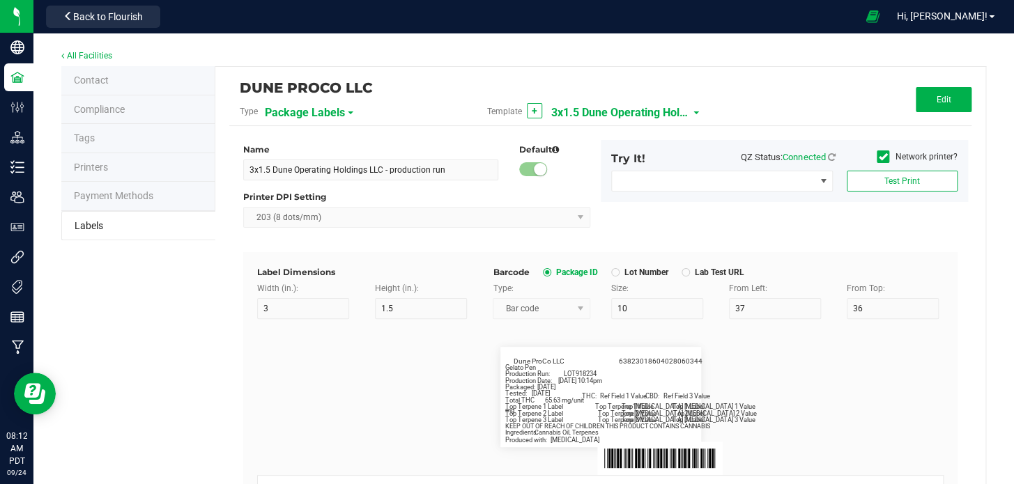
click at [605, 117] on span "3x1.5 Dune Operating Holdings LLC - production run" at bounding box center [620, 113] width 139 height 24
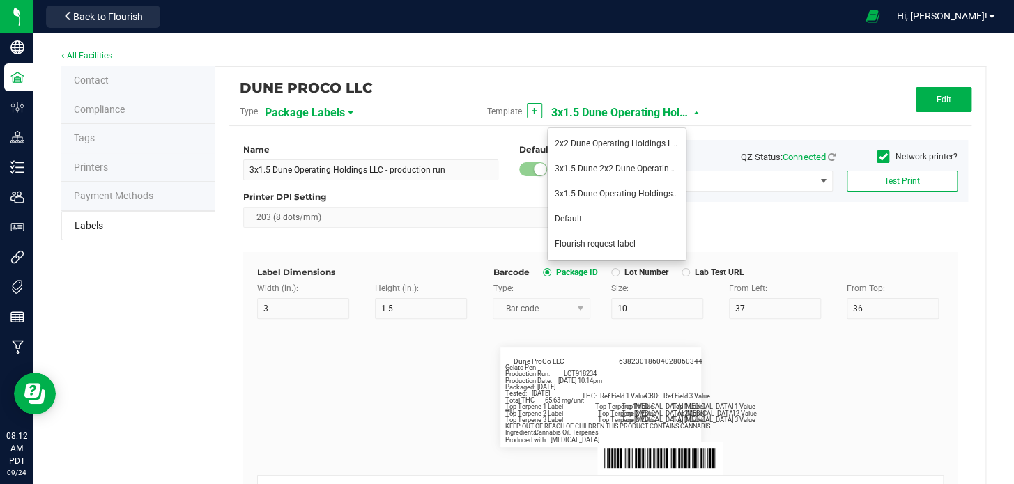
click at [663, 60] on div "All Facilities" at bounding box center [523, 56] width 925 height 19
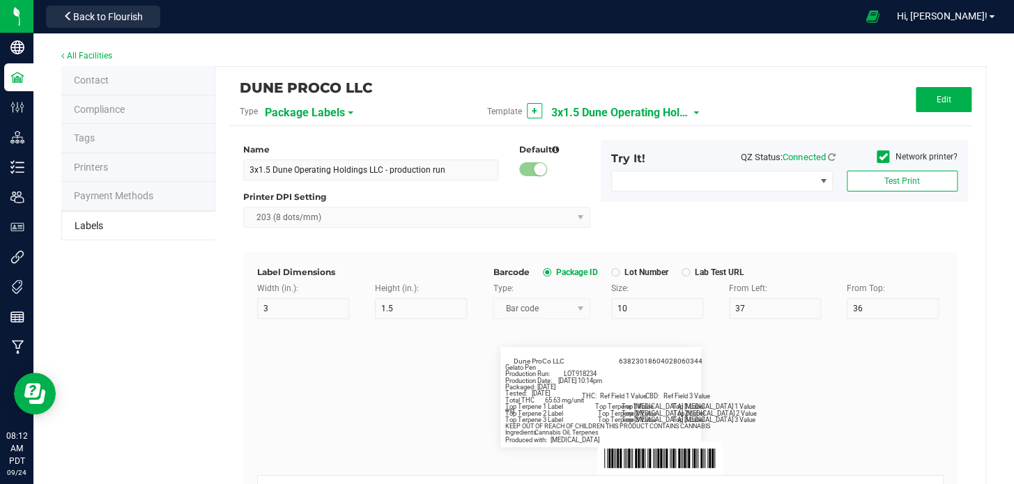
scroll to position [1, 0]
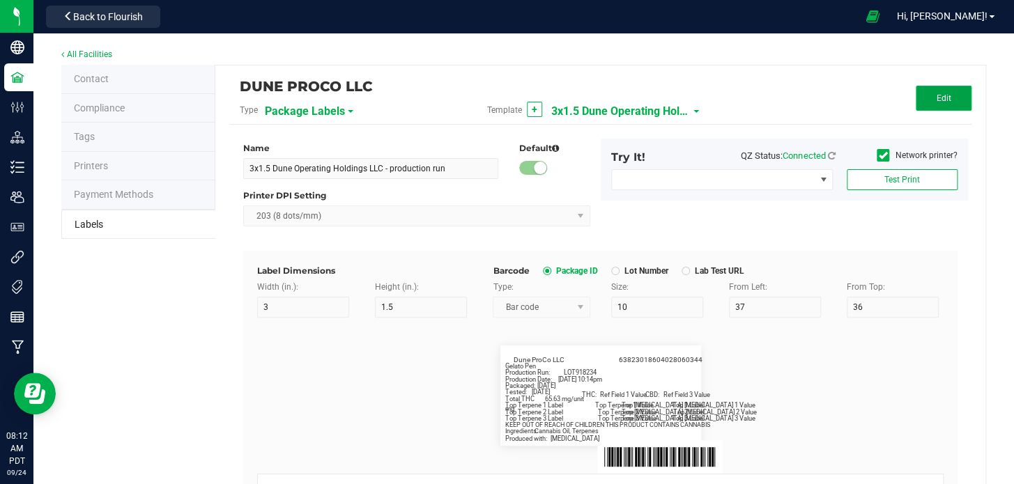
click at [938, 95] on span "Edit" at bounding box center [943, 98] width 15 height 10
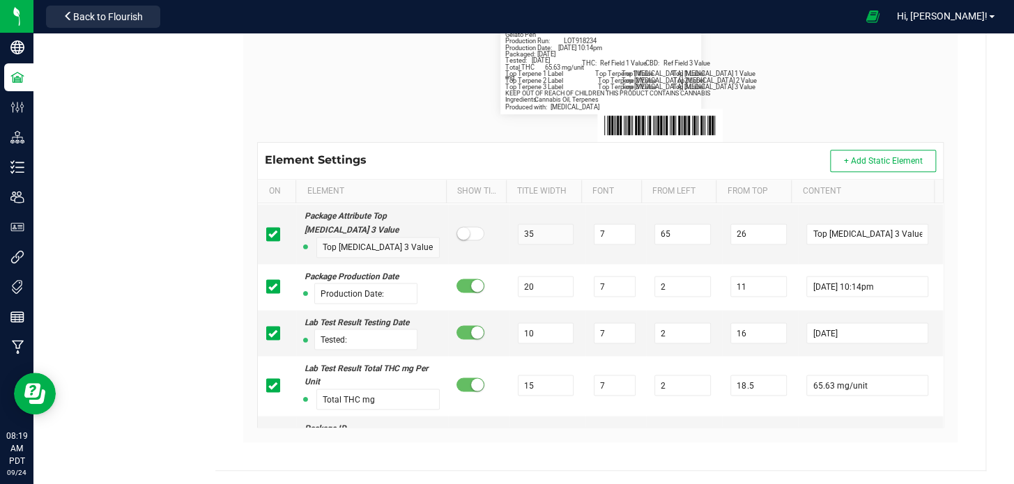
scroll to position [0, 0]
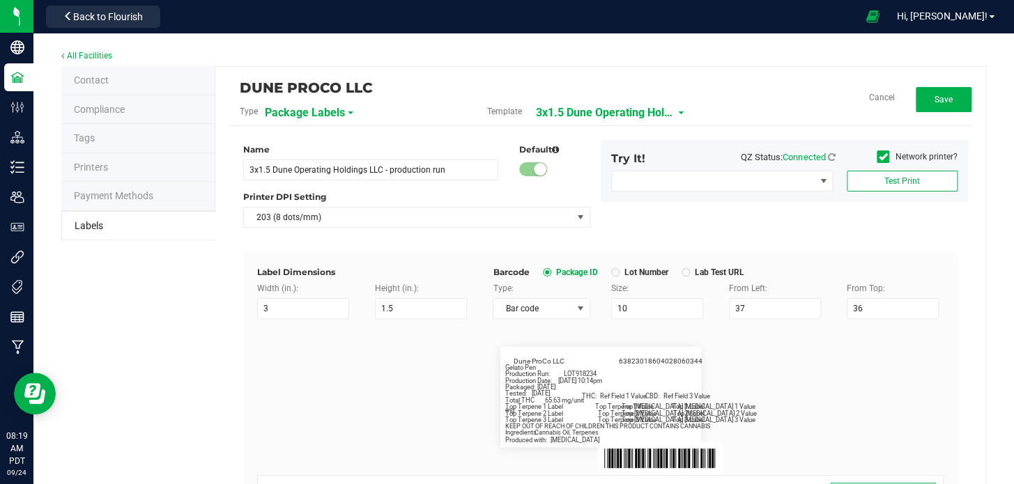
click at [840, 249] on div "Name 3x1.5 Dune Operating Holdings LLC - production run Default Printer DPI Set…" at bounding box center [600, 196] width 735 height 112
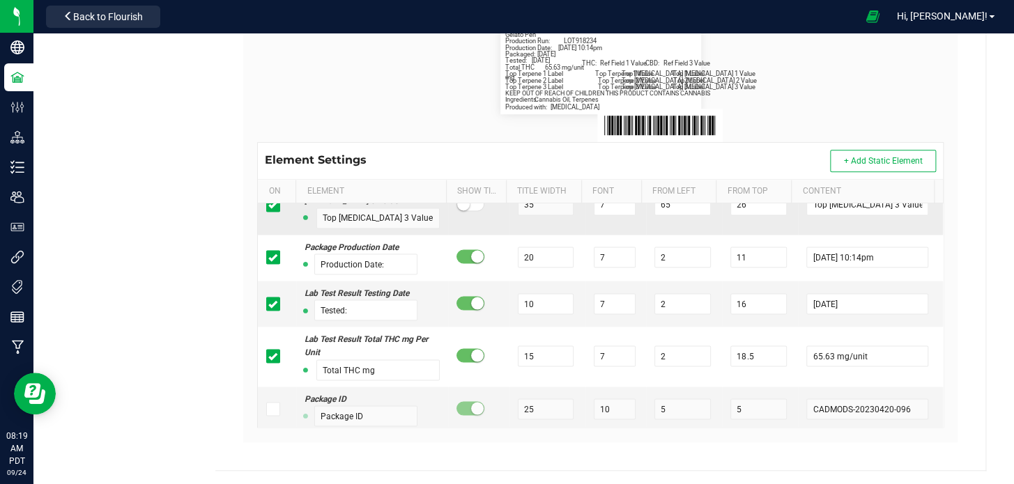
scroll to position [1078, 0]
click at [859, 159] on span "+ Add Static Element" at bounding box center [882, 161] width 79 height 10
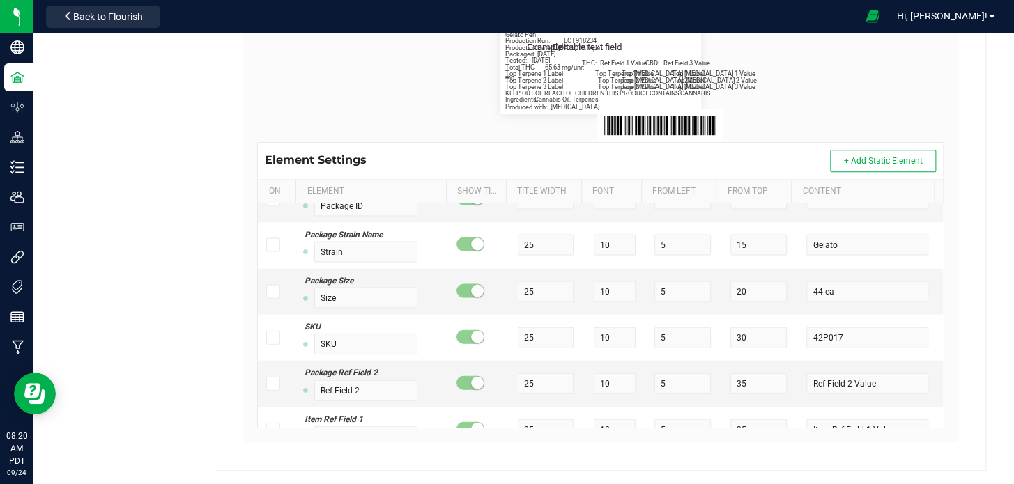
scroll to position [1204, 0]
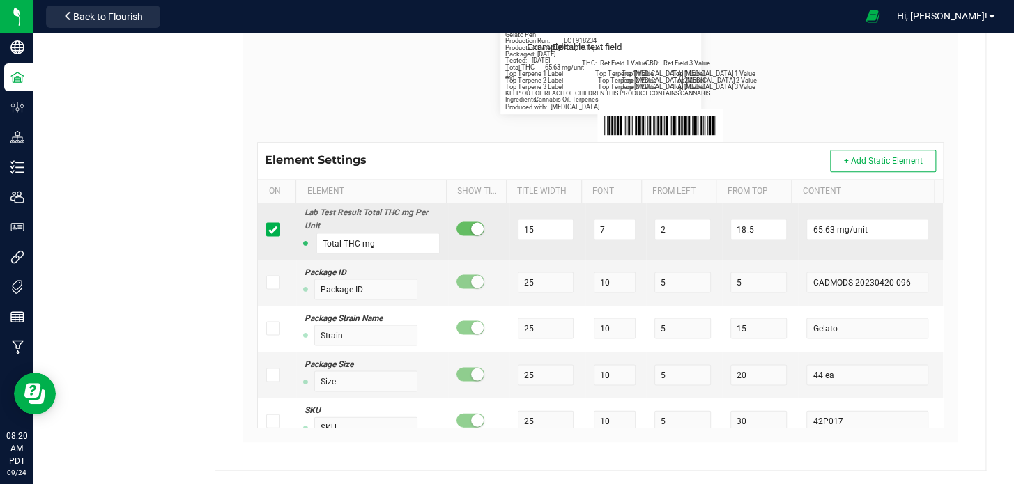
click at [268, 229] on icon at bounding box center [272, 229] width 9 height 0
click at [0, 0] on input "checkbox" at bounding box center [0, 0] width 0 height 0
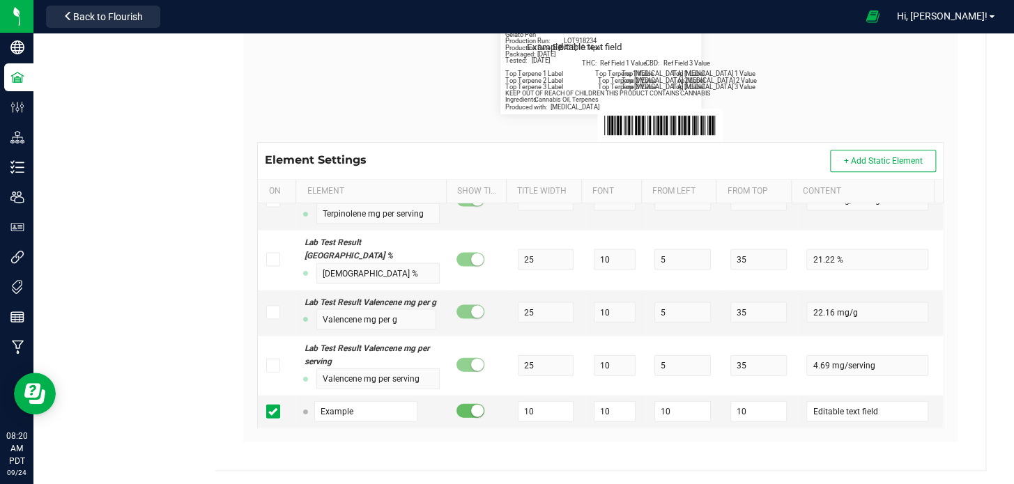
scroll to position [12588, 0]
click at [376, 413] on input "Example" at bounding box center [365, 411] width 103 height 21
type input "Total THC mg"
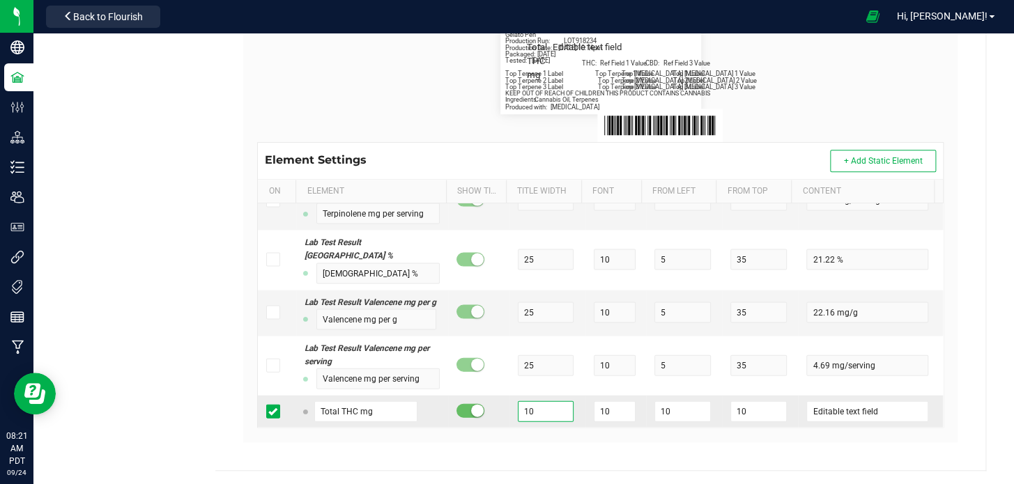
click at [535, 411] on input "10" at bounding box center [546, 411] width 56 height 21
type input "15"
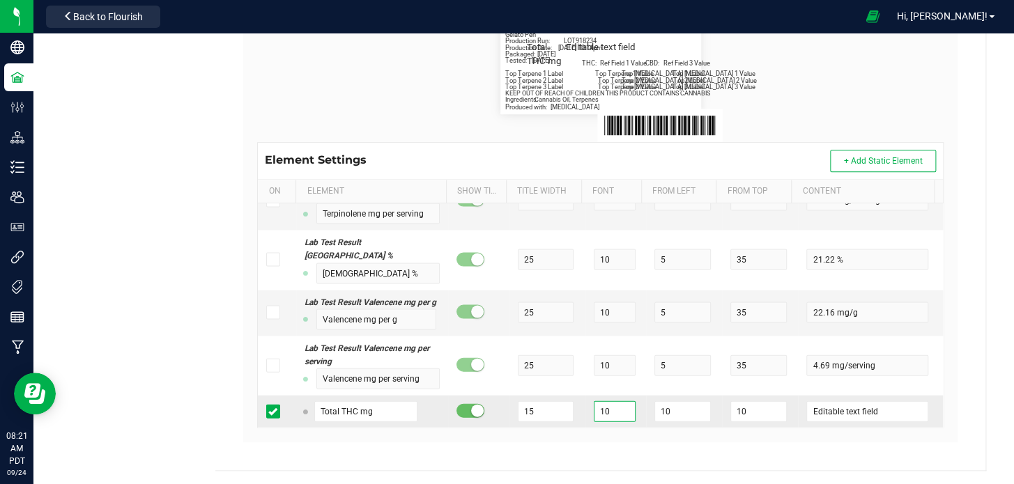
click at [603, 408] on input "10" at bounding box center [615, 411] width 42 height 21
type input "7"
click at [654, 411] on input "10" at bounding box center [682, 411] width 56 height 21
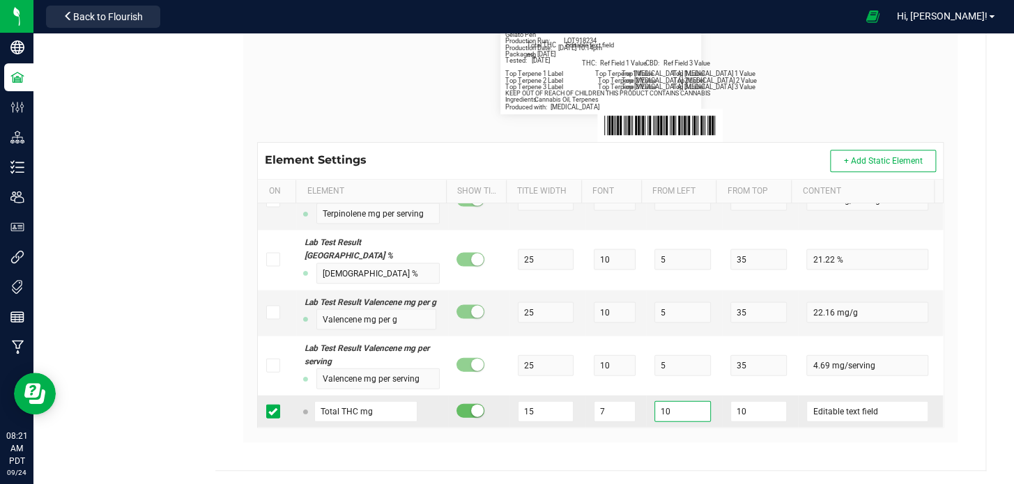
click at [654, 411] on input "10" at bounding box center [682, 411] width 56 height 21
type input "2"
click at [730, 408] on input "10" at bounding box center [758, 411] width 56 height 21
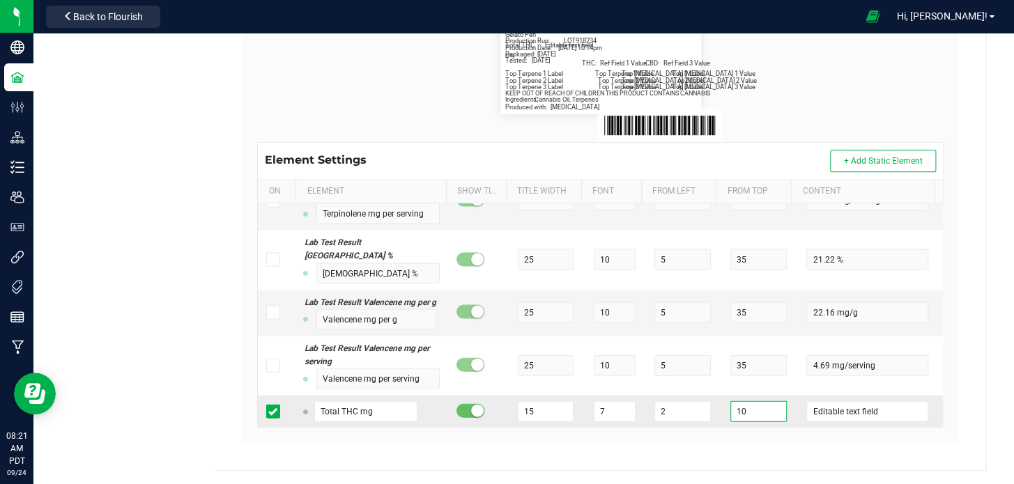
click at [730, 408] on input "10" at bounding box center [758, 411] width 56 height 21
type input "18.5"
click at [843, 412] on input "Editable text field" at bounding box center [866, 411] width 121 height 21
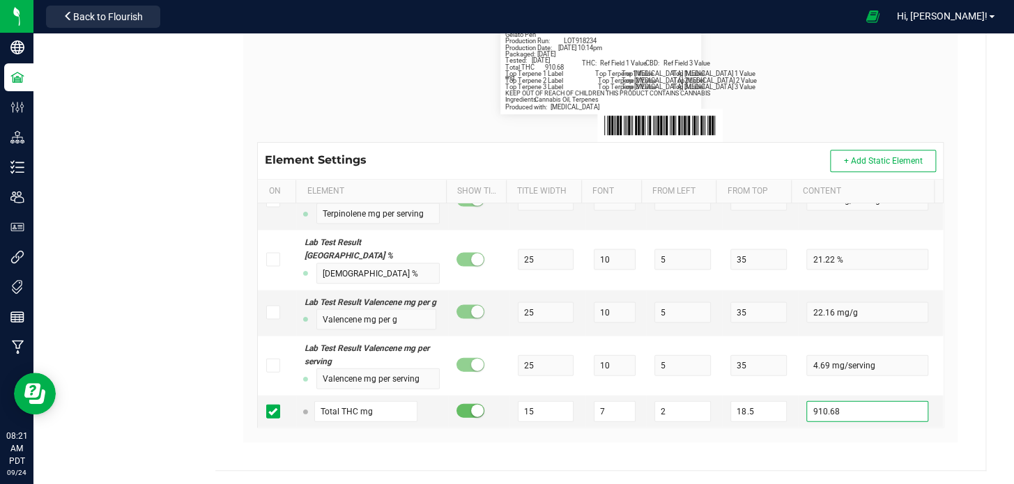
type input "910.68"
click at [854, 123] on div "Gelato Pen Packaged: 4/20/2023 Production Run: LOT918234 THC: Ref Field 1 Value…" at bounding box center [600, 64] width 707 height 156
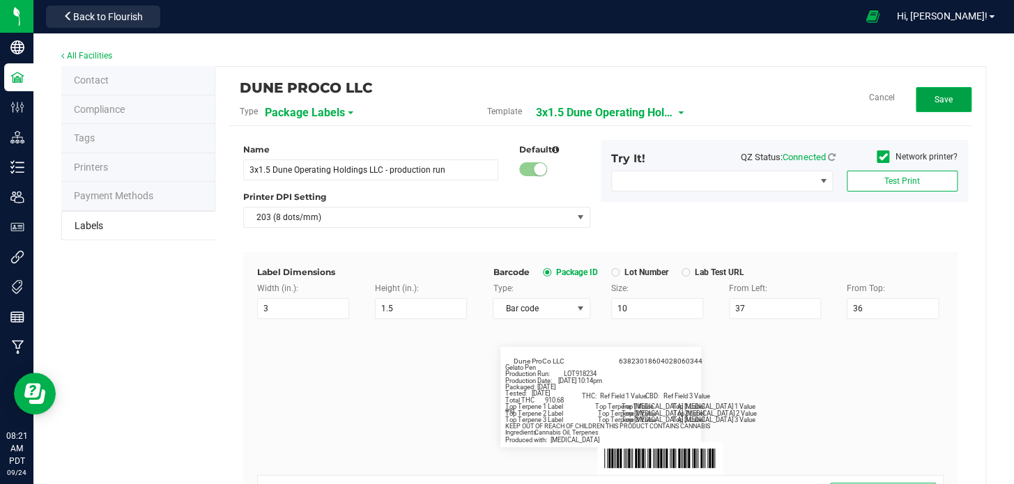
click at [934, 103] on span "Save" at bounding box center [943, 100] width 18 height 10
click at [916, 99] on button "Edit" at bounding box center [944, 99] width 56 height 25
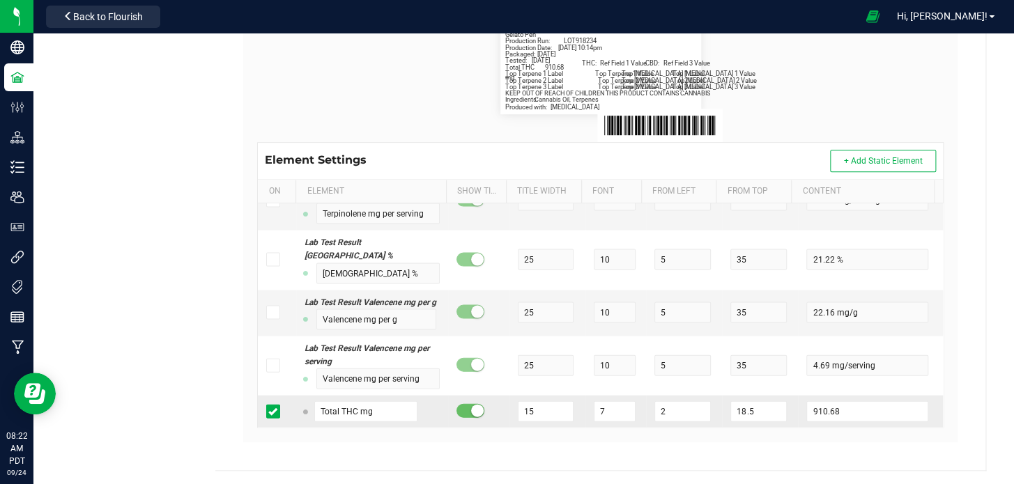
click at [272, 411] on icon at bounding box center [272, 411] width 9 height 0
click at [0, 0] on input "checkbox" at bounding box center [0, 0] width 0 height 0
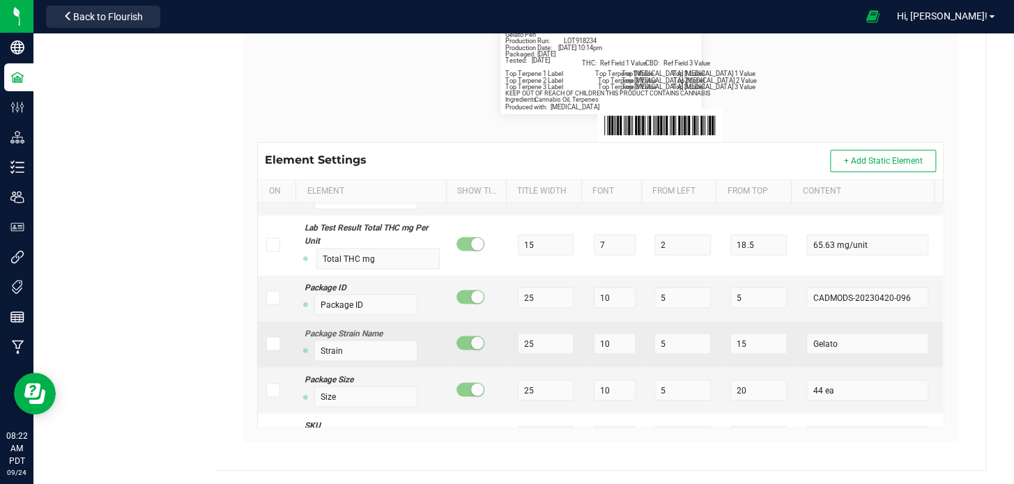
scroll to position [1187, 0]
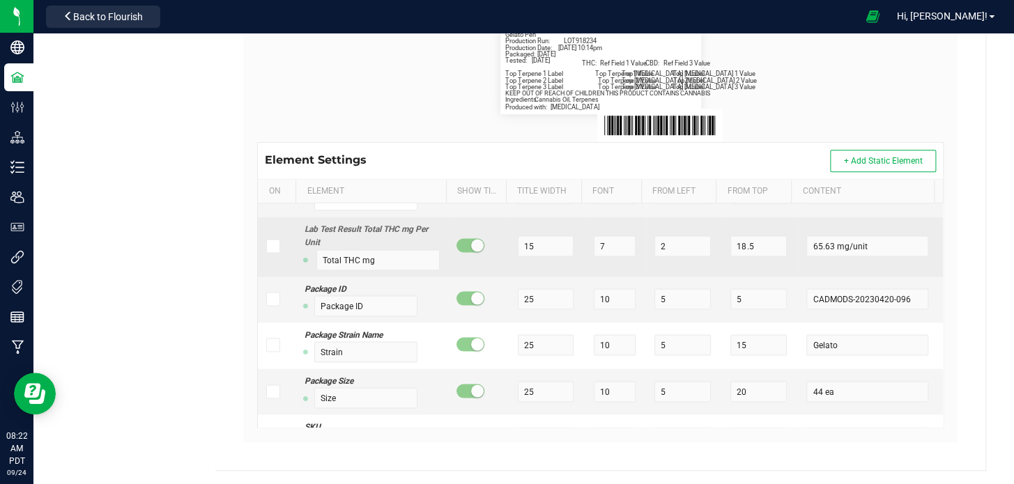
click at [270, 246] on icon at bounding box center [272, 246] width 9 height 0
click at [0, 0] on input "checkbox" at bounding box center [0, 0] width 0 height 0
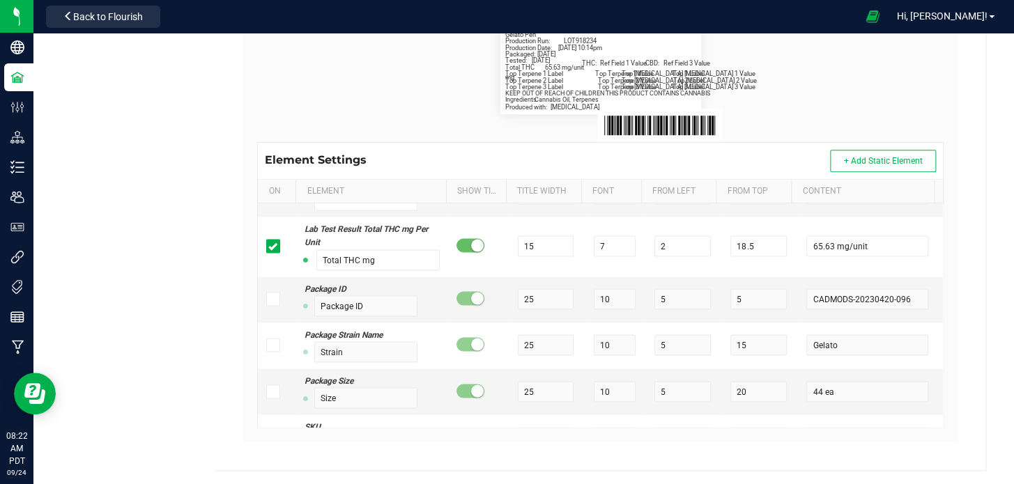
scroll to position [0, 0]
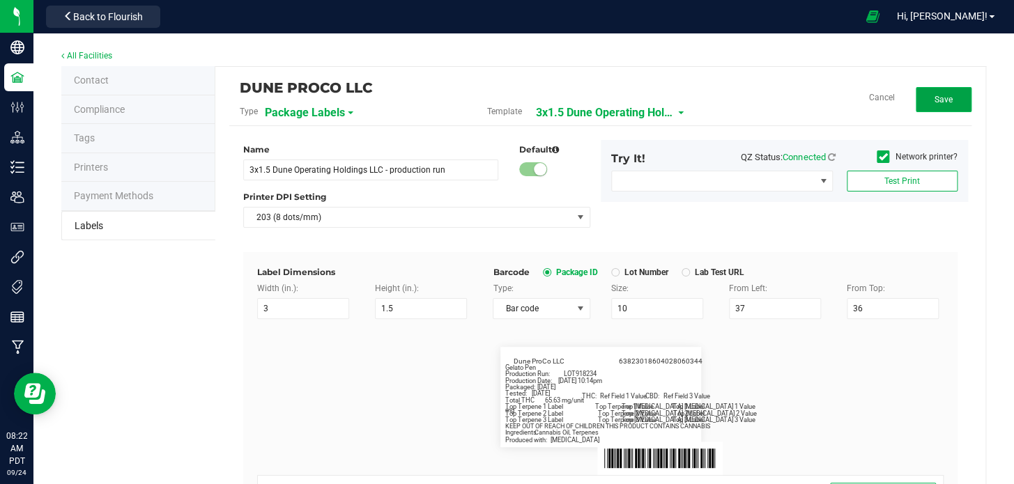
click at [941, 92] on button "Save" at bounding box center [944, 99] width 56 height 25
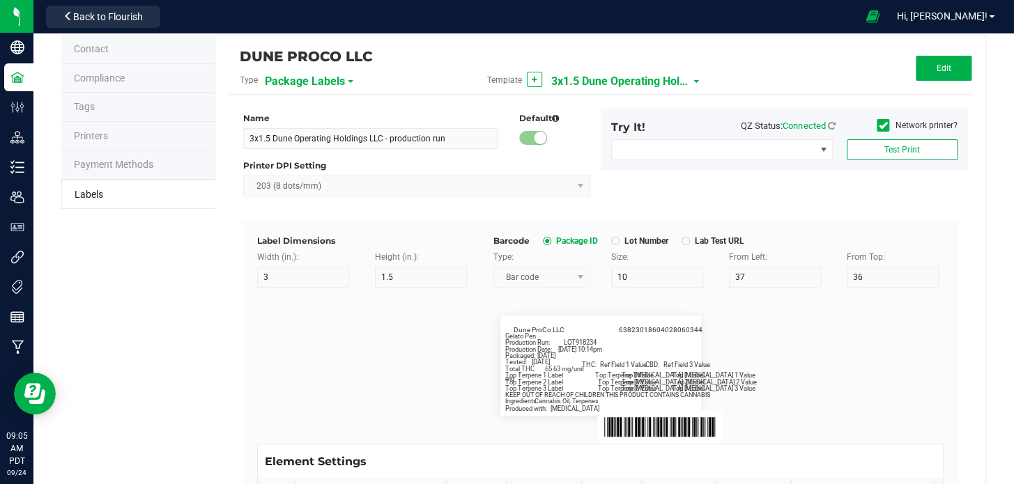
scroll to position [22, 0]
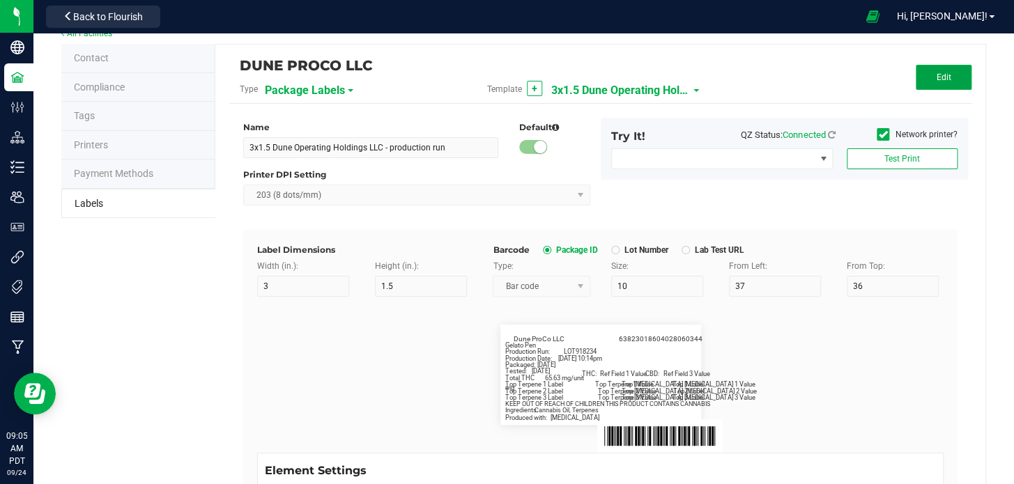
drag, startPoint x: 920, startPoint y: 81, endPoint x: 822, endPoint y: 174, distance: 135.0
click at [920, 81] on button "Edit" at bounding box center [944, 77] width 56 height 25
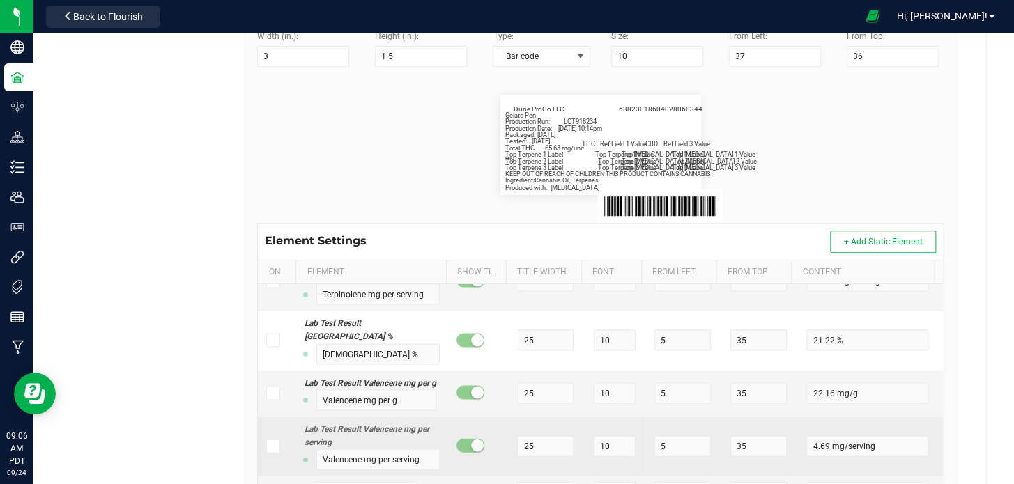
scroll to position [333, 0]
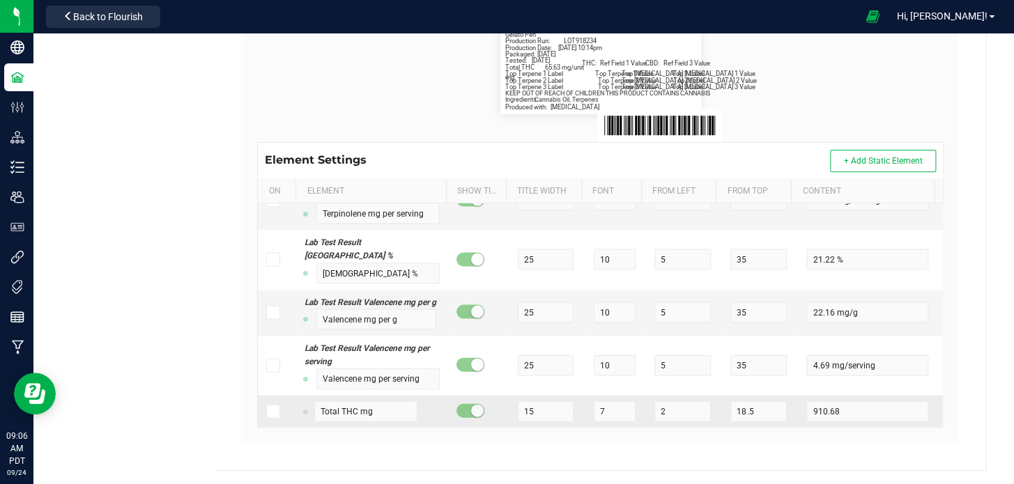
click at [275, 410] on span at bounding box center [273, 411] width 14 height 14
click at [0, 0] on input "checkbox" at bounding box center [0, 0] width 0 height 0
click at [829, 415] on input "910.68" at bounding box center [866, 411] width 121 height 21
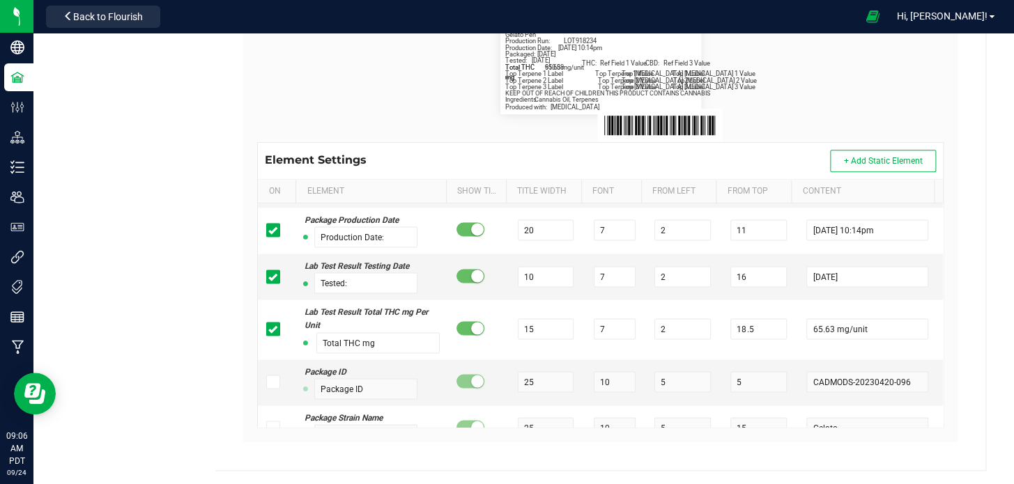
scroll to position [1105, 0]
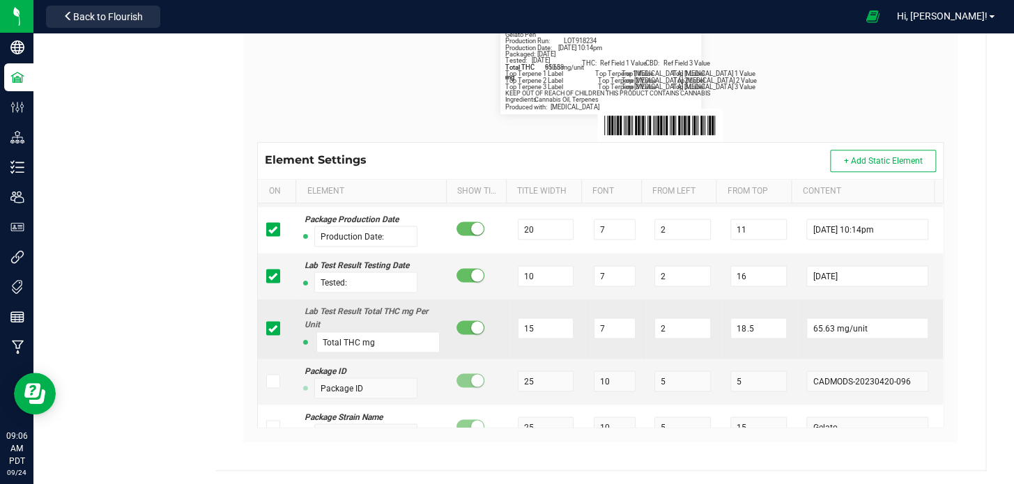
click at [272, 333] on td at bounding box center [277, 328] width 38 height 59
click at [268, 328] on icon at bounding box center [272, 328] width 9 height 0
click at [0, 0] on input "checkbox" at bounding box center [0, 0] width 0 height 0
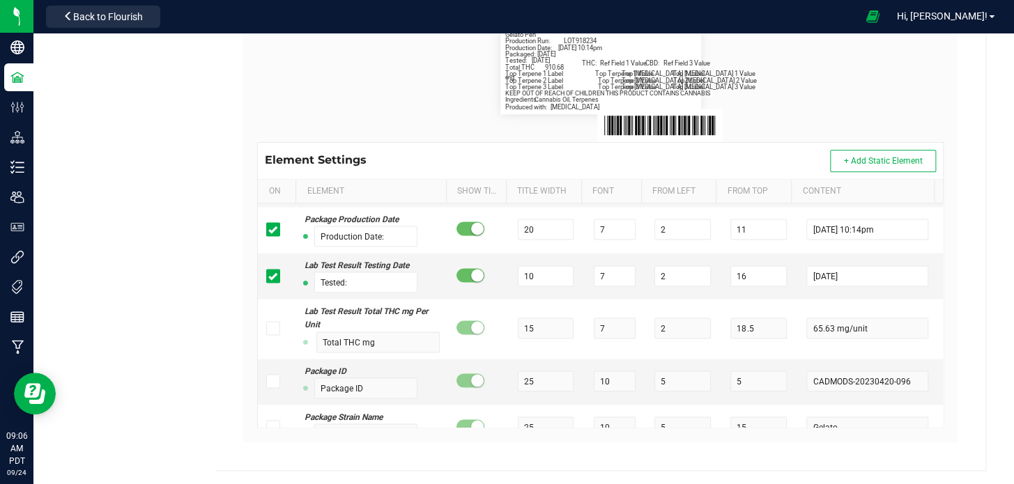
scroll to position [0, 0]
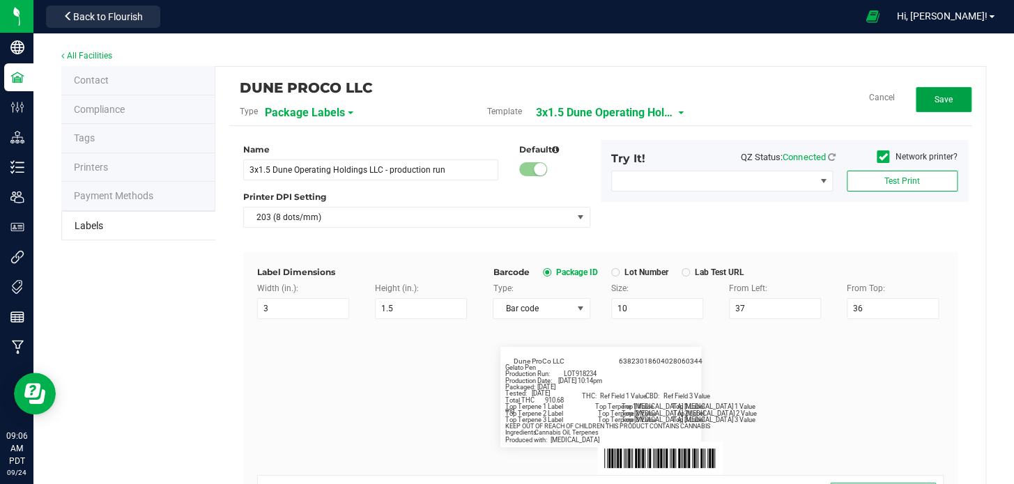
click at [936, 100] on span "Save" at bounding box center [943, 100] width 18 height 10
drag, startPoint x: 934, startPoint y: 96, endPoint x: 725, endPoint y: 224, distance: 244.6
click at [936, 96] on span "Edit" at bounding box center [943, 100] width 15 height 10
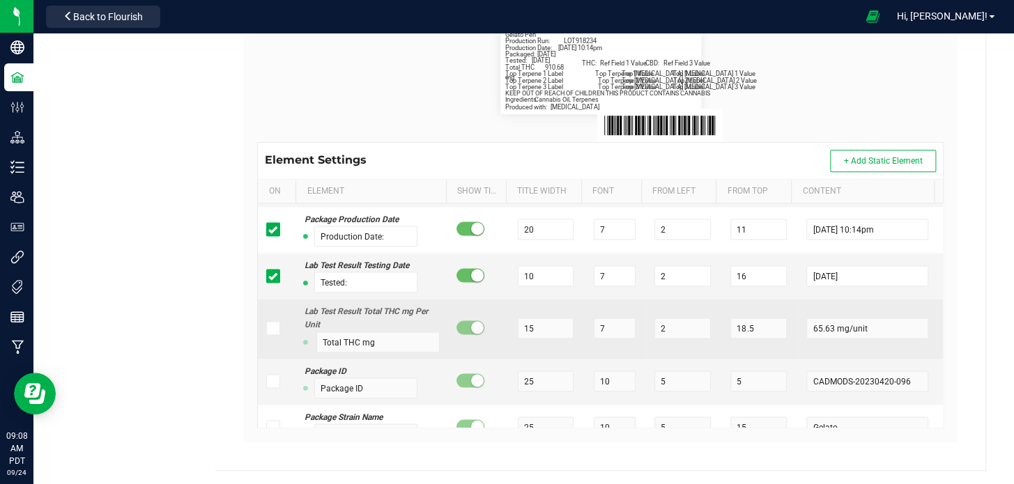
click at [273, 328] on icon at bounding box center [272, 328] width 9 height 0
click at [0, 0] on input "checkbox" at bounding box center [0, 0] width 0 height 0
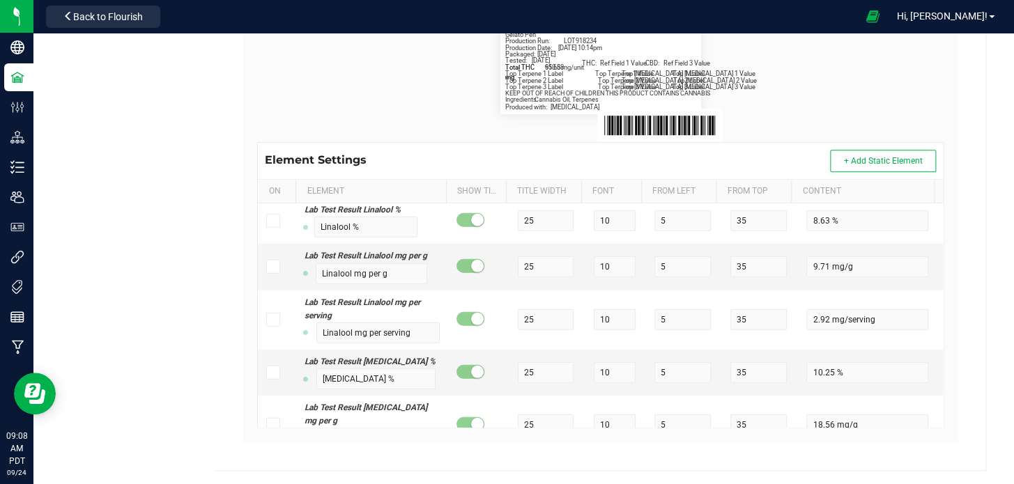
scroll to position [12588, 0]
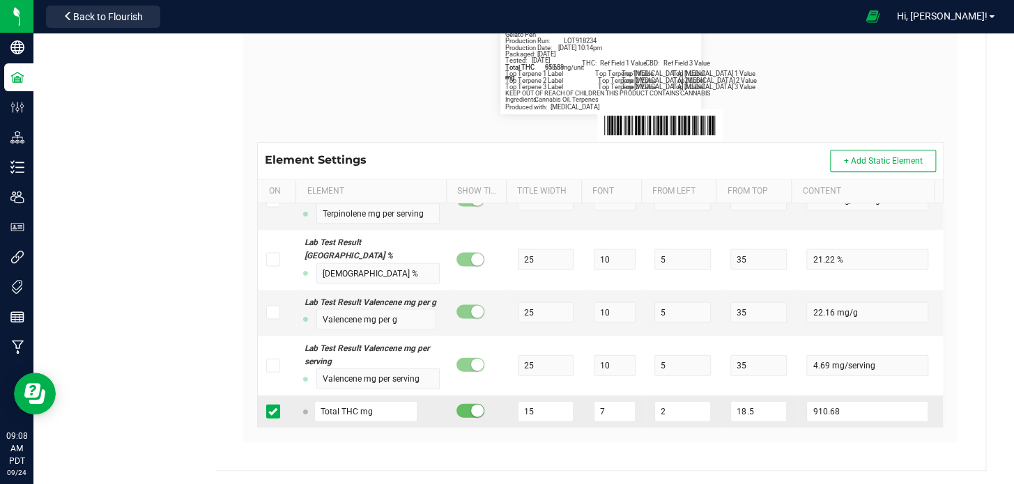
click at [273, 411] on icon at bounding box center [272, 411] width 9 height 0
click at [0, 0] on input "checkbox" at bounding box center [0, 0] width 0 height 0
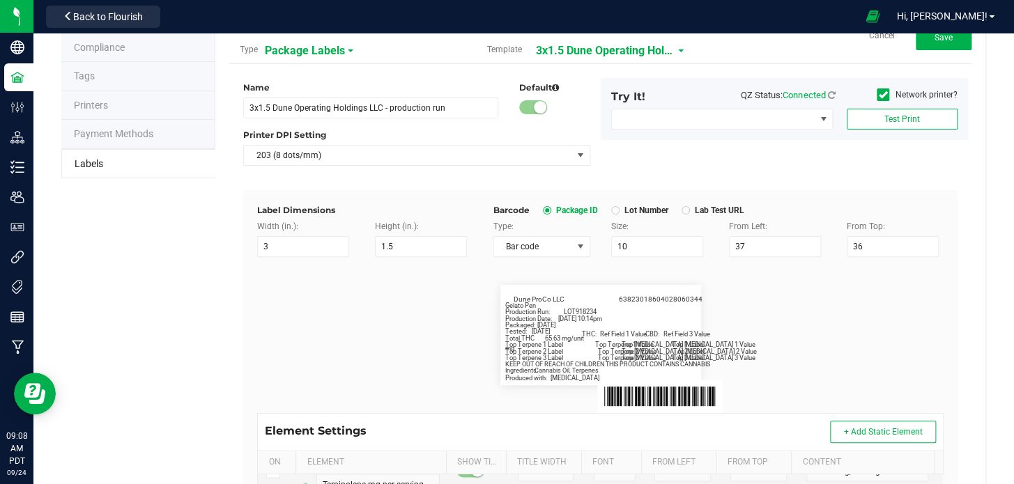
scroll to position [41, 0]
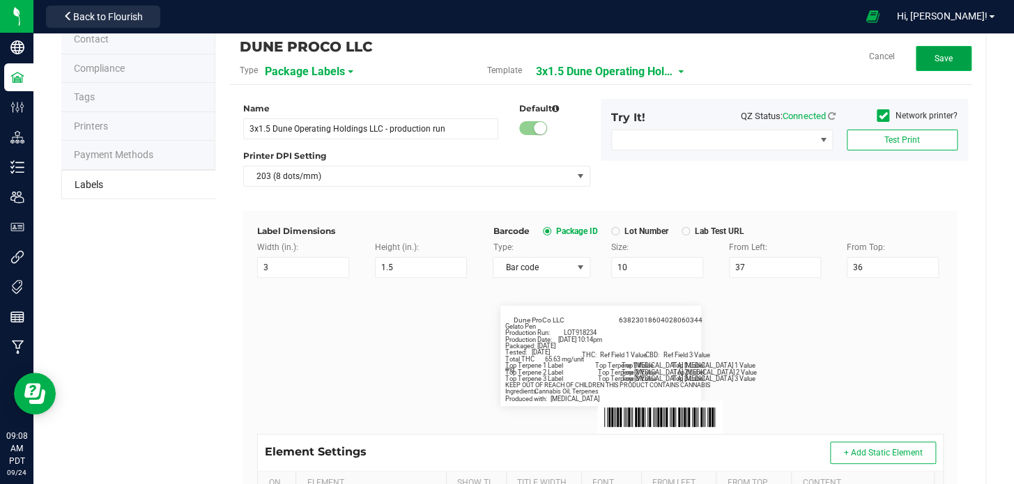
click at [934, 63] on span "Save" at bounding box center [943, 59] width 18 height 10
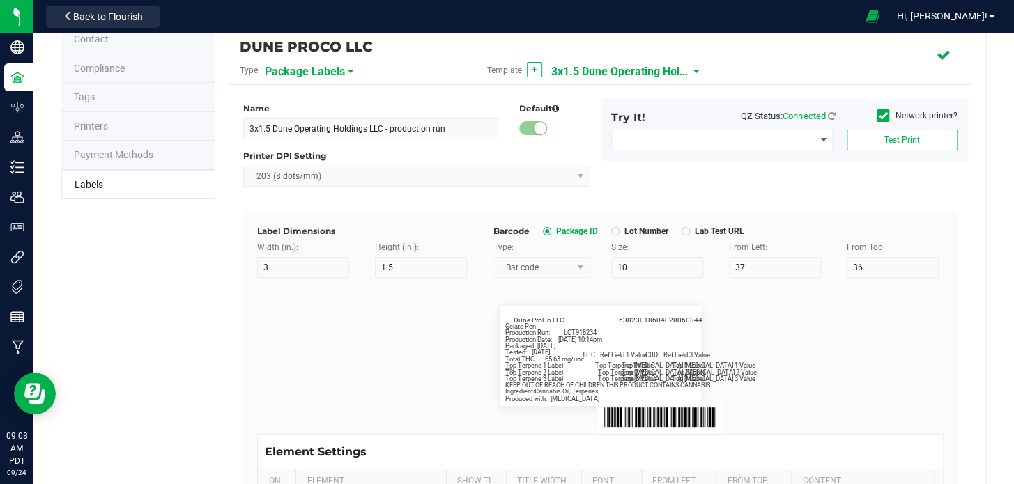
scroll to position [12587, 0]
